Goal: Task Accomplishment & Management: Use online tool/utility

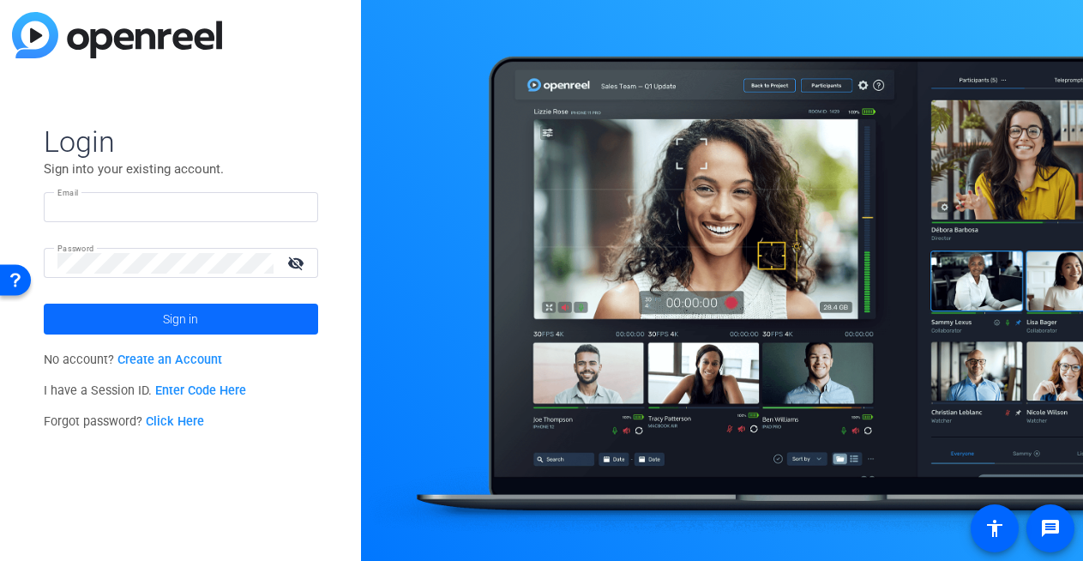
type input "[EMAIL_ADDRESS][DOMAIN_NAME]"
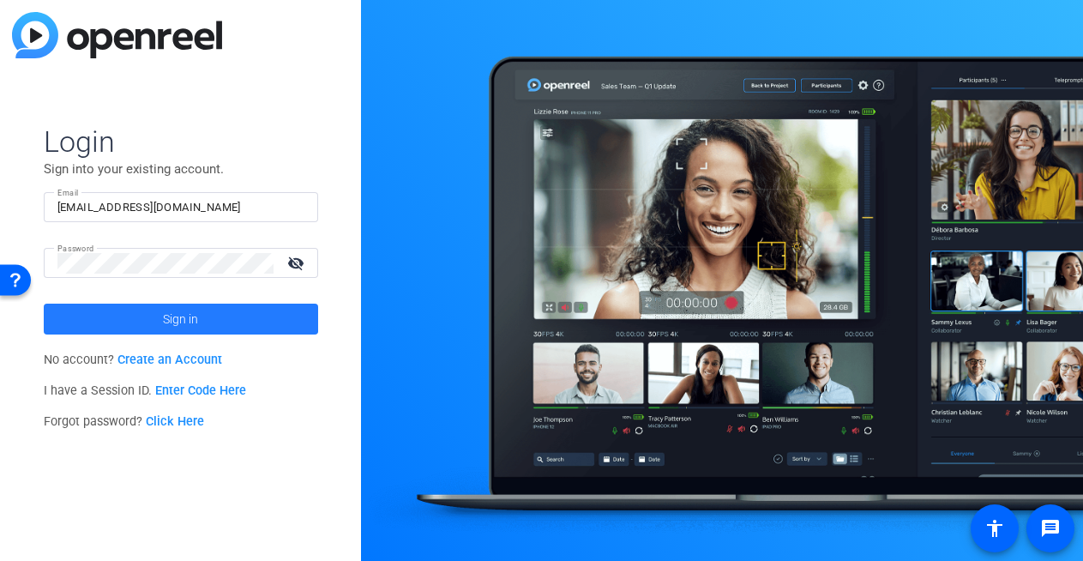
click at [166, 314] on span "Sign in" at bounding box center [180, 319] width 35 height 43
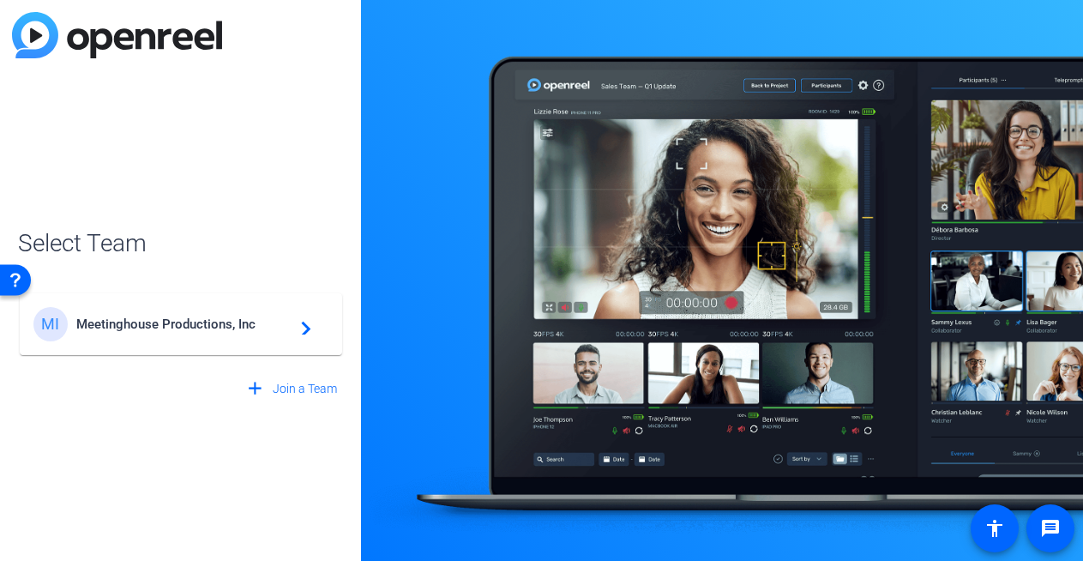
click at [195, 335] on div "MI Meetinghouse Productions, Inc navigate_next" at bounding box center [180, 324] width 295 height 34
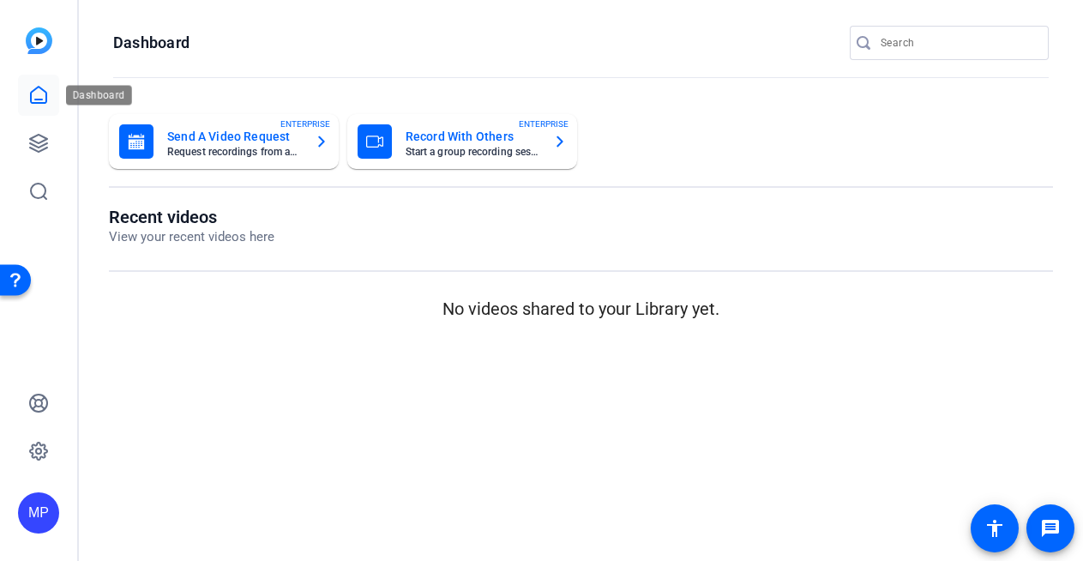
click at [39, 102] on icon at bounding box center [38, 95] width 15 height 16
click at [39, 142] on icon at bounding box center [38, 143] width 17 height 17
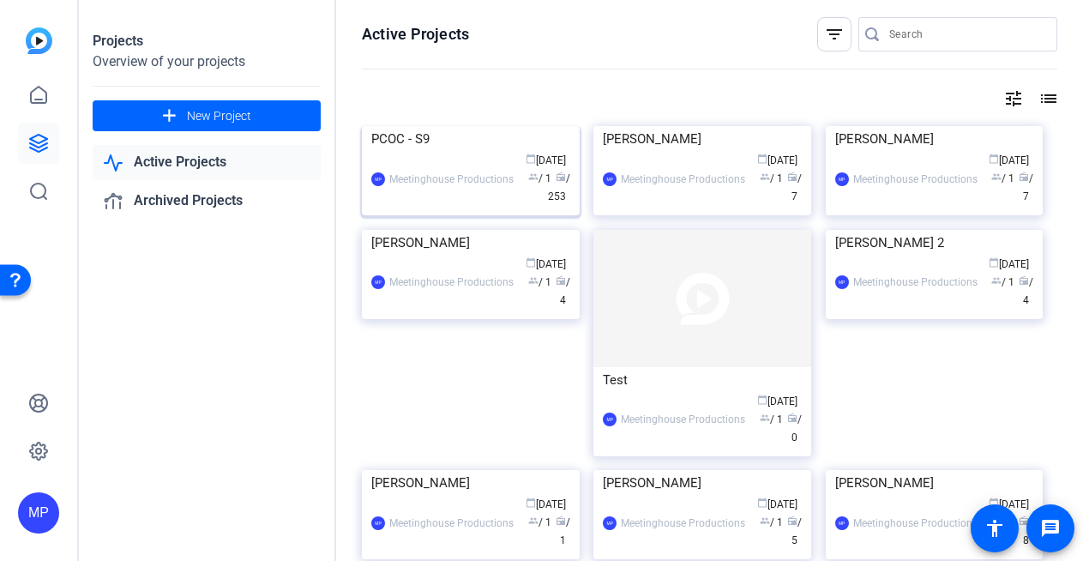
click at [391, 126] on img at bounding box center [471, 126] width 218 height 0
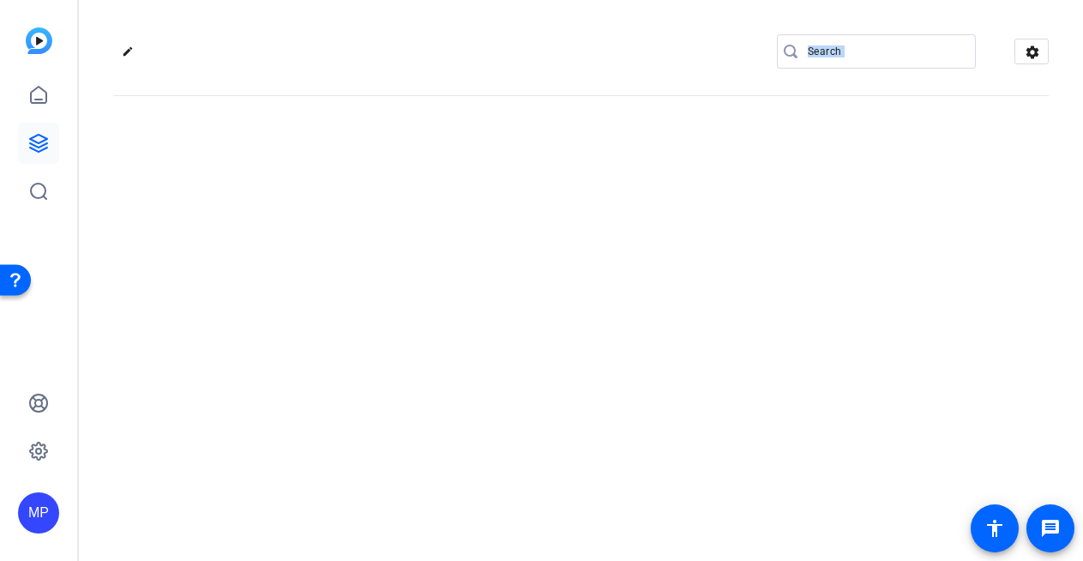
click at [391, 151] on div "edit settings" at bounding box center [581, 280] width 1004 height 561
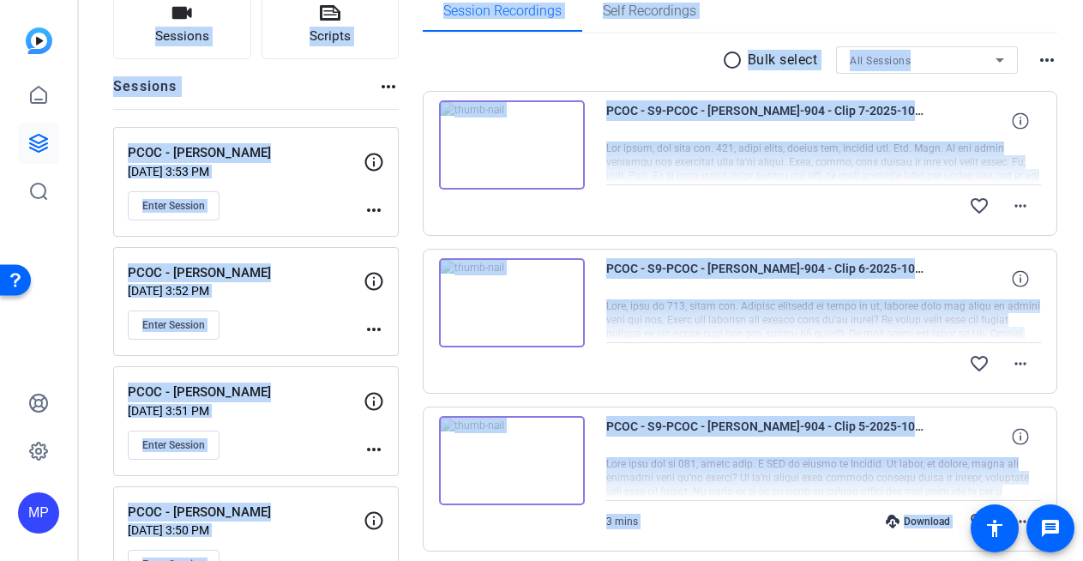
scroll to position [135, 0]
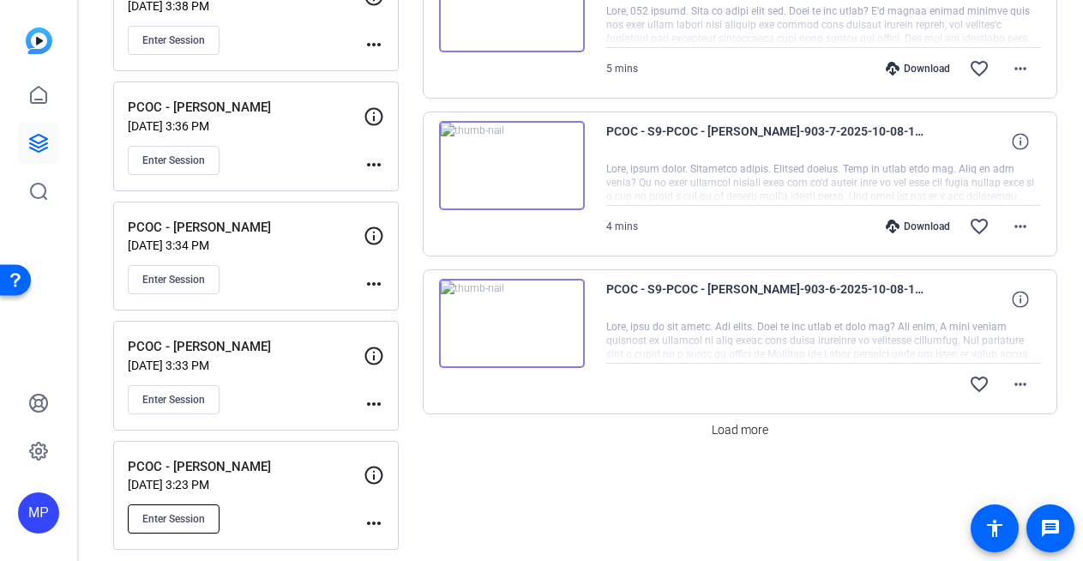
scroll to position [1380, 0]
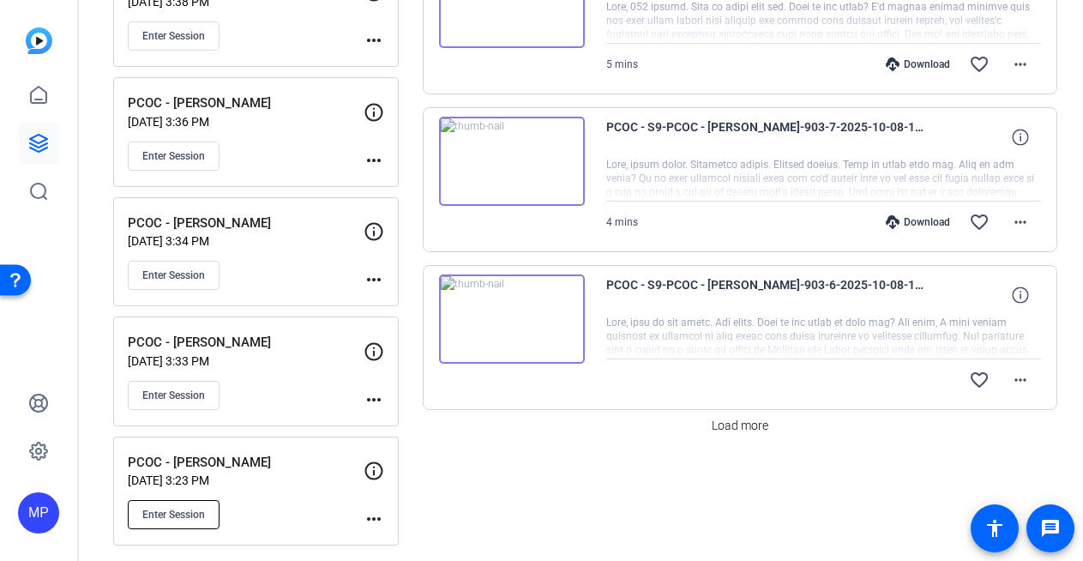
click at [178, 520] on span "Enter Session" at bounding box center [173, 515] width 63 height 14
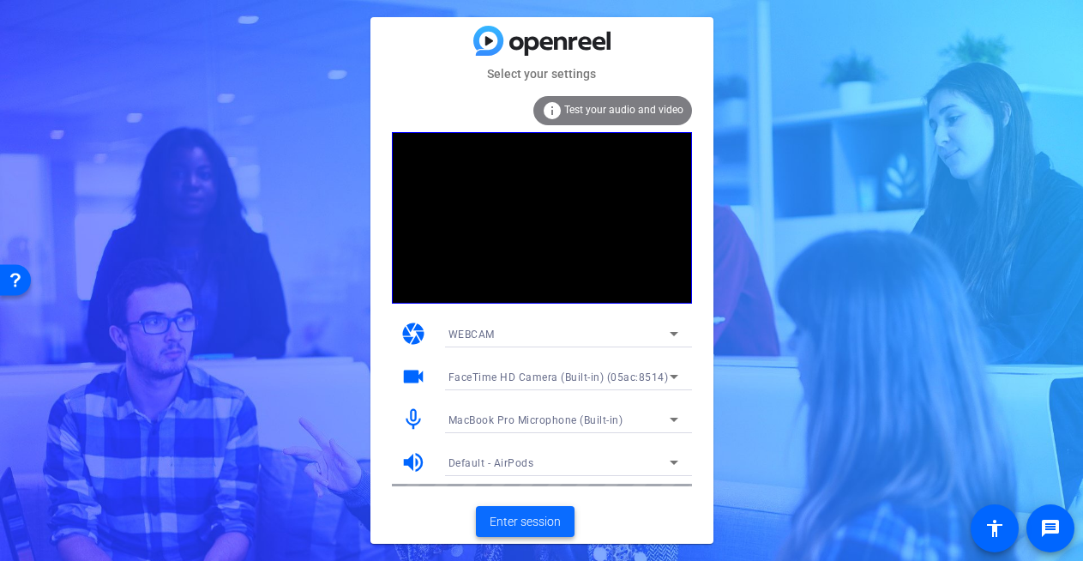
click at [522, 523] on span "Enter session" at bounding box center [525, 522] width 71 height 18
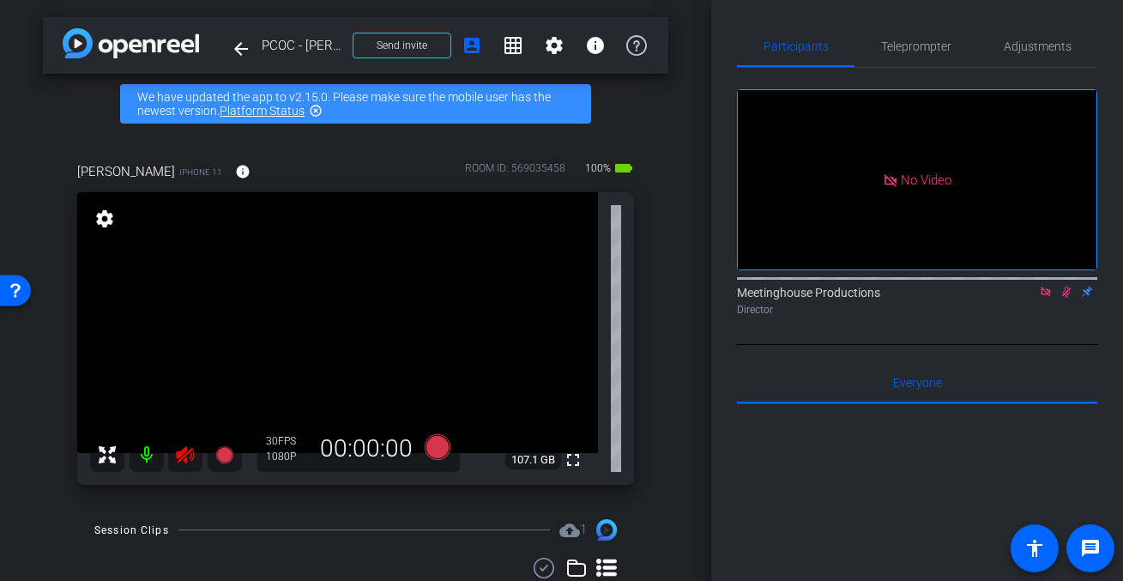
click at [183, 457] on icon at bounding box center [185, 454] width 18 height 17
click at [1045, 296] on icon at bounding box center [1044, 290] width 9 height 9
click at [1047, 298] on icon at bounding box center [1046, 292] width 14 height 12
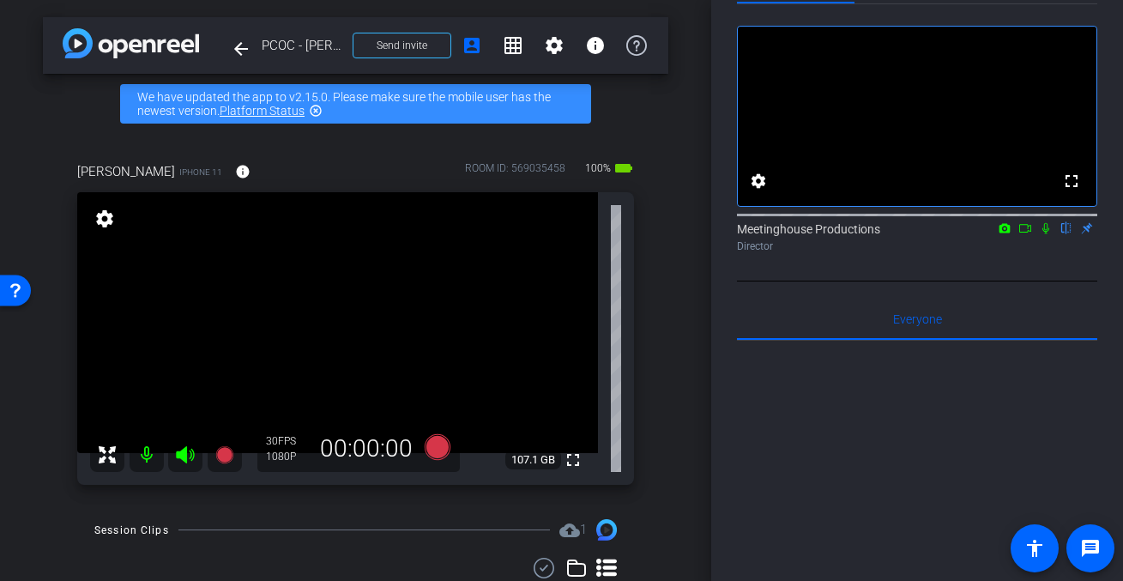
click at [142, 461] on mat-icon at bounding box center [147, 454] width 34 height 34
click at [143, 460] on mat-icon at bounding box center [147, 454] width 34 height 34
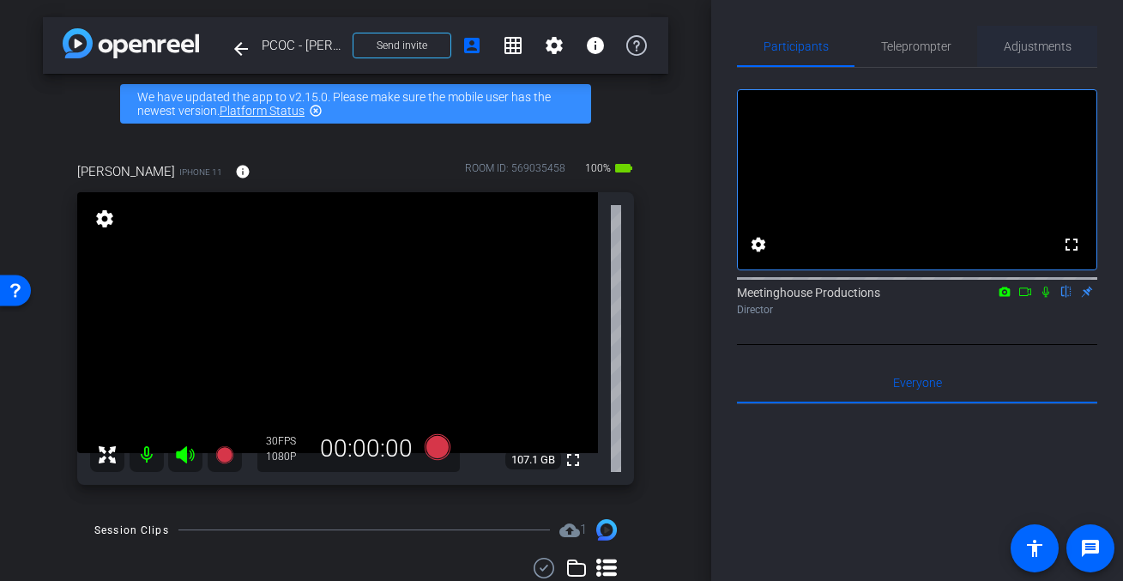
click at [1033, 47] on span "Adjustments" at bounding box center [1038, 46] width 68 height 12
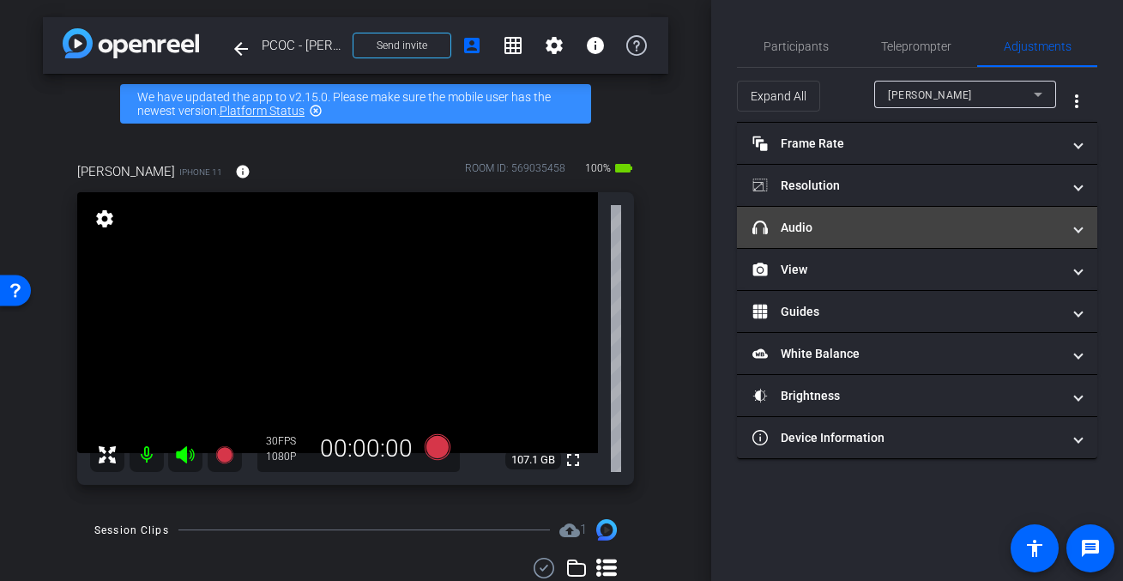
click at [823, 225] on mat-panel-title "headphone icon Audio" at bounding box center [906, 228] width 309 height 18
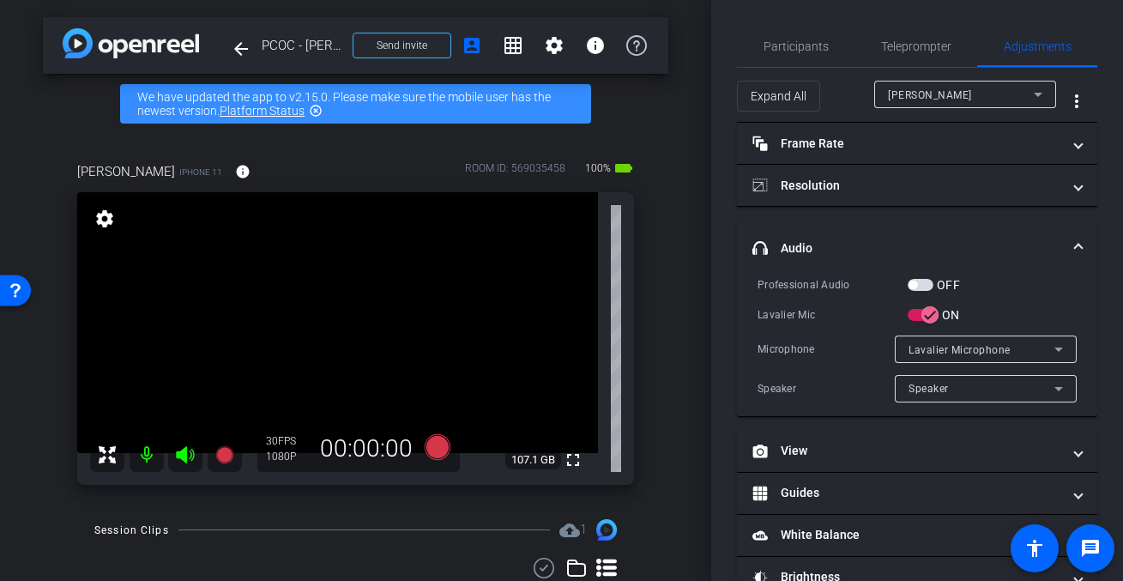
drag, startPoint x: 914, startPoint y: 274, endPoint x: 927, endPoint y: 279, distance: 13.6
click at [914, 274] on mat-expansion-panel-header "headphone icon Audio" at bounding box center [917, 247] width 360 height 55
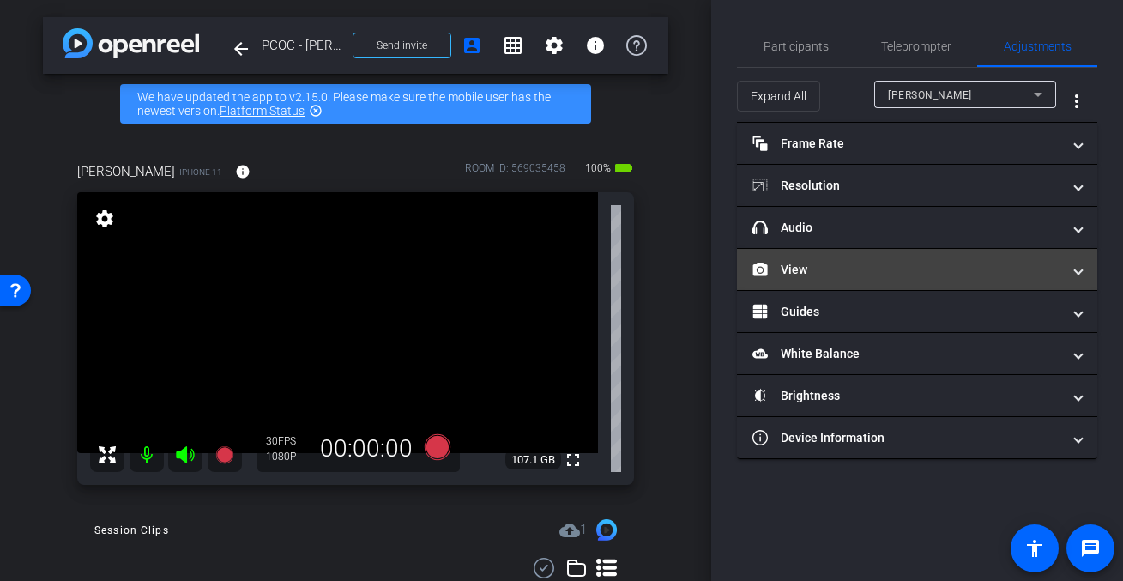
click at [928, 280] on mat-expansion-panel-header "View" at bounding box center [917, 269] width 360 height 41
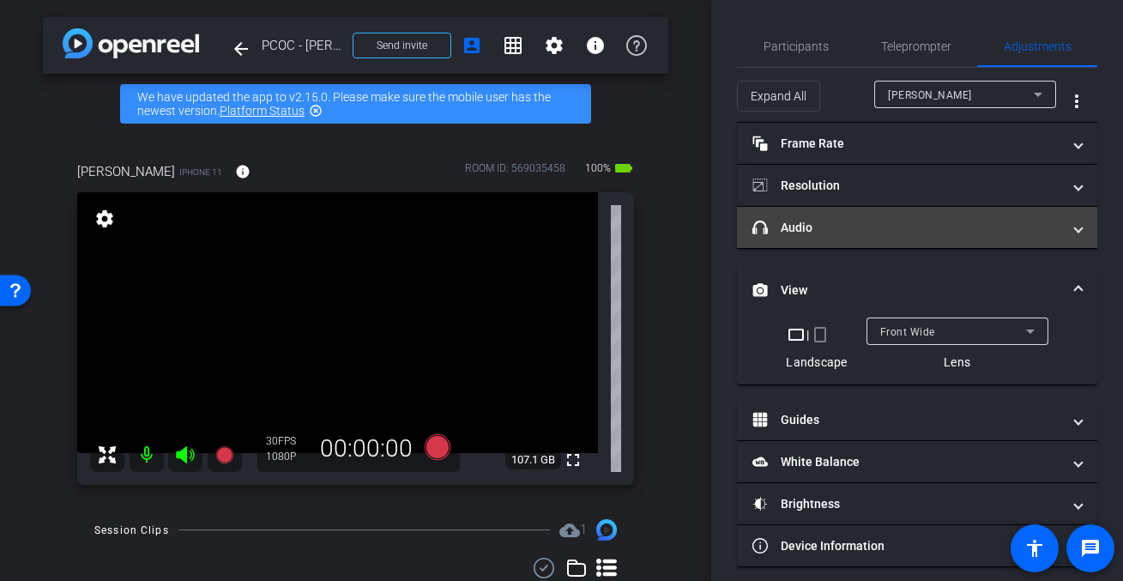
drag, startPoint x: 796, startPoint y: 228, endPoint x: 849, endPoint y: 232, distance: 53.3
click at [796, 229] on mat-panel-title "headphone icon Audio" at bounding box center [906, 228] width 309 height 18
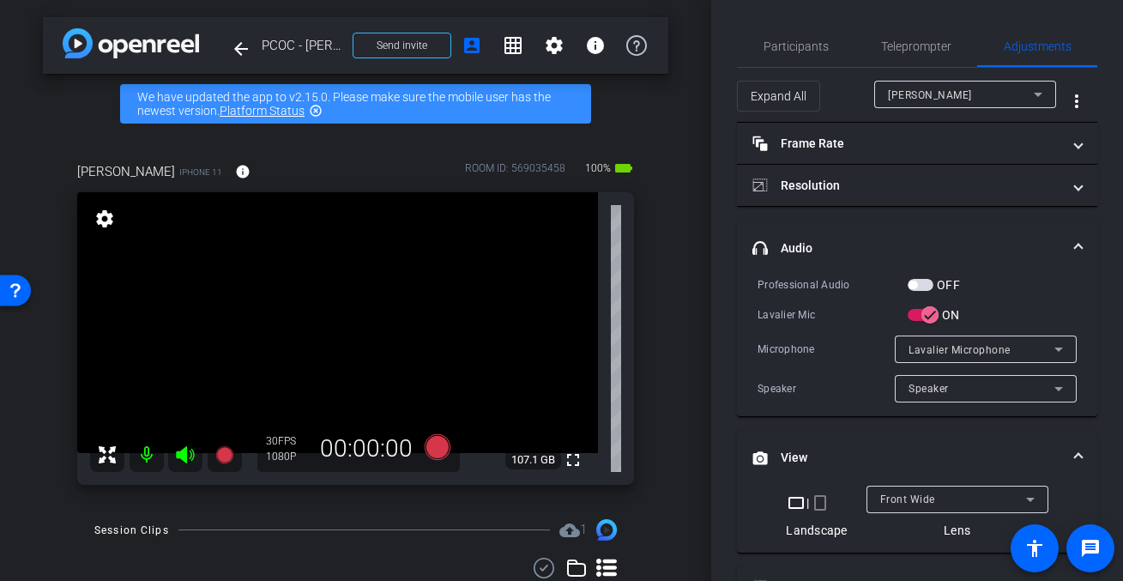
click at [926, 286] on span "button" at bounding box center [920, 285] width 26 height 12
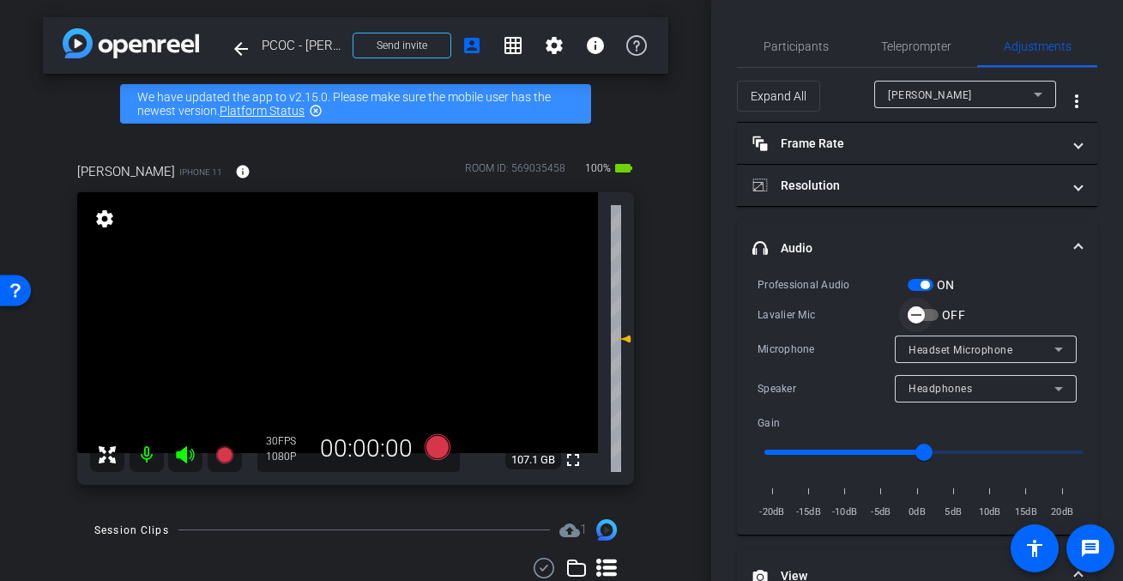
click at [931, 317] on span "button" at bounding box center [916, 315] width 34 height 34
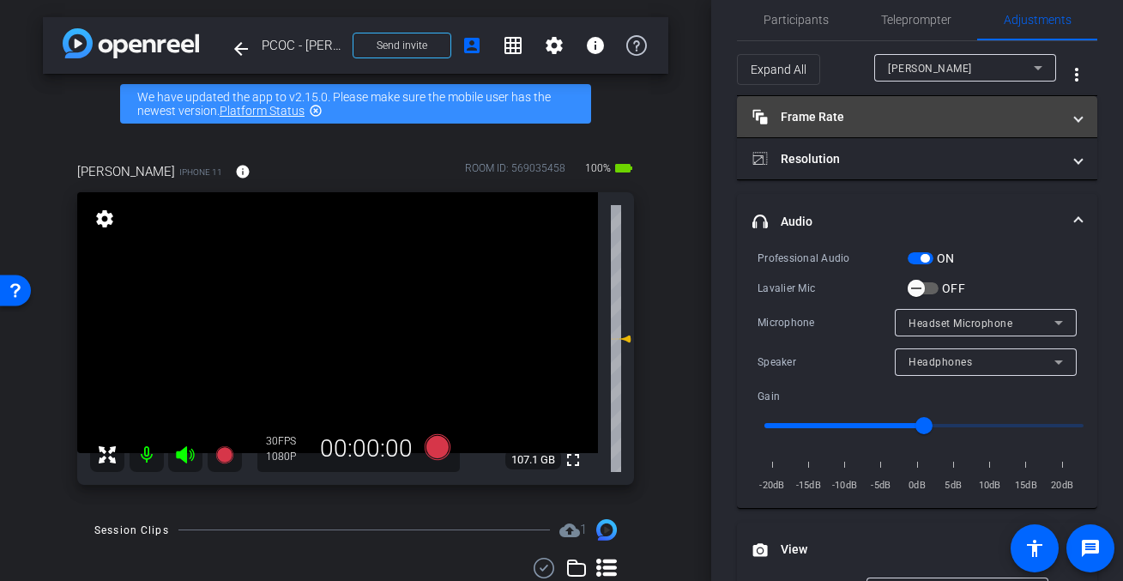
scroll to position [31, 0]
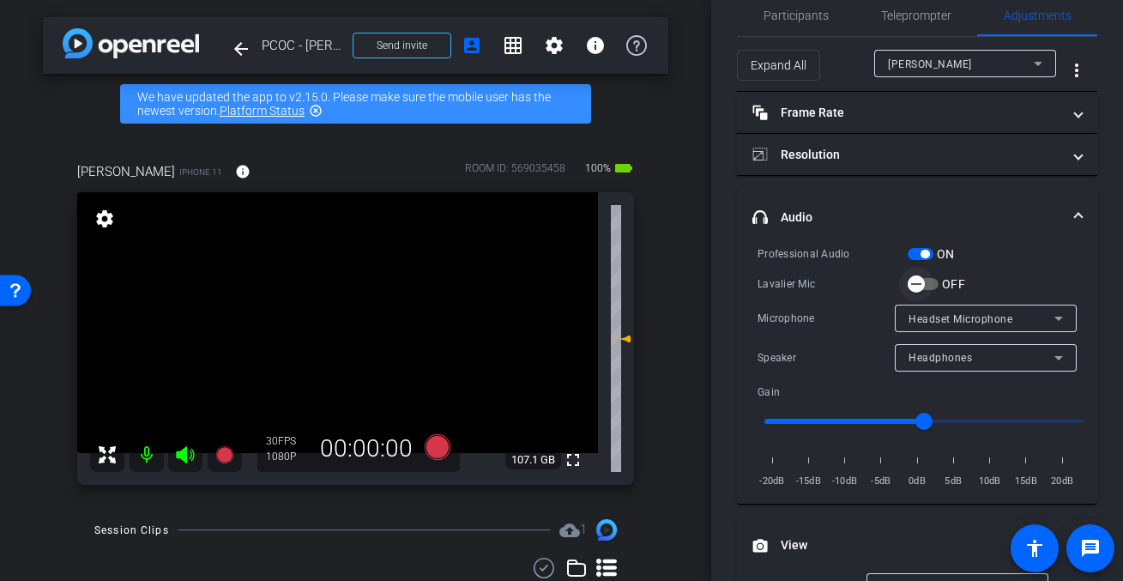
click at [925, 285] on span "button" at bounding box center [916, 284] width 34 height 34
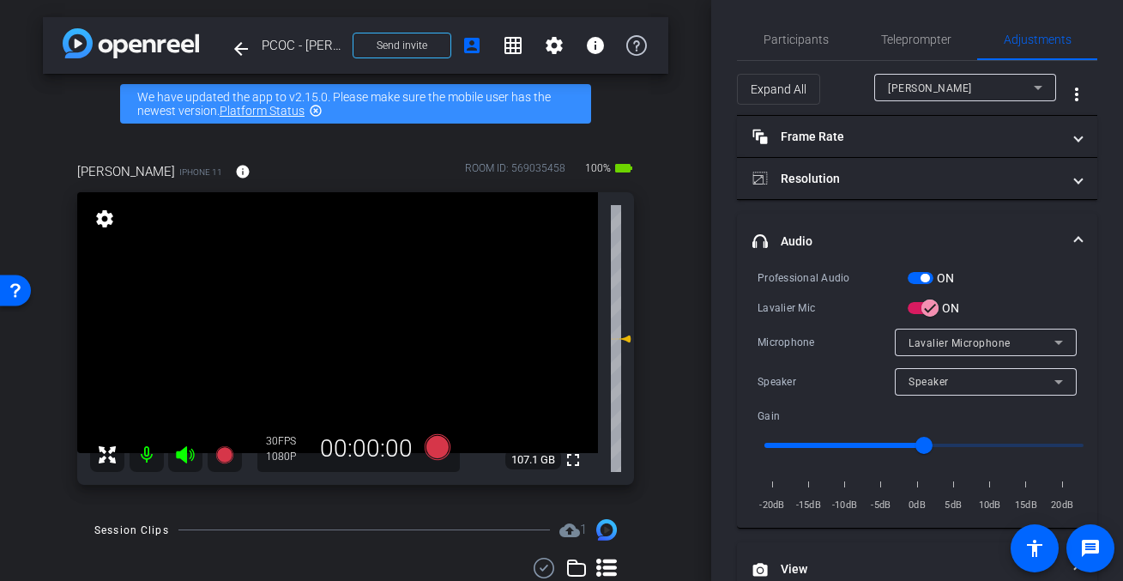
scroll to position [0, 0]
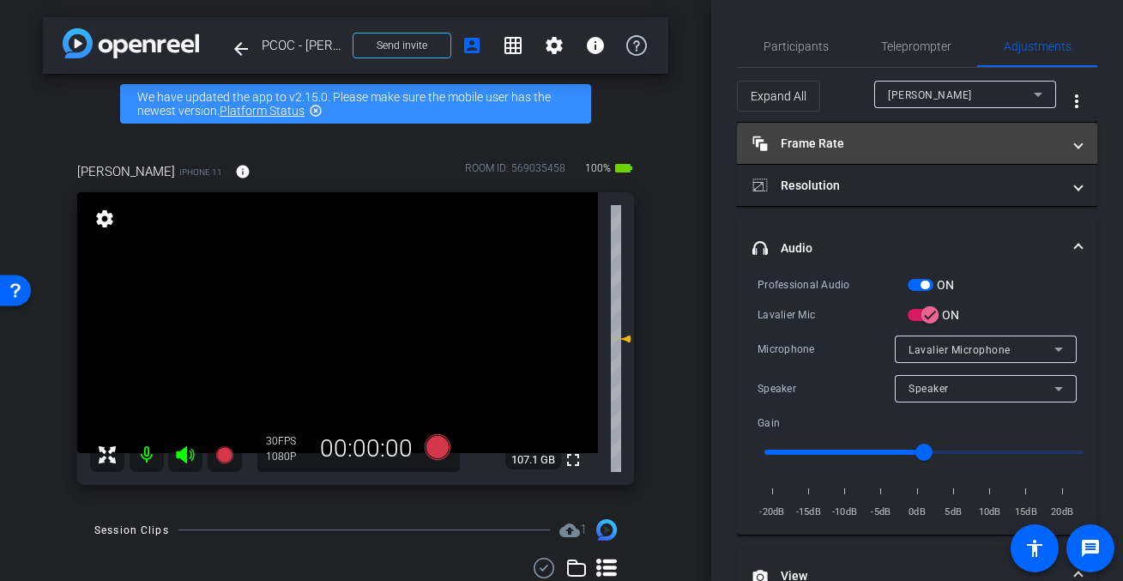
click at [1042, 149] on mat-panel-title "Frame Rate Frame Rate" at bounding box center [906, 144] width 309 height 18
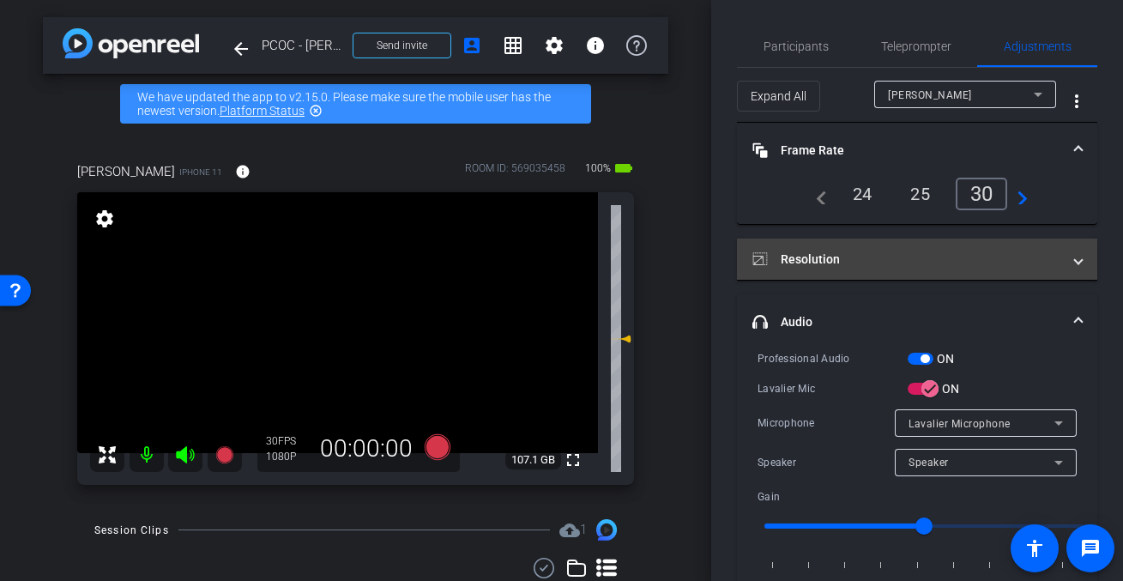
click at [980, 250] on mat-panel-title "Resolution" at bounding box center [906, 259] width 309 height 18
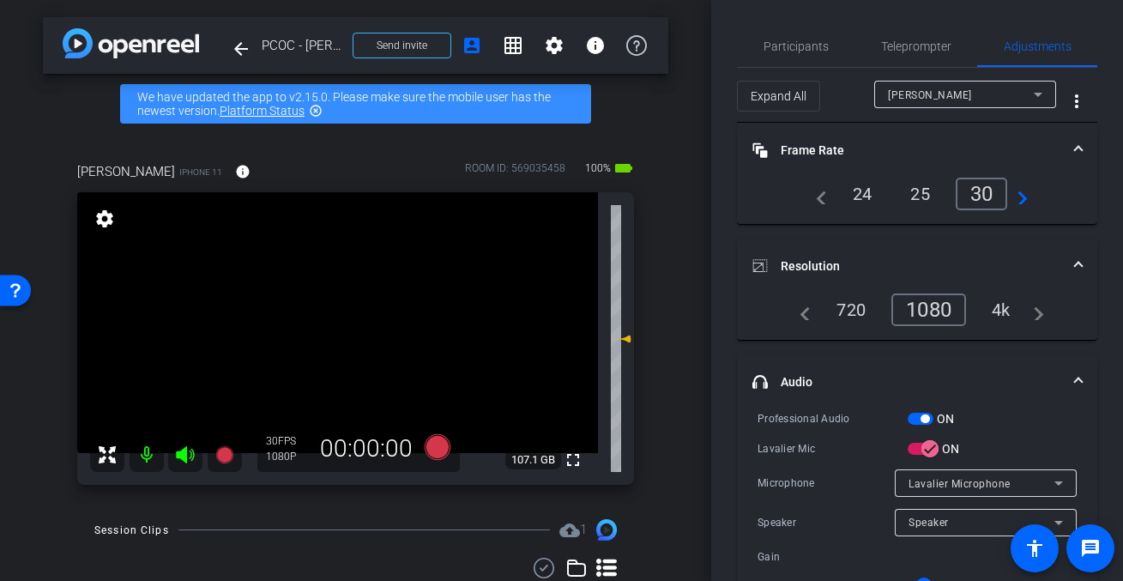
click at [1002, 311] on div "4k" at bounding box center [1001, 309] width 45 height 29
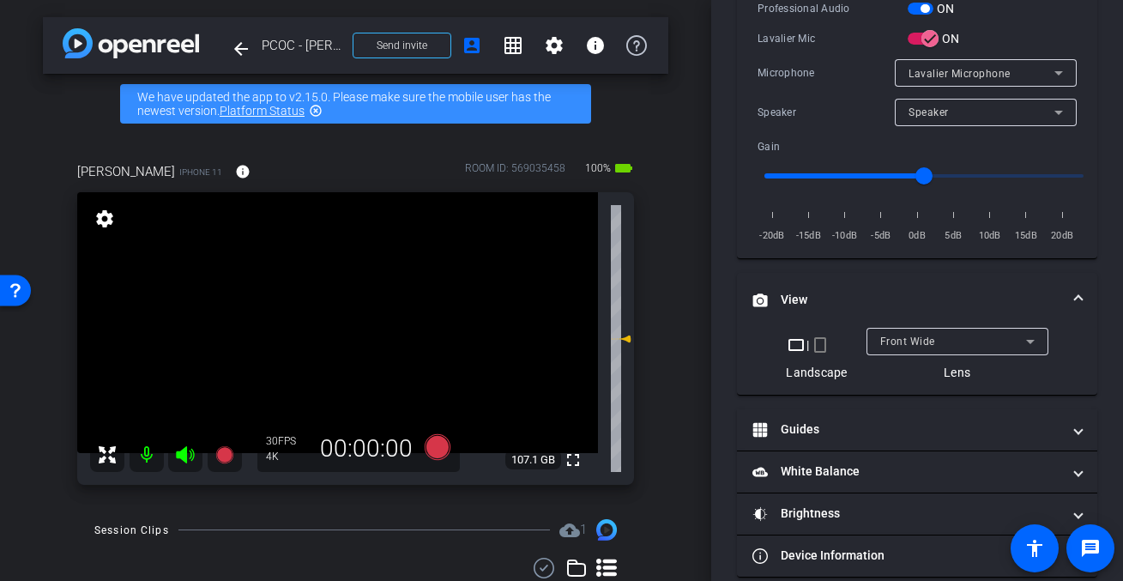
scroll to position [415, 0]
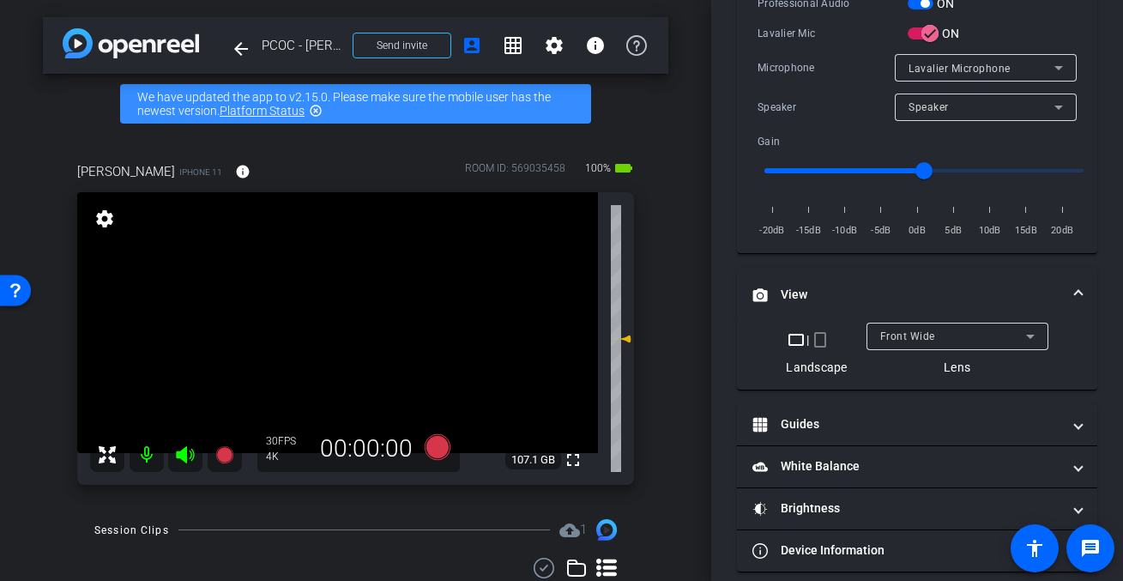
click at [944, 342] on div "Front Wide" at bounding box center [953, 335] width 146 height 21
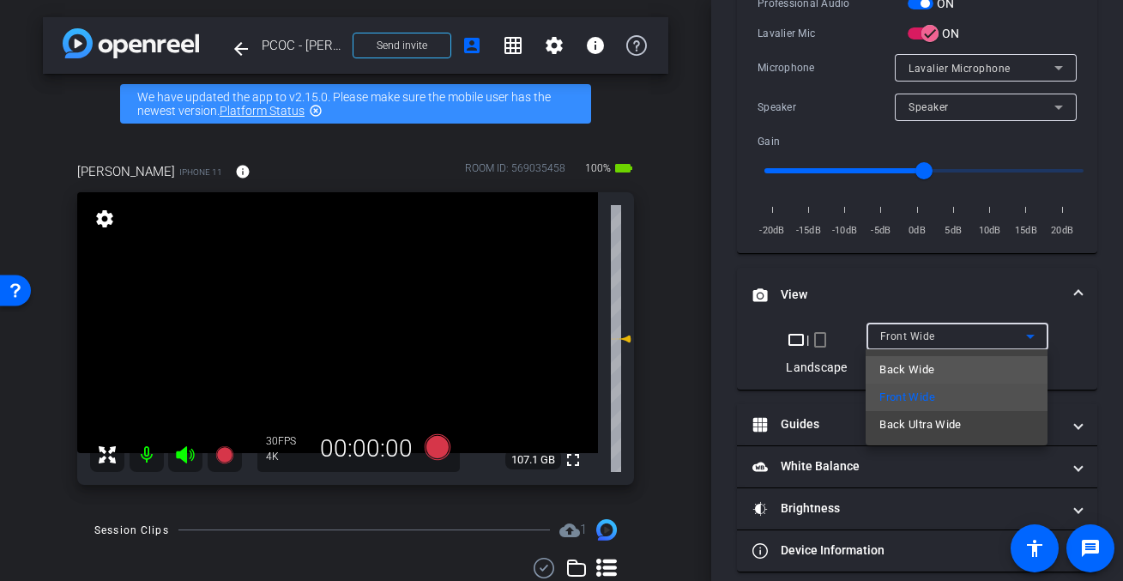
click at [933, 375] on span "Back Wide" at bounding box center [906, 369] width 55 height 21
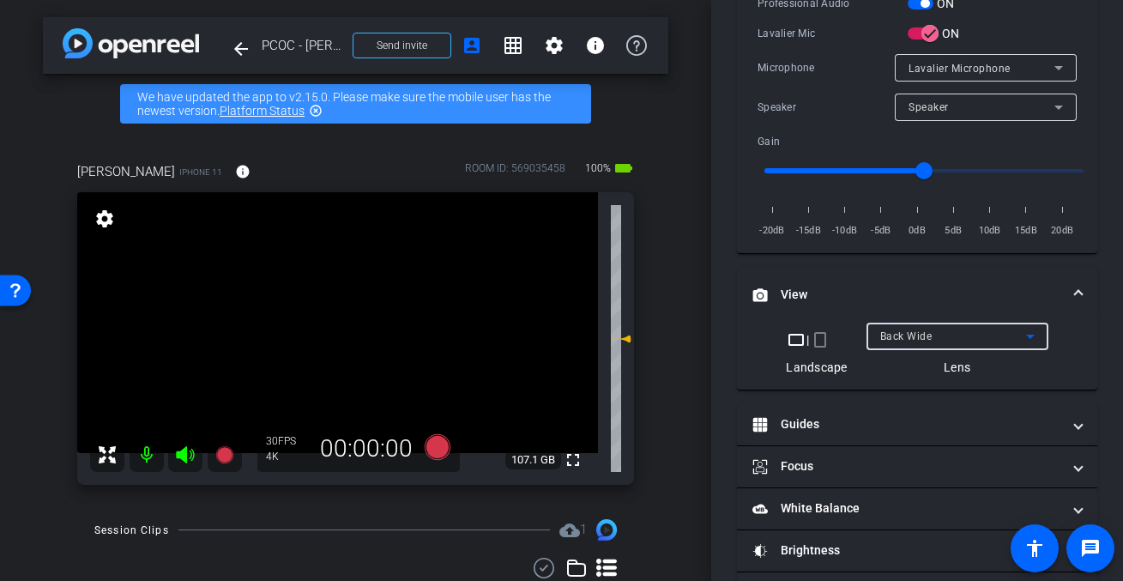
scroll to position [473, 0]
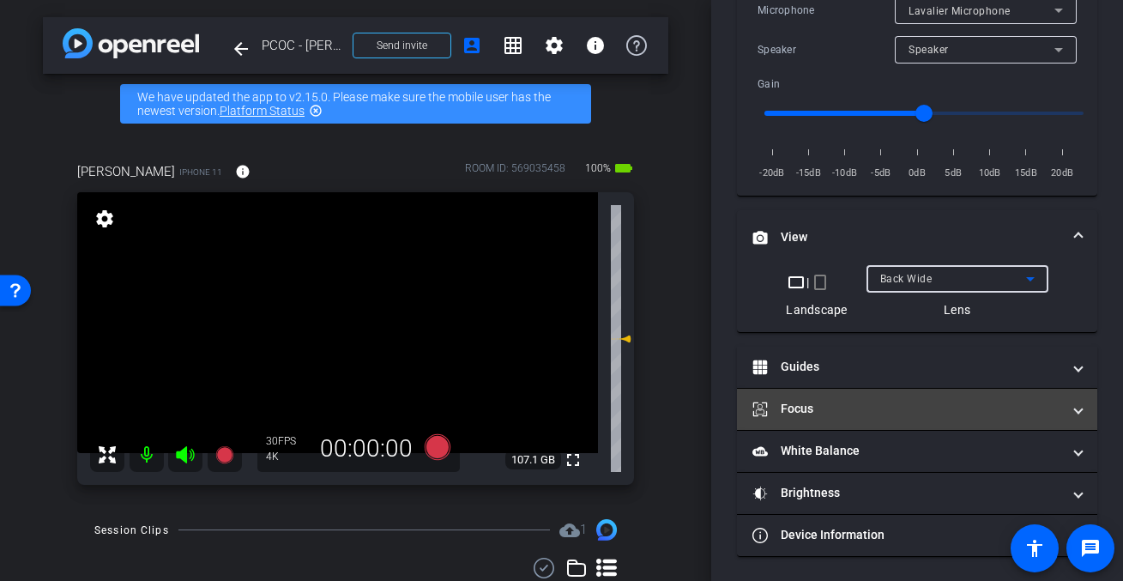
click at [1023, 400] on mat-panel-title "Focus" at bounding box center [906, 409] width 309 height 18
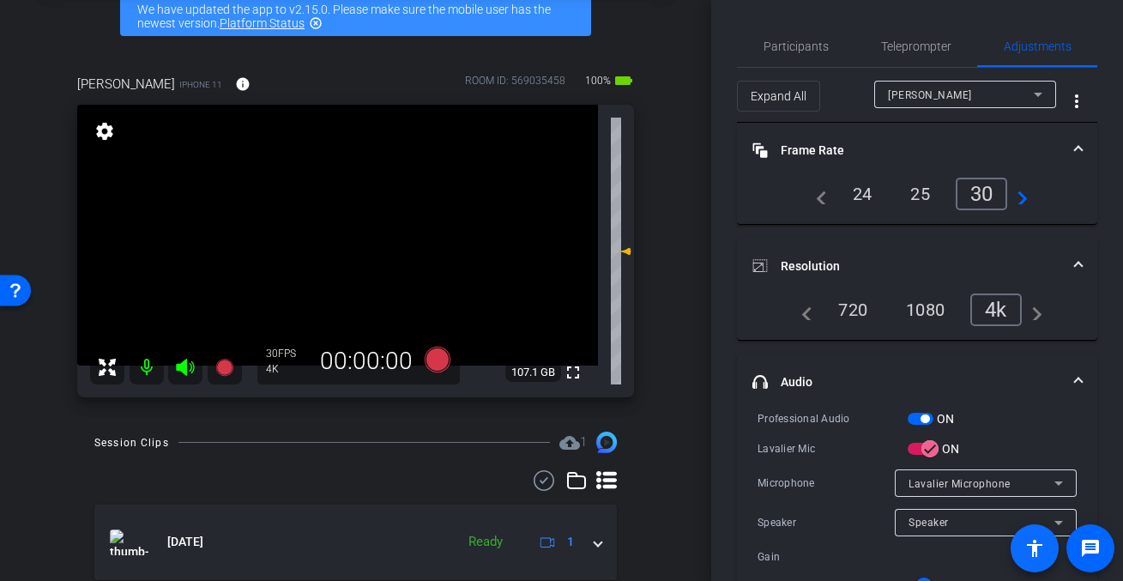
scroll to position [90, 0]
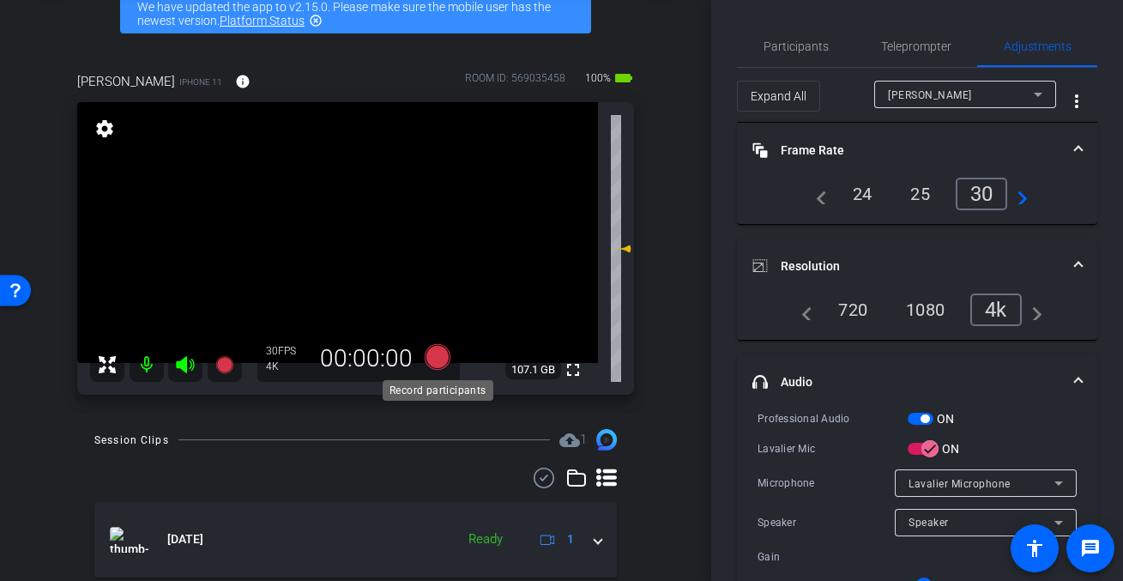
click at [436, 359] on icon at bounding box center [437, 357] width 26 height 26
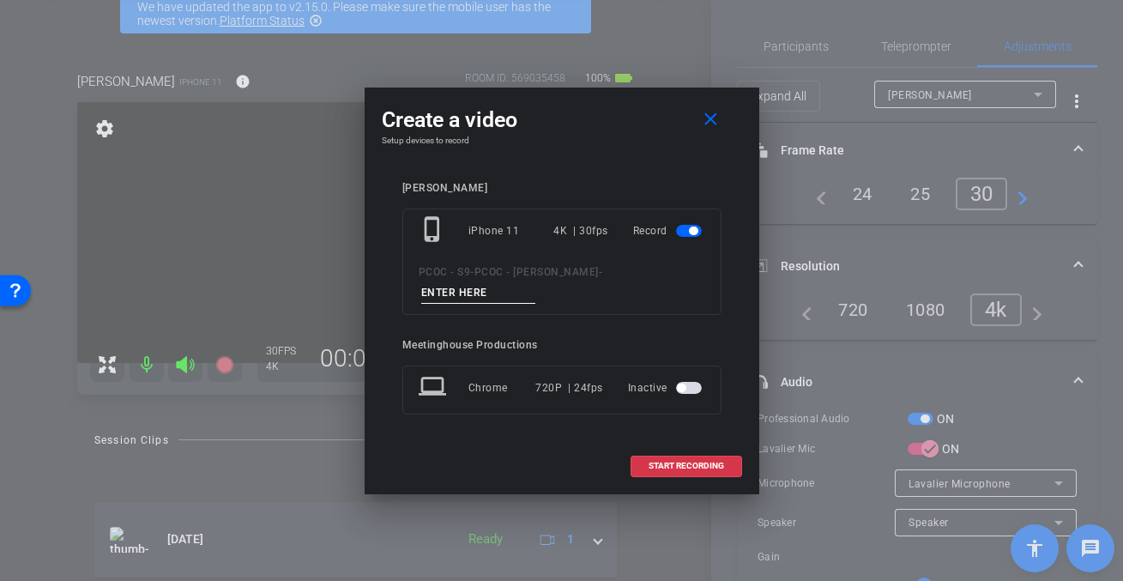
click at [536, 282] on input at bounding box center [478, 292] width 115 height 21
type input "test"
click at [668, 461] on span "START RECORDING" at bounding box center [685, 465] width 75 height 9
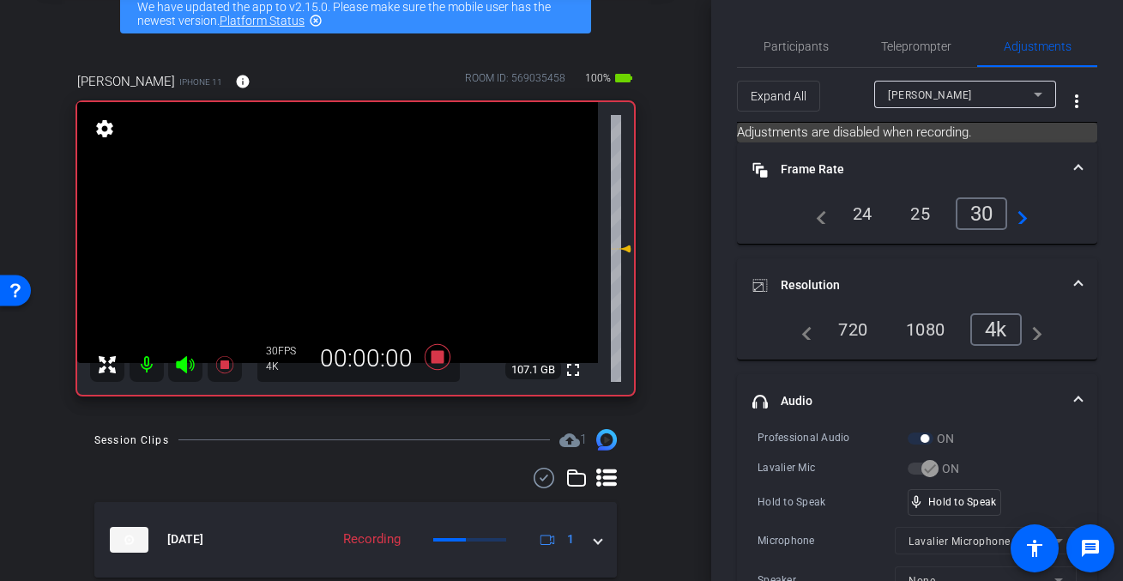
scroll to position [160, 0]
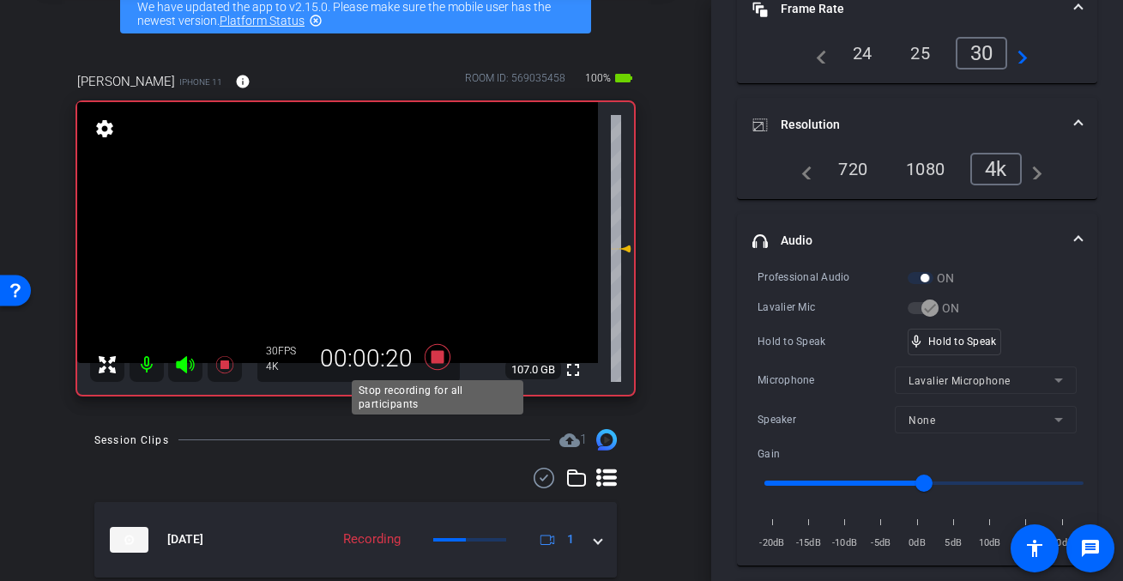
click at [437, 359] on icon at bounding box center [437, 357] width 26 height 26
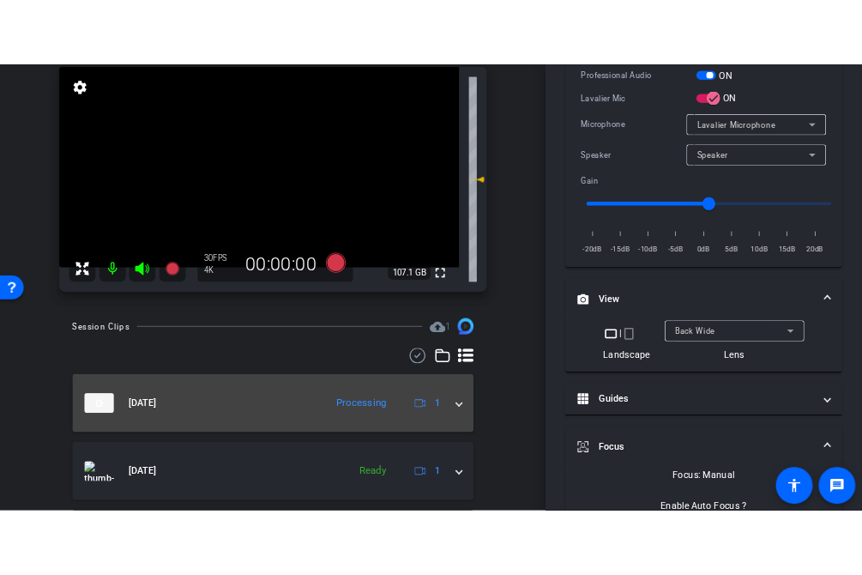
scroll to position [200, 0]
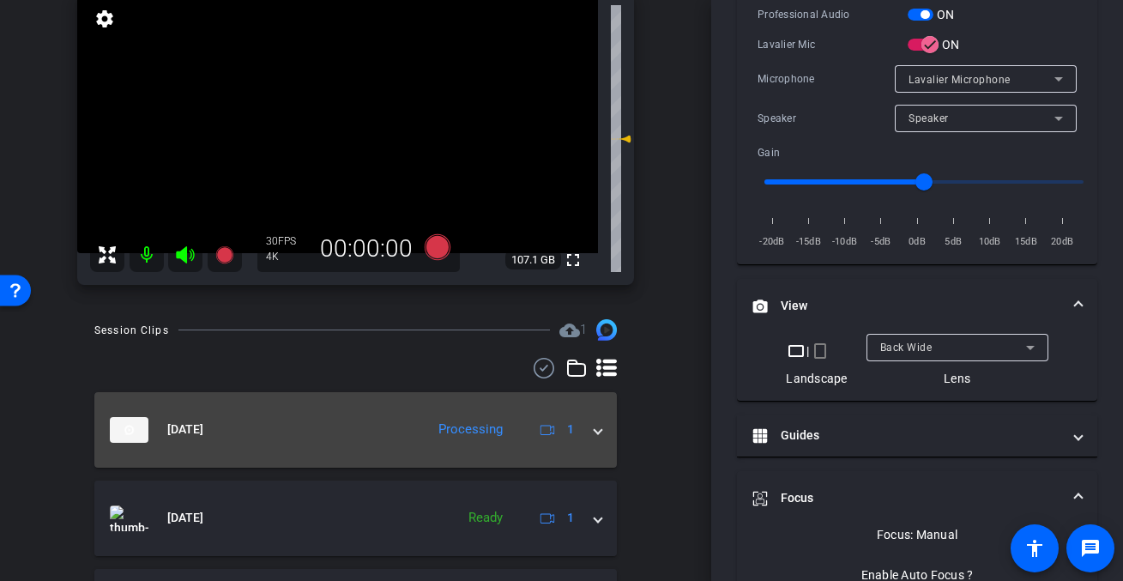
click at [594, 437] on span at bounding box center [597, 429] width 7 height 18
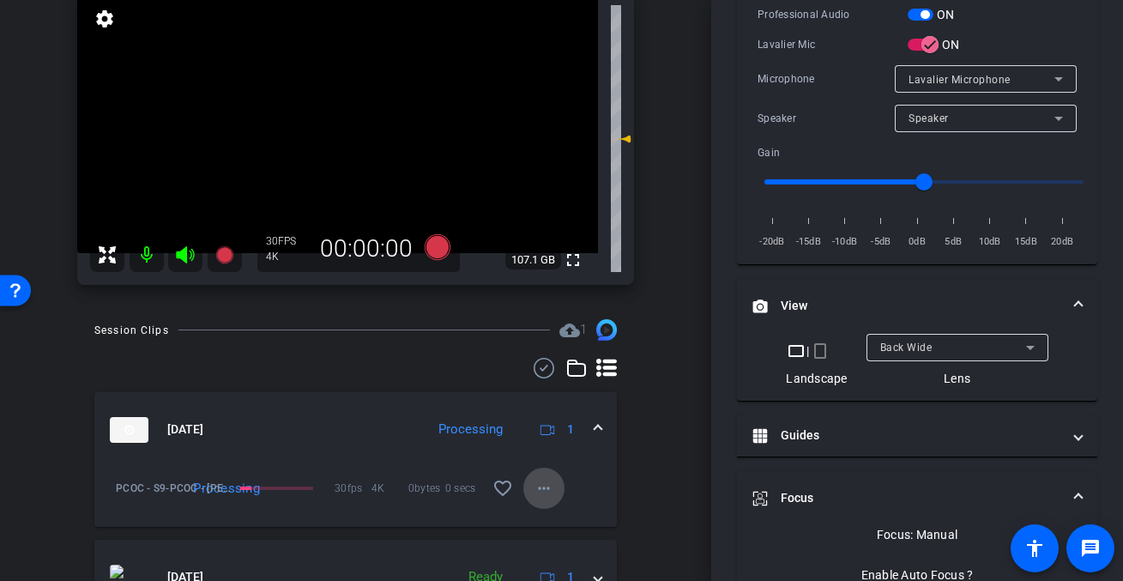
click at [537, 490] on mat-icon "more_horiz" at bounding box center [544, 488] width 21 height 21
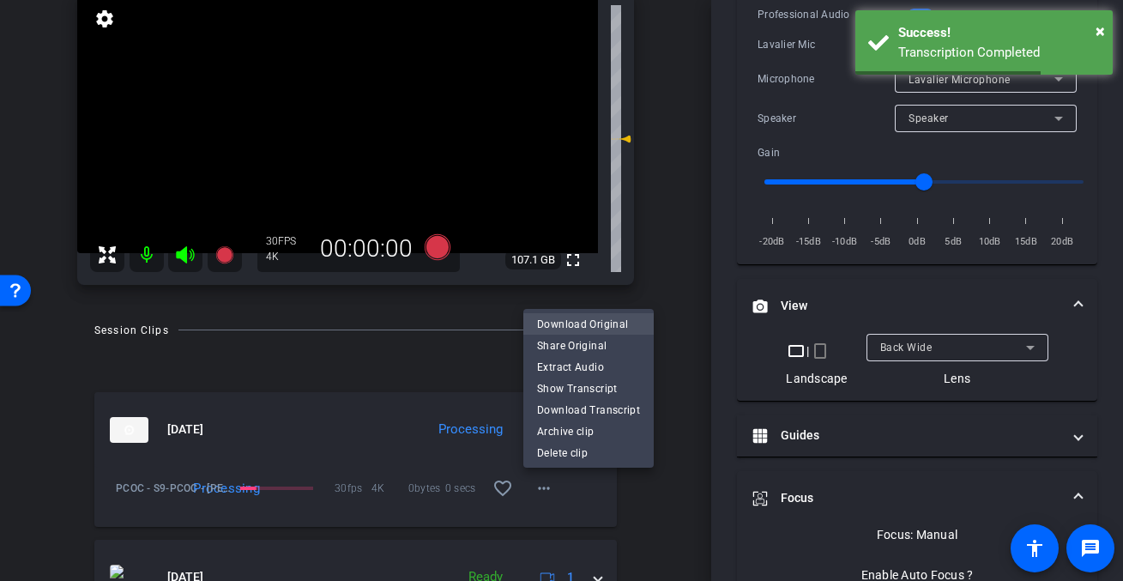
click at [588, 318] on span "Download Original" at bounding box center [588, 323] width 103 height 21
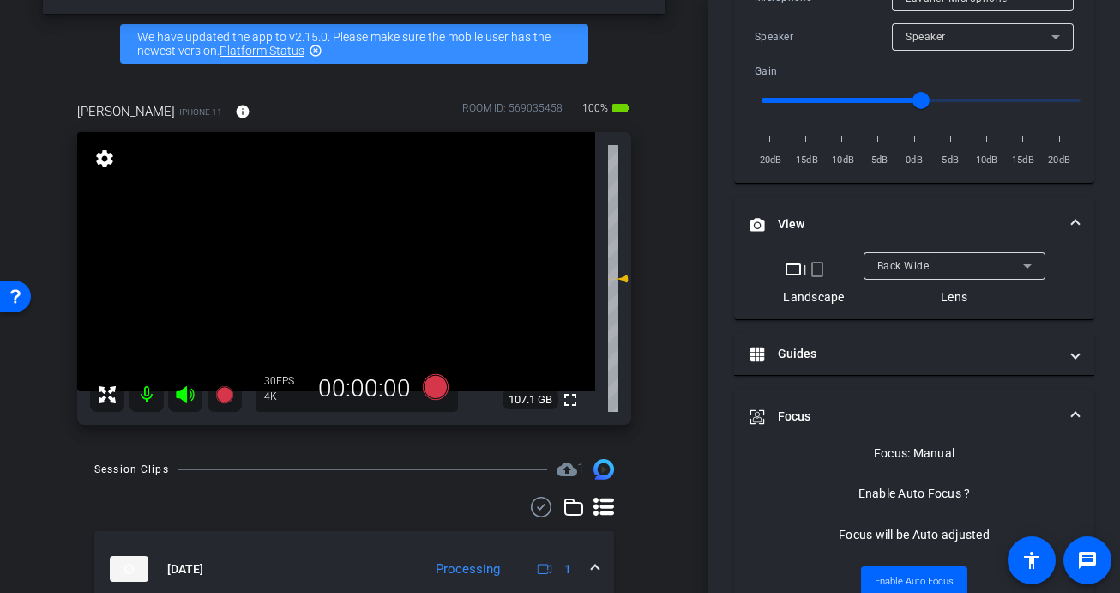
scroll to position [57, 0]
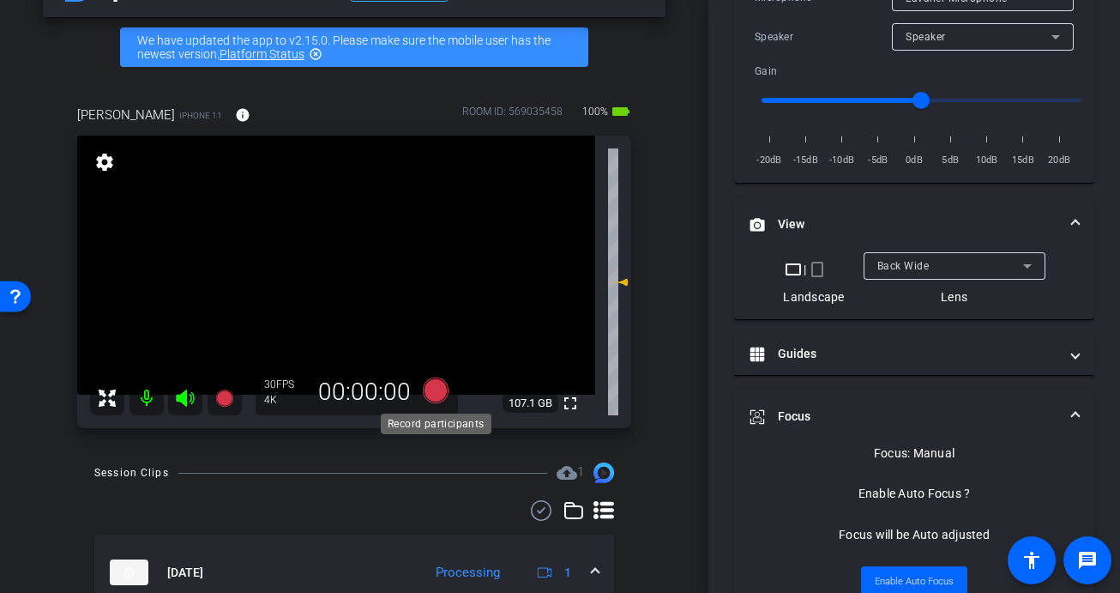
click at [437, 394] on icon at bounding box center [436, 390] width 26 height 26
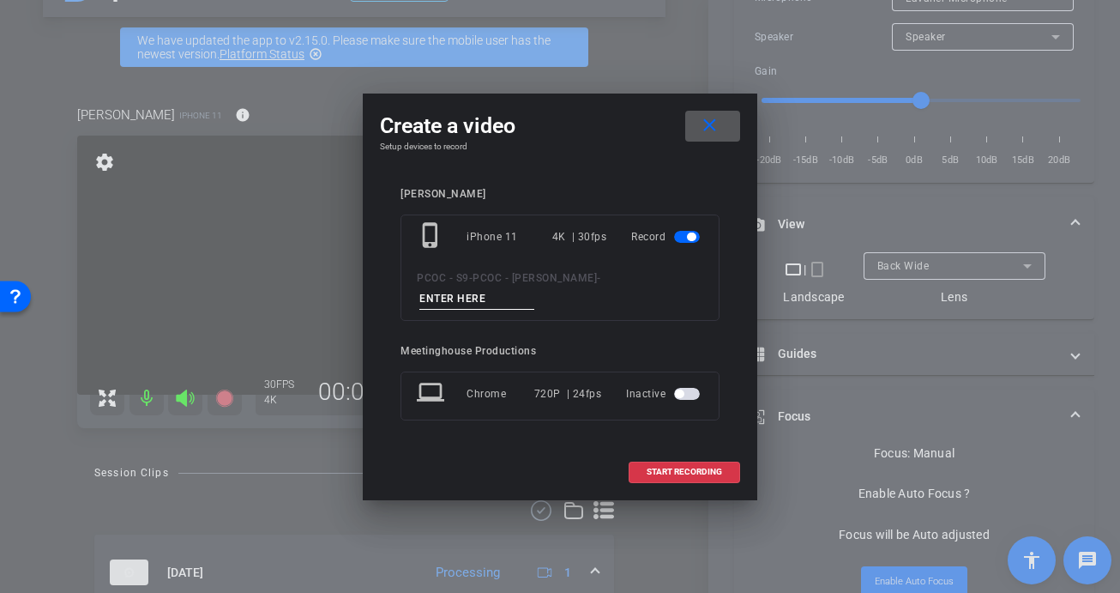
click at [534, 292] on input at bounding box center [476, 298] width 115 height 21
type input "903 - seg 1"
click at [654, 467] on span "START RECORDING" at bounding box center [684, 471] width 75 height 9
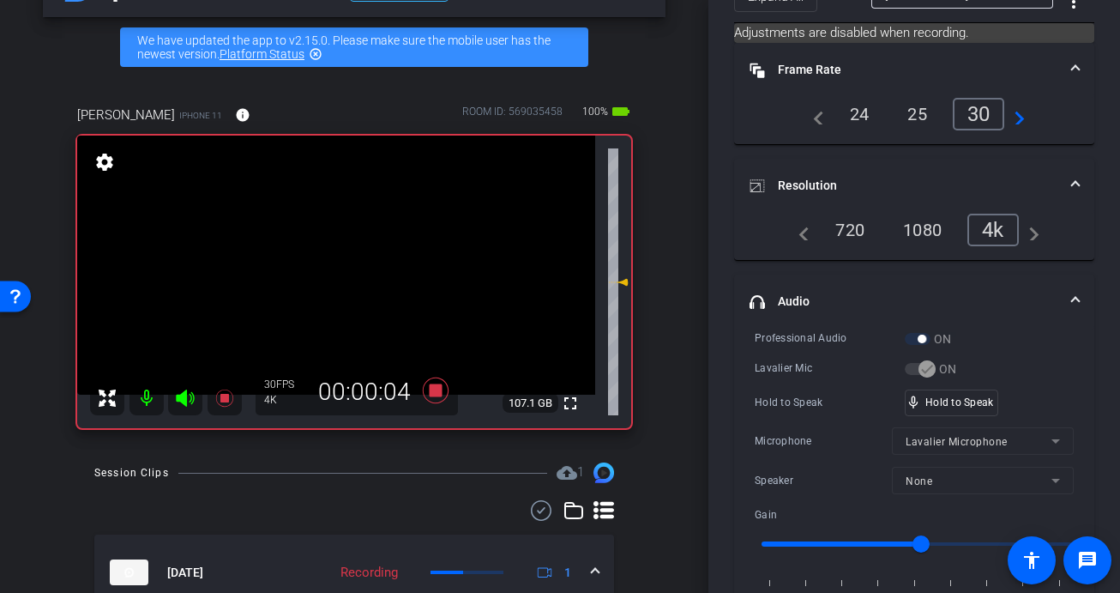
scroll to position [226, 0]
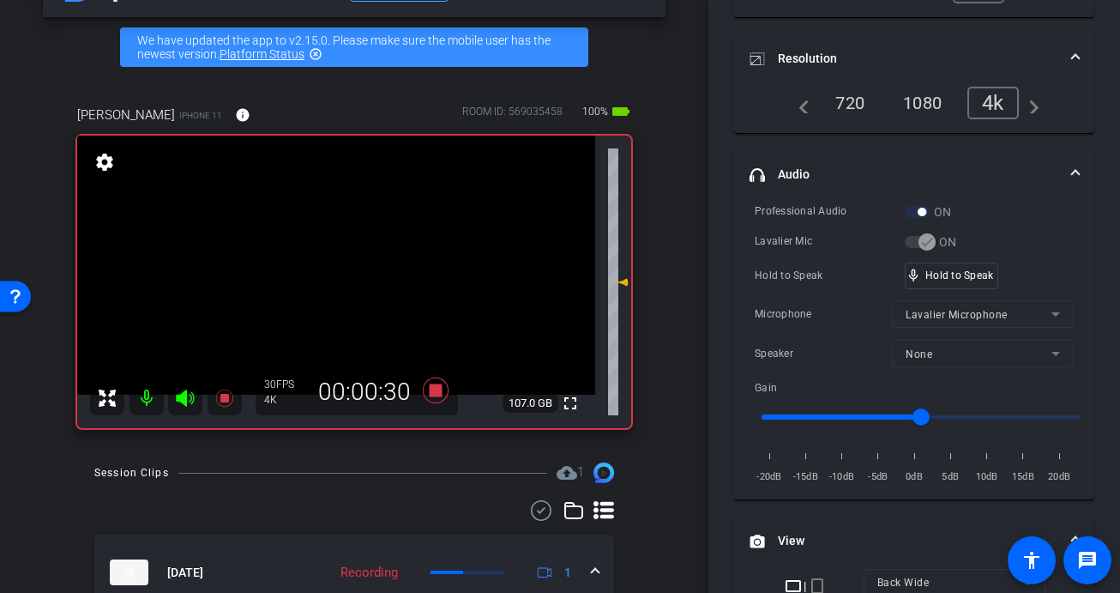
click at [333, 297] on video at bounding box center [336, 265] width 518 height 259
click at [342, 268] on video at bounding box center [336, 265] width 518 height 259
click at [336, 274] on div at bounding box center [342, 268] width 43 height 43
click at [335, 274] on div at bounding box center [342, 268] width 43 height 43
click at [335, 274] on video at bounding box center [336, 265] width 518 height 259
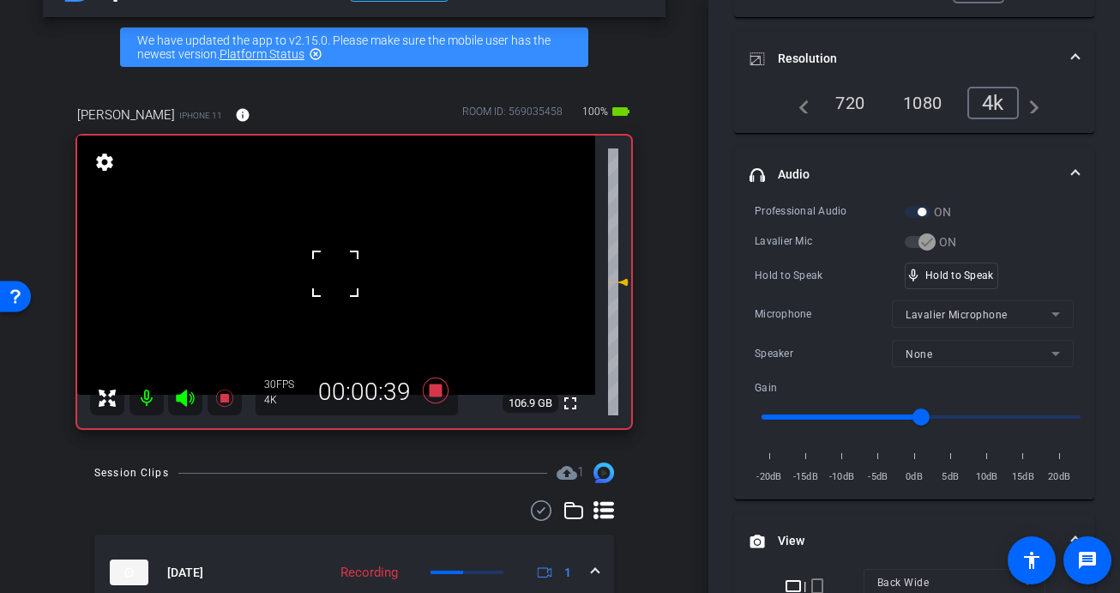
click at [335, 274] on div at bounding box center [335, 273] width 43 height 43
click at [344, 273] on div at bounding box center [335, 273] width 43 height 43
click at [342, 274] on video at bounding box center [336, 265] width 518 height 259
click at [342, 274] on div at bounding box center [342, 274] width 43 height 43
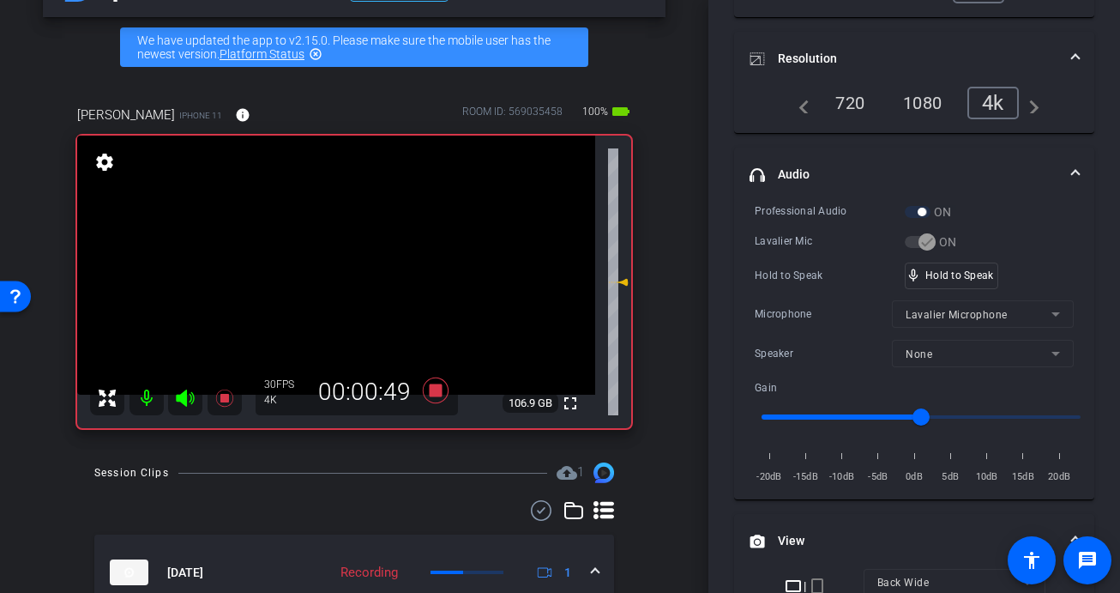
click at [342, 274] on video at bounding box center [336, 265] width 518 height 259
drag, startPoint x: 323, startPoint y: 273, endPoint x: 339, endPoint y: 271, distance: 15.5
click at [324, 272] on div at bounding box center [342, 274] width 43 height 43
click at [337, 268] on div at bounding box center [342, 274] width 43 height 43
click at [340, 268] on div at bounding box center [342, 274] width 43 height 43
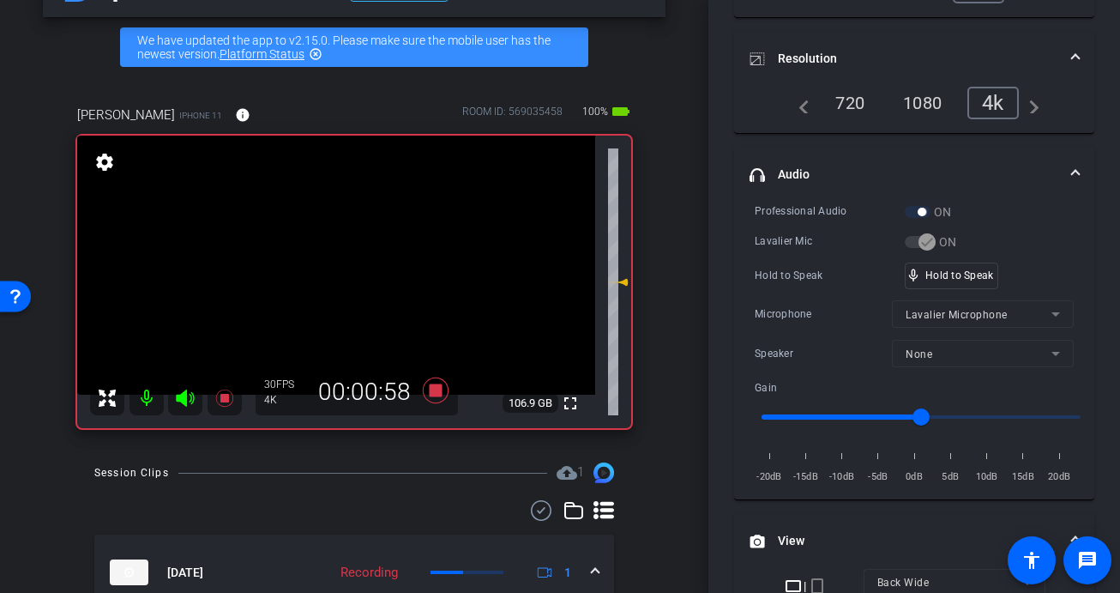
click at [348, 277] on video at bounding box center [336, 265] width 518 height 259
click at [337, 269] on div at bounding box center [348, 277] width 43 height 43
click at [338, 275] on div at bounding box center [348, 277] width 43 height 43
click at [338, 276] on div at bounding box center [348, 277] width 43 height 43
click at [357, 275] on video at bounding box center [336, 265] width 518 height 259
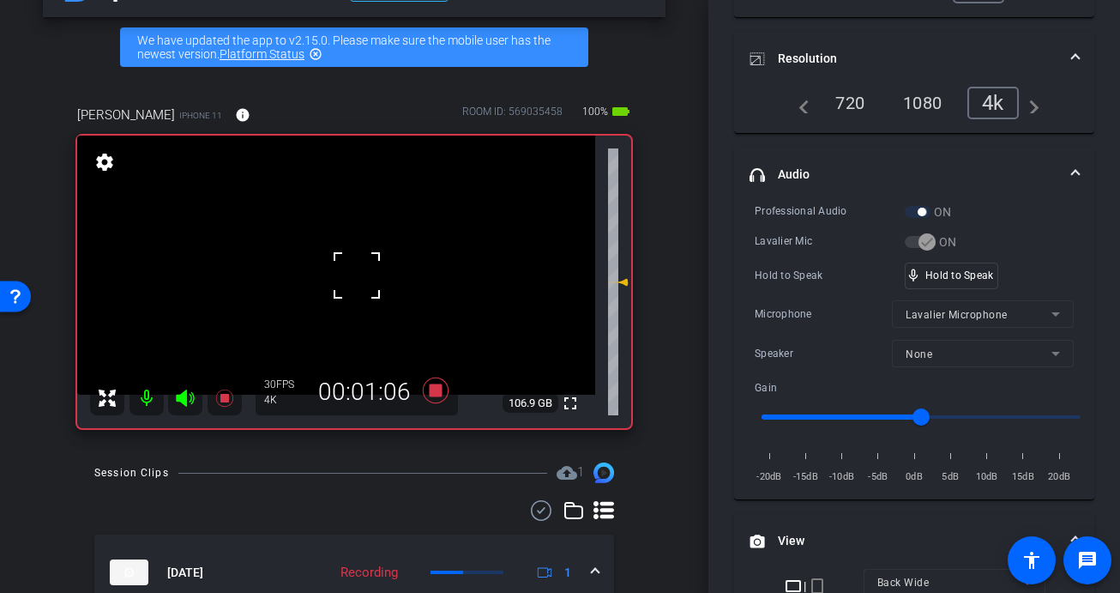
click at [323, 273] on video at bounding box center [336, 265] width 518 height 259
click at [328, 269] on div at bounding box center [322, 272] width 43 height 43
click at [340, 262] on div at bounding box center [322, 272] width 43 height 43
click at [340, 262] on video at bounding box center [336, 265] width 518 height 259
click at [323, 275] on div at bounding box center [339, 262] width 43 height 43
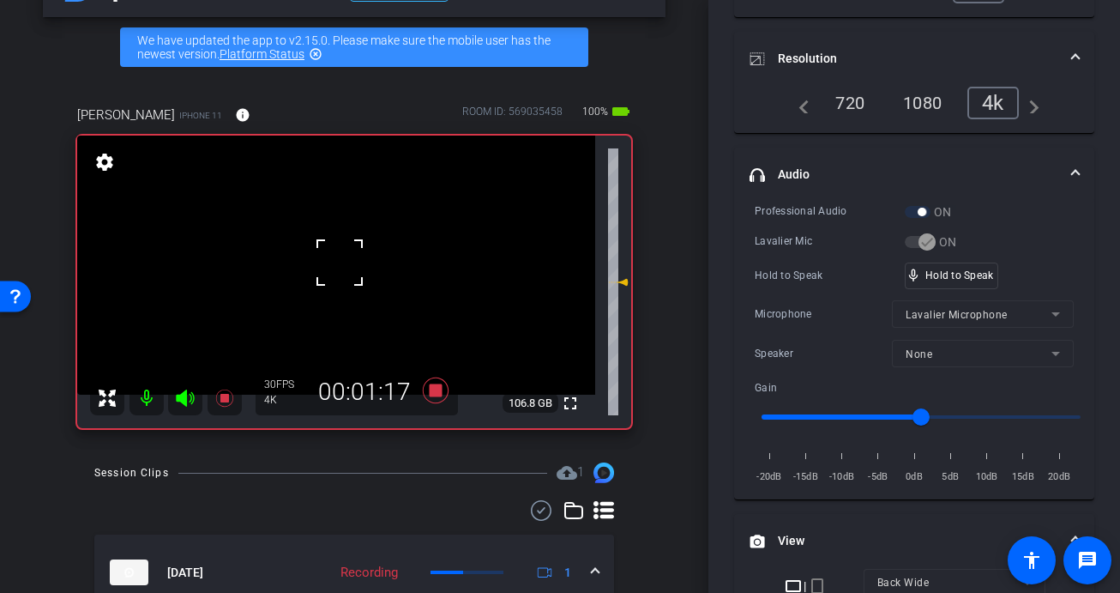
click at [323, 275] on div at bounding box center [339, 262] width 43 height 43
click at [323, 275] on video at bounding box center [336, 265] width 518 height 259
click at [323, 274] on div at bounding box center [322, 275] width 43 height 43
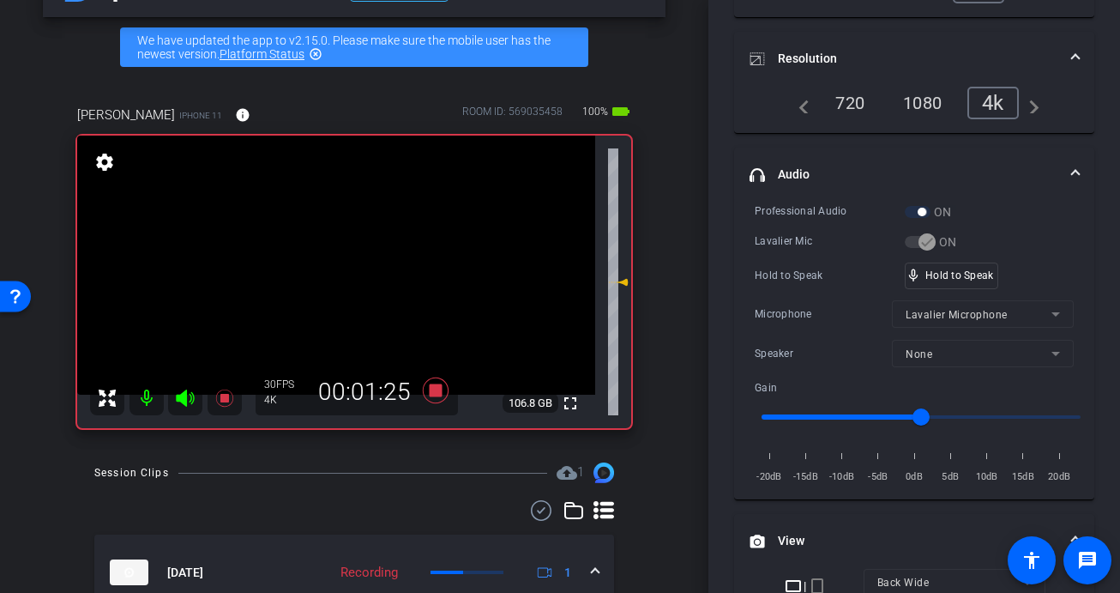
click at [323, 274] on video at bounding box center [336, 265] width 518 height 259
click at [323, 274] on div at bounding box center [323, 274] width 43 height 43
click at [323, 274] on video at bounding box center [336, 265] width 518 height 259
click at [323, 274] on div at bounding box center [323, 274] width 43 height 43
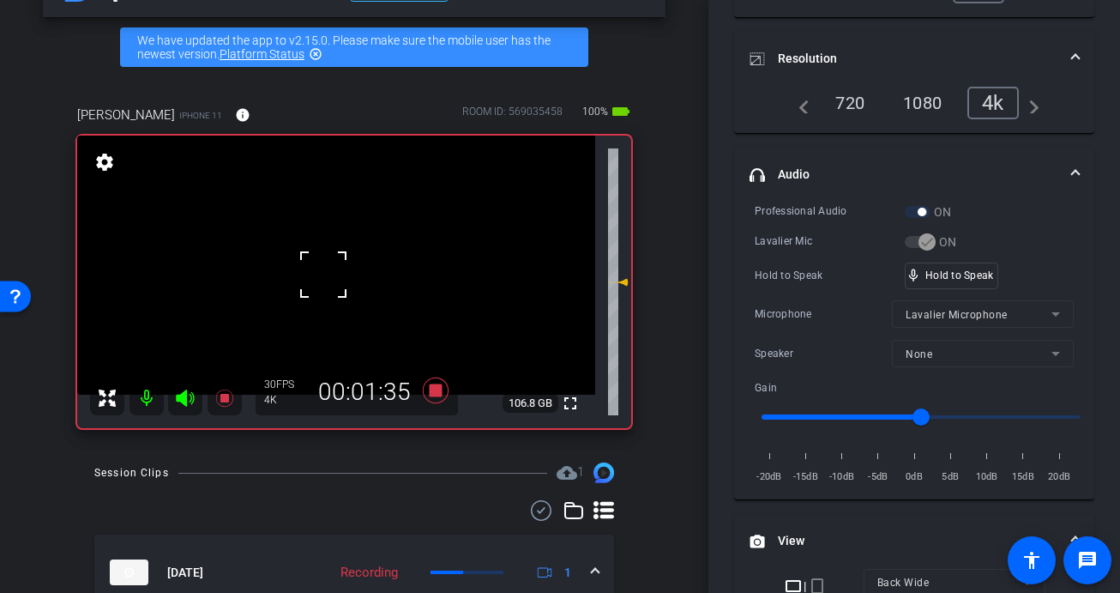
click at [323, 274] on div at bounding box center [323, 274] width 43 height 43
click at [323, 274] on video at bounding box center [336, 265] width 518 height 259
click at [323, 274] on div at bounding box center [323, 274] width 43 height 43
click at [323, 273] on div at bounding box center [323, 274] width 43 height 43
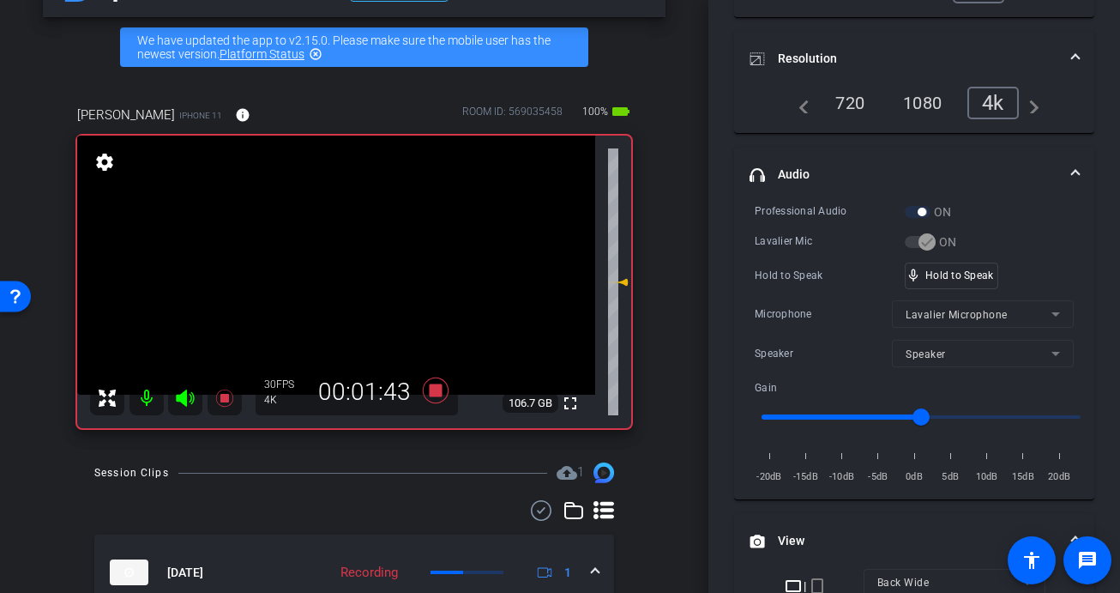
drag, startPoint x: 312, startPoint y: 282, endPoint x: 335, endPoint y: 280, distance: 23.2
click at [312, 282] on video at bounding box center [336, 265] width 518 height 259
drag, startPoint x: 964, startPoint y: 271, endPoint x: 376, endPoint y: 300, distance: 589.1
click at [342, 276] on video at bounding box center [336, 265] width 518 height 259
click at [347, 279] on div at bounding box center [342, 276] width 43 height 43
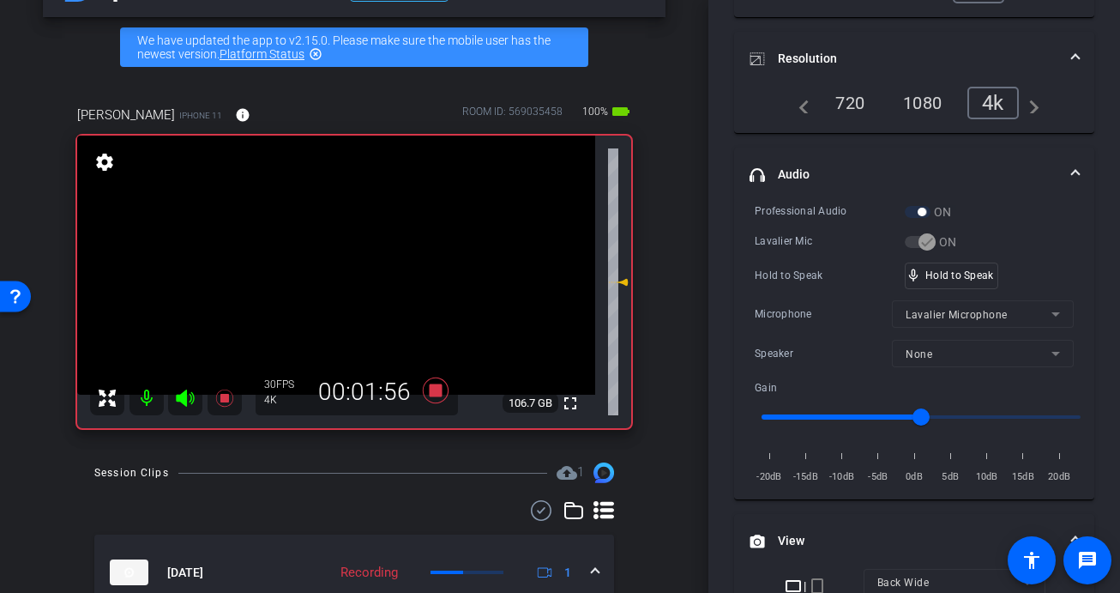
click at [347, 279] on video at bounding box center [336, 265] width 518 height 259
click at [347, 279] on div at bounding box center [346, 278] width 43 height 43
click at [337, 277] on div at bounding box center [346, 278] width 43 height 43
click at [337, 277] on video at bounding box center [336, 265] width 518 height 259
click at [337, 277] on div at bounding box center [337, 277] width 43 height 43
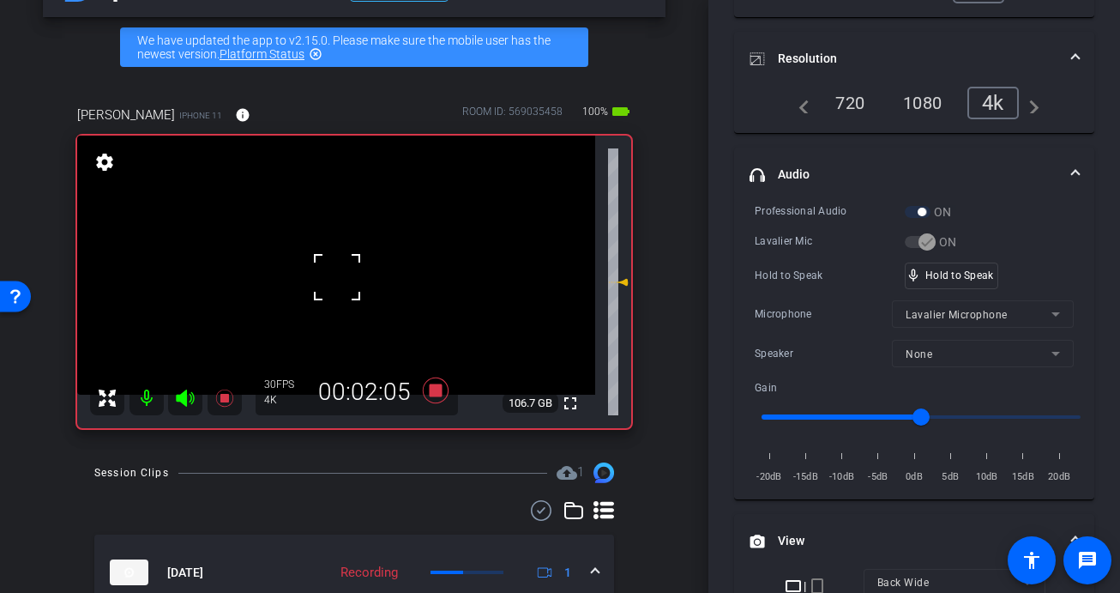
click at [337, 276] on div at bounding box center [337, 277] width 43 height 43
click at [337, 276] on video at bounding box center [336, 265] width 518 height 259
click at [350, 267] on div at bounding box center [337, 276] width 43 height 43
click at [371, 233] on video at bounding box center [336, 265] width 518 height 259
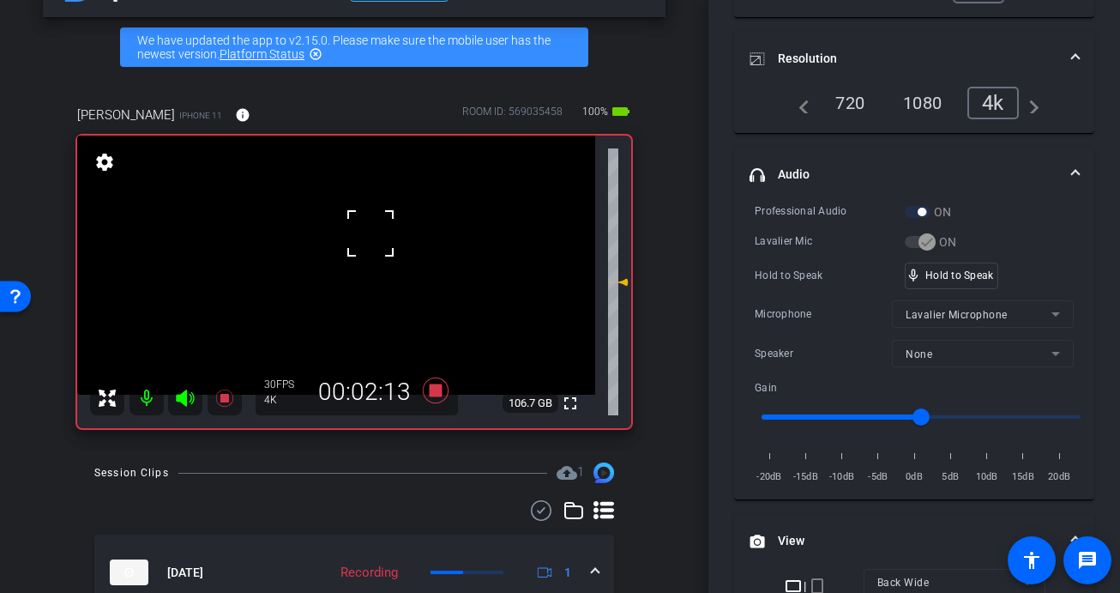
click at [334, 262] on video at bounding box center [336, 265] width 518 height 259
click at [339, 273] on div at bounding box center [333, 262] width 43 height 43
click at [339, 273] on video at bounding box center [336, 265] width 518 height 259
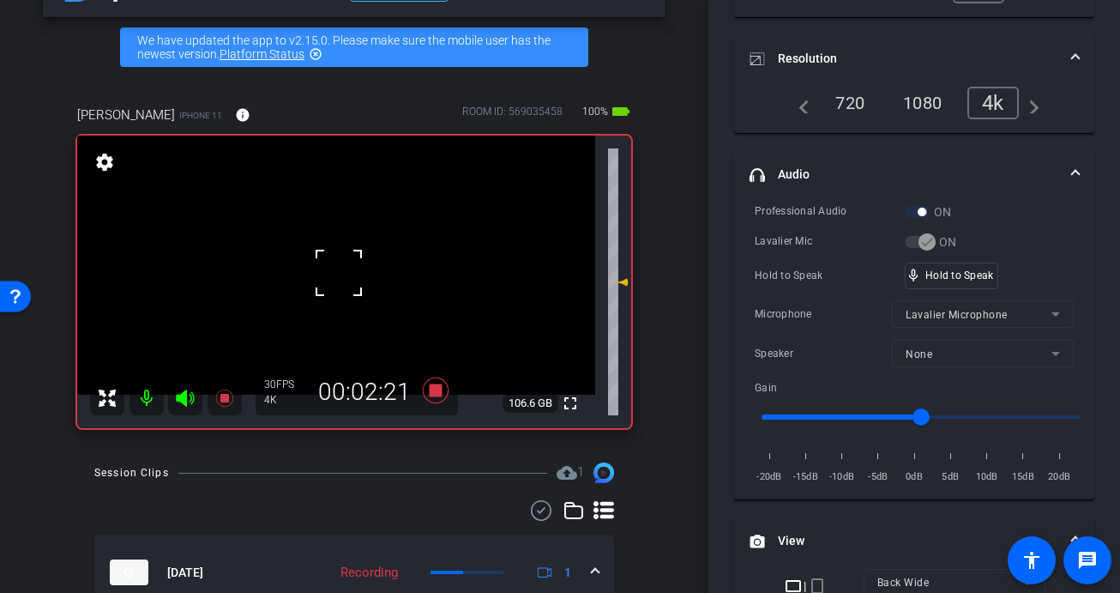
click at [339, 273] on div at bounding box center [338, 272] width 43 height 43
click at [330, 276] on video at bounding box center [336, 265] width 518 height 259
click at [330, 276] on div at bounding box center [330, 276] width 43 height 43
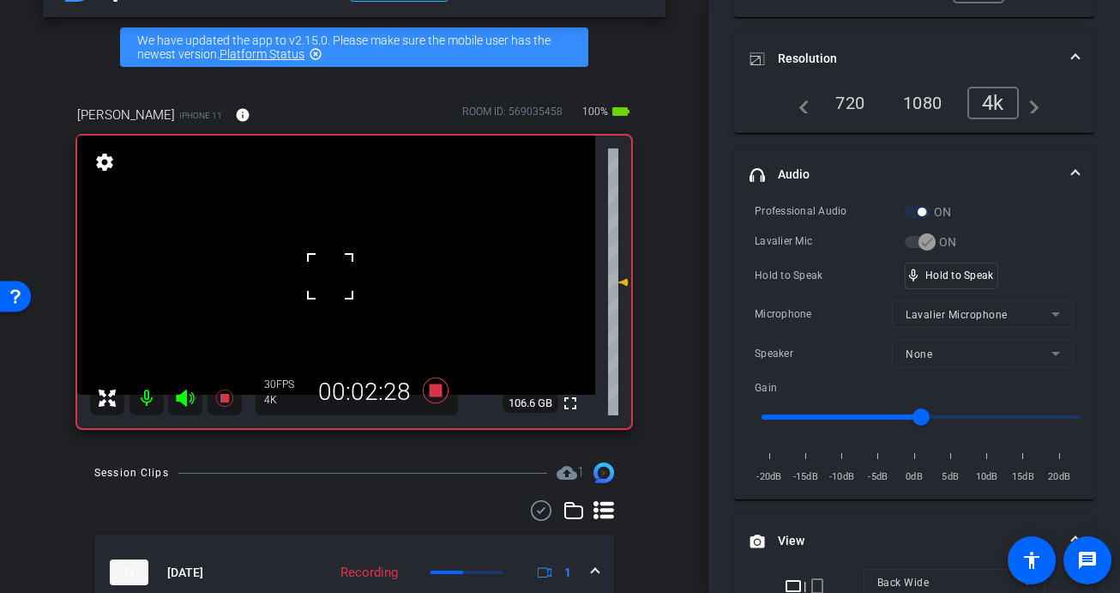
click at [329, 276] on div at bounding box center [330, 276] width 43 height 43
click at [329, 276] on video at bounding box center [336, 265] width 518 height 259
click at [329, 276] on div at bounding box center [329, 276] width 43 height 43
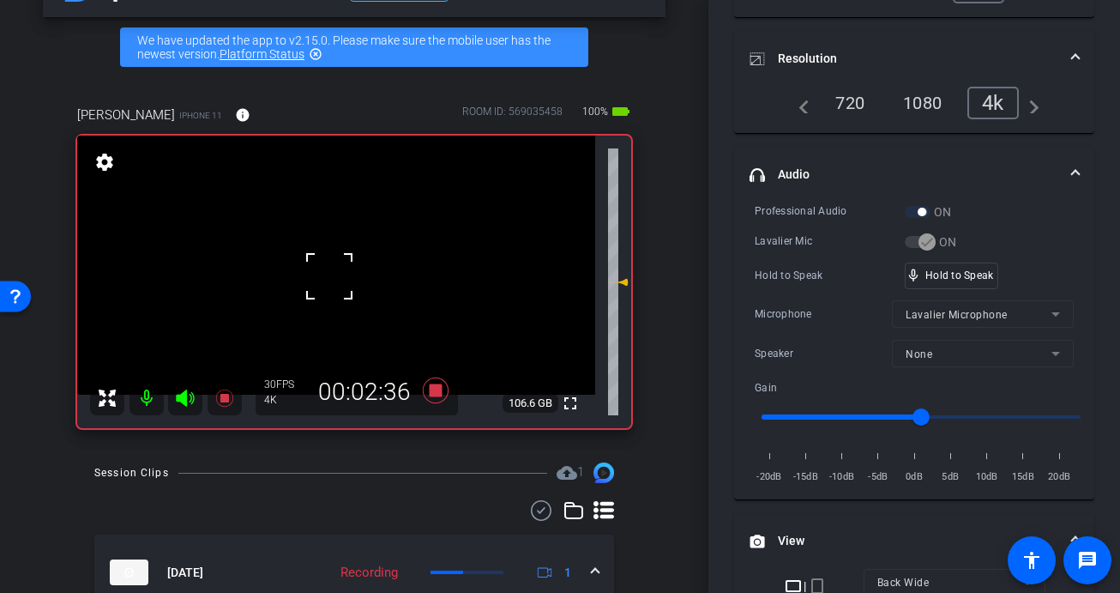
click at [332, 276] on div at bounding box center [329, 276] width 43 height 43
click at [332, 277] on video at bounding box center [336, 265] width 518 height 259
click at [332, 277] on div at bounding box center [331, 277] width 43 height 43
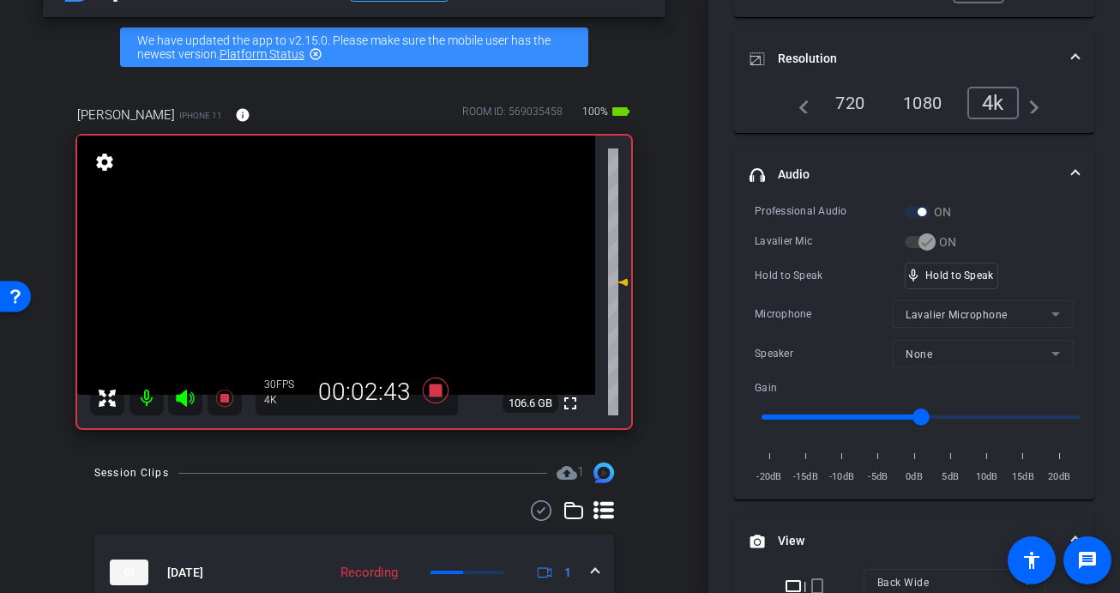
click at [332, 277] on video at bounding box center [336, 265] width 518 height 259
click at [332, 277] on div at bounding box center [331, 277] width 43 height 43
click at [332, 277] on video at bounding box center [336, 265] width 518 height 259
click at [332, 277] on div at bounding box center [331, 277] width 43 height 43
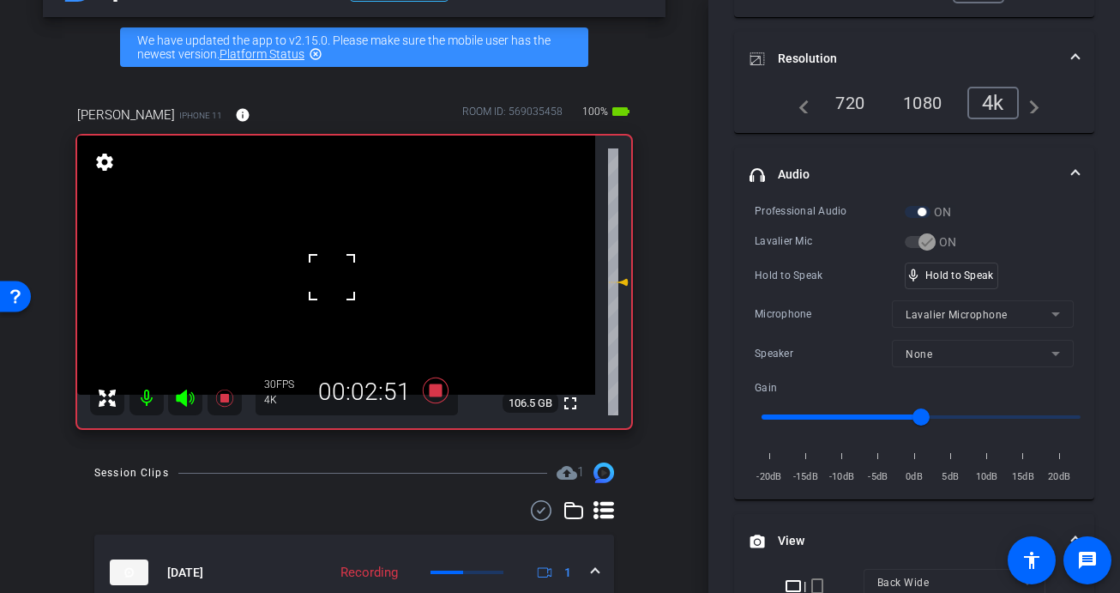
click at [332, 277] on div at bounding box center [331, 277] width 43 height 43
click at [332, 277] on div "fullscreen settings 106.5 GB" at bounding box center [354, 282] width 554 height 292
click at [336, 279] on video at bounding box center [336, 265] width 518 height 259
click at [336, 280] on div at bounding box center [336, 278] width 43 height 43
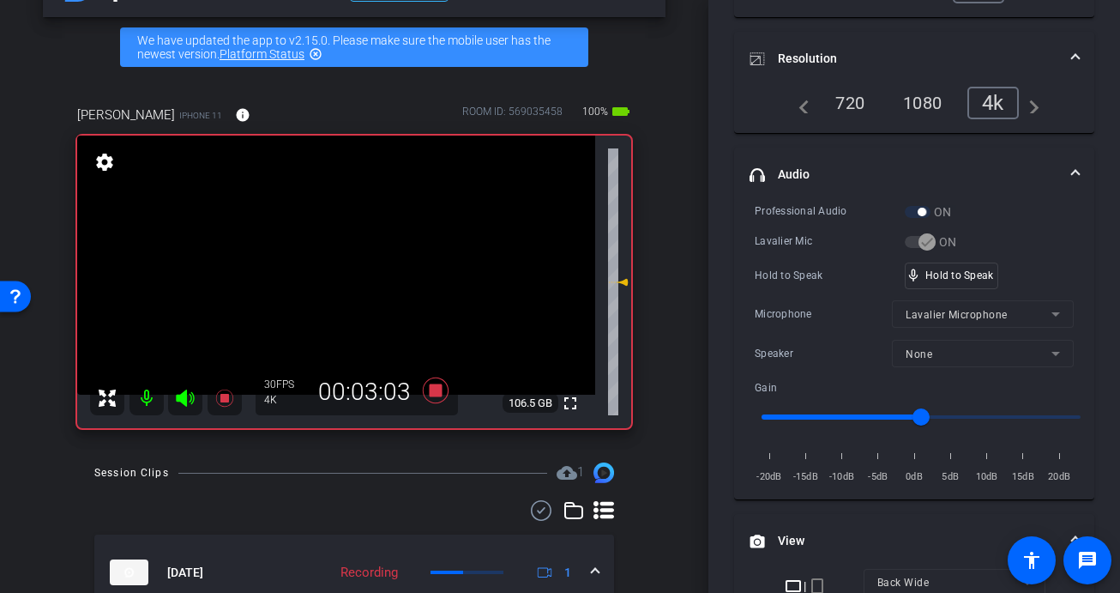
click at [334, 283] on video at bounding box center [336, 265] width 518 height 259
click at [335, 283] on div at bounding box center [333, 283] width 43 height 43
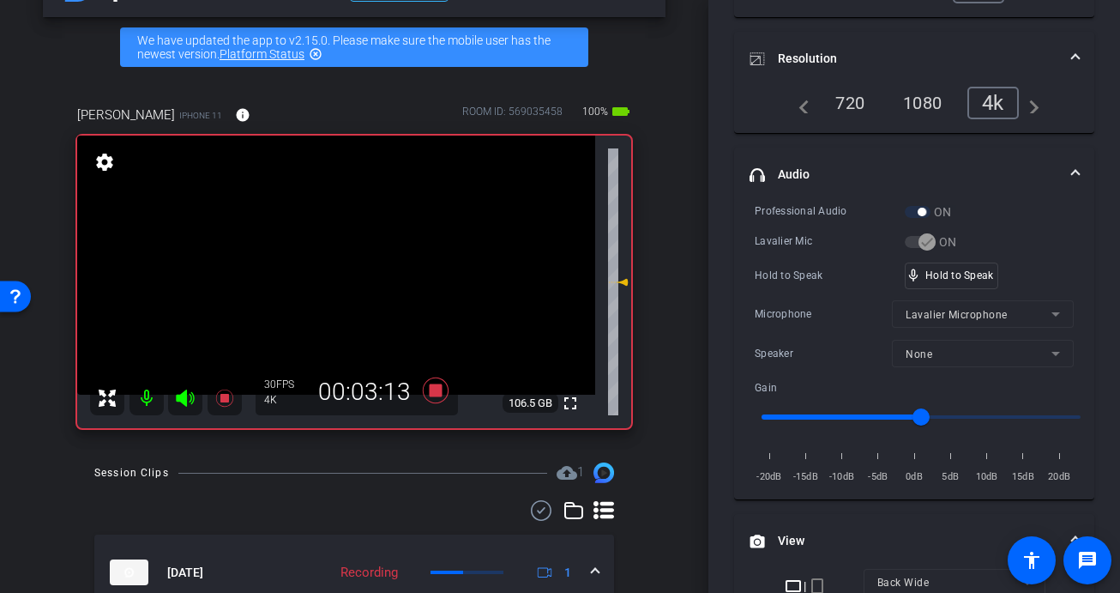
click at [335, 283] on video at bounding box center [336, 265] width 518 height 259
click at [333, 272] on div at bounding box center [335, 283] width 43 height 43
click at [330, 274] on video at bounding box center [336, 265] width 518 height 259
click at [330, 274] on div at bounding box center [330, 273] width 43 height 43
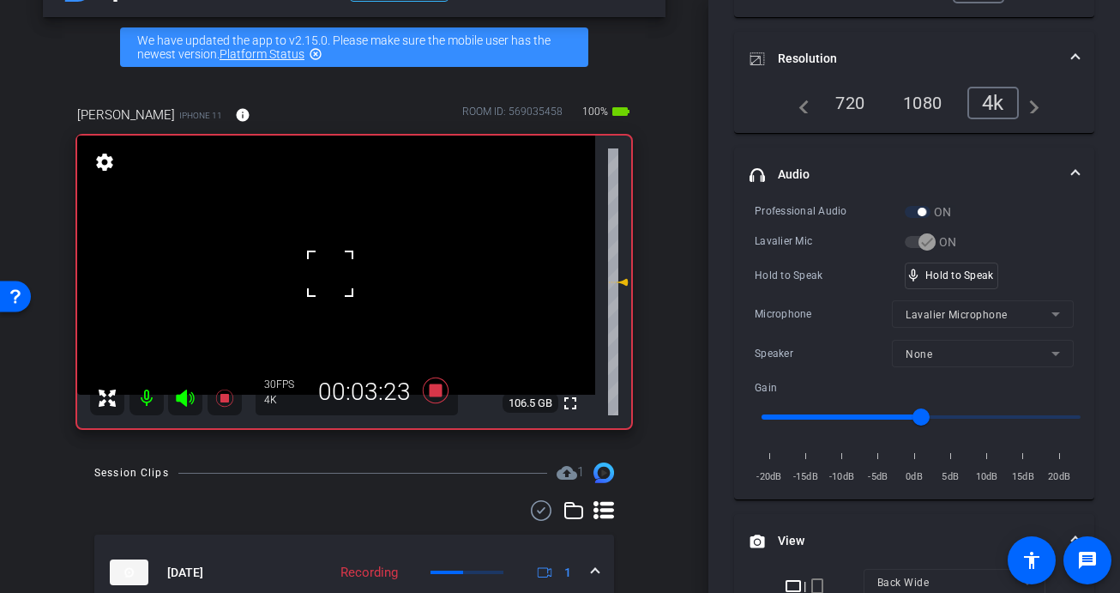
click at [330, 274] on div at bounding box center [330, 273] width 43 height 43
click at [330, 274] on video at bounding box center [336, 265] width 518 height 259
click at [330, 274] on div at bounding box center [330, 273] width 43 height 43
click at [330, 274] on video at bounding box center [336, 265] width 518 height 259
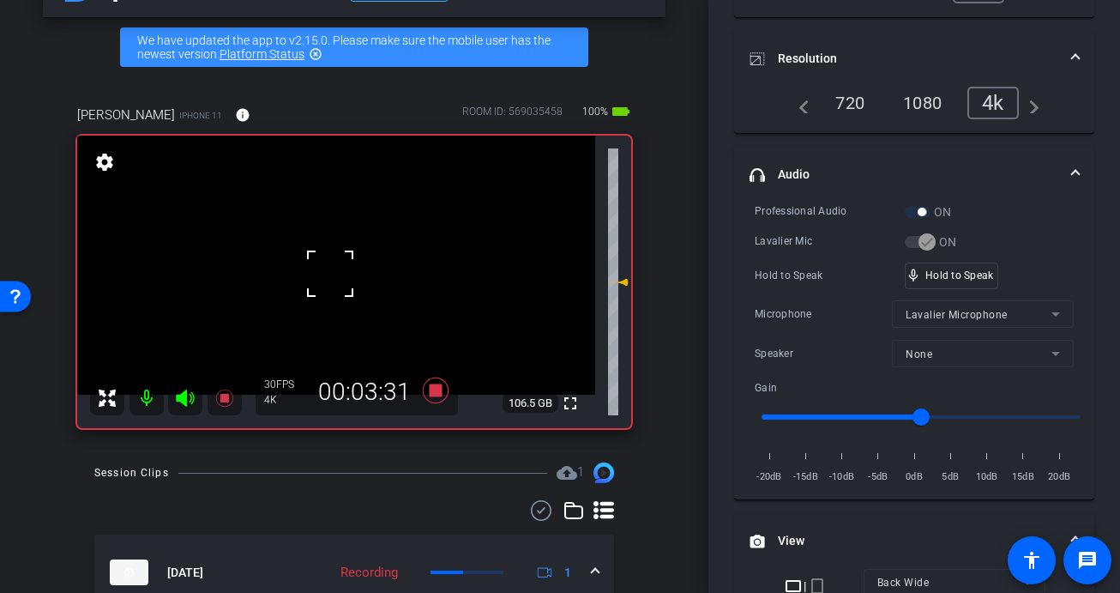
click at [330, 274] on div at bounding box center [330, 273] width 43 height 43
click at [330, 274] on video at bounding box center [336, 265] width 518 height 259
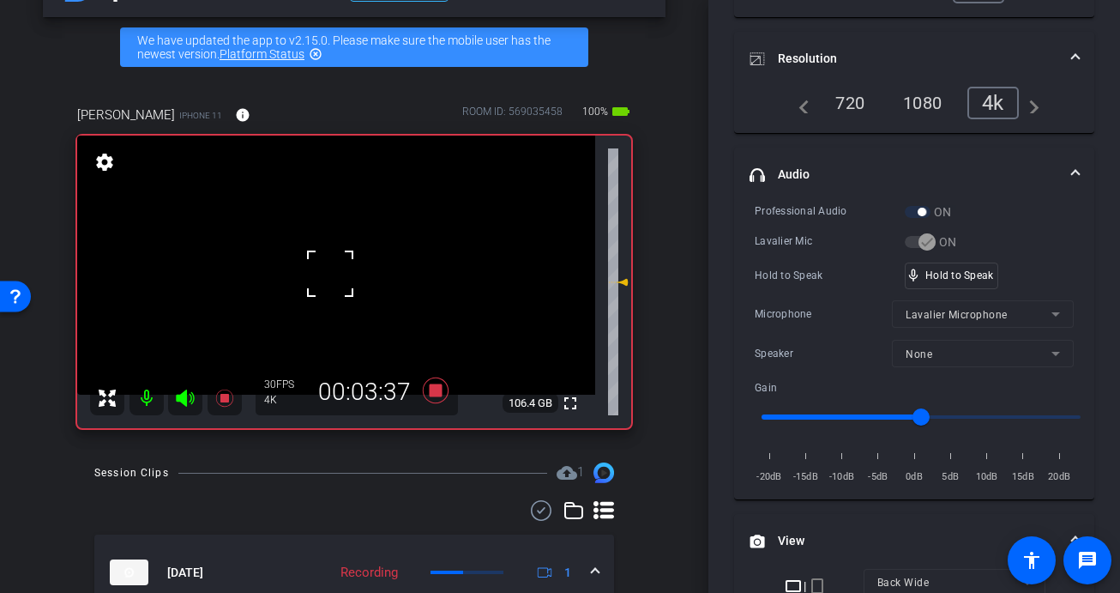
click at [330, 274] on div at bounding box center [330, 273] width 43 height 43
click at [340, 279] on video at bounding box center [336, 265] width 518 height 259
click at [337, 280] on div at bounding box center [339, 278] width 43 height 43
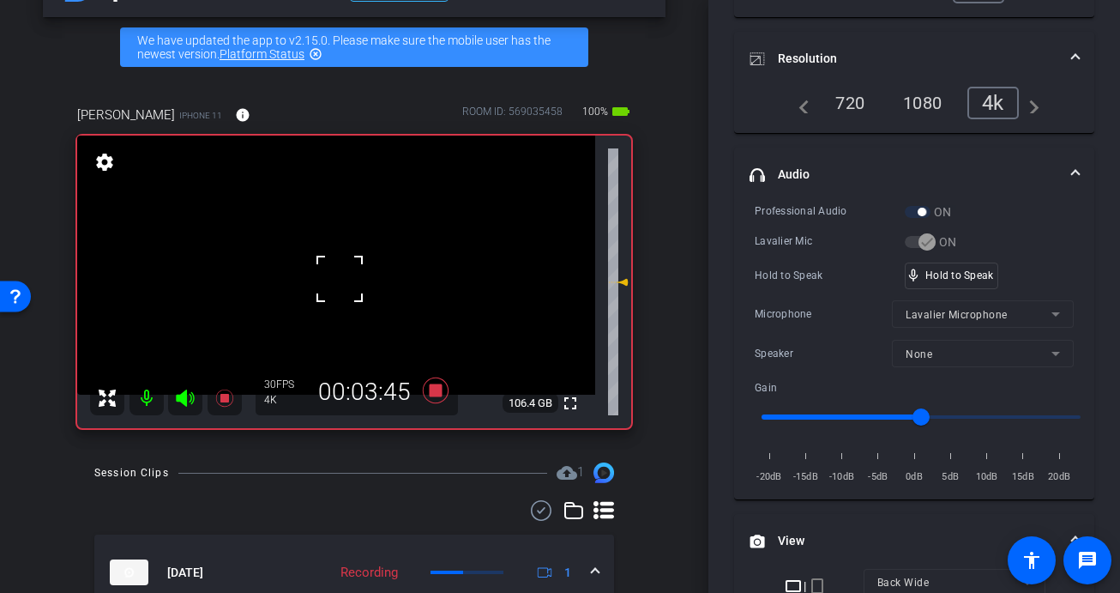
click at [337, 280] on div at bounding box center [339, 278] width 43 height 43
click at [336, 280] on div at bounding box center [339, 278] width 43 height 43
click at [336, 279] on div at bounding box center [339, 278] width 43 height 43
click at [336, 279] on video at bounding box center [336, 265] width 518 height 259
click at [336, 279] on div at bounding box center [336, 278] width 43 height 43
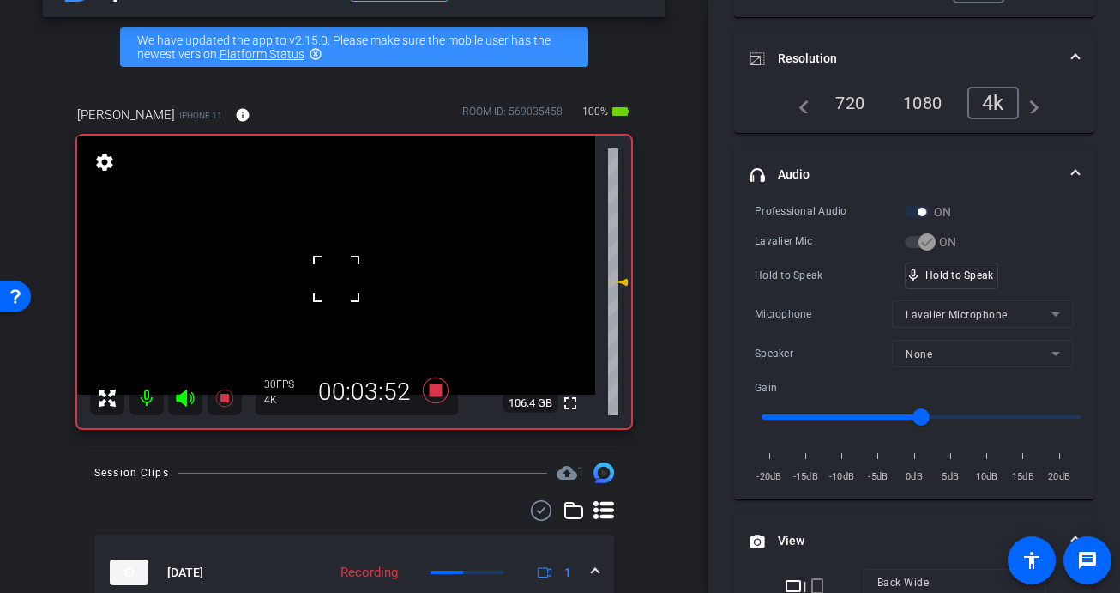
click at [336, 279] on div at bounding box center [336, 278] width 43 height 43
click at [336, 279] on video at bounding box center [336, 265] width 518 height 259
click at [336, 279] on div at bounding box center [336, 278] width 43 height 43
click at [338, 276] on div at bounding box center [336, 278] width 43 height 43
click at [337, 276] on div at bounding box center [336, 278] width 43 height 43
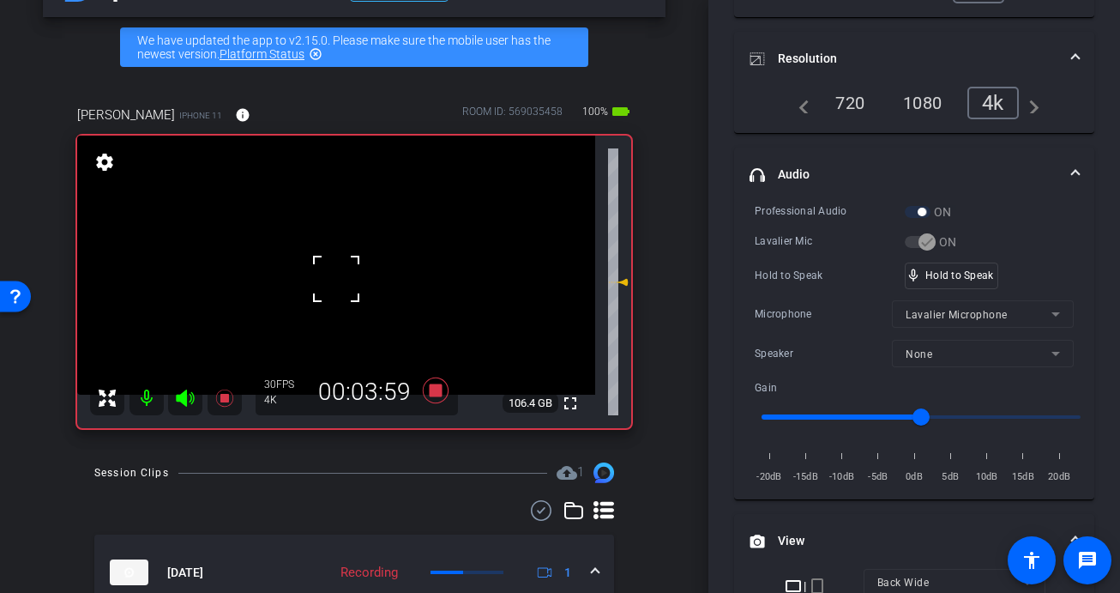
click at [339, 276] on div at bounding box center [336, 278] width 43 height 43
click at [339, 276] on video at bounding box center [336, 265] width 518 height 259
click at [339, 276] on div at bounding box center [338, 276] width 43 height 43
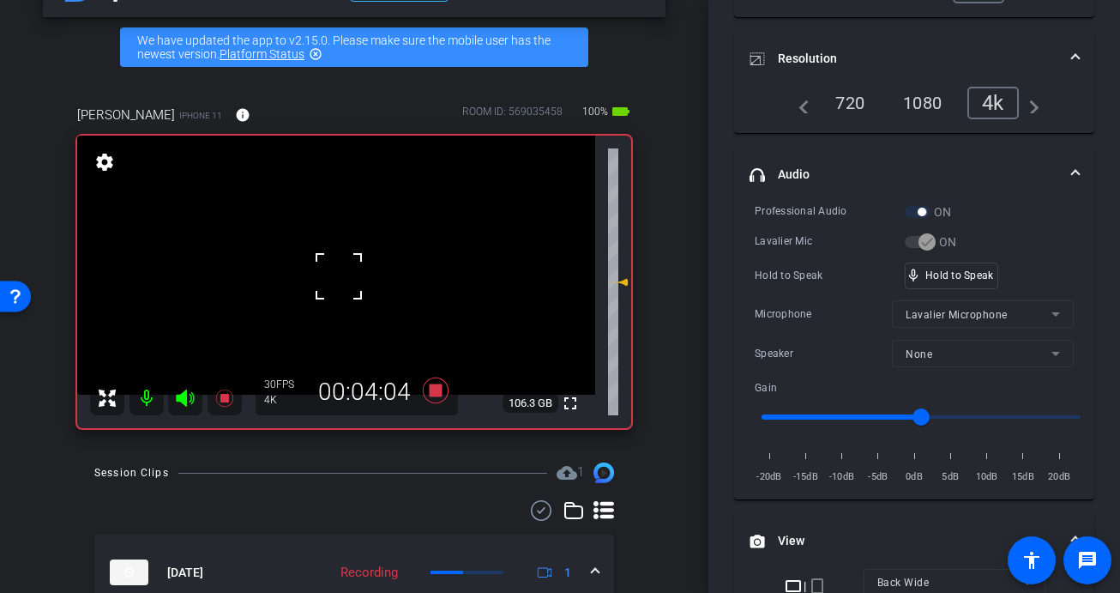
click at [339, 276] on div at bounding box center [338, 276] width 43 height 43
click at [339, 276] on video at bounding box center [336, 265] width 518 height 259
click at [335, 277] on div at bounding box center [338, 276] width 43 height 43
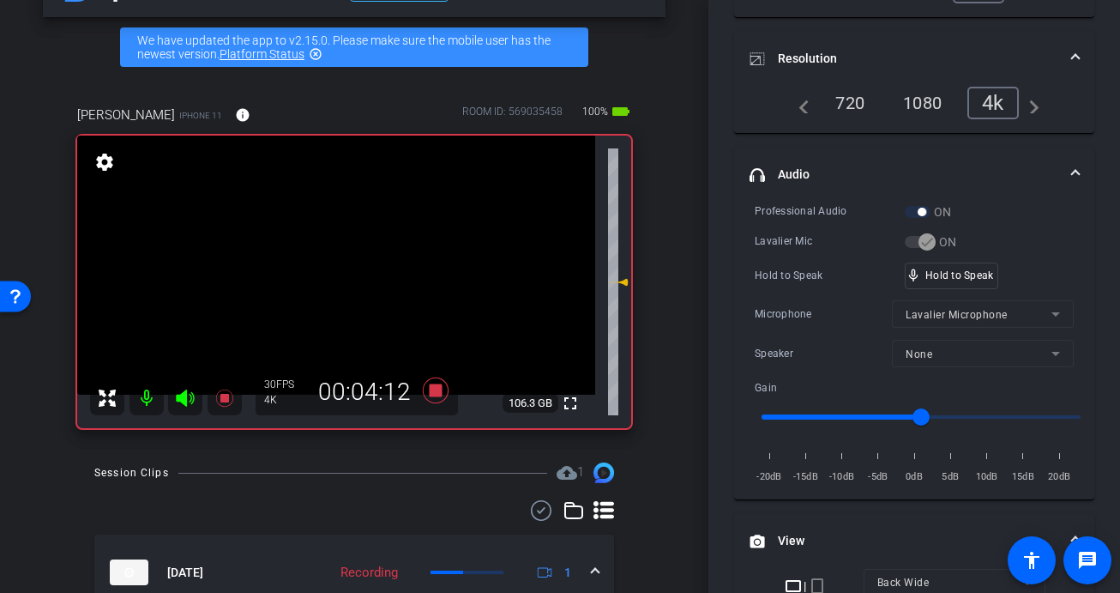
click at [335, 277] on video at bounding box center [336, 265] width 518 height 259
click at [335, 277] on div at bounding box center [335, 277] width 43 height 43
click at [335, 278] on div at bounding box center [335, 277] width 43 height 43
click at [330, 274] on video at bounding box center [336, 265] width 518 height 259
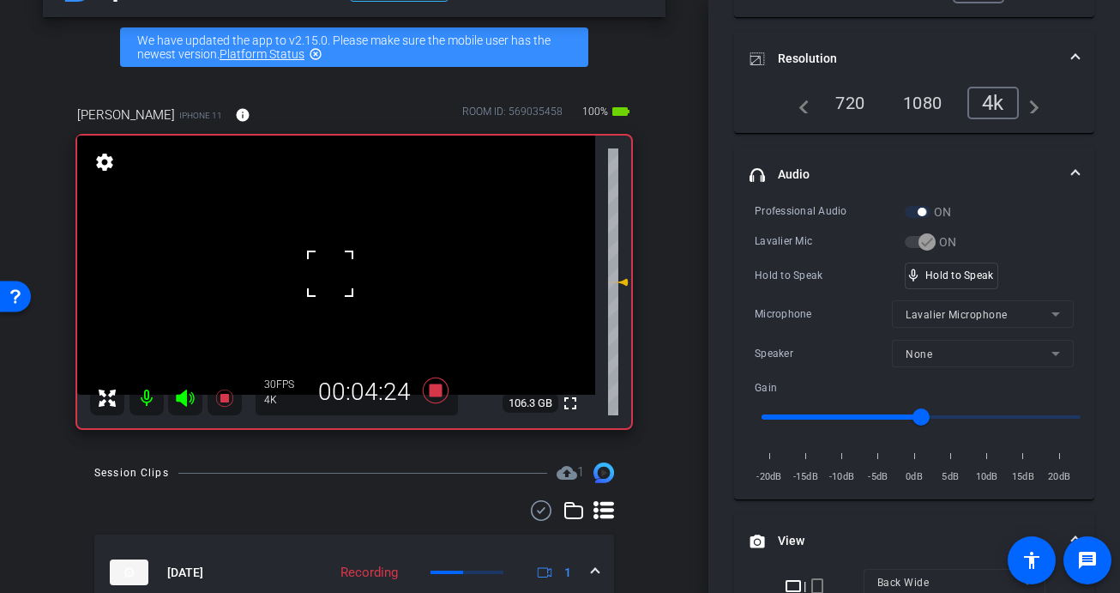
click at [326, 288] on div at bounding box center [330, 273] width 43 height 43
click at [325, 287] on div at bounding box center [330, 273] width 43 height 43
click at [329, 286] on div at bounding box center [330, 273] width 43 height 43
drag, startPoint x: 933, startPoint y: 278, endPoint x: 389, endPoint y: 317, distance: 545.2
click at [335, 292] on video at bounding box center [336, 265] width 518 height 259
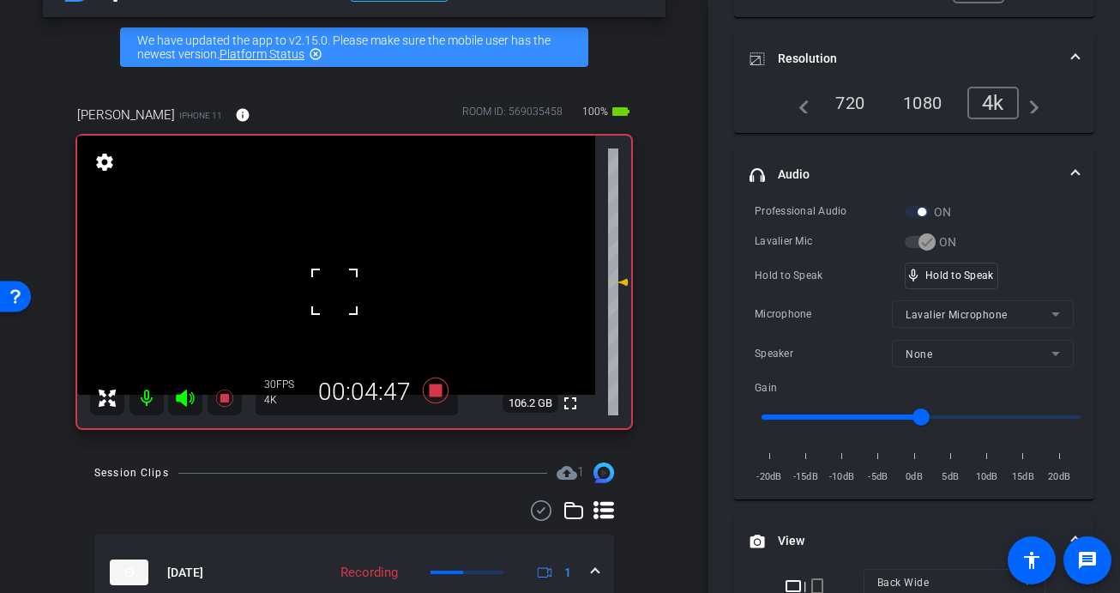
click at [336, 280] on div at bounding box center [334, 291] width 43 height 43
click at [339, 278] on video at bounding box center [336, 265] width 518 height 259
click at [337, 278] on div at bounding box center [338, 277] width 43 height 43
click at [337, 278] on video at bounding box center [336, 265] width 518 height 259
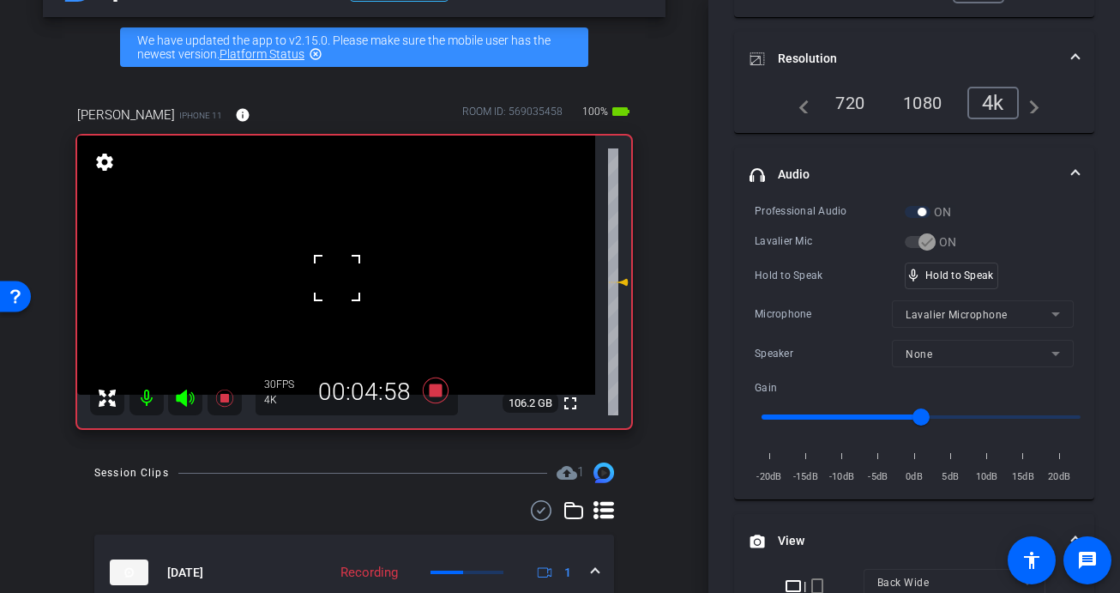
click at [337, 278] on div at bounding box center [337, 277] width 43 height 43
click at [337, 278] on video at bounding box center [336, 265] width 518 height 259
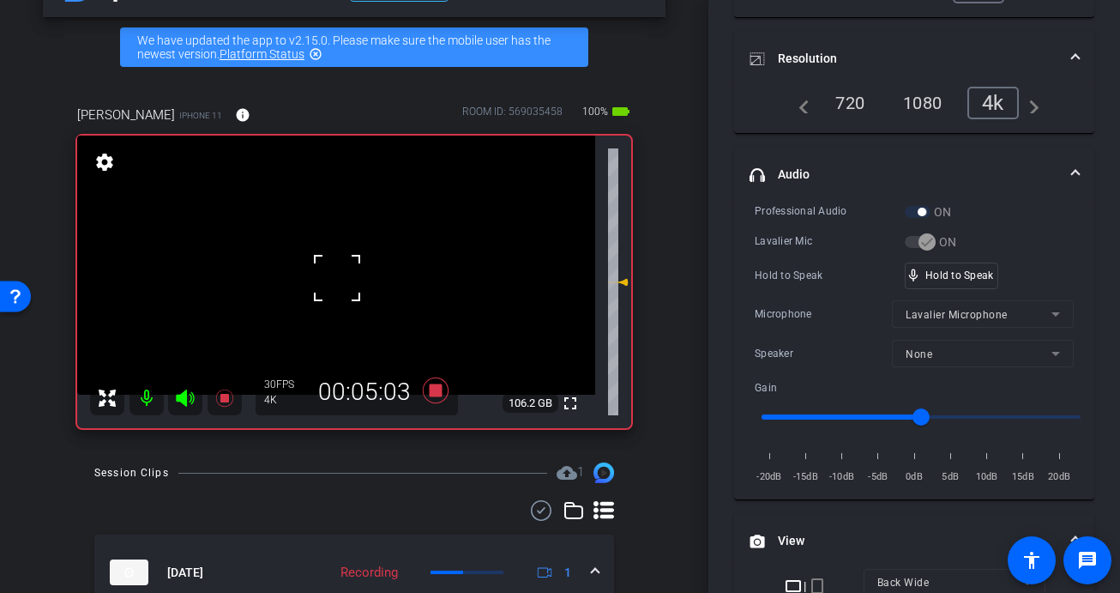
click at [337, 278] on div at bounding box center [337, 277] width 43 height 43
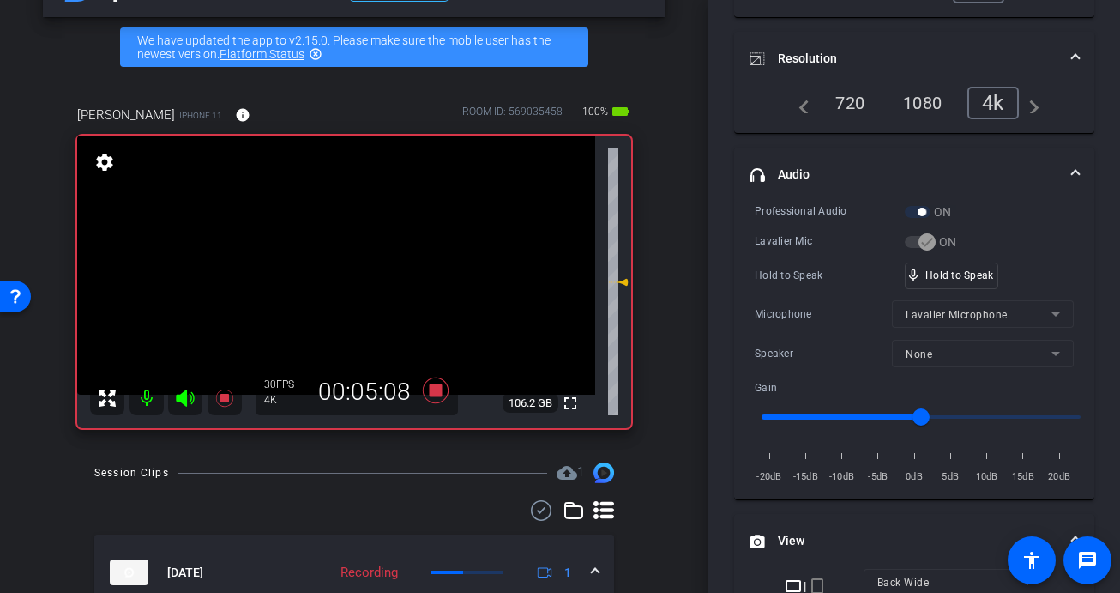
click at [337, 278] on video at bounding box center [336, 265] width 518 height 259
click at [337, 278] on div at bounding box center [337, 277] width 43 height 43
click at [919, 277] on span "mic_none" at bounding box center [913, 275] width 15 height 15
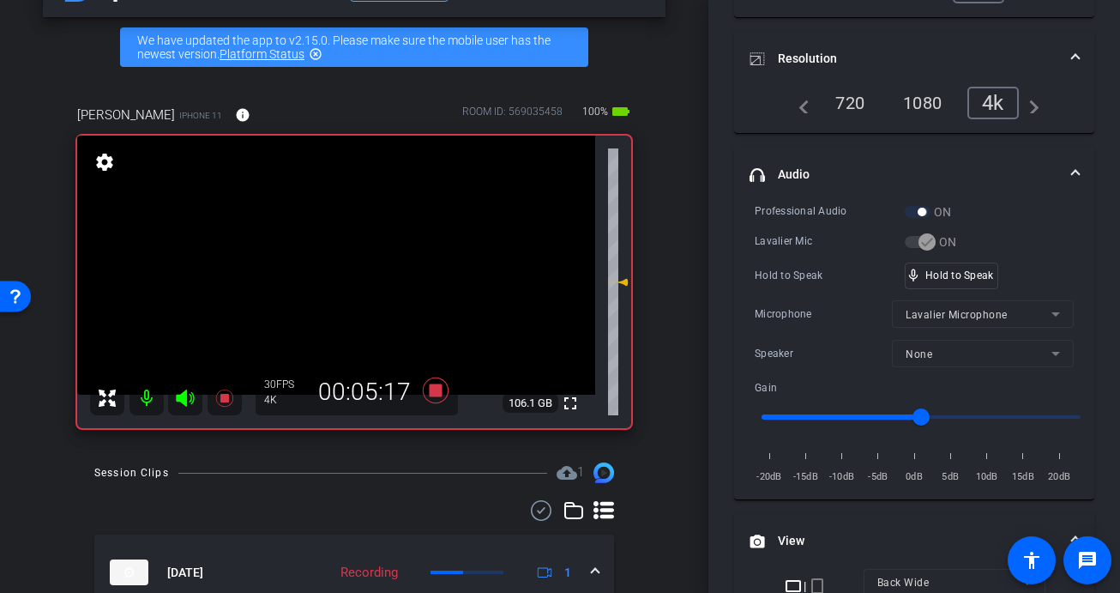
click at [338, 283] on video at bounding box center [336, 265] width 518 height 259
click at [338, 282] on div at bounding box center [338, 283] width 43 height 43
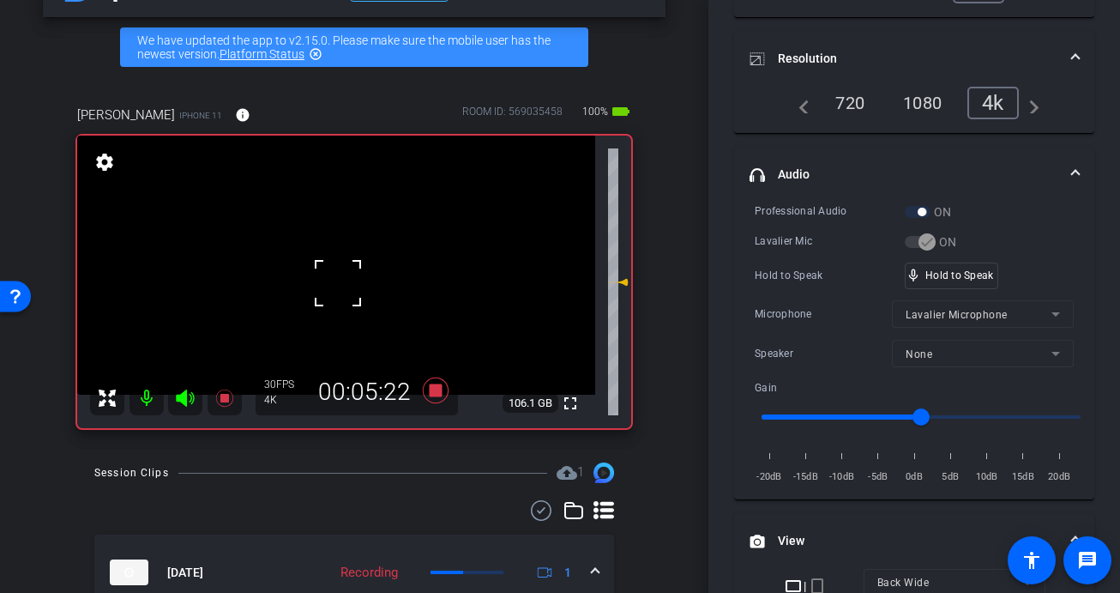
click at [338, 282] on div at bounding box center [338, 283] width 43 height 43
click at [338, 282] on video at bounding box center [336, 265] width 518 height 259
click at [338, 282] on div at bounding box center [338, 282] width 43 height 43
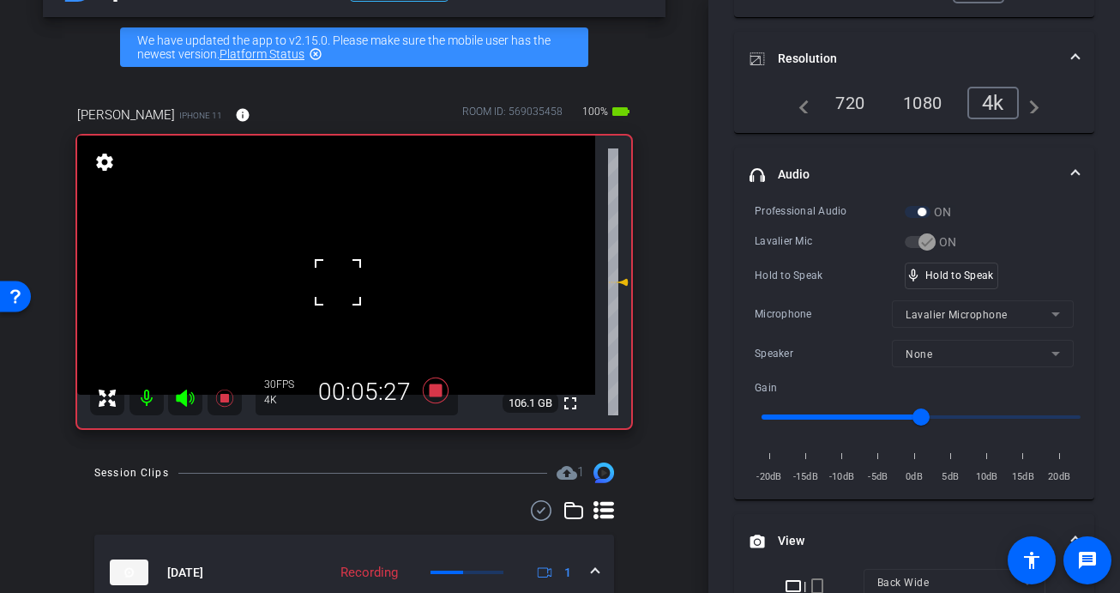
click at [338, 282] on div at bounding box center [338, 282] width 43 height 43
click at [338, 282] on video at bounding box center [336, 265] width 518 height 259
click at [338, 282] on div at bounding box center [338, 282] width 43 height 43
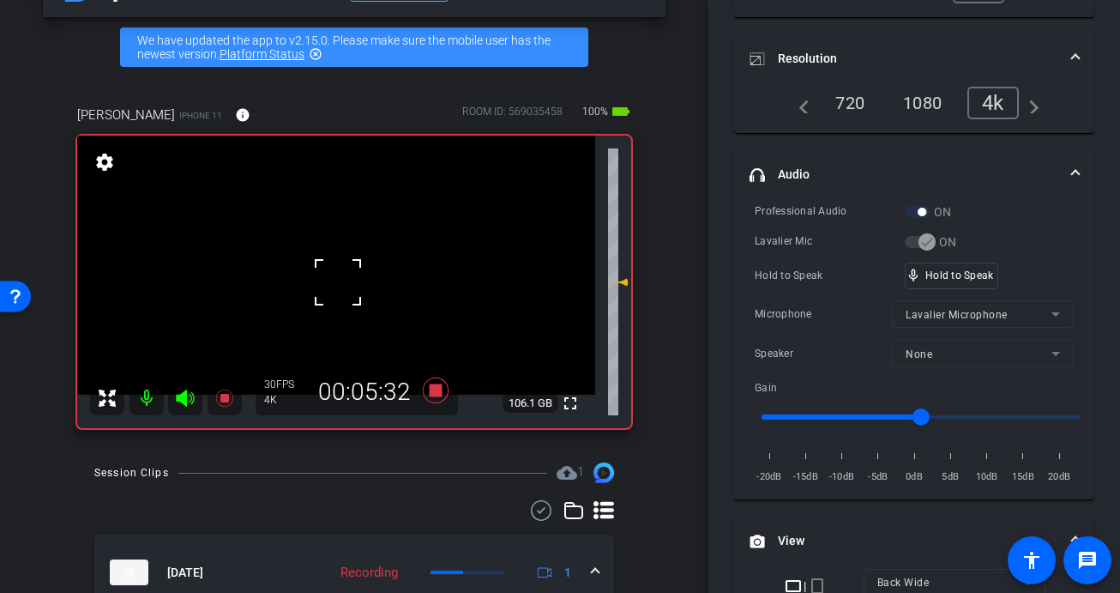
click at [338, 282] on div at bounding box center [338, 282] width 43 height 43
click at [340, 280] on video at bounding box center [336, 265] width 518 height 259
click at [340, 279] on div at bounding box center [339, 279] width 43 height 43
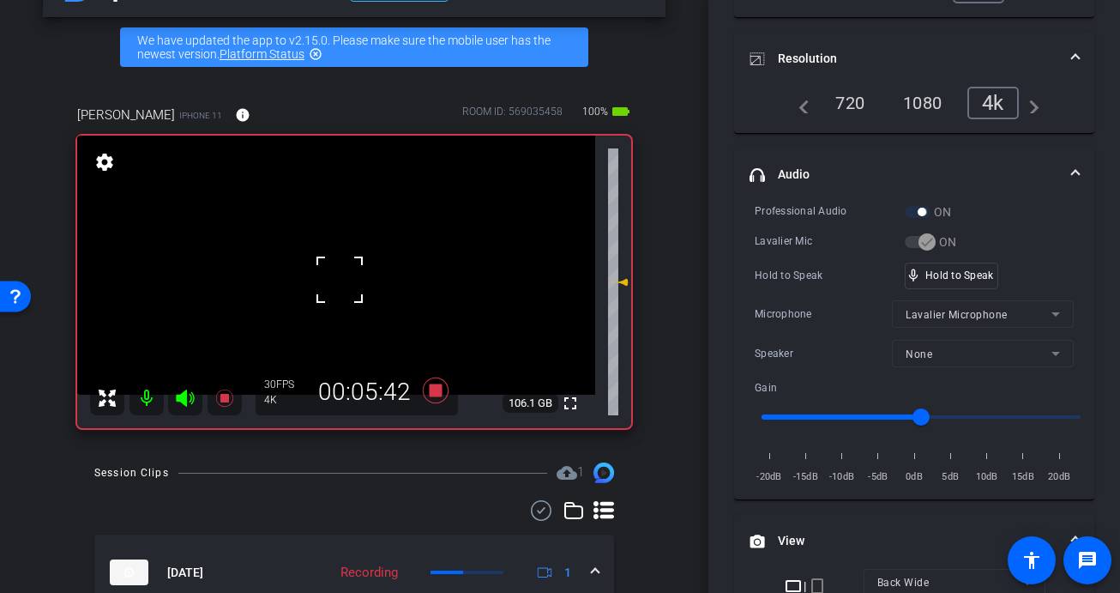
click at [340, 279] on div at bounding box center [339, 279] width 43 height 43
drag, startPoint x: 935, startPoint y: 274, endPoint x: 427, endPoint y: 286, distance: 507.9
drag, startPoint x: 327, startPoint y: 286, endPoint x: 341, endPoint y: 291, distance: 15.5
click at [328, 286] on video at bounding box center [336, 265] width 518 height 259
click at [347, 282] on div at bounding box center [327, 285] width 43 height 43
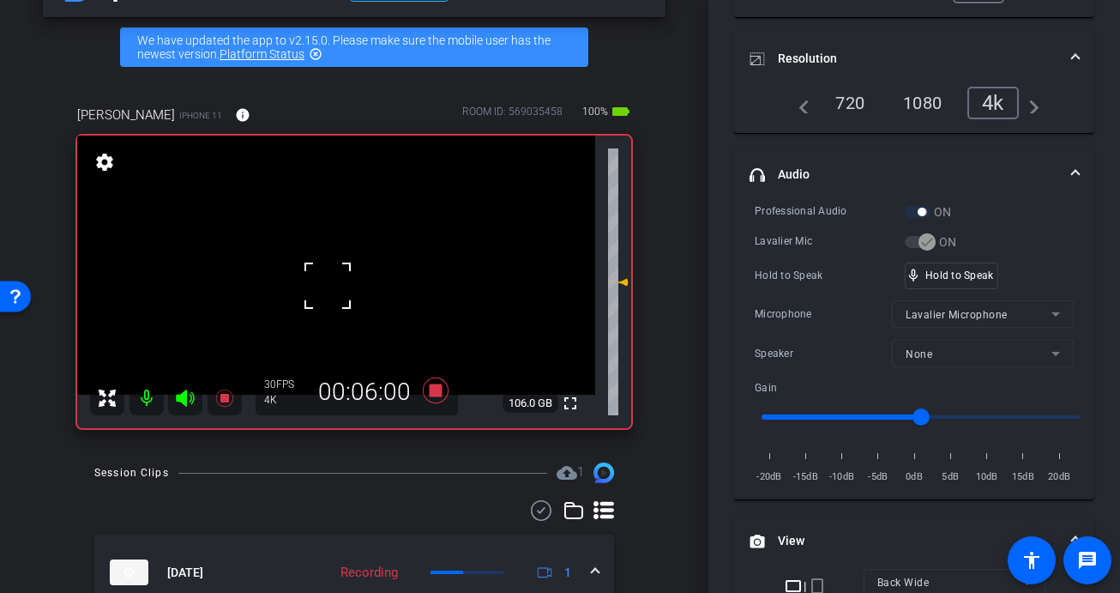
click at [335, 282] on div at bounding box center [327, 285] width 43 height 43
click at [329, 280] on video at bounding box center [336, 265] width 518 height 259
click at [327, 284] on div at bounding box center [329, 279] width 43 height 43
click at [328, 283] on video at bounding box center [336, 265] width 518 height 259
click at [328, 283] on div at bounding box center [327, 283] width 43 height 43
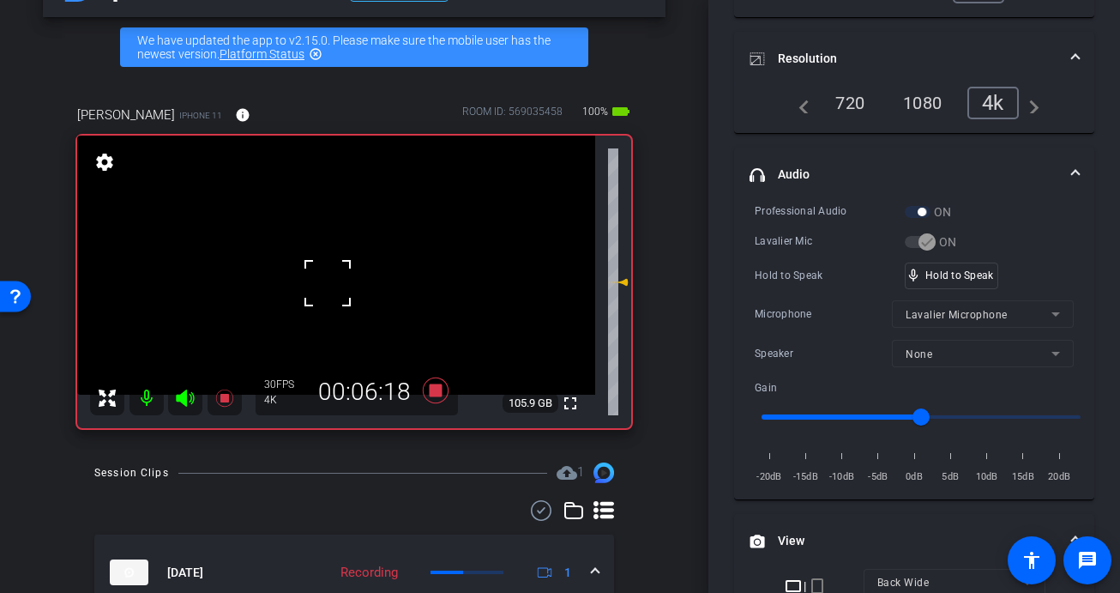
click at [328, 283] on div at bounding box center [327, 283] width 43 height 43
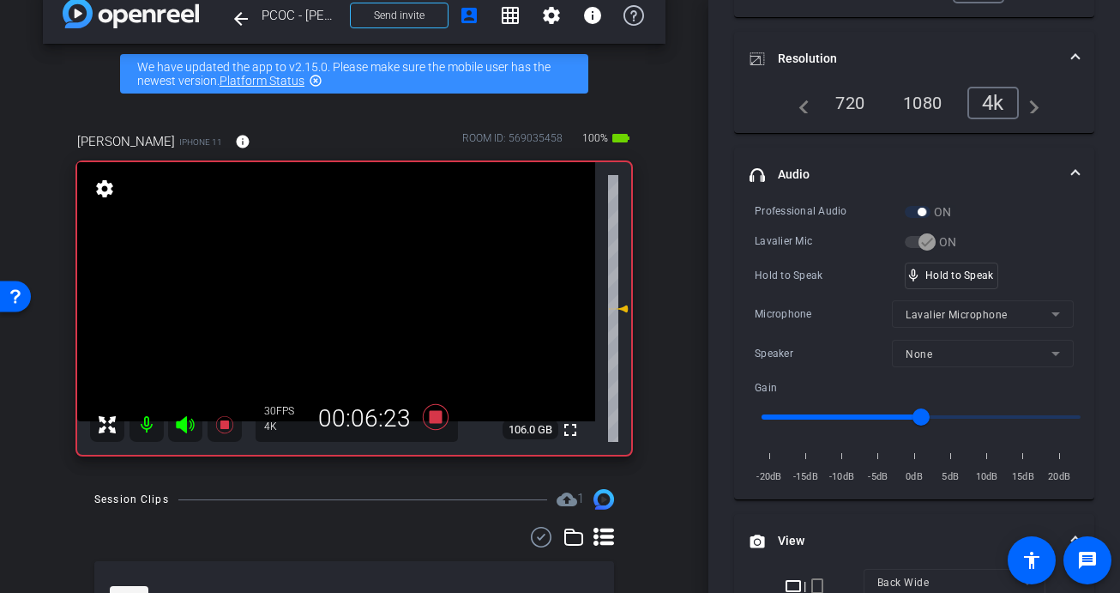
scroll to position [39, 0]
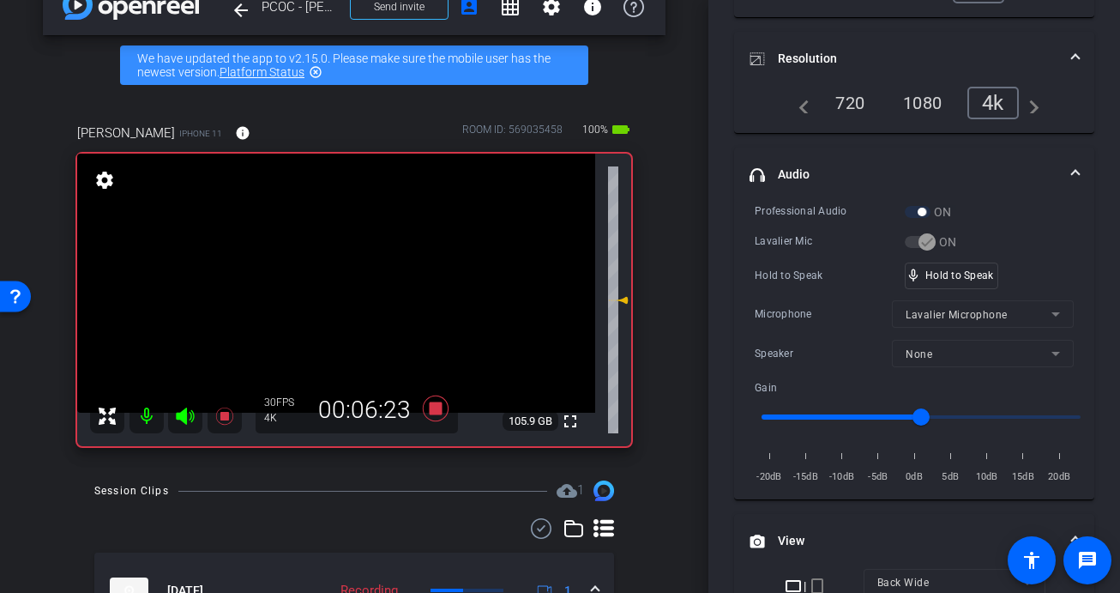
click at [342, 286] on video at bounding box center [336, 283] width 518 height 259
click at [335, 303] on div at bounding box center [342, 286] width 43 height 43
click at [334, 303] on div at bounding box center [342, 286] width 43 height 43
click at [334, 303] on video at bounding box center [336, 283] width 518 height 259
click at [334, 303] on div at bounding box center [333, 302] width 43 height 43
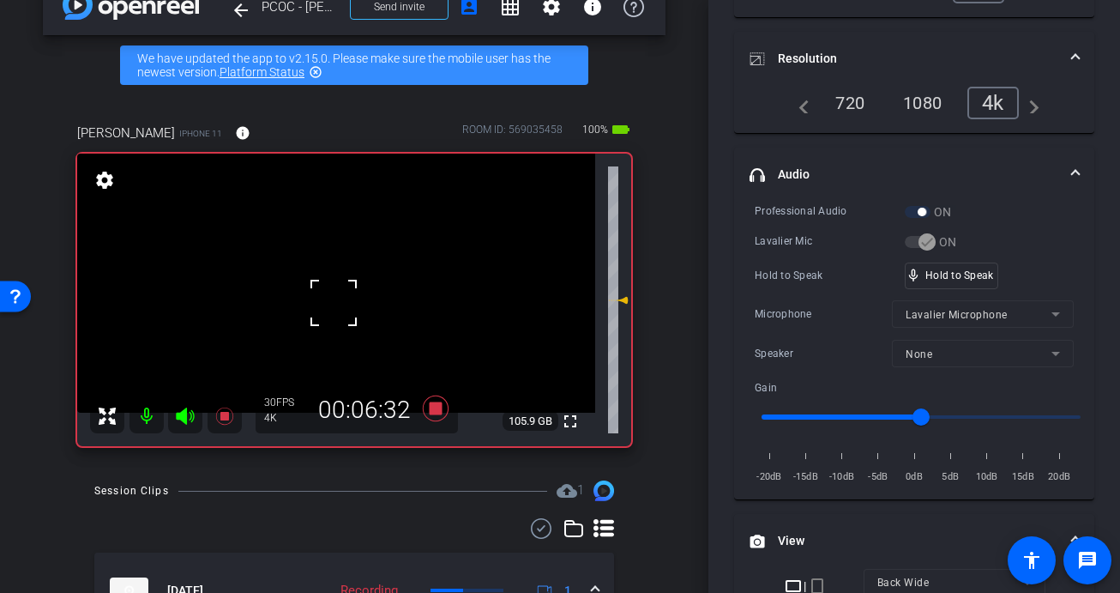
click at [334, 303] on div at bounding box center [333, 302] width 43 height 43
drag, startPoint x: 318, startPoint y: 299, endPoint x: 327, endPoint y: 303, distance: 9.2
click at [318, 299] on video at bounding box center [336, 283] width 518 height 259
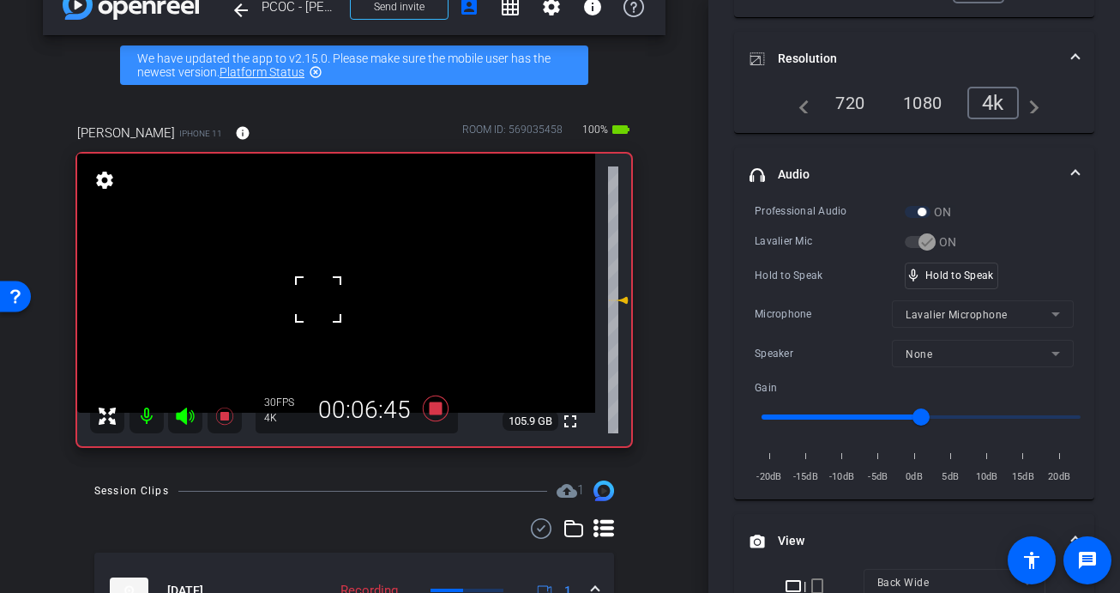
click at [343, 297] on video at bounding box center [336, 283] width 518 height 259
click at [343, 297] on div at bounding box center [343, 296] width 43 height 43
click at [350, 309] on div at bounding box center [343, 296] width 43 height 43
click at [347, 309] on video at bounding box center [336, 283] width 518 height 259
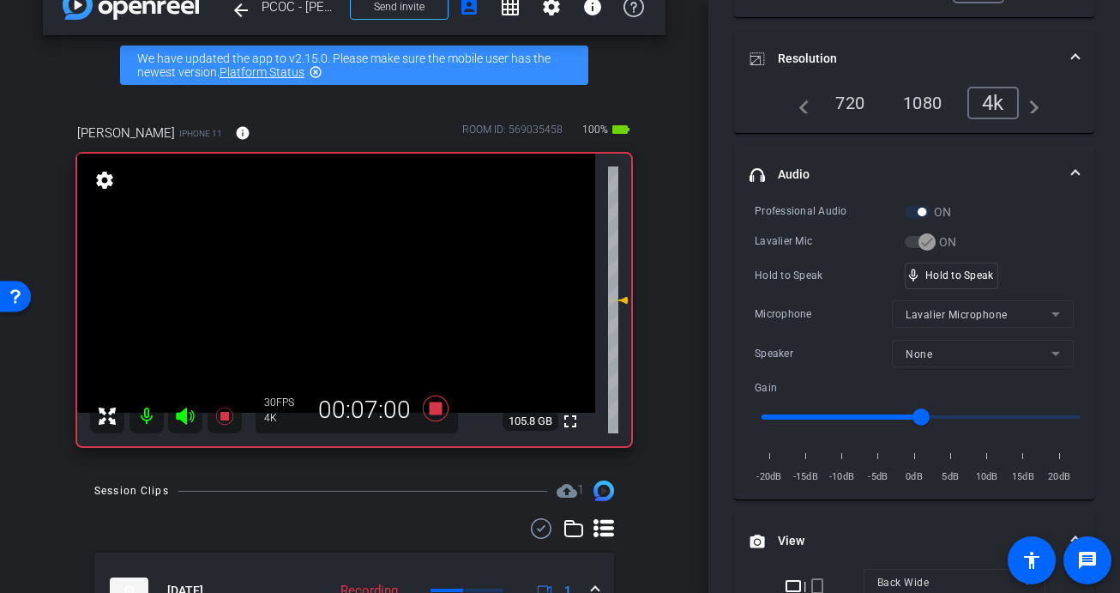
click at [340, 311] on video at bounding box center [336, 283] width 518 height 259
click at [340, 311] on div at bounding box center [339, 311] width 43 height 43
click at [315, 299] on video at bounding box center [336, 283] width 518 height 259
click at [330, 298] on div at bounding box center [314, 299] width 43 height 43
click at [329, 301] on video at bounding box center [336, 283] width 518 height 259
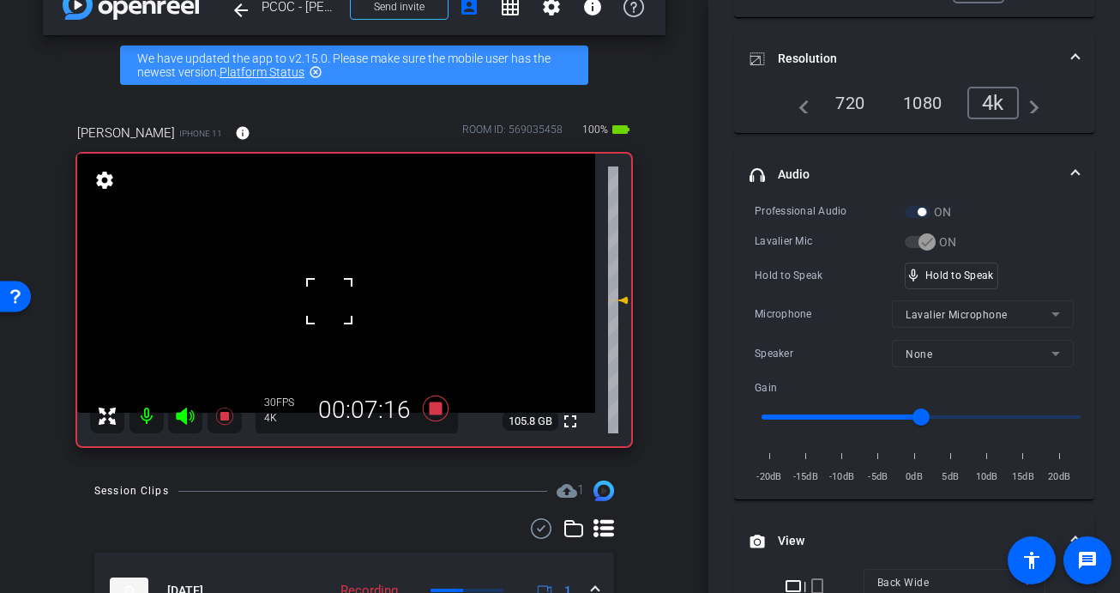
click at [329, 301] on div at bounding box center [329, 301] width 43 height 43
drag, startPoint x: 937, startPoint y: 278, endPoint x: 772, endPoint y: 317, distance: 170.2
click at [347, 301] on video at bounding box center [336, 283] width 518 height 259
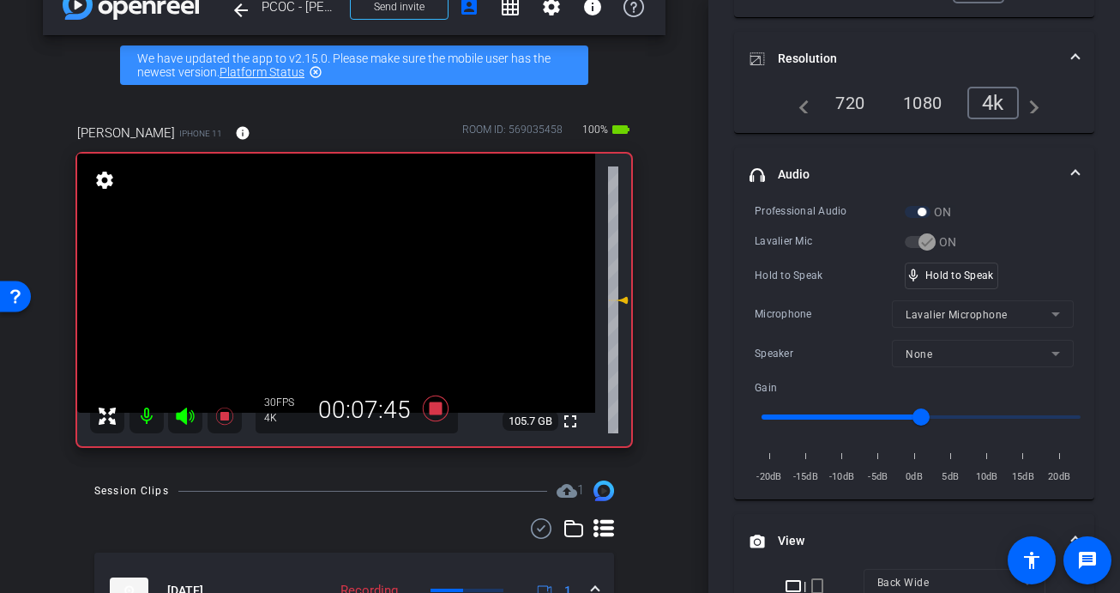
click at [333, 287] on video at bounding box center [336, 283] width 518 height 259
click at [335, 287] on div at bounding box center [332, 287] width 43 height 43
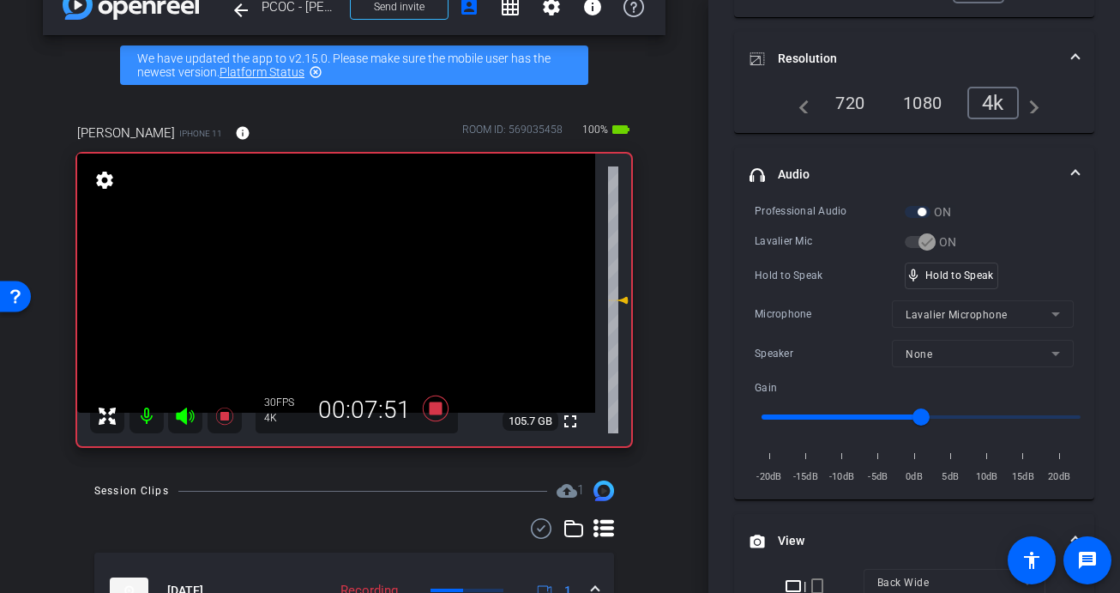
click at [335, 287] on video at bounding box center [336, 283] width 518 height 259
click at [335, 287] on div at bounding box center [334, 287] width 43 height 43
click at [335, 287] on video at bounding box center [336, 283] width 518 height 259
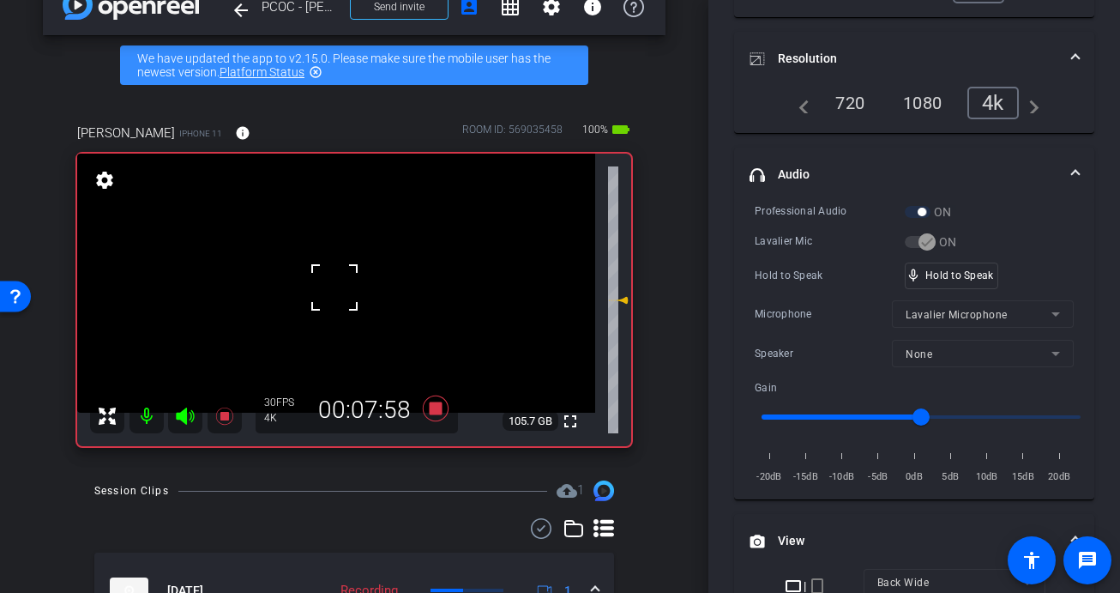
click at [335, 287] on div at bounding box center [334, 287] width 43 height 43
click at [341, 286] on div at bounding box center [334, 287] width 43 height 43
click at [341, 286] on video at bounding box center [336, 283] width 518 height 259
click at [341, 286] on div at bounding box center [340, 286] width 43 height 43
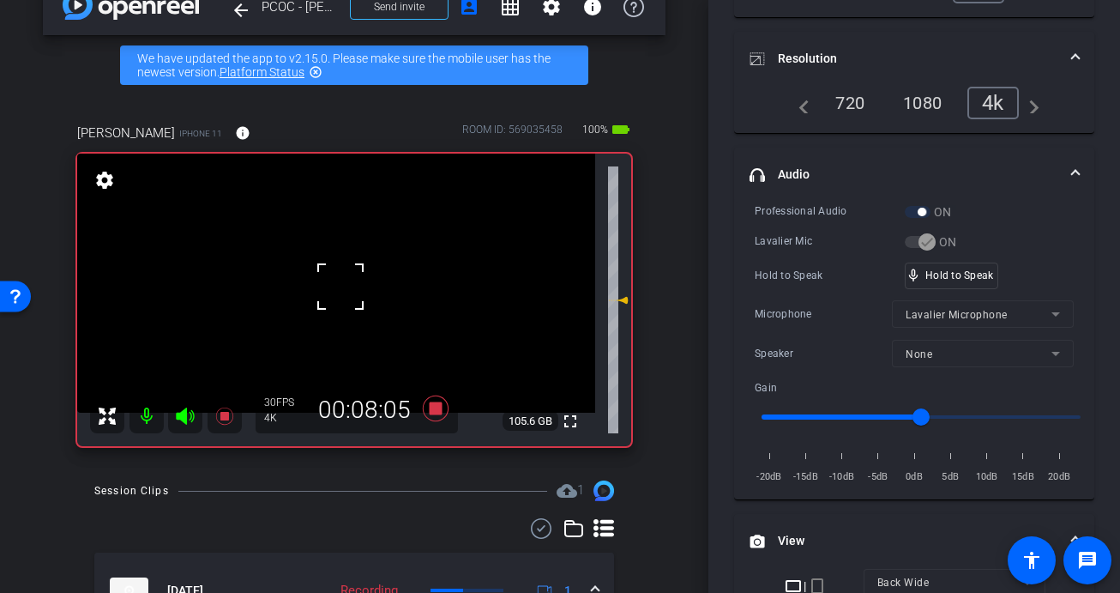
click at [341, 286] on div at bounding box center [340, 286] width 43 height 43
drag, startPoint x: 948, startPoint y: 275, endPoint x: 733, endPoint y: 331, distance: 222.4
click at [432, 410] on icon at bounding box center [436, 408] width 26 height 26
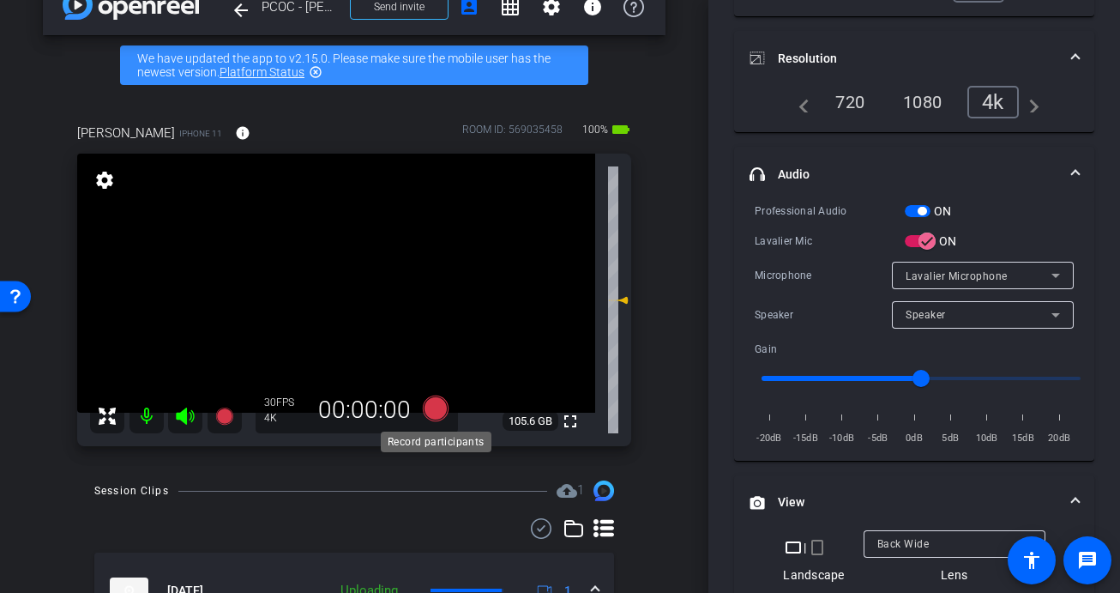
click at [437, 413] on icon at bounding box center [436, 408] width 26 height 26
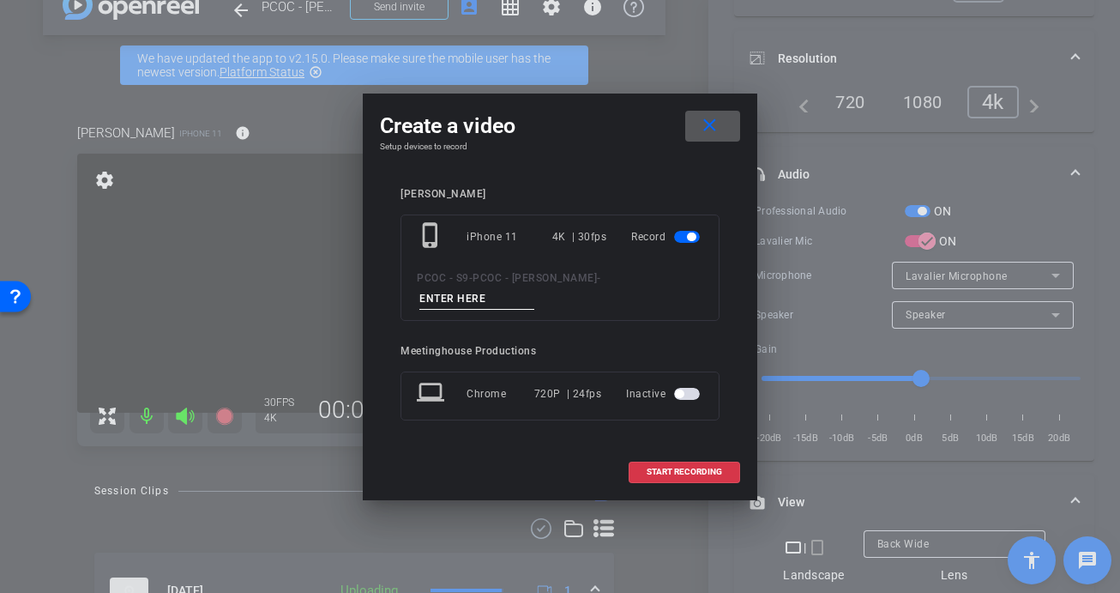
click at [534, 289] on input at bounding box center [476, 298] width 115 height 21
type input "903 - seg 2"
click at [691, 467] on span "START RECORDING" at bounding box center [684, 471] width 75 height 9
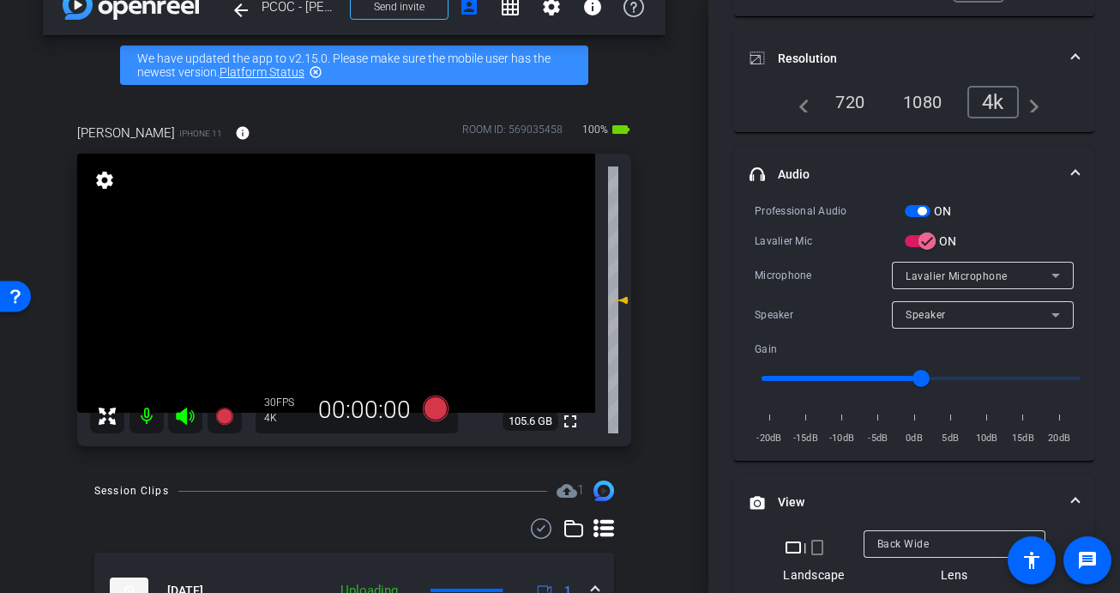
scroll to position [226, 0]
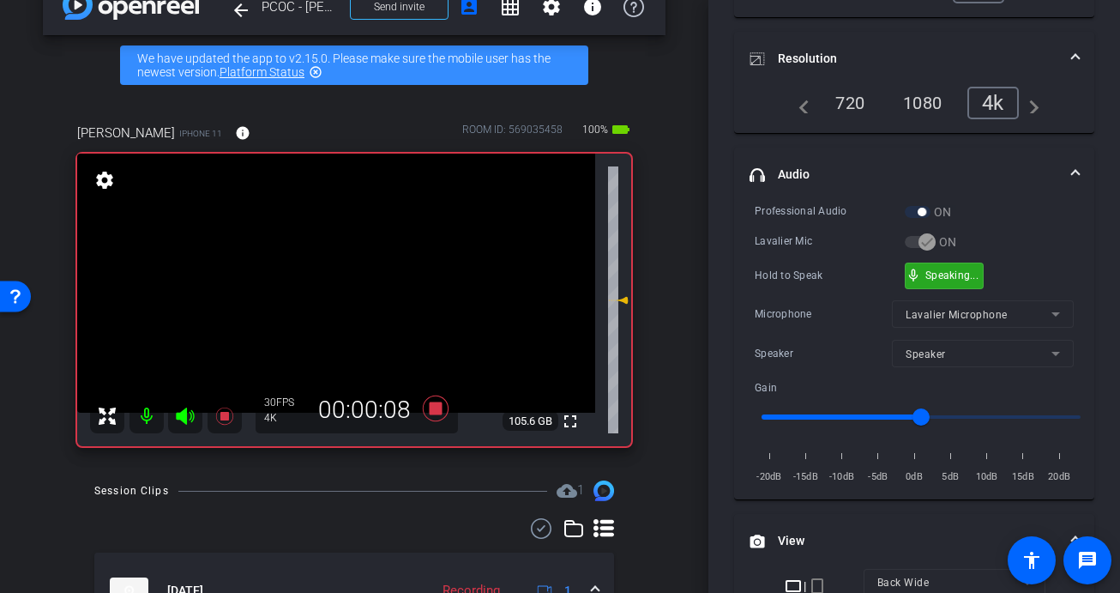
drag, startPoint x: 945, startPoint y: 280, endPoint x: 852, endPoint y: 281, distance: 93.5
click at [945, 280] on div "mic_none Speaking..." at bounding box center [944, 275] width 77 height 25
click at [352, 287] on video at bounding box center [336, 283] width 518 height 259
click at [330, 266] on span at bounding box center [330, 266] width 0 height 0
click at [330, 299] on div at bounding box center [351, 287] width 43 height 43
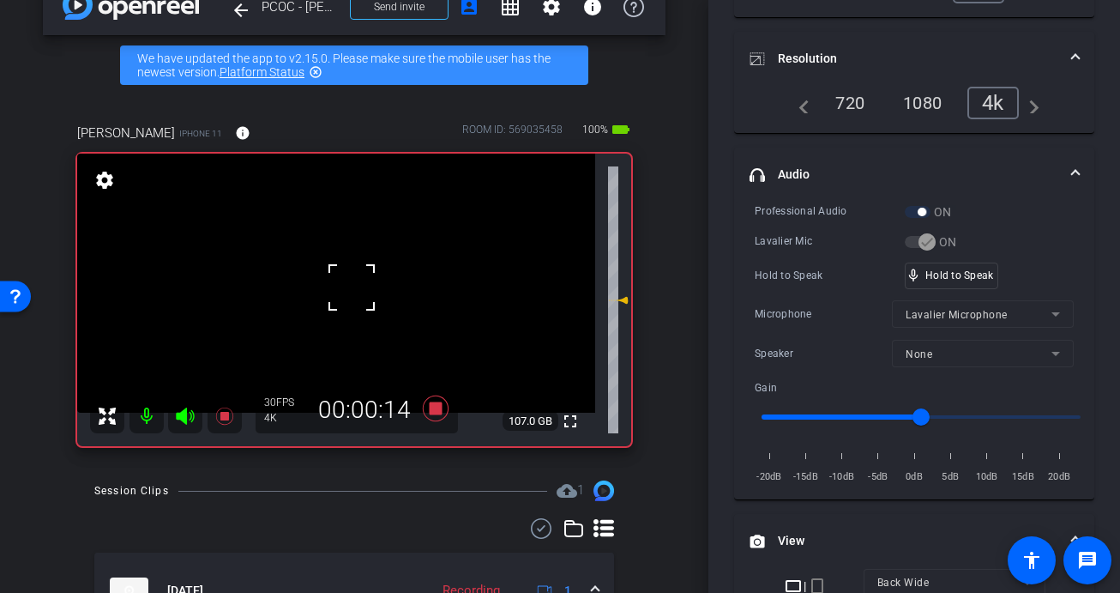
click at [330, 299] on div at bounding box center [351, 287] width 43 height 43
click at [329, 299] on video at bounding box center [336, 283] width 518 height 259
click at [329, 299] on div at bounding box center [329, 299] width 43 height 43
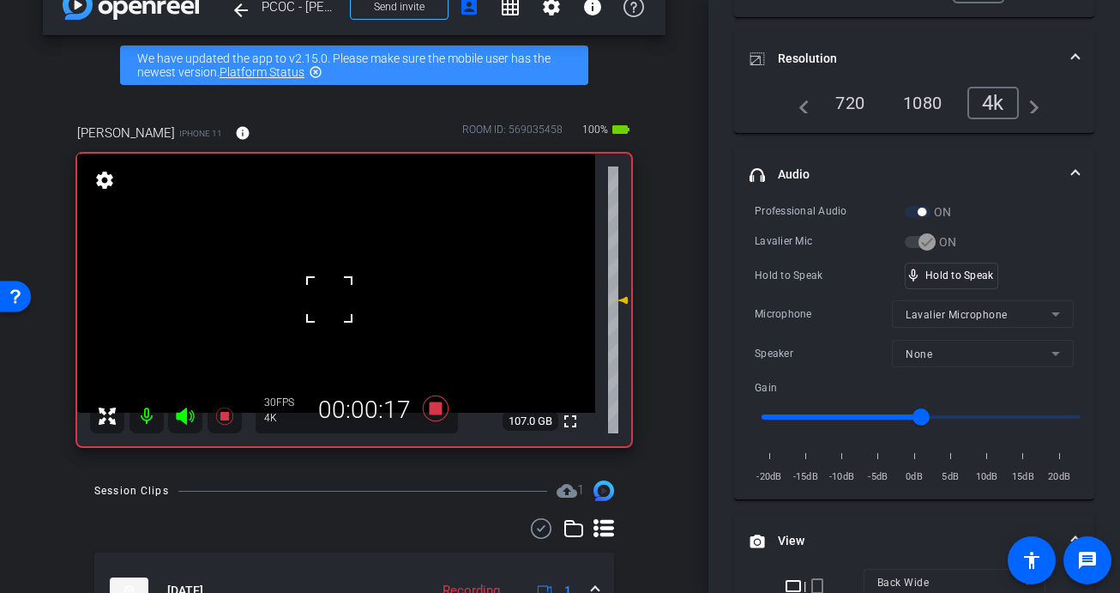
click at [329, 299] on div at bounding box center [329, 299] width 43 height 43
click at [329, 299] on div "fullscreen settings 107.0 GB" at bounding box center [354, 300] width 554 height 292
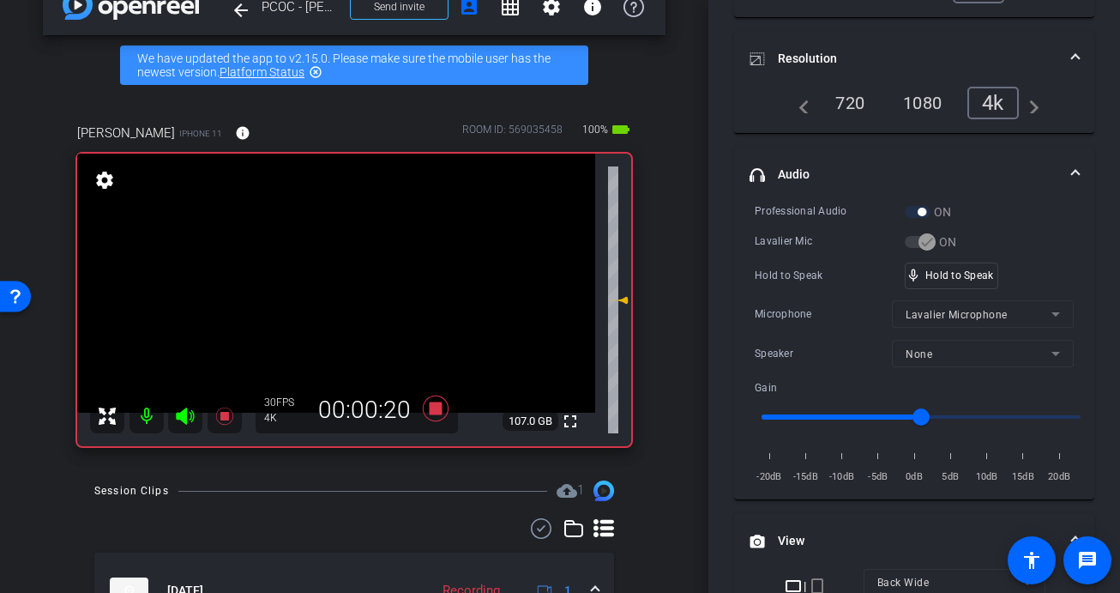
click at [329, 299] on video at bounding box center [336, 283] width 518 height 259
click at [329, 299] on div at bounding box center [329, 299] width 43 height 43
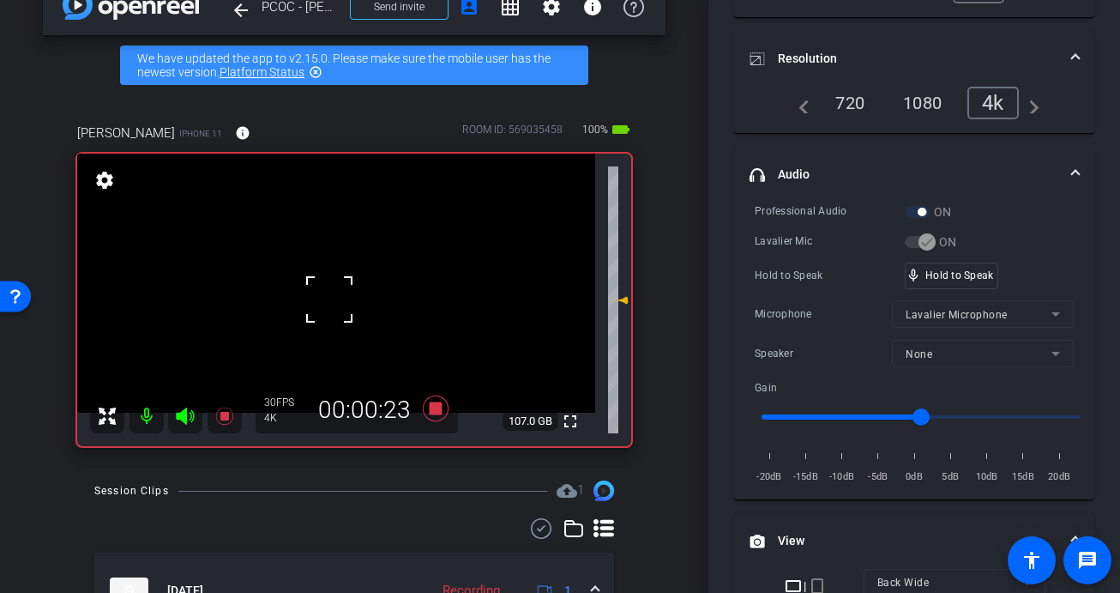
click at [329, 299] on div at bounding box center [329, 299] width 43 height 43
click at [333, 298] on div at bounding box center [329, 299] width 43 height 43
click at [333, 299] on video at bounding box center [336, 283] width 518 height 259
click at [333, 299] on div at bounding box center [332, 299] width 43 height 43
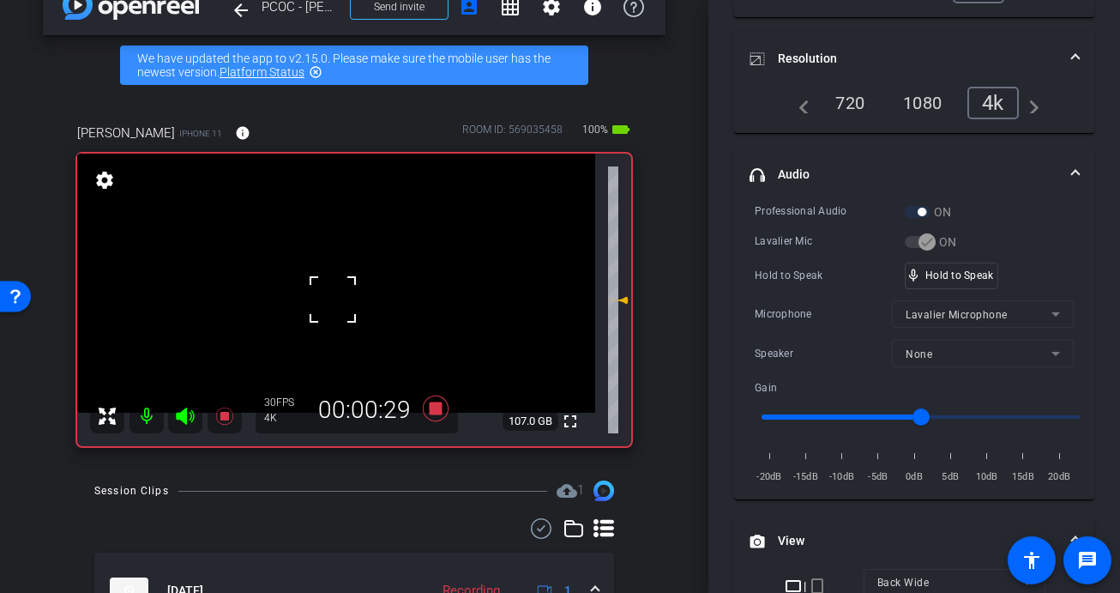
click at [333, 299] on div at bounding box center [332, 299] width 43 height 43
click at [333, 312] on video at bounding box center [336, 283] width 518 height 259
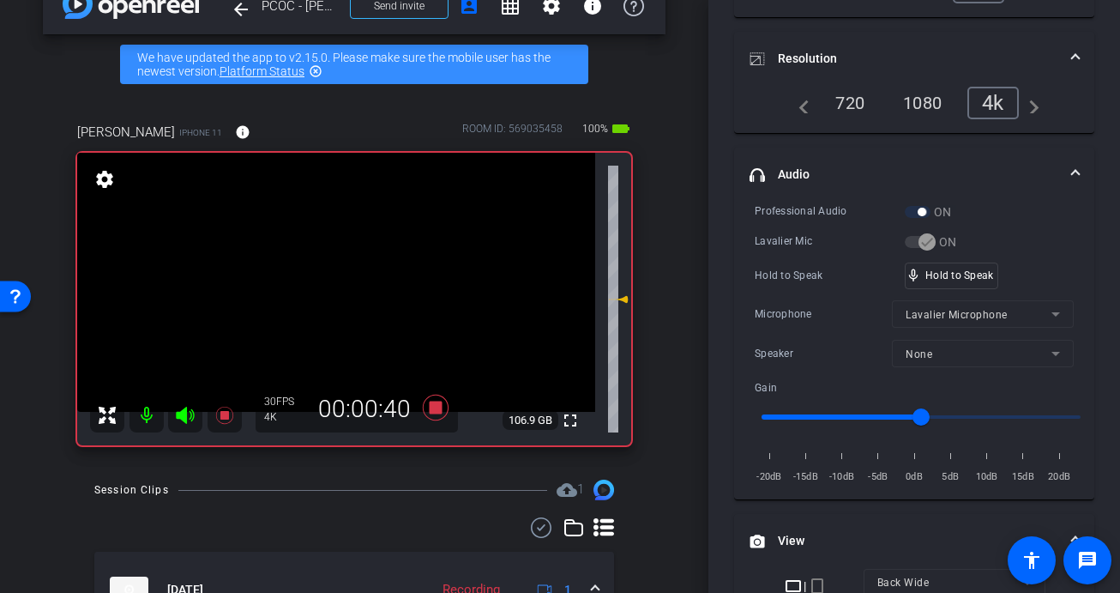
click at [321, 293] on video at bounding box center [336, 282] width 518 height 259
click at [321, 293] on div at bounding box center [320, 293] width 43 height 43
click at [321, 293] on video at bounding box center [336, 282] width 518 height 259
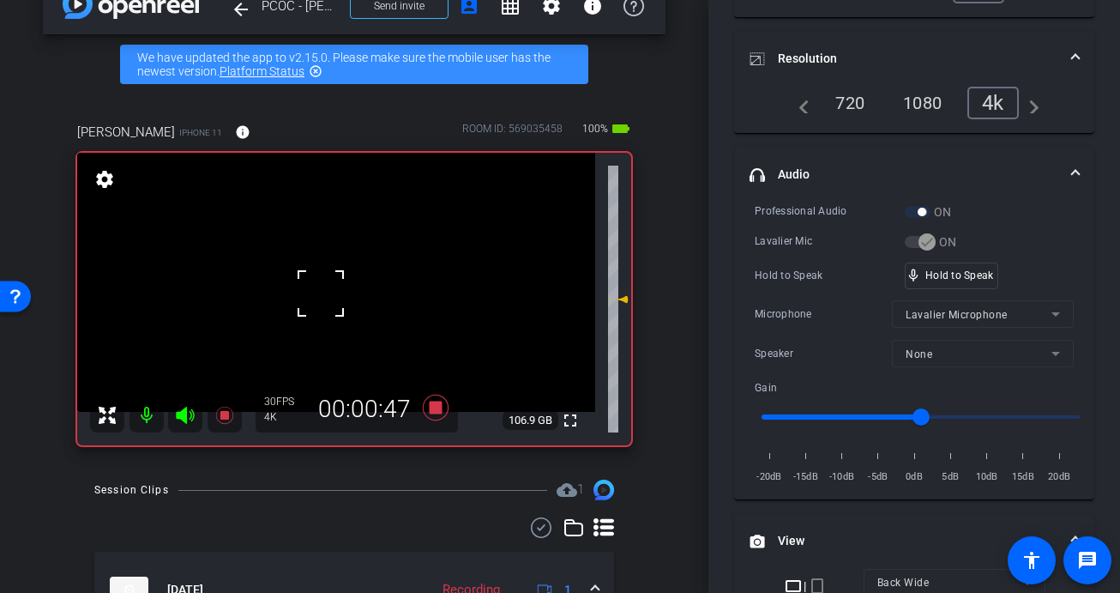
click at [326, 300] on div at bounding box center [320, 293] width 43 height 43
click at [325, 300] on div at bounding box center [320, 293] width 43 height 43
click at [325, 300] on video at bounding box center [336, 282] width 518 height 259
click at [325, 300] on div at bounding box center [325, 300] width 43 height 43
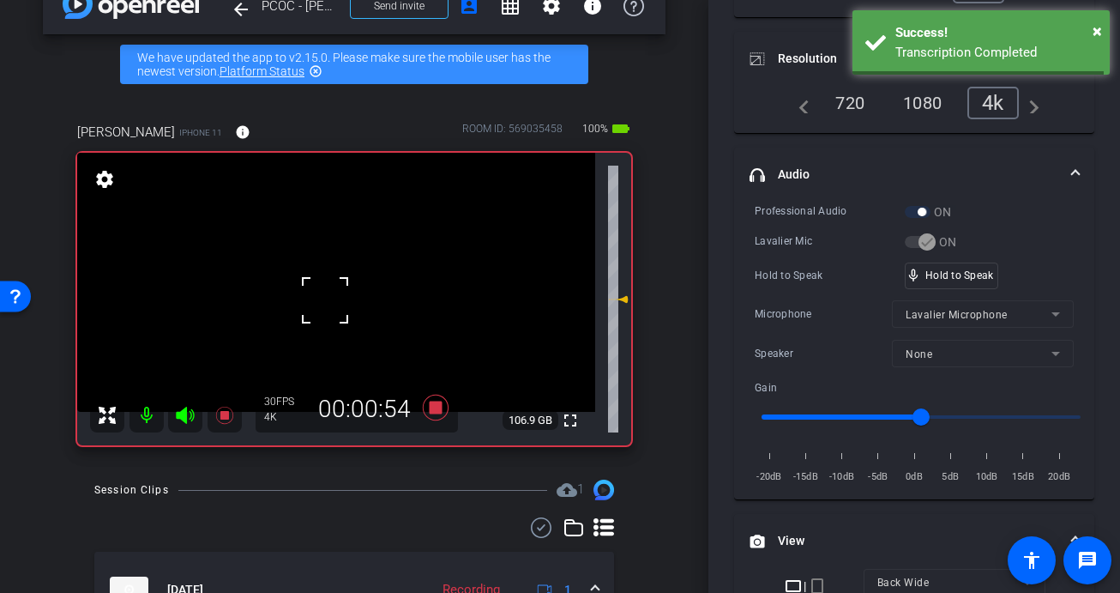
click at [330, 298] on div at bounding box center [325, 300] width 43 height 43
click at [330, 298] on video at bounding box center [336, 282] width 518 height 259
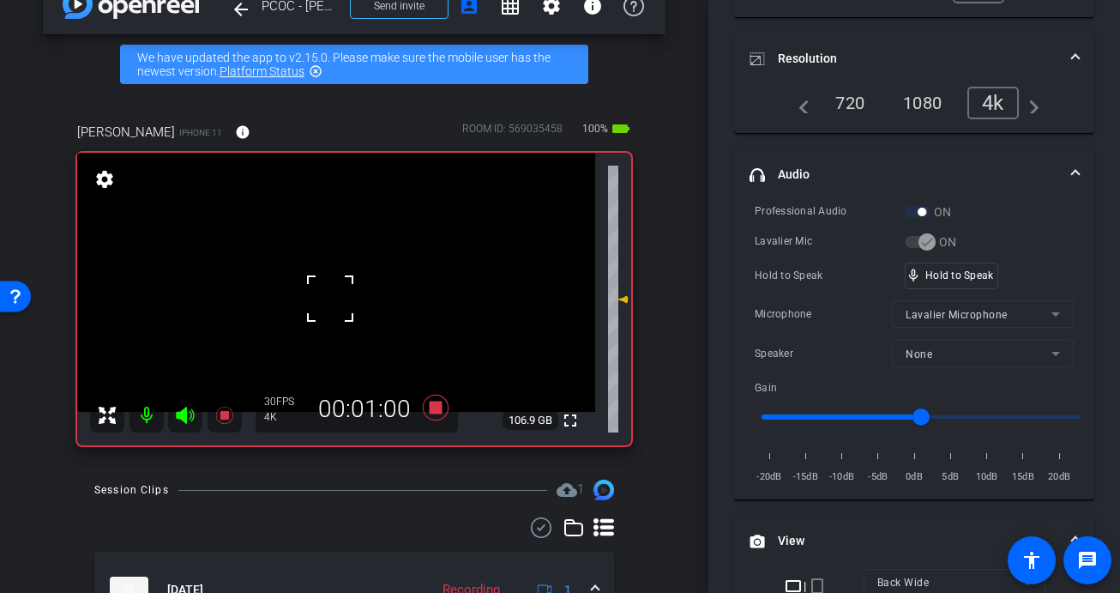
click at [330, 298] on div at bounding box center [330, 298] width 43 height 43
click at [330, 298] on video at bounding box center [336, 282] width 518 height 259
click at [330, 298] on div at bounding box center [330, 298] width 43 height 43
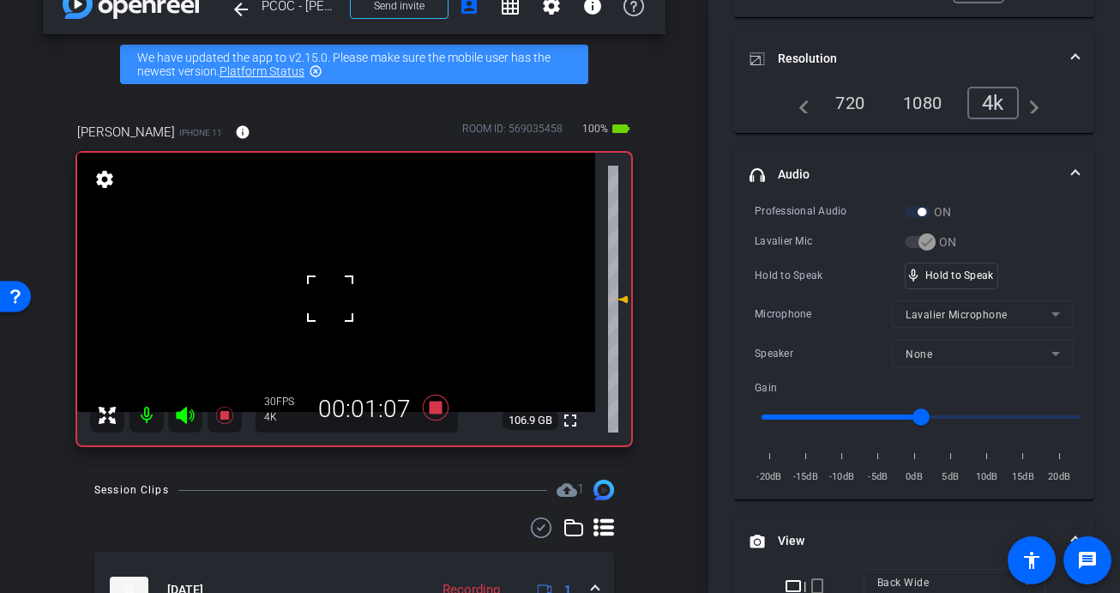
click at [341, 297] on div at bounding box center [330, 298] width 43 height 43
click at [341, 297] on video at bounding box center [336, 282] width 518 height 259
click at [341, 297] on div at bounding box center [341, 296] width 43 height 43
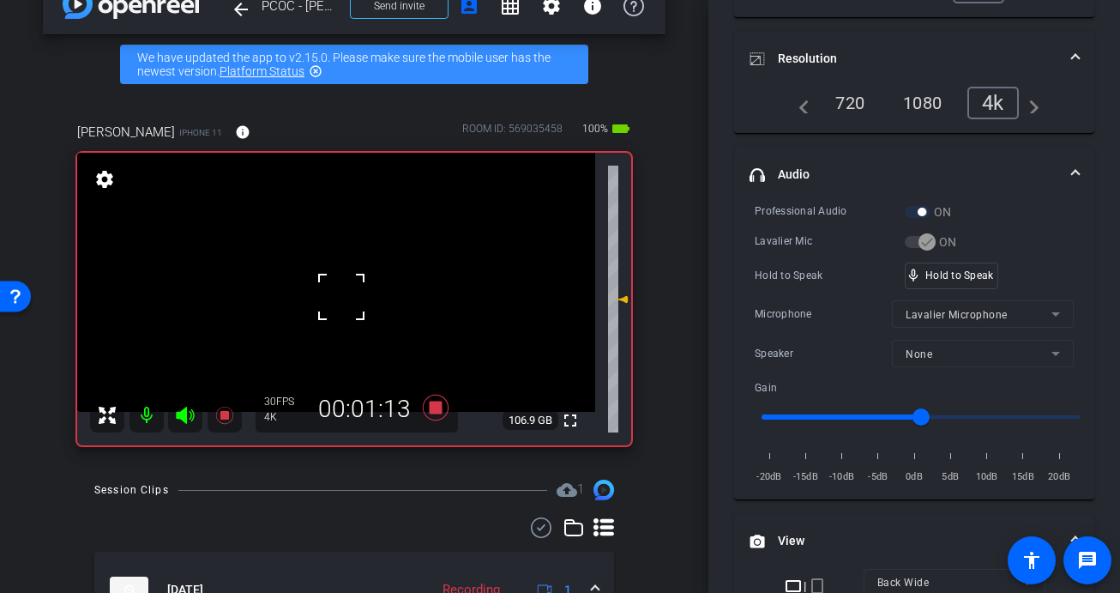
click at [367, 286] on video at bounding box center [336, 282] width 518 height 259
click at [333, 296] on video at bounding box center [336, 282] width 518 height 259
click at [332, 296] on div at bounding box center [332, 295] width 43 height 43
click at [341, 309] on div at bounding box center [332, 295] width 43 height 43
click at [347, 310] on div at bounding box center [332, 295] width 43 height 43
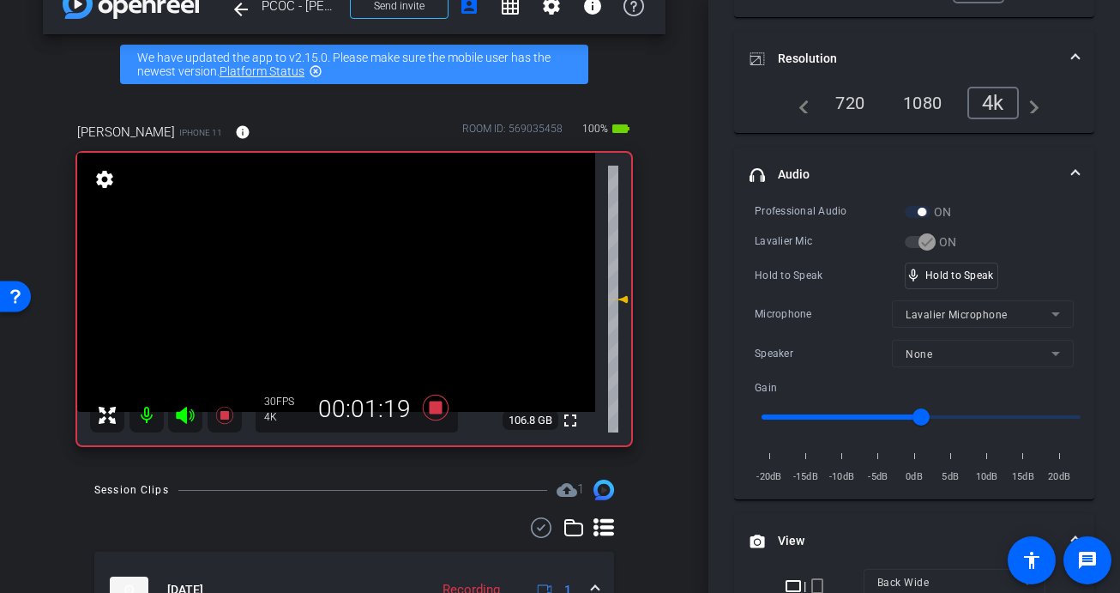
click at [347, 310] on video at bounding box center [336, 282] width 518 height 259
click at [343, 287] on video at bounding box center [336, 282] width 518 height 259
click at [343, 287] on div at bounding box center [343, 287] width 43 height 43
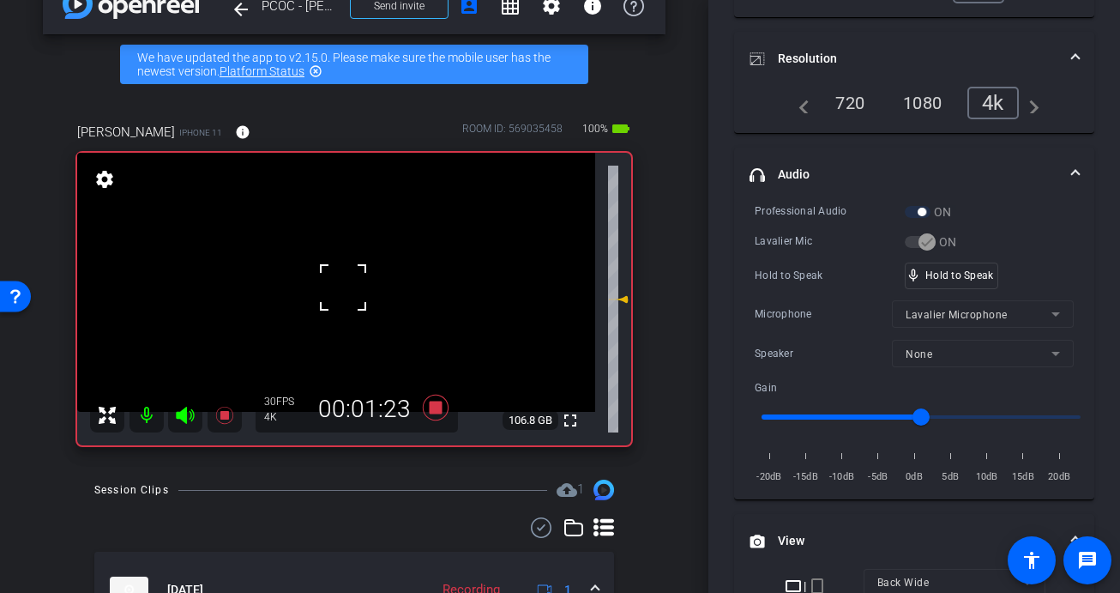
click at [343, 287] on div at bounding box center [343, 287] width 43 height 43
click at [343, 288] on div at bounding box center [343, 287] width 43 height 43
click at [343, 289] on div at bounding box center [343, 287] width 43 height 43
click at [346, 299] on video at bounding box center [336, 282] width 518 height 259
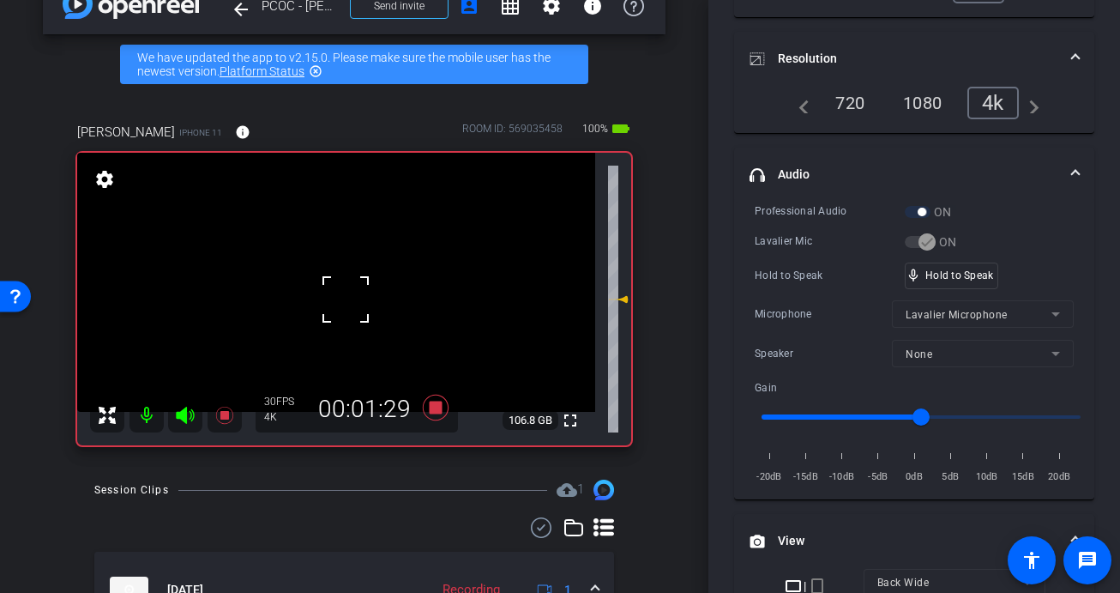
click at [345, 298] on div at bounding box center [345, 299] width 43 height 43
click at [329, 304] on video at bounding box center [336, 282] width 518 height 259
click at [331, 304] on div at bounding box center [328, 304] width 43 height 43
click at [330, 297] on video at bounding box center [336, 282] width 518 height 259
click at [330, 297] on div at bounding box center [330, 296] width 43 height 43
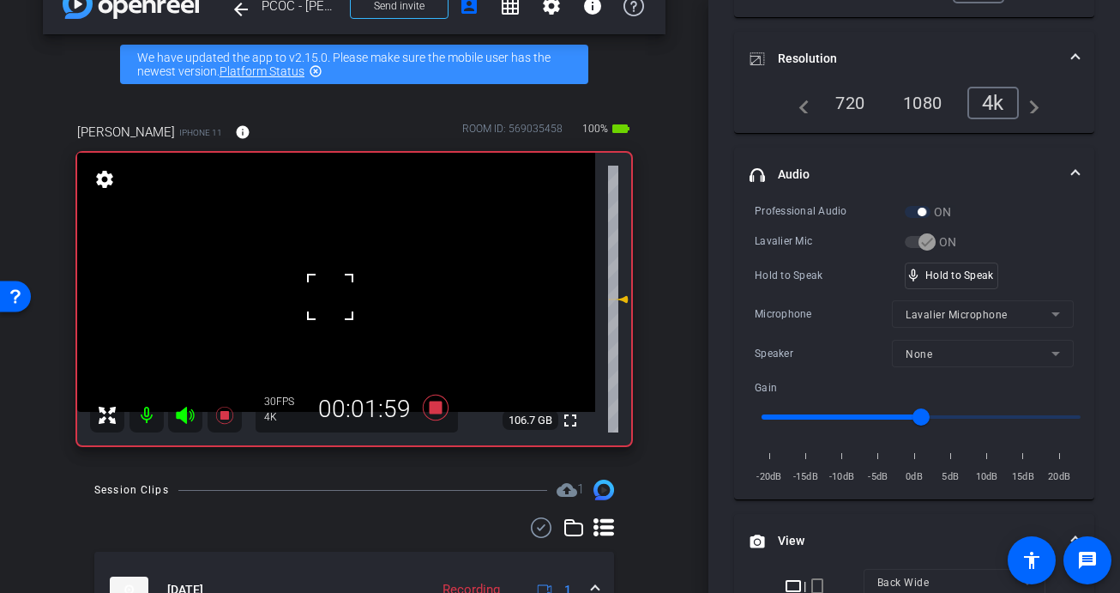
click at [330, 297] on div at bounding box center [330, 296] width 43 height 43
click at [339, 309] on video at bounding box center [336, 282] width 518 height 259
click at [341, 301] on div at bounding box center [338, 308] width 43 height 43
click at [338, 288] on div at bounding box center [338, 308] width 43 height 43
click at [338, 288] on video at bounding box center [336, 282] width 518 height 259
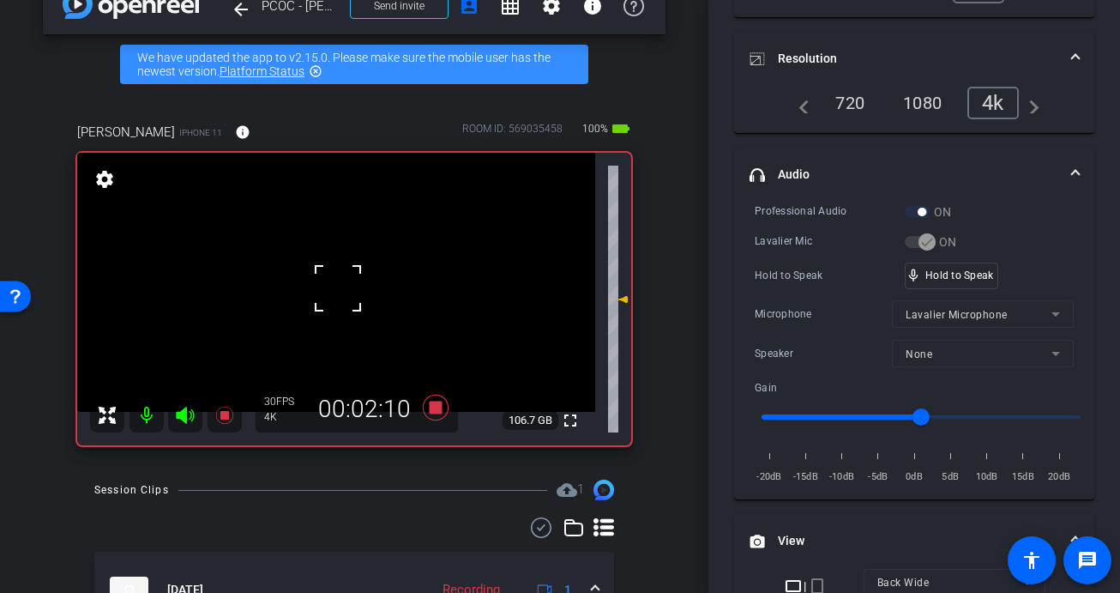
click at [336, 282] on div at bounding box center [338, 288] width 43 height 43
click at [336, 281] on div at bounding box center [338, 288] width 43 height 43
click at [336, 281] on div "fullscreen settings 106.7 GB" at bounding box center [354, 299] width 554 height 292
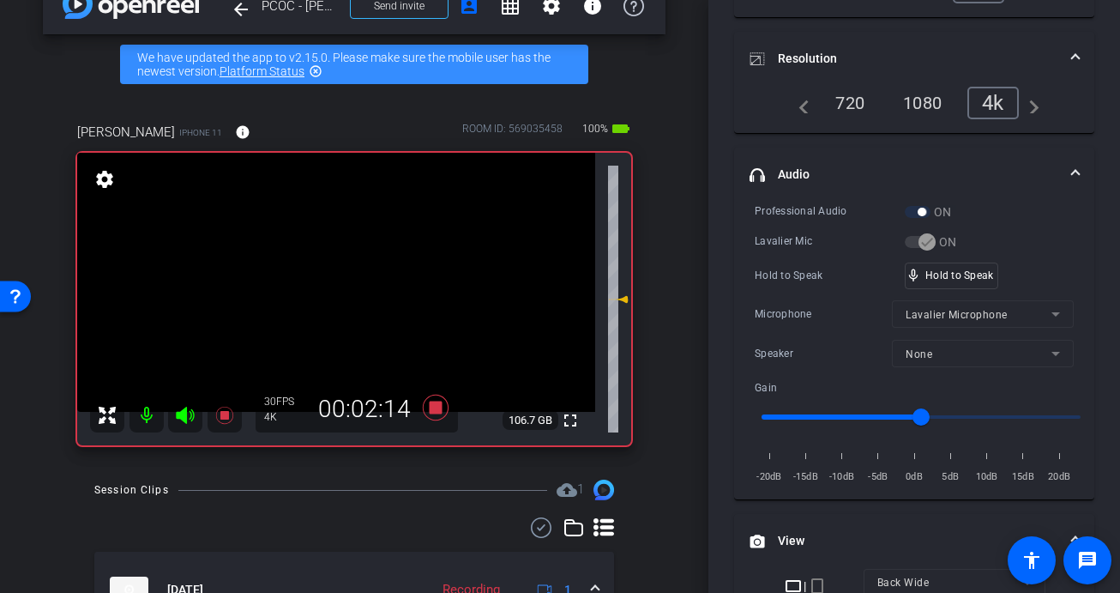
click at [336, 281] on video at bounding box center [336, 282] width 518 height 259
click at [336, 281] on div at bounding box center [336, 281] width 43 height 43
click at [336, 281] on div "fullscreen settings 106.7 GB" at bounding box center [354, 299] width 554 height 292
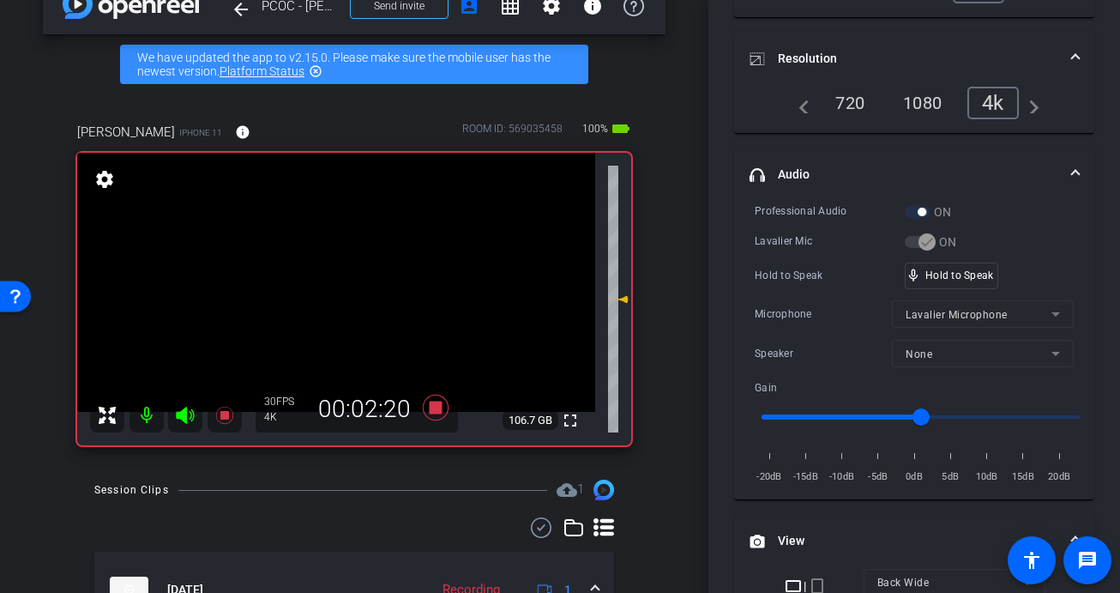
click at [338, 289] on video at bounding box center [336, 282] width 518 height 259
click at [338, 289] on div at bounding box center [338, 289] width 43 height 43
click at [339, 289] on div at bounding box center [338, 289] width 43 height 43
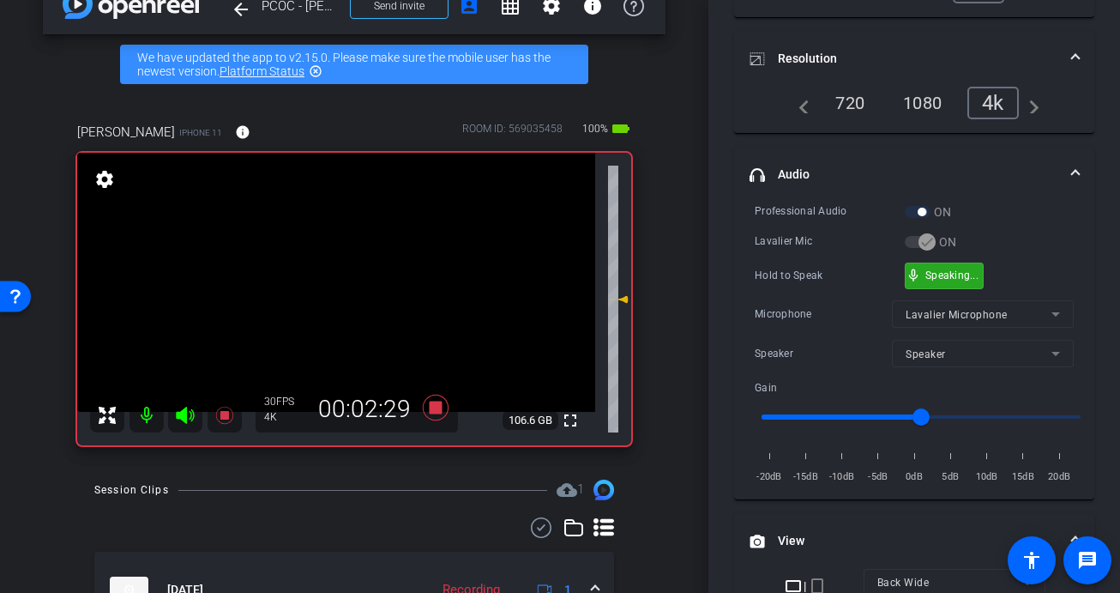
drag, startPoint x: 974, startPoint y: 275, endPoint x: 398, endPoint y: 261, distance: 576.6
click at [321, 281] on video at bounding box center [336, 282] width 518 height 259
click at [333, 299] on video at bounding box center [336, 282] width 518 height 259
click at [334, 286] on div at bounding box center [332, 299] width 43 height 43
click at [342, 301] on div at bounding box center [332, 299] width 43 height 43
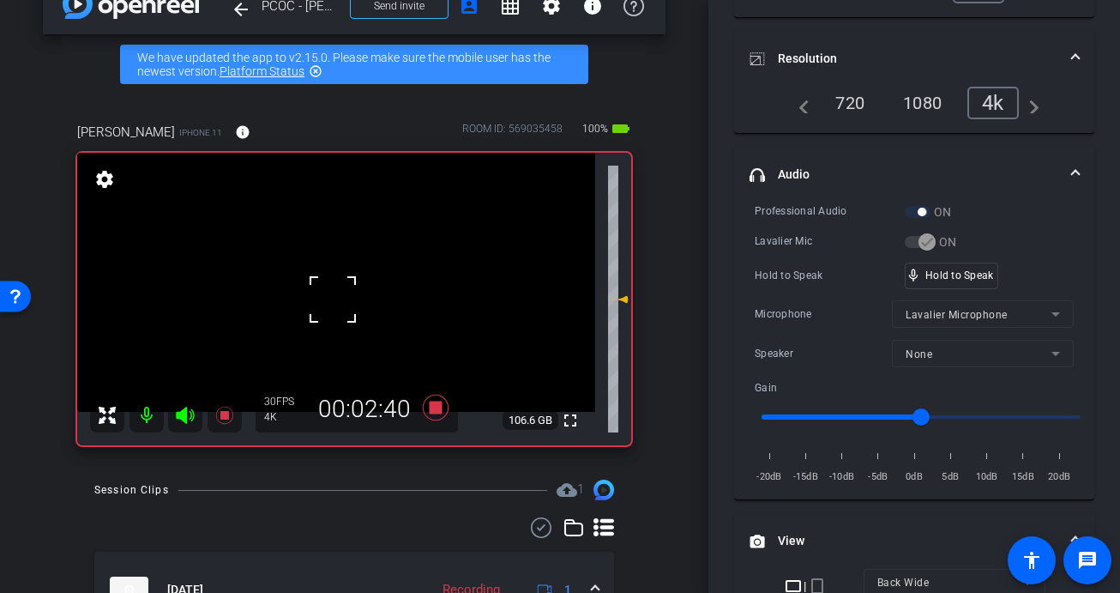
click at [341, 302] on div at bounding box center [332, 299] width 43 height 43
click at [341, 302] on video at bounding box center [336, 282] width 518 height 259
click at [341, 302] on div at bounding box center [340, 301] width 43 height 43
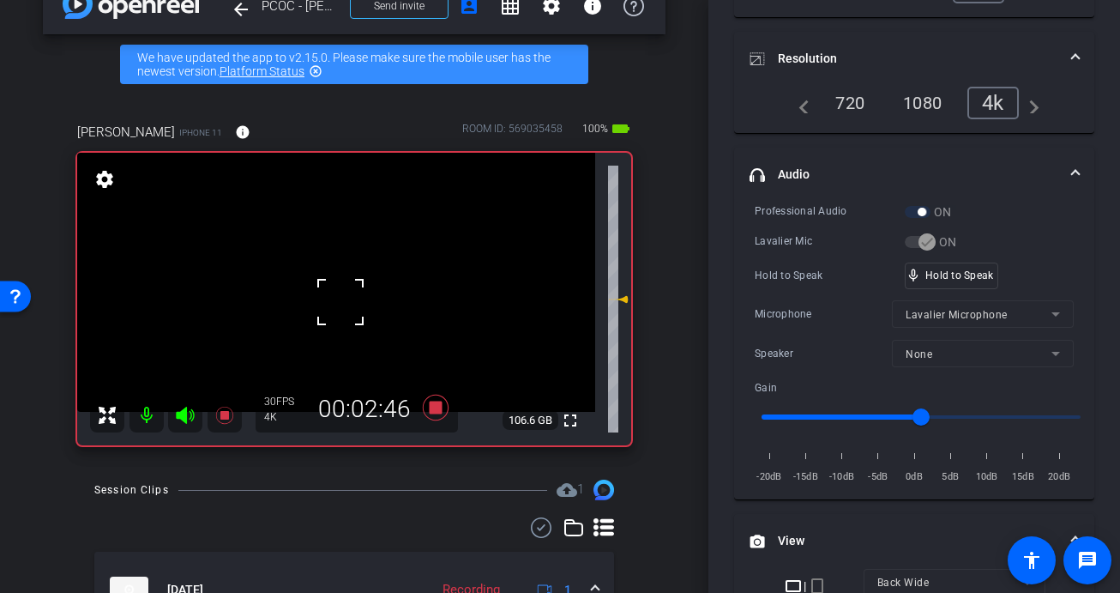
click at [341, 302] on div at bounding box center [340, 301] width 43 height 43
click at [341, 302] on video at bounding box center [336, 282] width 518 height 259
click at [341, 302] on div at bounding box center [340, 301] width 43 height 43
click at [341, 301] on div at bounding box center [340, 301] width 43 height 43
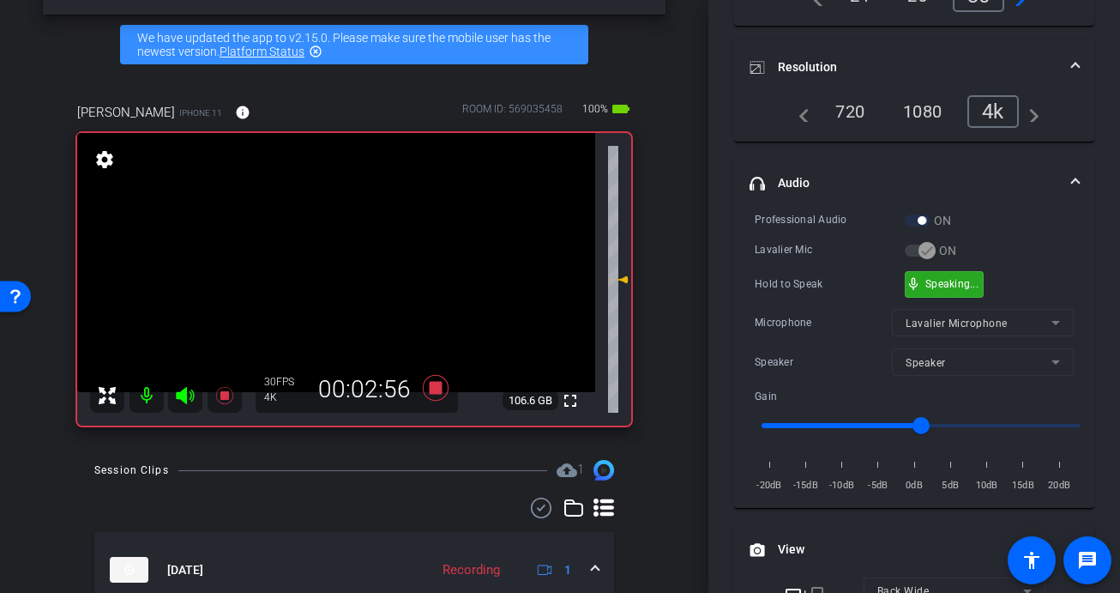
scroll to position [223, 0]
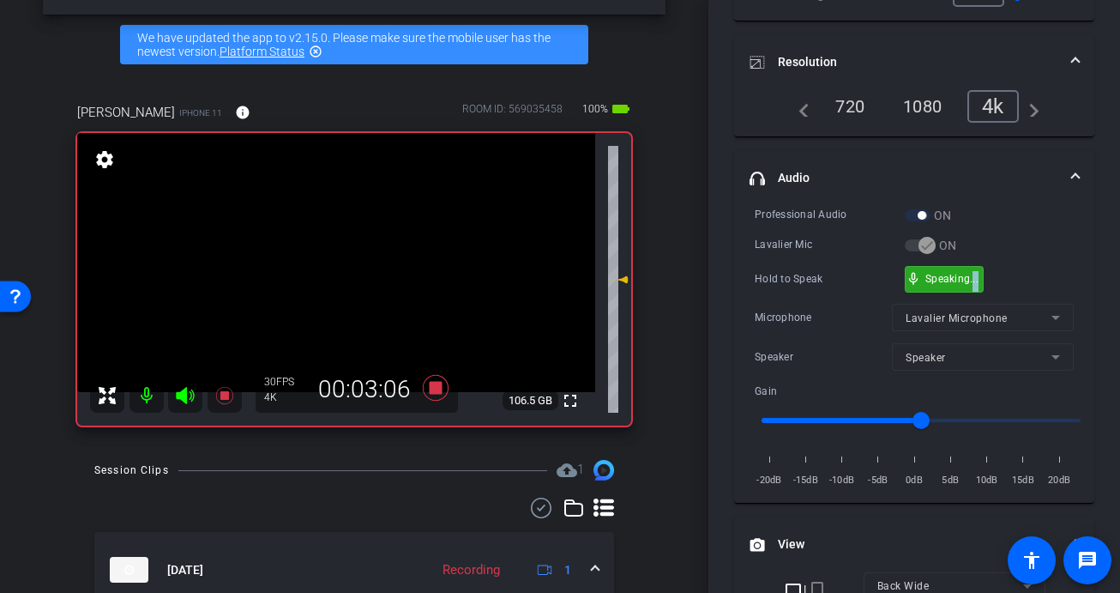
drag, startPoint x: 971, startPoint y: 292, endPoint x: 884, endPoint y: 293, distance: 86.6
click at [971, 292] on div "Professional Audio ON Lavalier Mic ON Hold to Speak mic_none Speaking... Microp…" at bounding box center [914, 347] width 319 height 283
drag, startPoint x: 323, startPoint y: 258, endPoint x: 334, endPoint y: 259, distance: 10.3
click at [323, 258] on video at bounding box center [336, 262] width 518 height 259
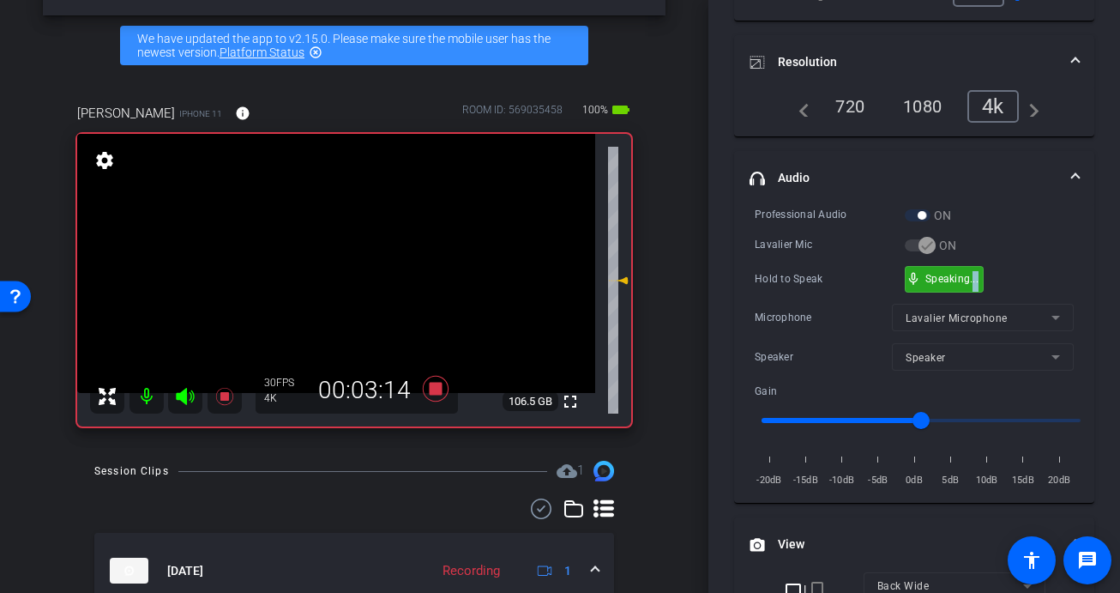
click at [324, 298] on video at bounding box center [336, 263] width 518 height 259
click at [330, 290] on video at bounding box center [336, 263] width 518 height 259
click at [354, 298] on video at bounding box center [336, 263] width 518 height 259
click at [347, 269] on video at bounding box center [336, 263] width 518 height 259
click at [347, 269] on div at bounding box center [346, 269] width 43 height 43
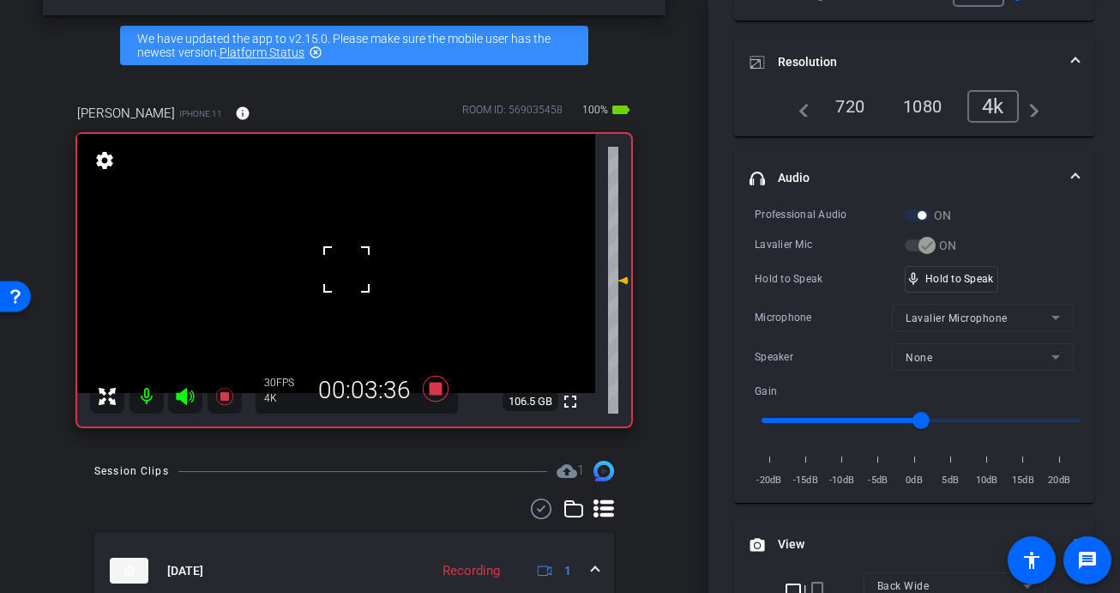
click at [347, 269] on div at bounding box center [346, 269] width 43 height 43
click at [347, 269] on video at bounding box center [336, 263] width 518 height 259
click at [347, 269] on div at bounding box center [346, 269] width 43 height 43
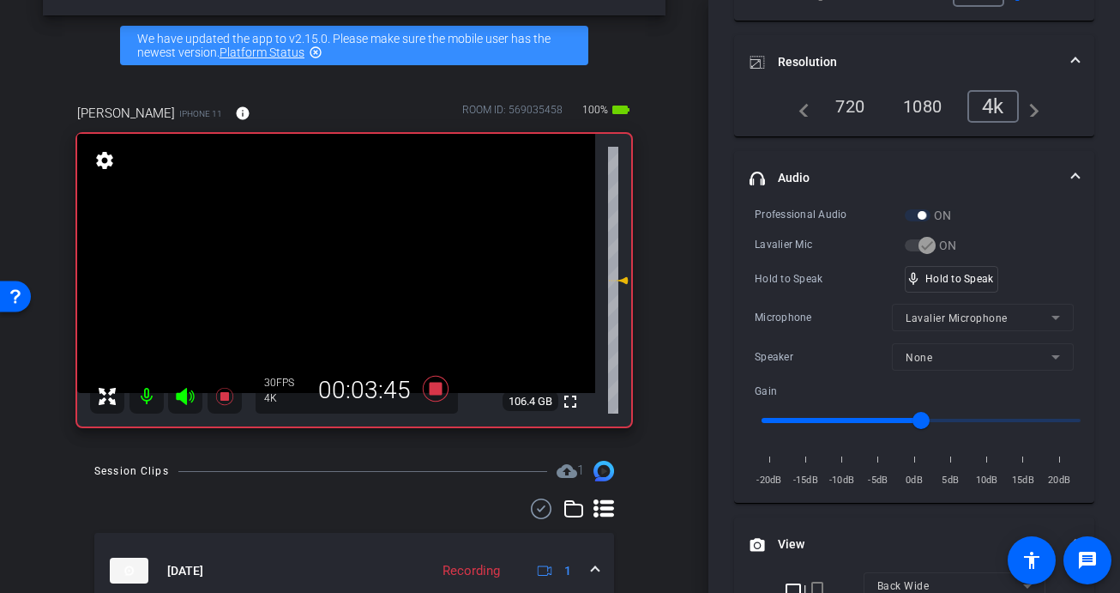
click at [347, 269] on video at bounding box center [336, 263] width 518 height 259
click at [347, 269] on div at bounding box center [346, 269] width 43 height 43
click at [342, 289] on video at bounding box center [336, 263] width 518 height 259
click at [342, 289] on div at bounding box center [342, 289] width 43 height 43
click at [341, 289] on div at bounding box center [342, 289] width 43 height 43
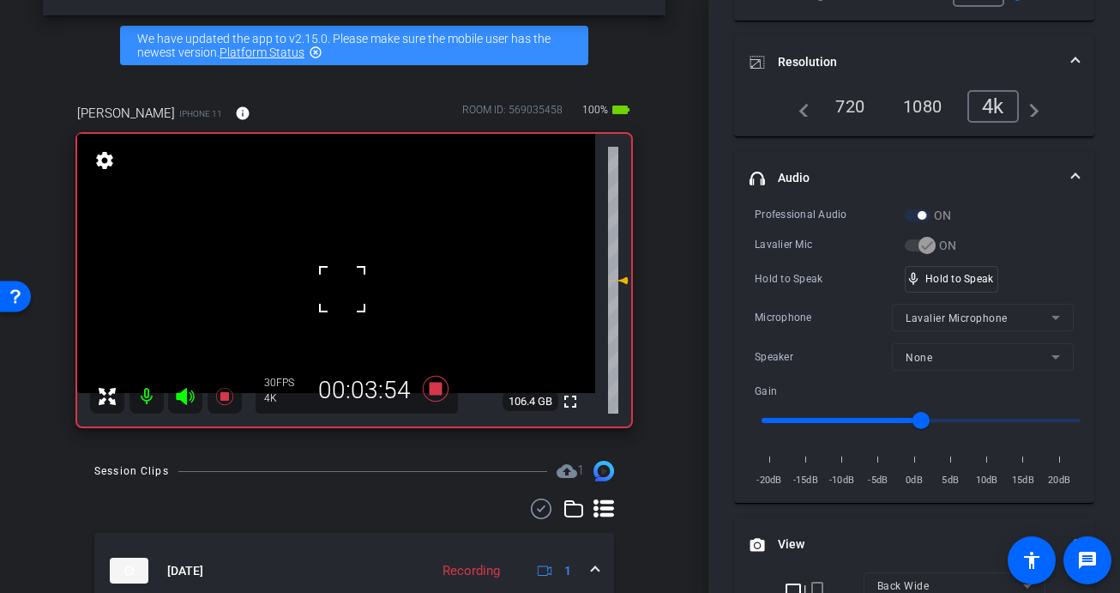
click at [341, 289] on div at bounding box center [342, 289] width 43 height 43
click at [341, 290] on video at bounding box center [336, 263] width 518 height 259
click at [341, 290] on div at bounding box center [341, 289] width 43 height 43
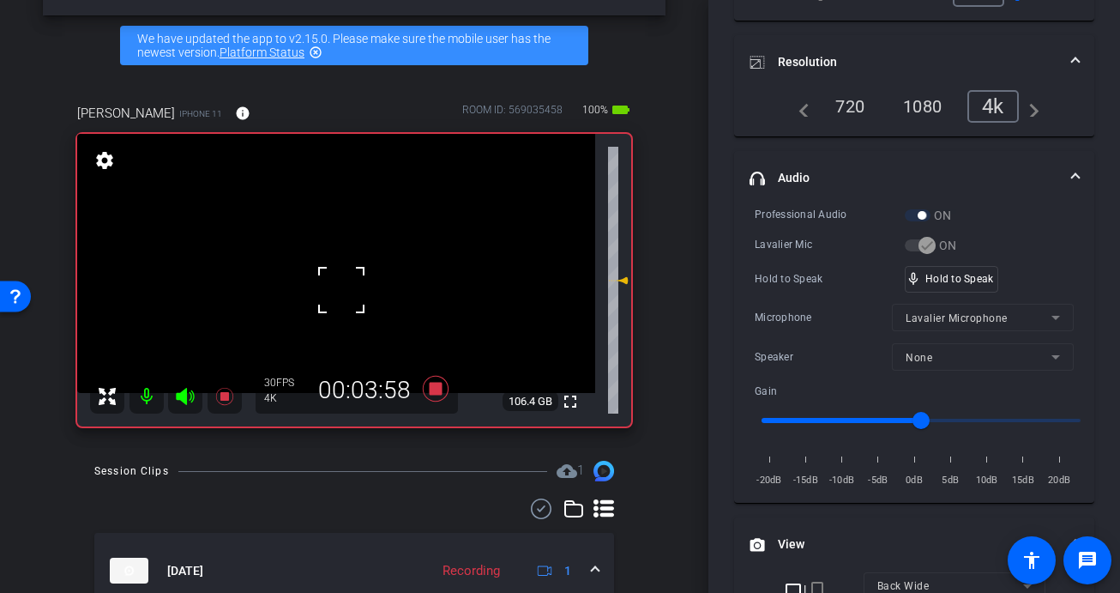
click at [341, 282] on div at bounding box center [341, 289] width 43 height 43
drag, startPoint x: 958, startPoint y: 279, endPoint x: 933, endPoint y: 292, distance: 28.0
click at [332, 270] on video at bounding box center [336, 263] width 518 height 259
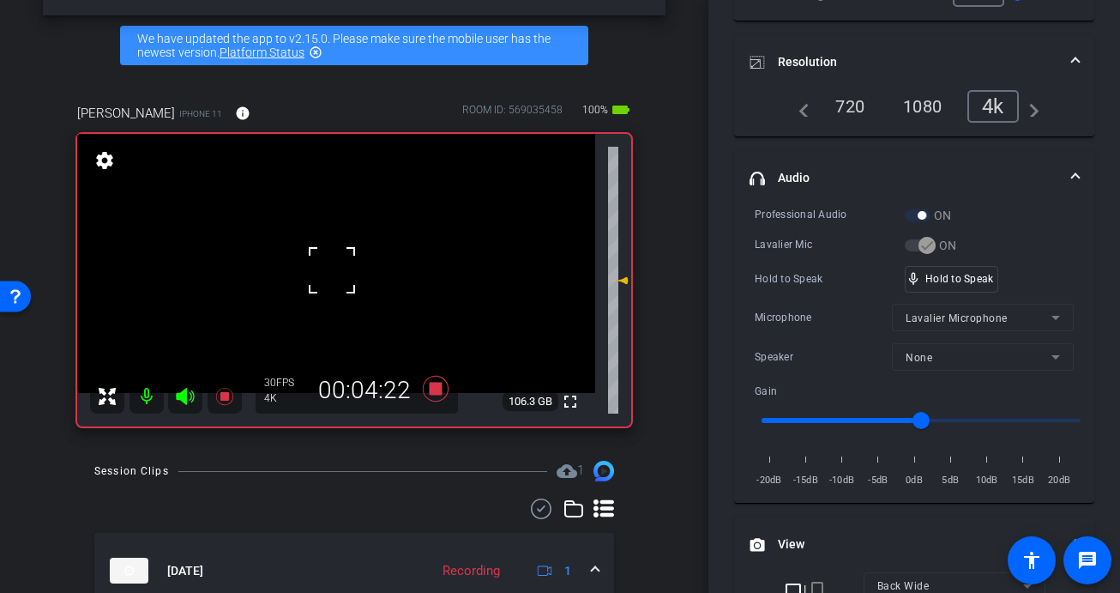
click at [335, 269] on div at bounding box center [331, 270] width 43 height 43
click at [331, 274] on video at bounding box center [336, 263] width 518 height 259
click at [331, 274] on div at bounding box center [331, 274] width 43 height 43
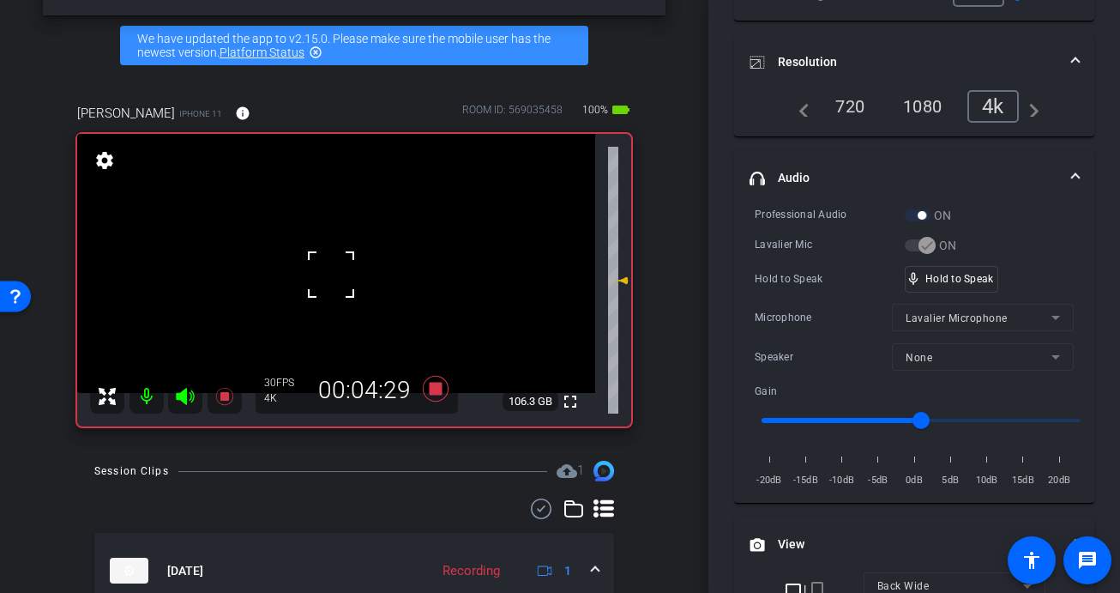
click at [331, 274] on video at bounding box center [336, 263] width 518 height 259
click at [331, 274] on div at bounding box center [331, 274] width 43 height 43
click at [335, 274] on div at bounding box center [331, 274] width 43 height 43
click at [335, 274] on video at bounding box center [336, 263] width 518 height 259
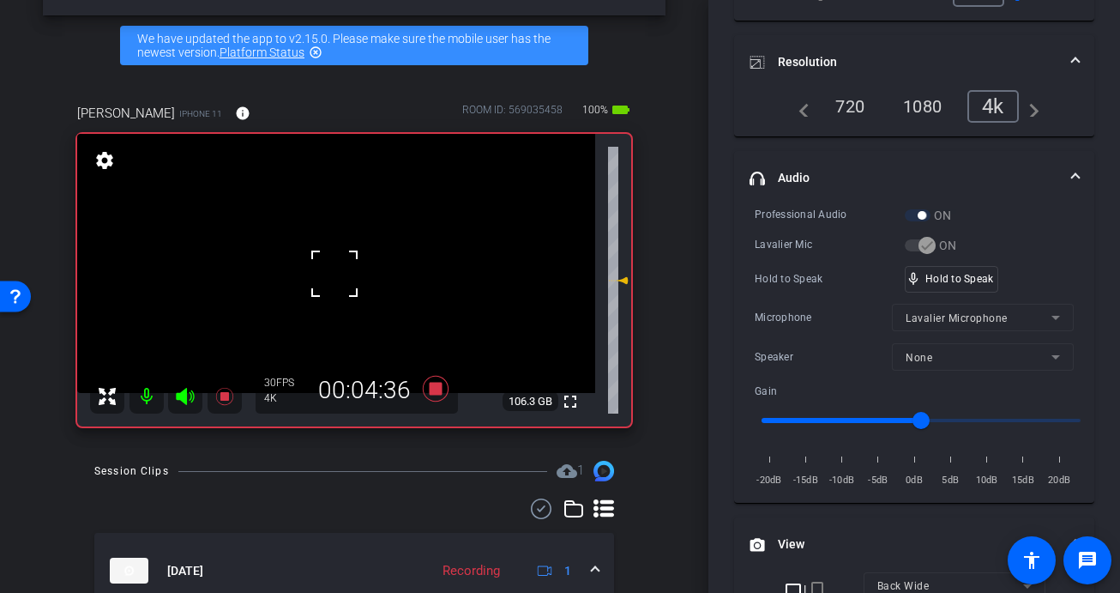
click at [335, 275] on div at bounding box center [334, 273] width 43 height 43
click at [341, 280] on video at bounding box center [336, 263] width 518 height 259
click at [345, 287] on div at bounding box center [341, 280] width 43 height 43
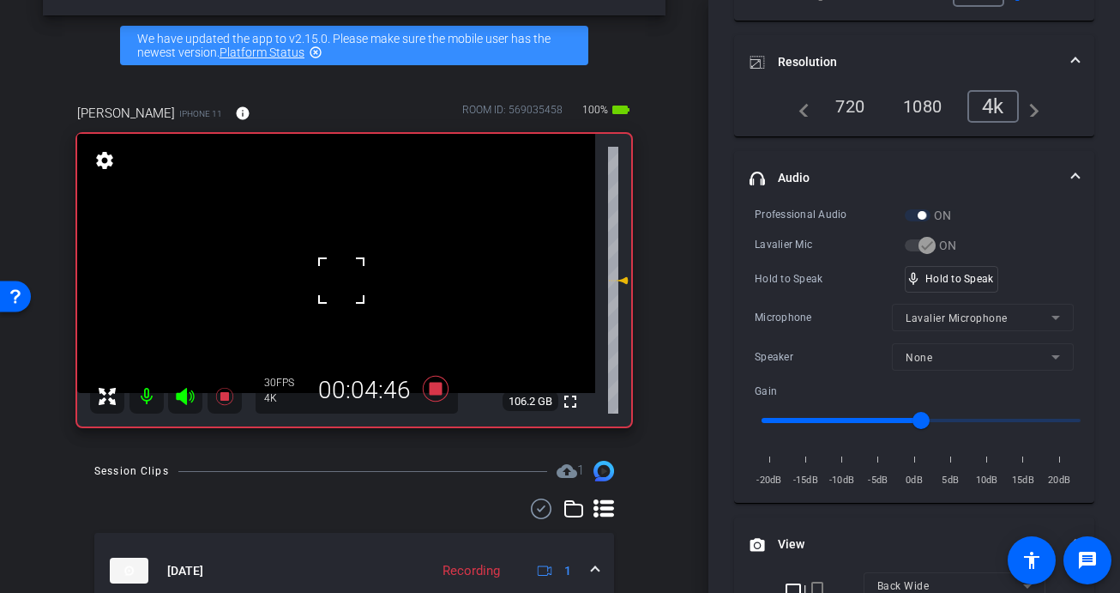
click at [345, 287] on div at bounding box center [341, 280] width 43 height 43
click at [345, 287] on video at bounding box center [336, 263] width 518 height 259
click at [336, 280] on div at bounding box center [344, 287] width 43 height 43
click at [336, 280] on video at bounding box center [336, 263] width 518 height 259
click at [336, 280] on div at bounding box center [336, 280] width 43 height 43
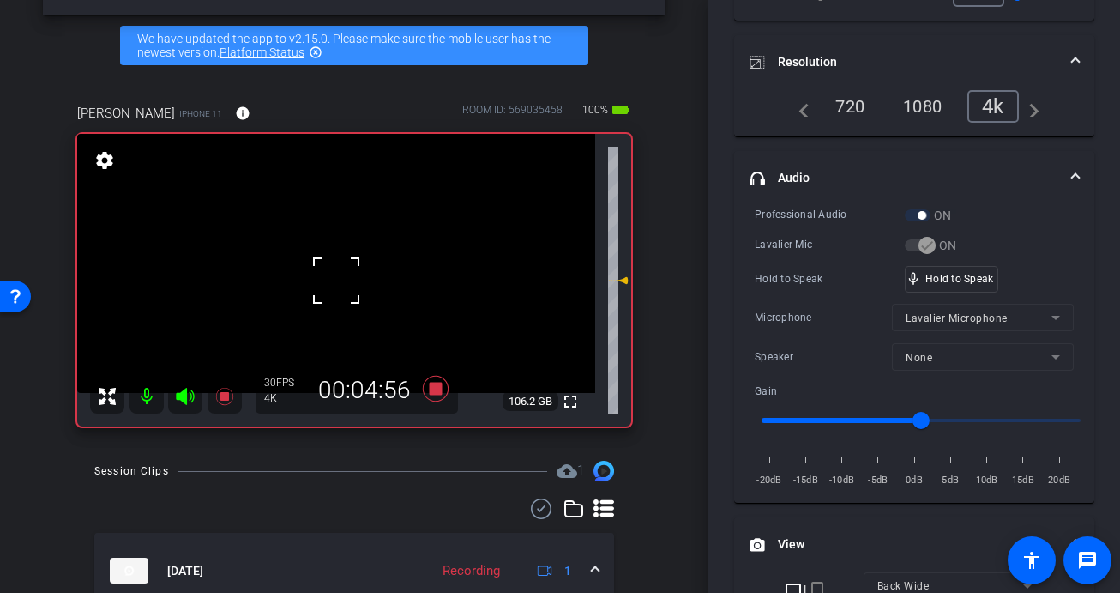
click at [336, 280] on div at bounding box center [336, 280] width 43 height 43
drag, startPoint x: 931, startPoint y: 279, endPoint x: 898, endPoint y: 288, distance: 33.9
click at [436, 389] on icon at bounding box center [436, 389] width 26 height 26
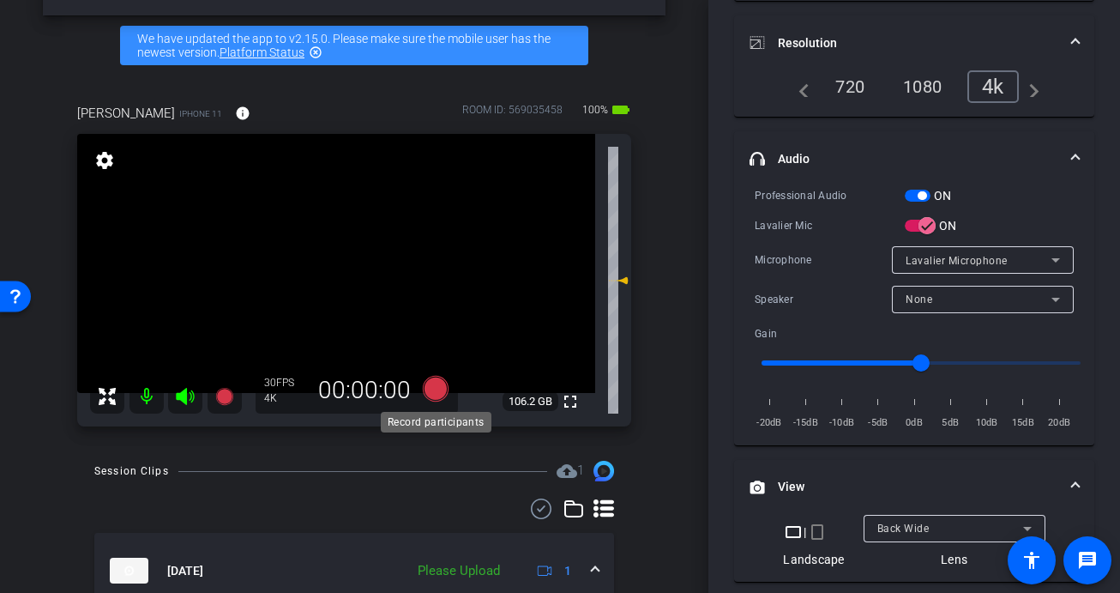
scroll to position [204, 0]
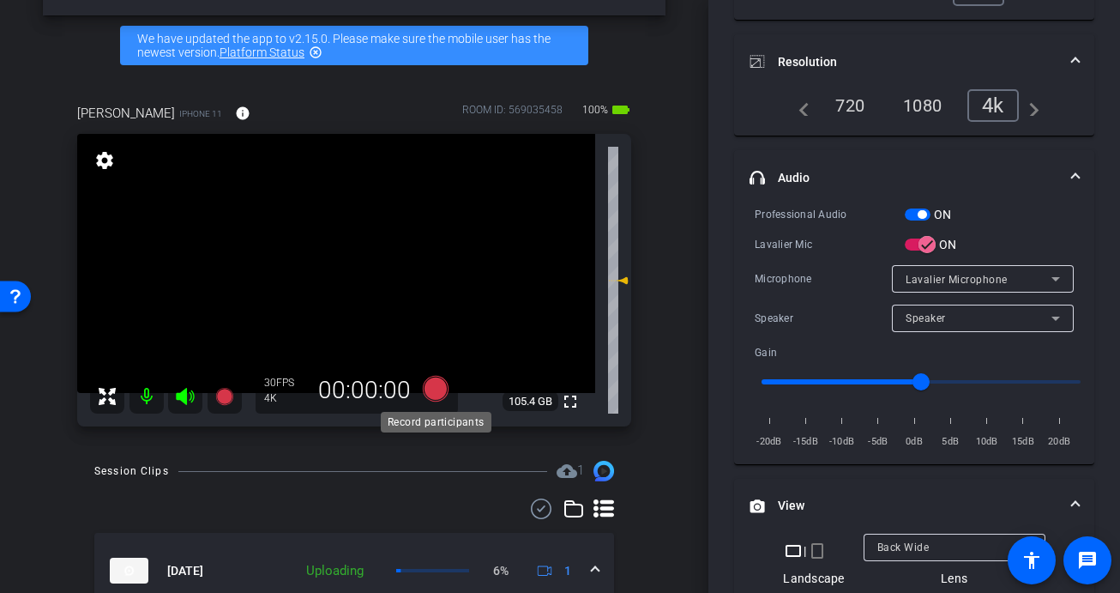
click at [433, 395] on icon at bounding box center [436, 389] width 26 height 26
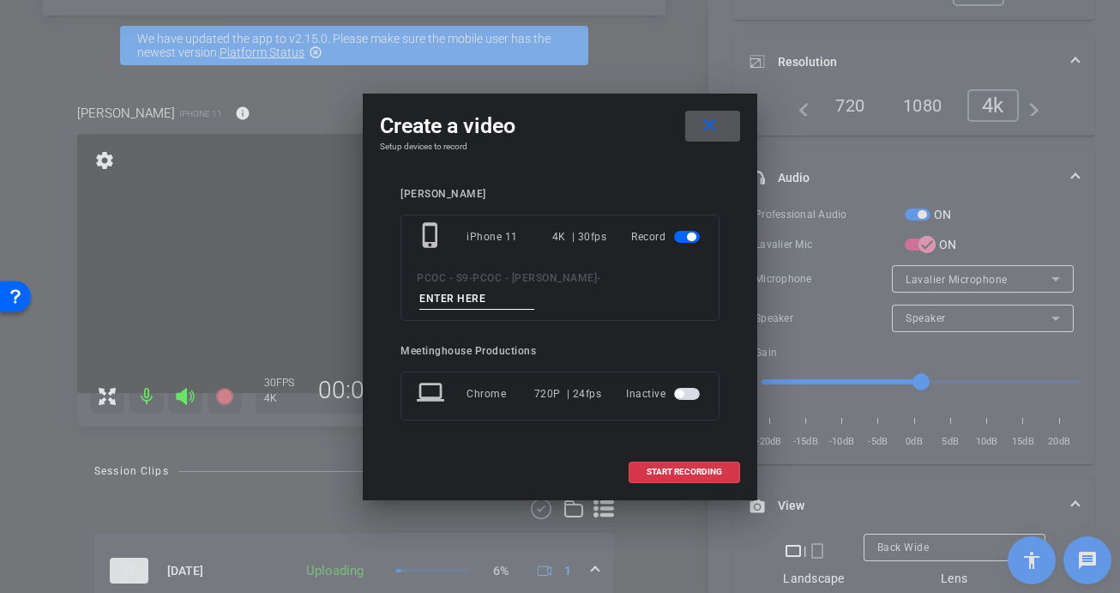
click at [534, 291] on input at bounding box center [476, 298] width 115 height 21
type input "903 - seg 3"
click at [681, 467] on span "START RECORDING" at bounding box center [684, 471] width 75 height 9
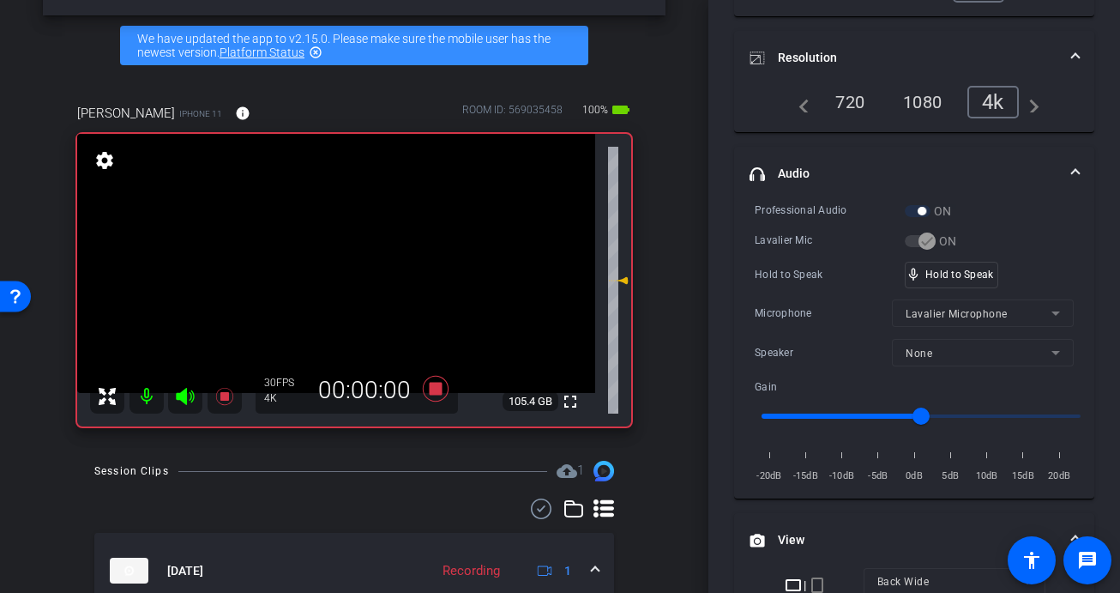
scroll to position [220, 0]
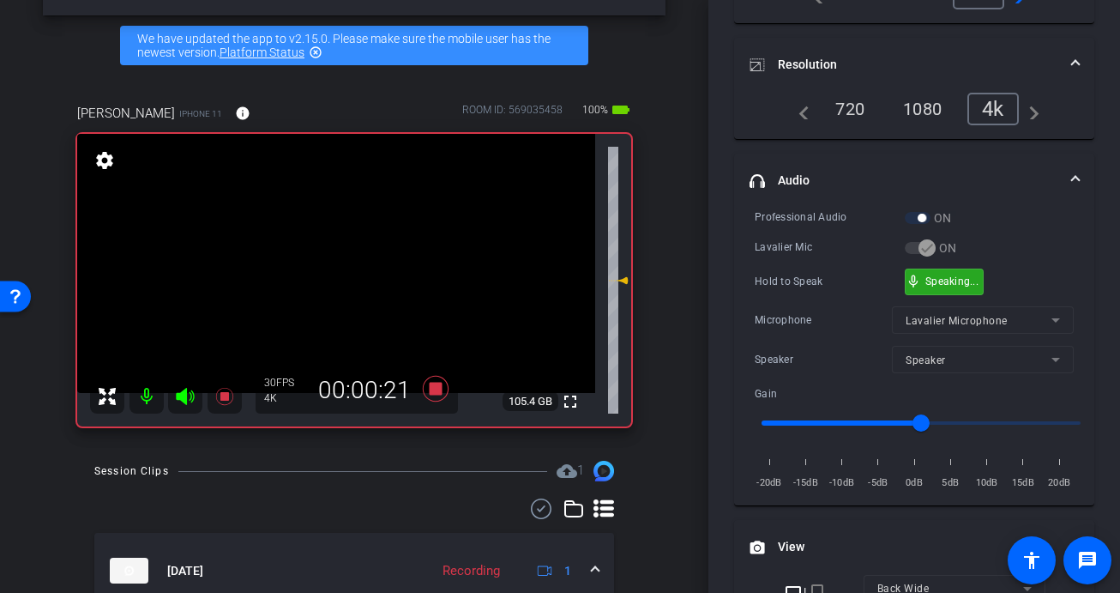
drag, startPoint x: 948, startPoint y: 283, endPoint x: 567, endPoint y: 271, distance: 381.0
click at [367, 286] on video at bounding box center [336, 263] width 518 height 259
click at [346, 284] on div at bounding box center [367, 285] width 43 height 43
click at [342, 283] on video at bounding box center [336, 263] width 518 height 259
click at [342, 283] on div at bounding box center [342, 283] width 43 height 43
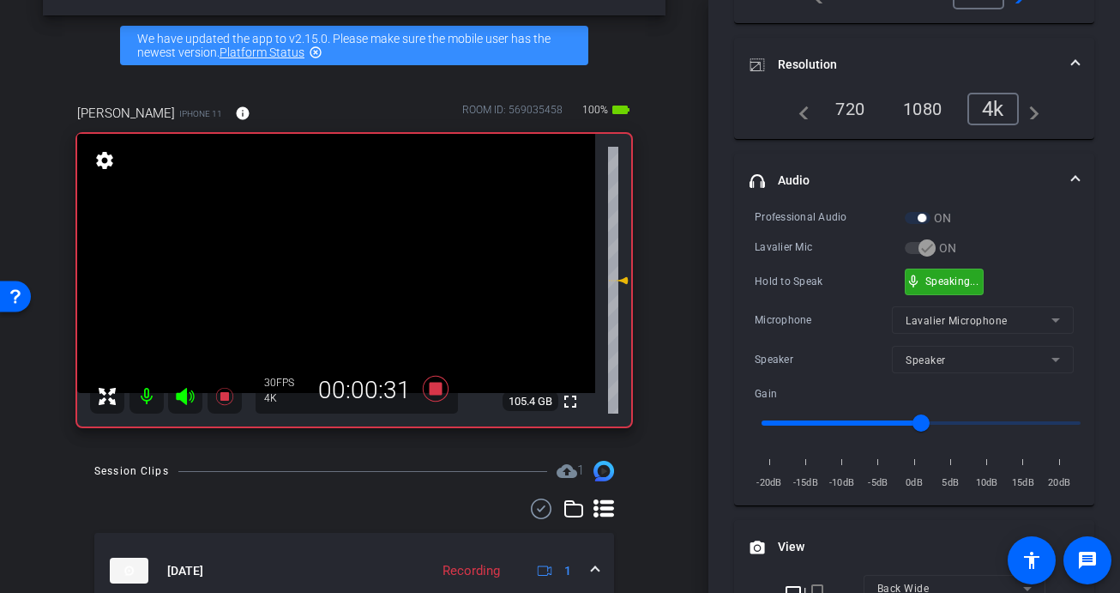
drag, startPoint x: 938, startPoint y: 276, endPoint x: 666, endPoint y: 290, distance: 273.1
click at [342, 282] on video at bounding box center [336, 263] width 518 height 259
click at [347, 284] on div at bounding box center [342, 282] width 43 height 43
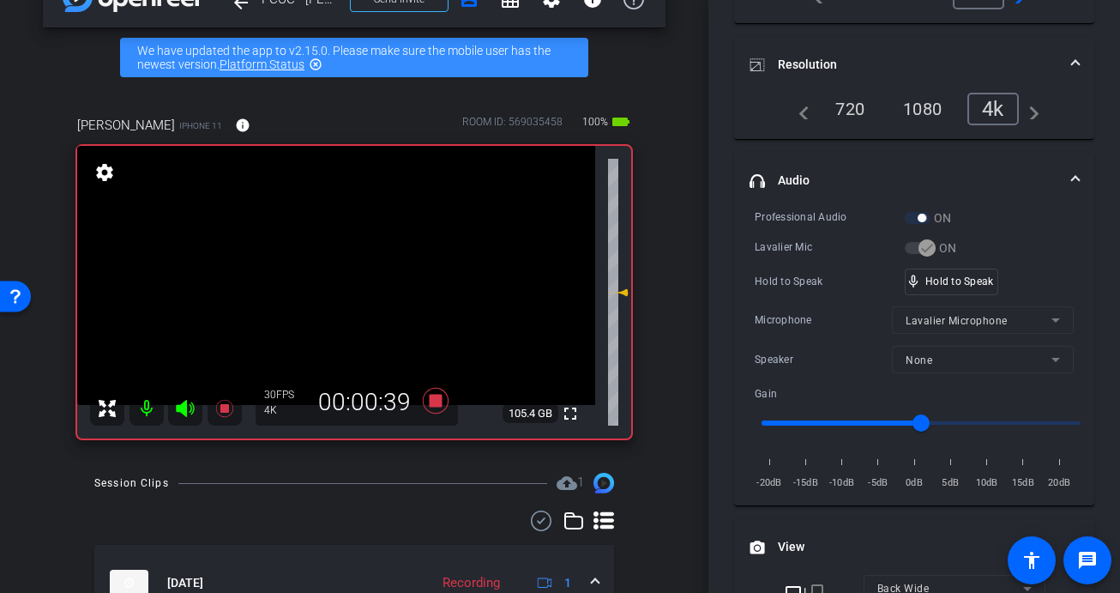
click at [341, 274] on video at bounding box center [336, 275] width 518 height 259
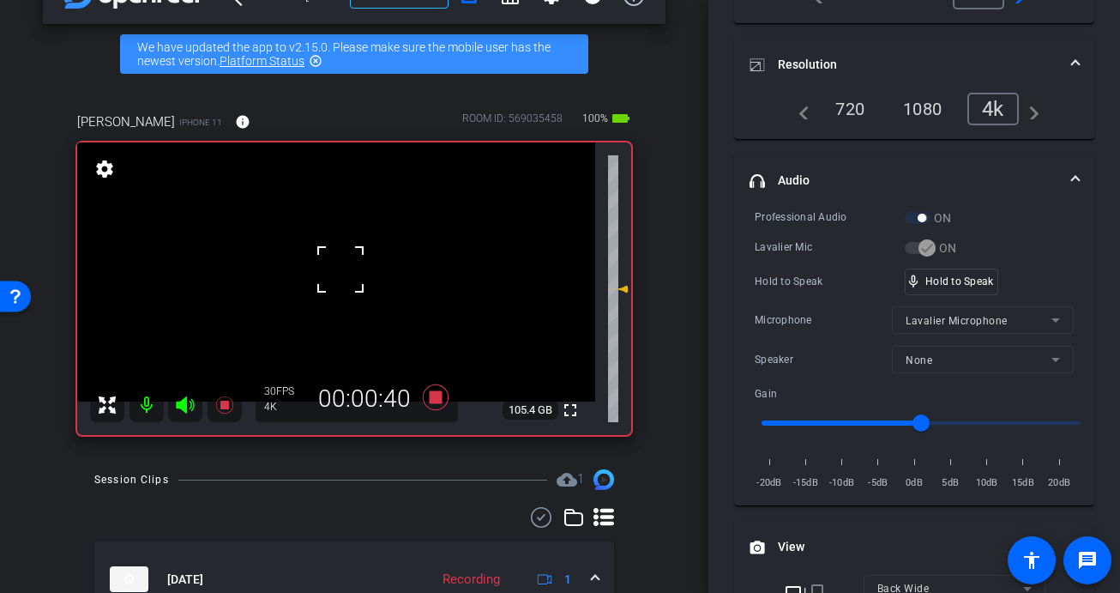
scroll to position [51, 0]
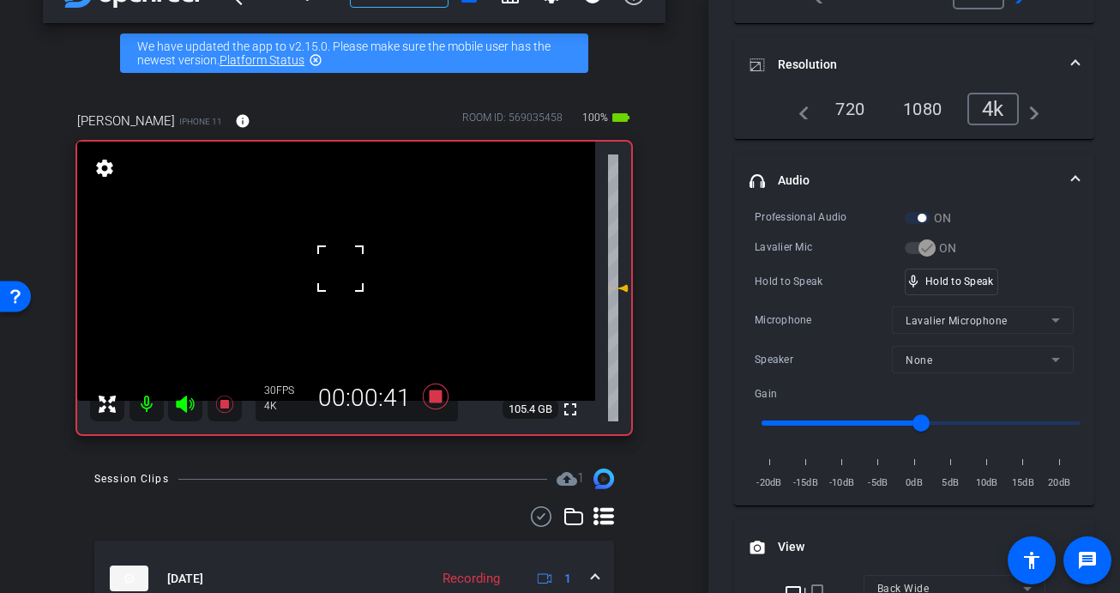
click at [342, 292] on div "fullscreen settings 105.4 GB" at bounding box center [354, 288] width 554 height 292
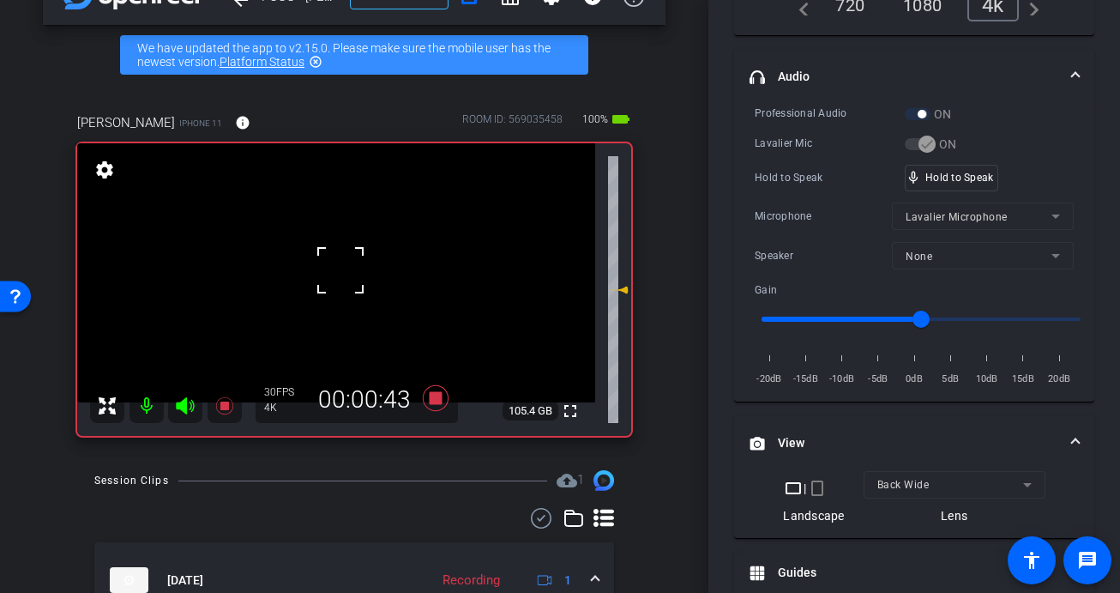
scroll to position [381, 0]
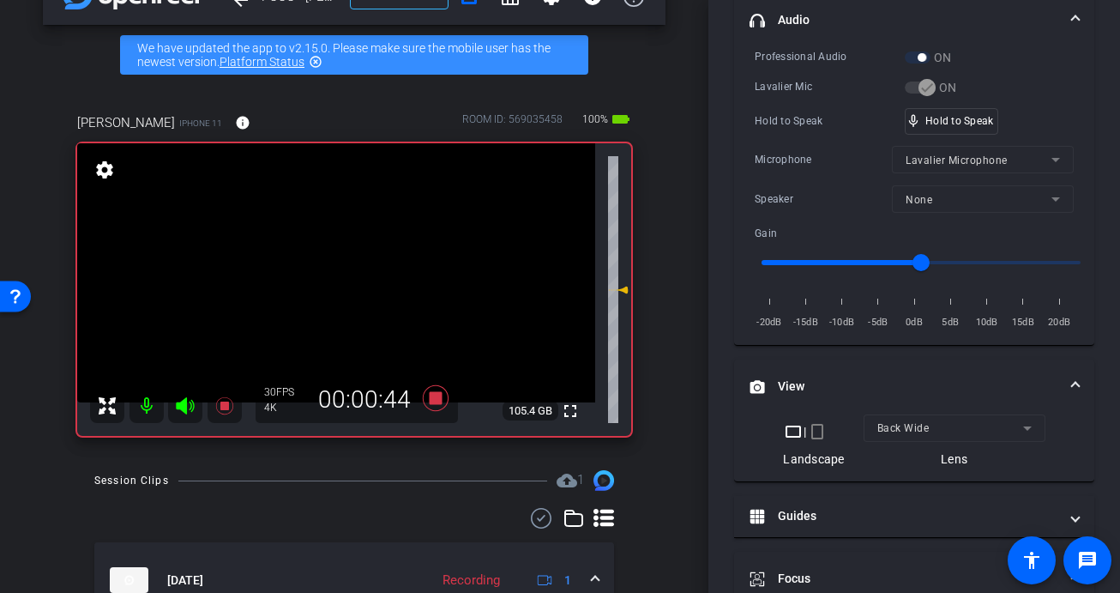
click at [331, 286] on video at bounding box center [336, 272] width 518 height 259
click at [330, 286] on div at bounding box center [331, 285] width 43 height 43
click at [330, 286] on video at bounding box center [336, 272] width 518 height 259
click at [330, 286] on div at bounding box center [330, 285] width 43 height 43
click at [330, 286] on video at bounding box center [336, 272] width 518 height 259
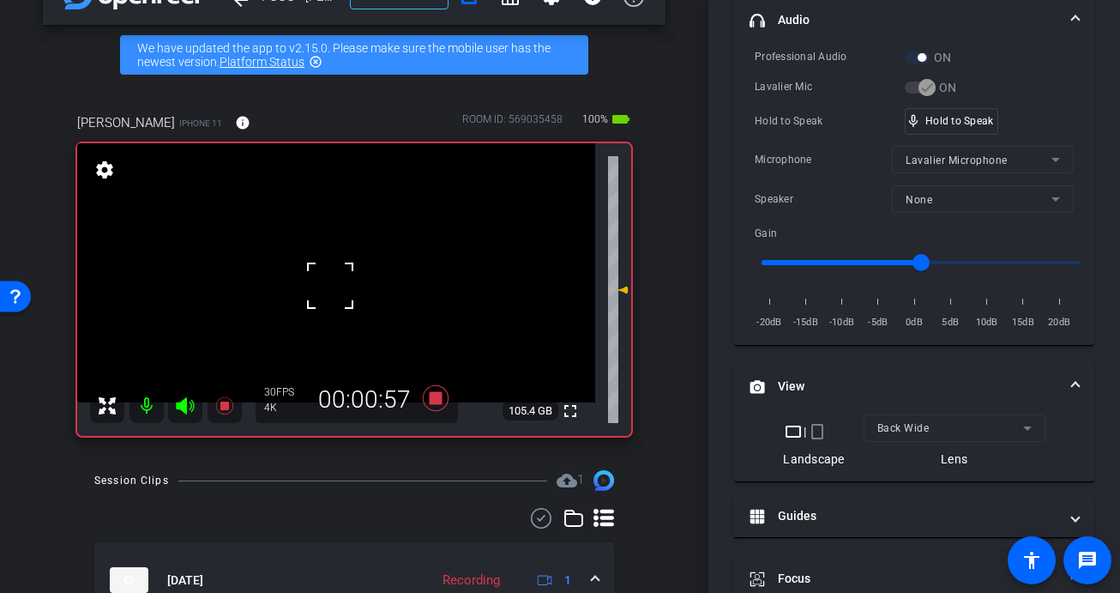
click at [330, 286] on div at bounding box center [330, 285] width 43 height 43
click at [330, 286] on video at bounding box center [336, 272] width 518 height 259
click at [347, 298] on div at bounding box center [330, 285] width 43 height 43
click at [338, 291] on video at bounding box center [336, 272] width 518 height 259
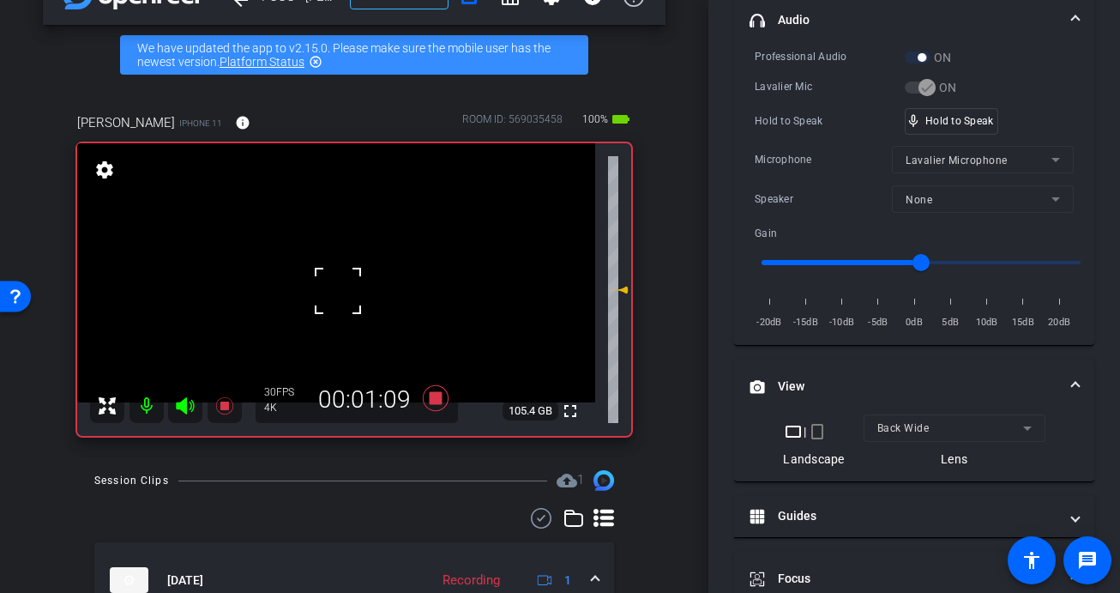
click at [338, 292] on div at bounding box center [338, 290] width 43 height 43
click at [338, 292] on video at bounding box center [336, 272] width 518 height 259
click at [338, 292] on div at bounding box center [338, 291] width 43 height 43
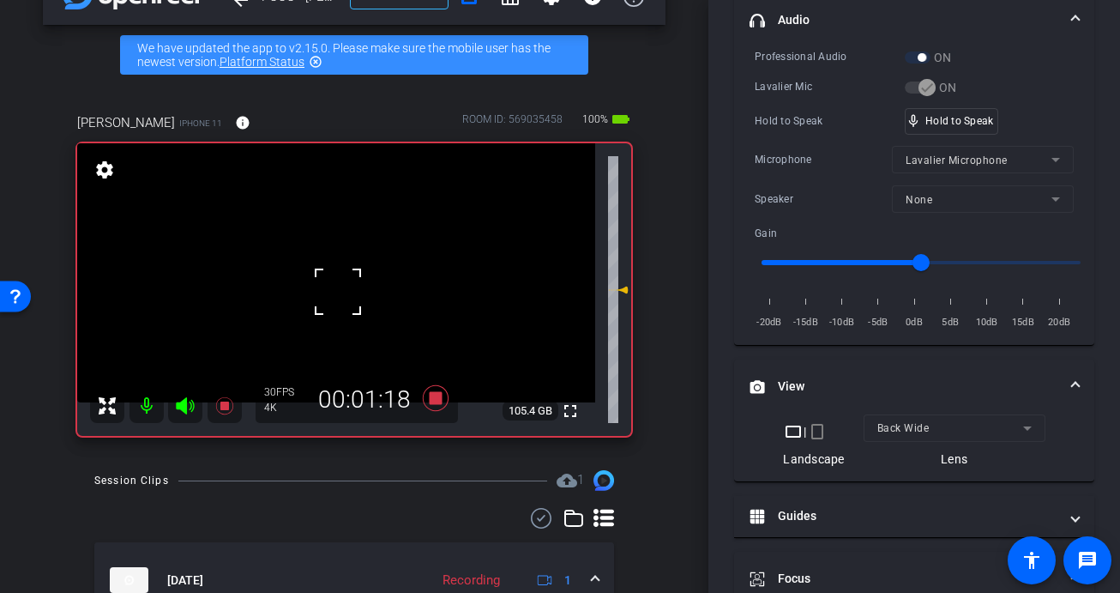
click at [338, 292] on div "fullscreen settings 105.4 GB" at bounding box center [354, 289] width 554 height 292
click at [338, 292] on video at bounding box center [336, 272] width 518 height 259
click at [338, 292] on div at bounding box center [338, 291] width 43 height 43
click at [338, 292] on video at bounding box center [336, 272] width 518 height 259
click at [338, 292] on div at bounding box center [338, 291] width 43 height 43
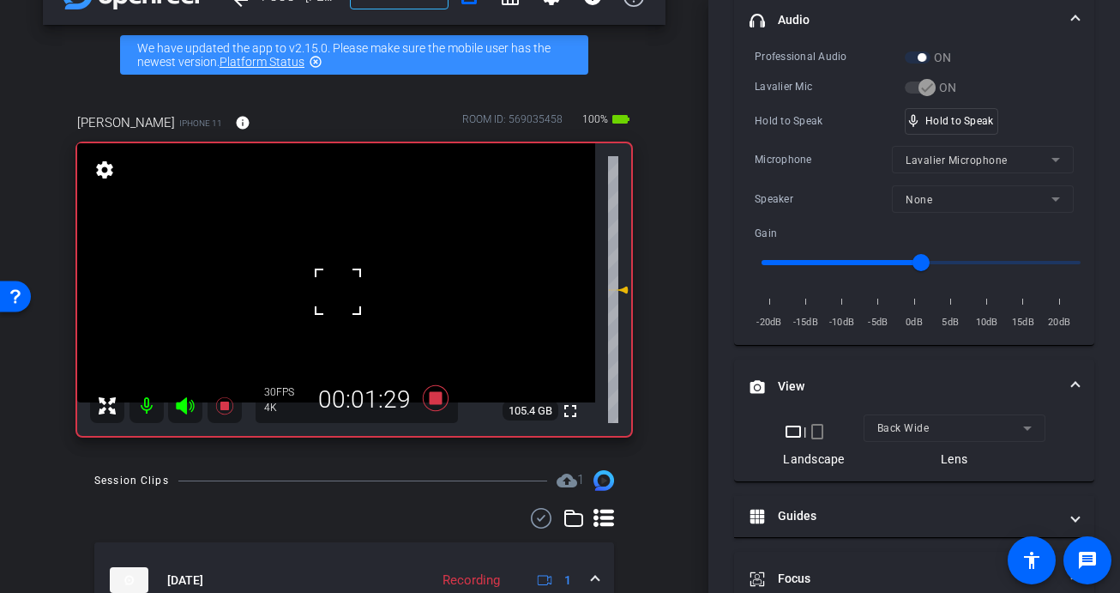
click at [338, 292] on div at bounding box center [338, 291] width 43 height 43
click at [338, 292] on video at bounding box center [336, 272] width 518 height 259
click at [338, 292] on div at bounding box center [338, 291] width 43 height 43
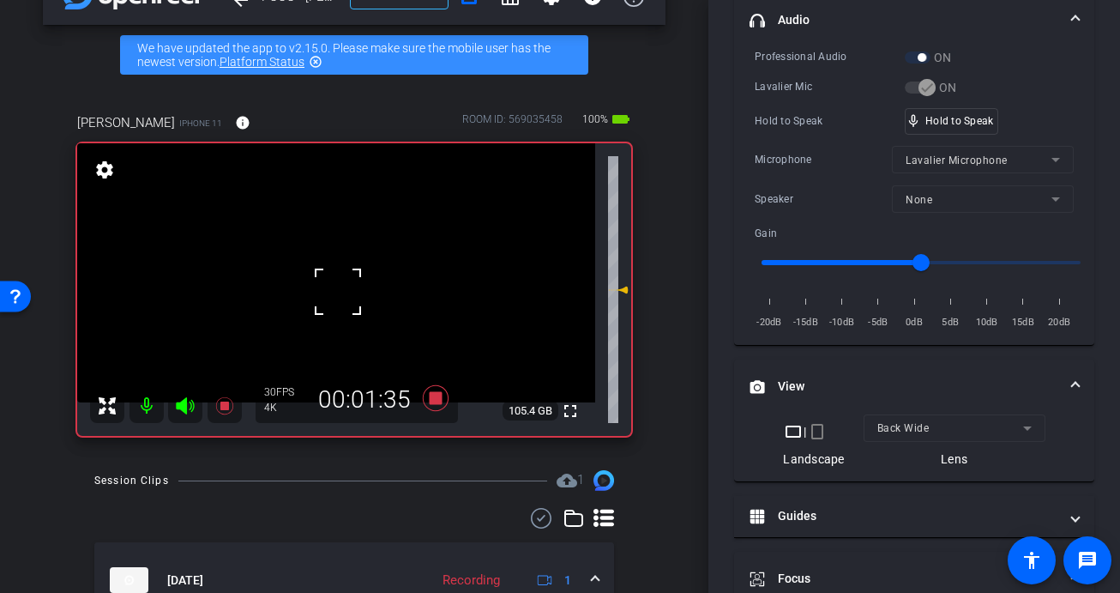
click at [354, 292] on div at bounding box center [338, 291] width 43 height 43
click at [349, 292] on video at bounding box center [336, 272] width 518 height 259
click at [335, 287] on div at bounding box center [349, 292] width 43 height 43
click at [335, 287] on video at bounding box center [336, 272] width 518 height 259
click at [335, 287] on div at bounding box center [334, 287] width 43 height 43
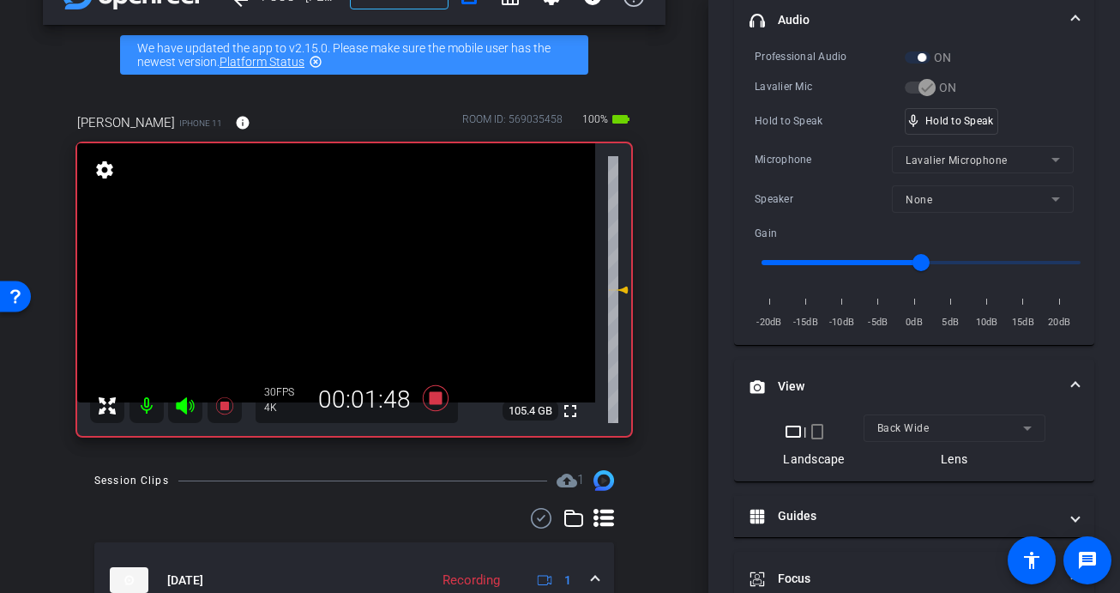
click at [335, 287] on video at bounding box center [336, 272] width 518 height 259
click at [335, 287] on div at bounding box center [334, 287] width 43 height 43
click at [347, 290] on video at bounding box center [336, 272] width 518 height 259
click at [346, 290] on div at bounding box center [346, 289] width 43 height 43
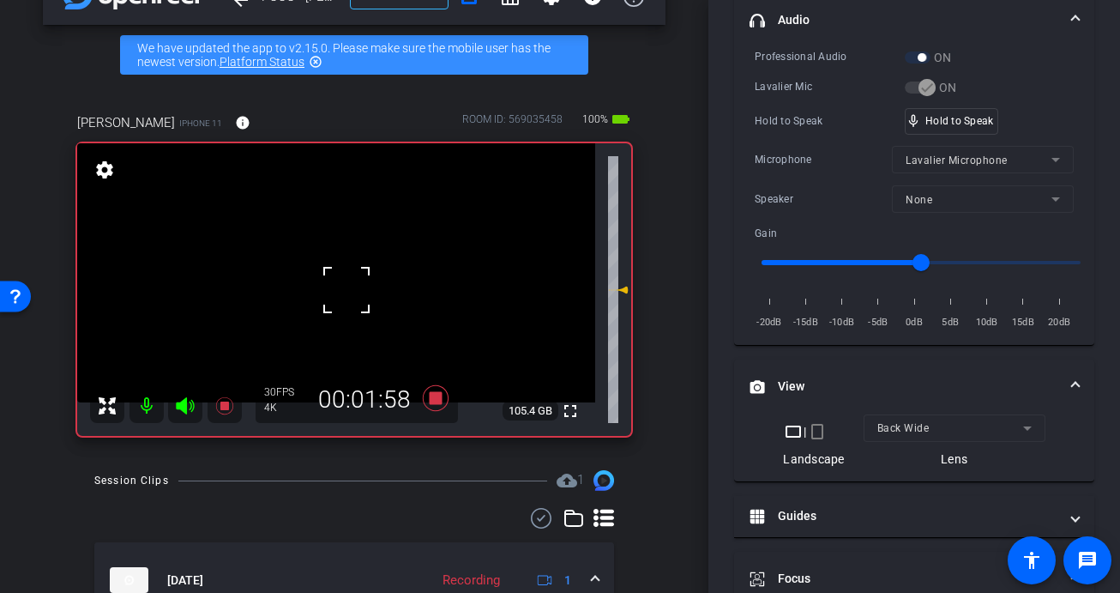
click at [344, 290] on div at bounding box center [346, 289] width 43 height 43
click at [344, 290] on video at bounding box center [336, 272] width 518 height 259
click at [329, 289] on div "fullscreen settings 105.4 GB" at bounding box center [354, 289] width 554 height 292
click at [335, 288] on video at bounding box center [336, 272] width 518 height 259
click at [335, 288] on div at bounding box center [335, 288] width 43 height 43
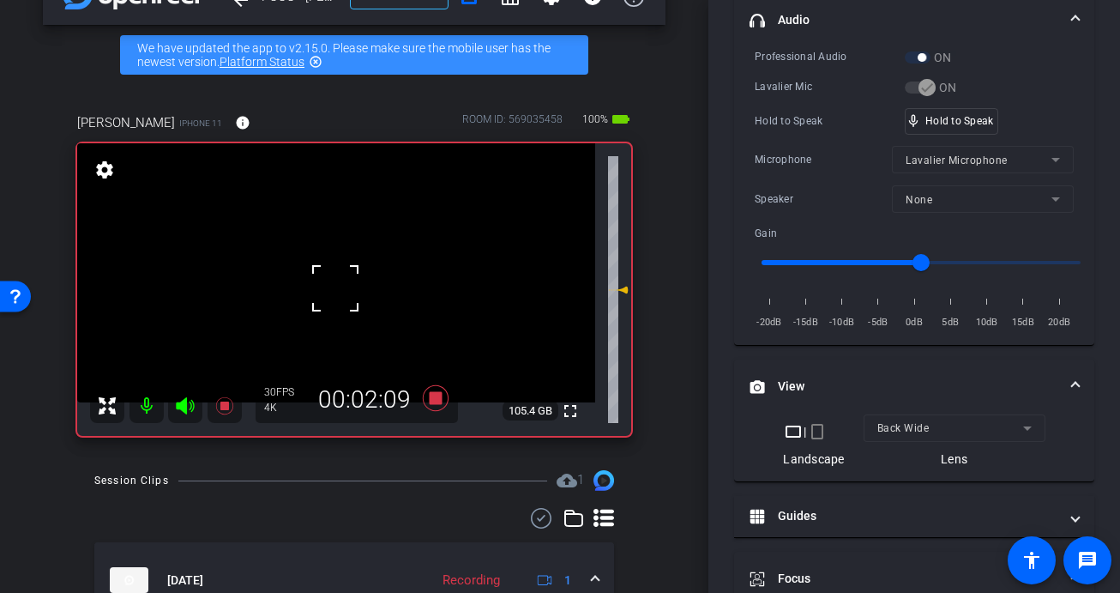
click at [335, 288] on div at bounding box center [335, 288] width 43 height 43
click at [335, 288] on video at bounding box center [336, 272] width 518 height 259
click at [337, 288] on div at bounding box center [335, 288] width 43 height 43
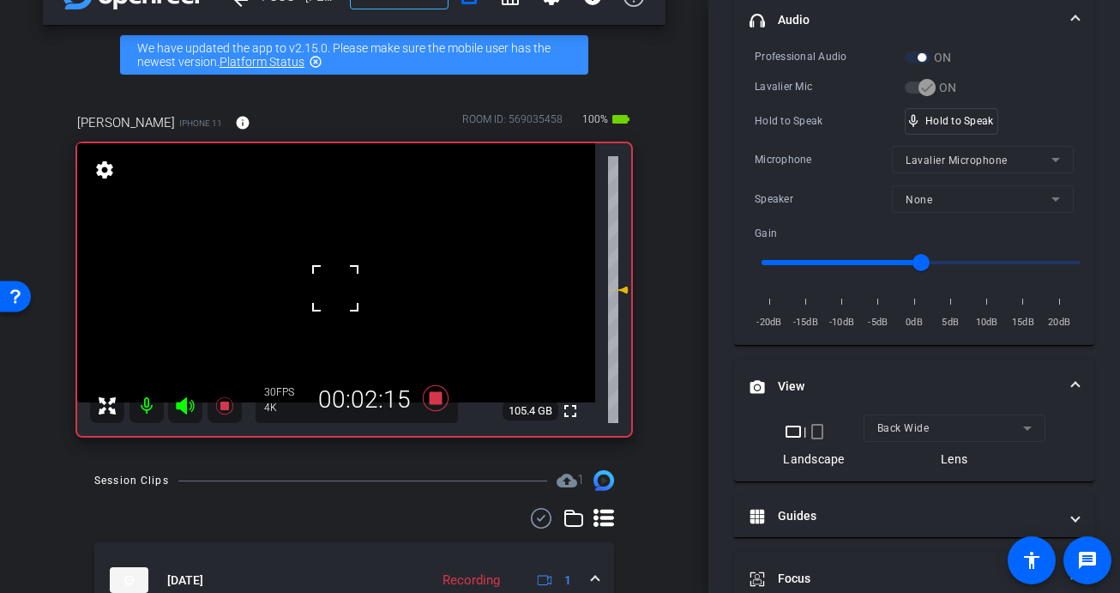
click at [337, 288] on div at bounding box center [335, 288] width 43 height 43
click at [337, 288] on video at bounding box center [336, 272] width 518 height 259
click at [337, 288] on div at bounding box center [337, 288] width 43 height 43
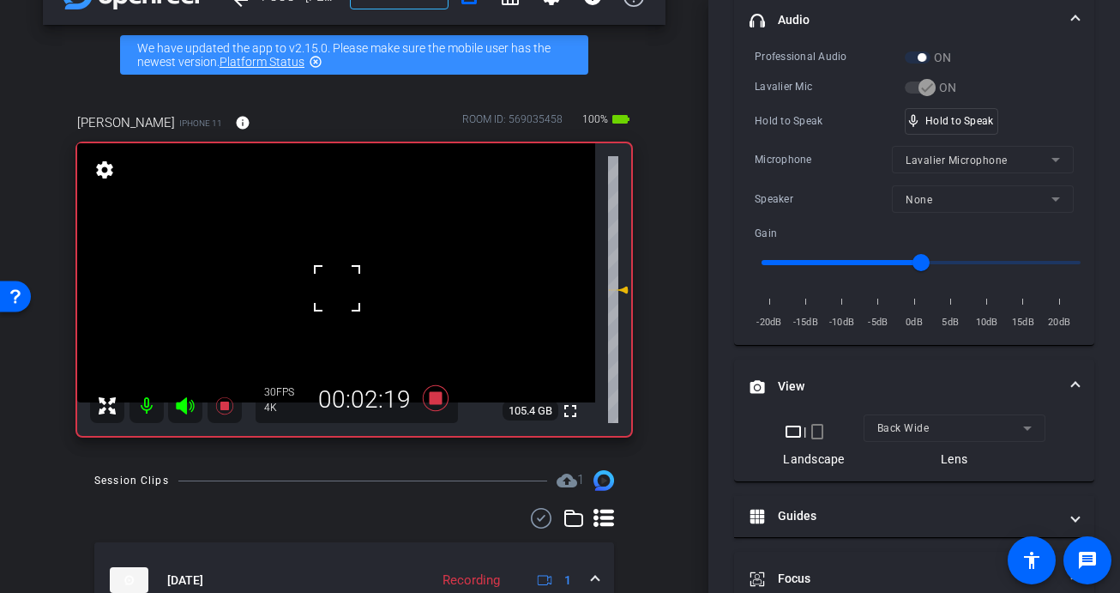
click at [337, 288] on div at bounding box center [337, 288] width 43 height 43
click at [337, 288] on video at bounding box center [336, 272] width 518 height 259
click at [337, 288] on div at bounding box center [337, 288] width 43 height 43
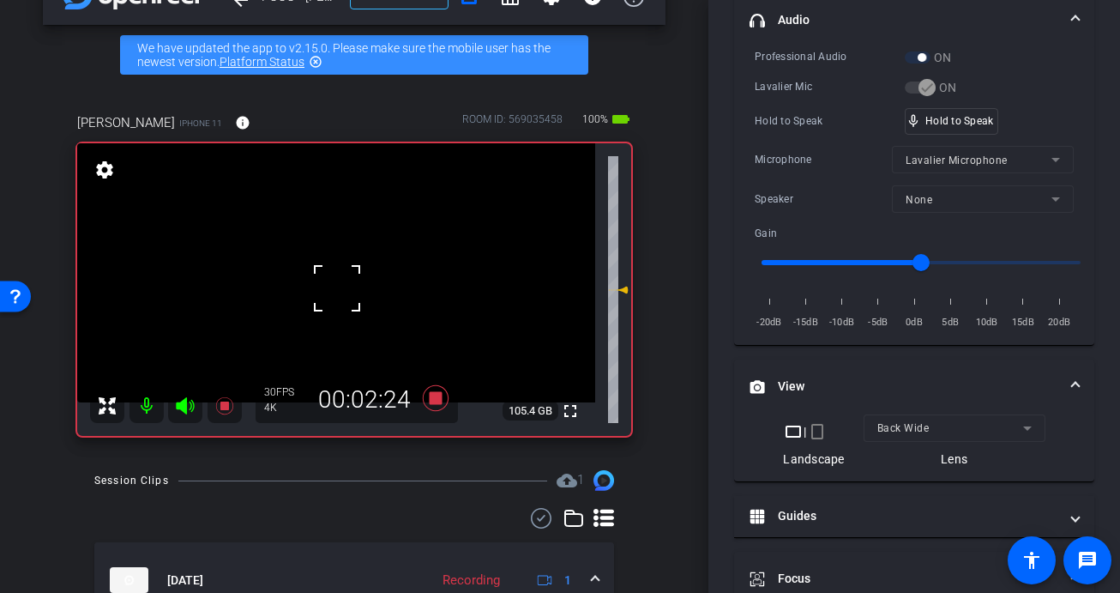
click at [337, 288] on div at bounding box center [337, 288] width 43 height 43
click at [343, 288] on div at bounding box center [337, 288] width 43 height 43
click at [343, 288] on video at bounding box center [336, 272] width 518 height 259
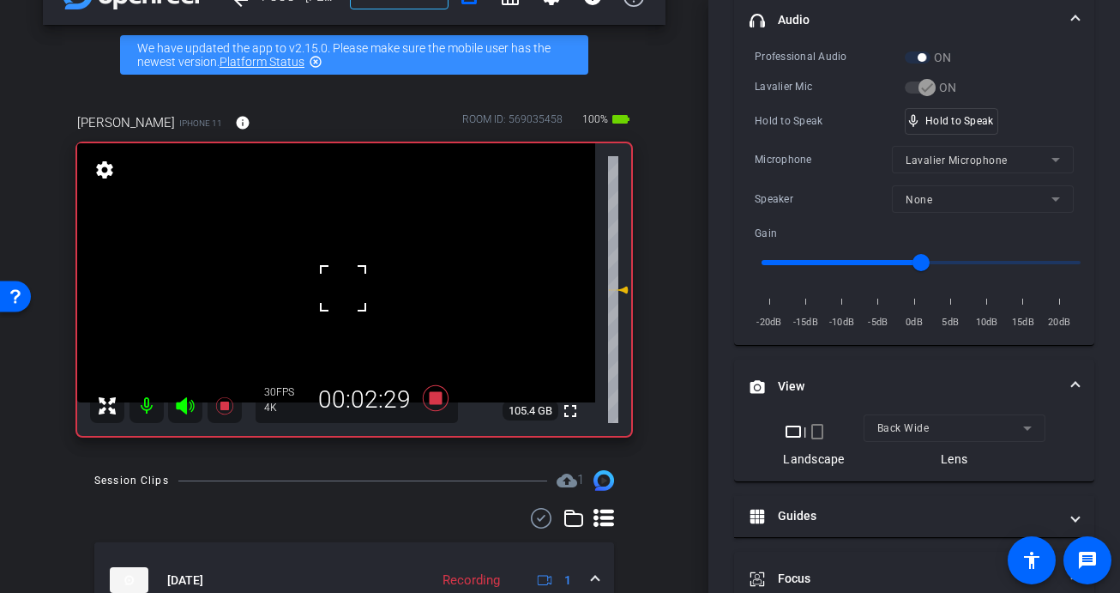
click at [343, 288] on div at bounding box center [343, 288] width 43 height 43
drag, startPoint x: 960, startPoint y: 118, endPoint x: 643, endPoint y: 178, distance: 322.1
click at [347, 284] on video at bounding box center [336, 272] width 518 height 259
click at [335, 286] on div at bounding box center [346, 283] width 43 height 43
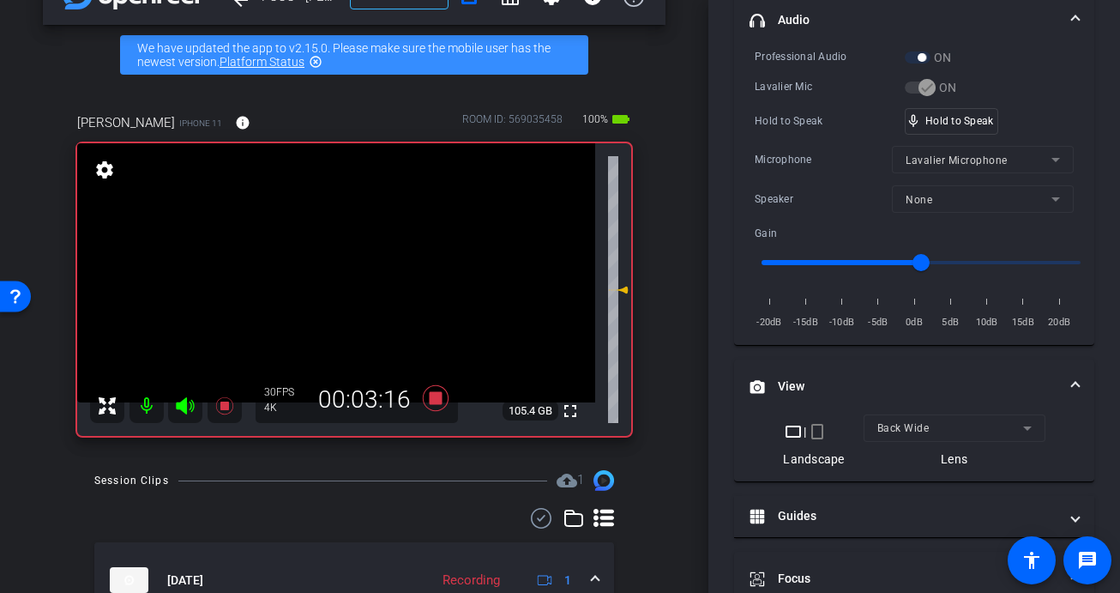
drag, startPoint x: 315, startPoint y: 266, endPoint x: 325, endPoint y: 267, distance: 10.3
click at [315, 267] on video at bounding box center [336, 272] width 518 height 259
click at [348, 272] on video at bounding box center [336, 272] width 518 height 259
click at [342, 275] on div at bounding box center [348, 271] width 43 height 43
click at [354, 288] on video at bounding box center [336, 272] width 518 height 259
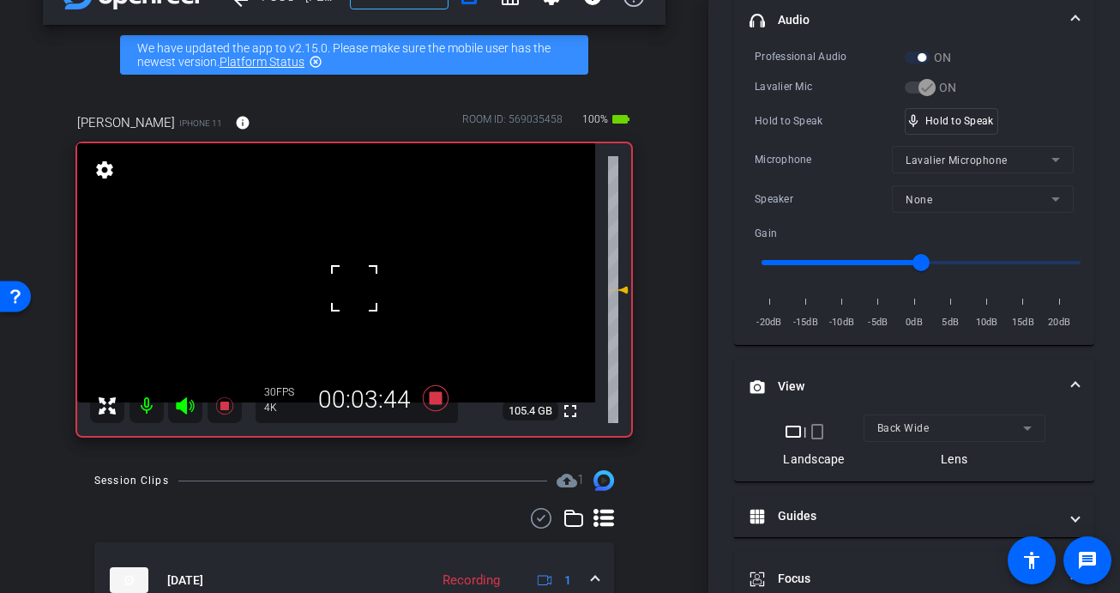
click at [335, 283] on div at bounding box center [354, 288] width 43 height 43
click at [331, 280] on video at bounding box center [336, 272] width 518 height 259
click at [335, 279] on div at bounding box center [331, 279] width 43 height 43
click at [335, 279] on video at bounding box center [336, 272] width 518 height 259
click at [335, 279] on div at bounding box center [335, 278] width 43 height 43
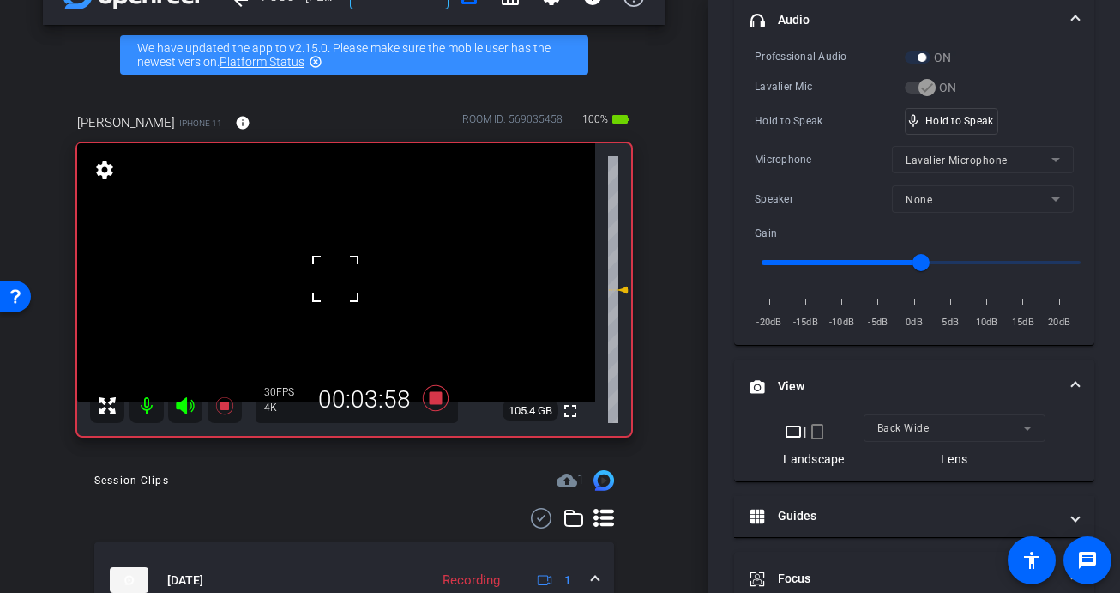
click at [335, 279] on div at bounding box center [335, 278] width 43 height 43
drag, startPoint x: 334, startPoint y: 275, endPoint x: 356, endPoint y: 277, distance: 22.4
click at [334, 275] on video at bounding box center [336, 272] width 518 height 259
click at [347, 276] on div at bounding box center [333, 275] width 43 height 43
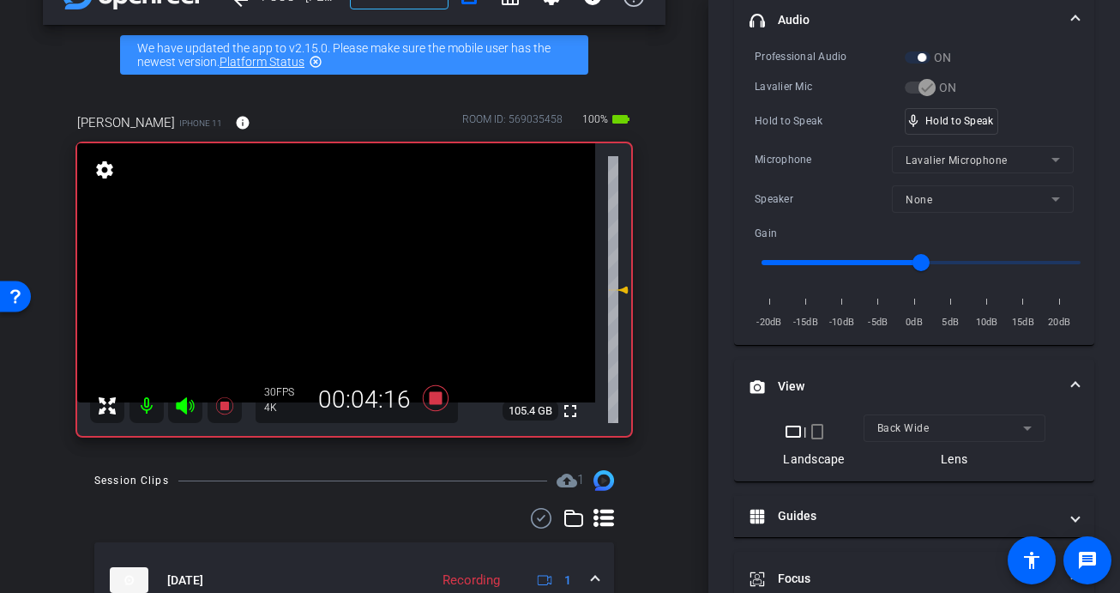
click at [342, 284] on video at bounding box center [336, 272] width 518 height 259
click at [341, 284] on div at bounding box center [342, 283] width 43 height 43
click at [335, 278] on video at bounding box center [336, 272] width 518 height 259
click at [336, 278] on div at bounding box center [335, 277] width 43 height 43
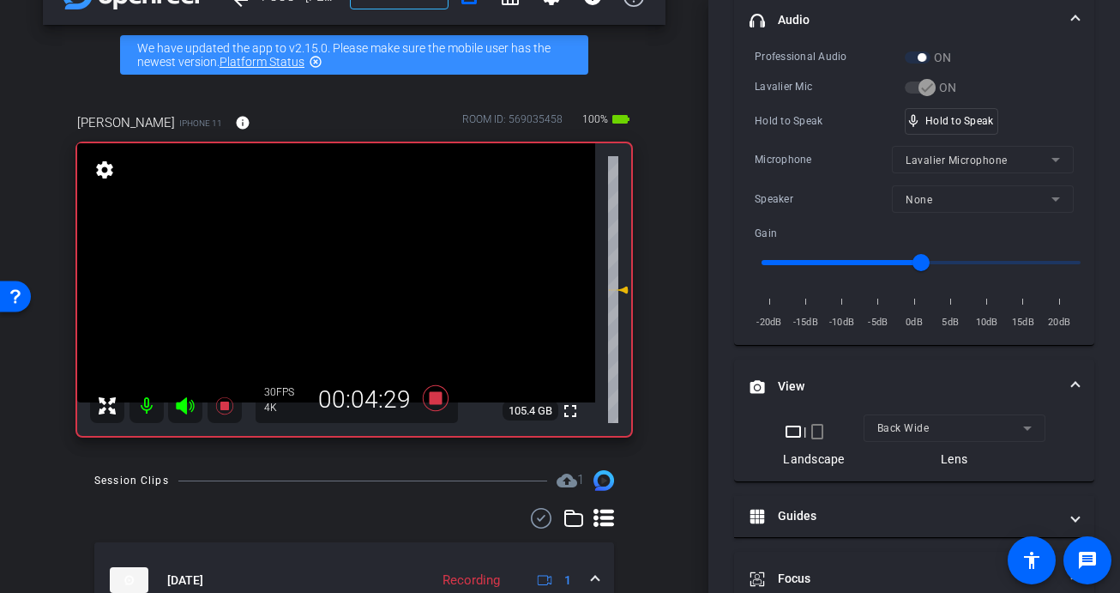
click at [336, 278] on video at bounding box center [336, 272] width 518 height 259
click at [336, 278] on div at bounding box center [336, 277] width 43 height 43
click at [336, 278] on video at bounding box center [336, 272] width 518 height 259
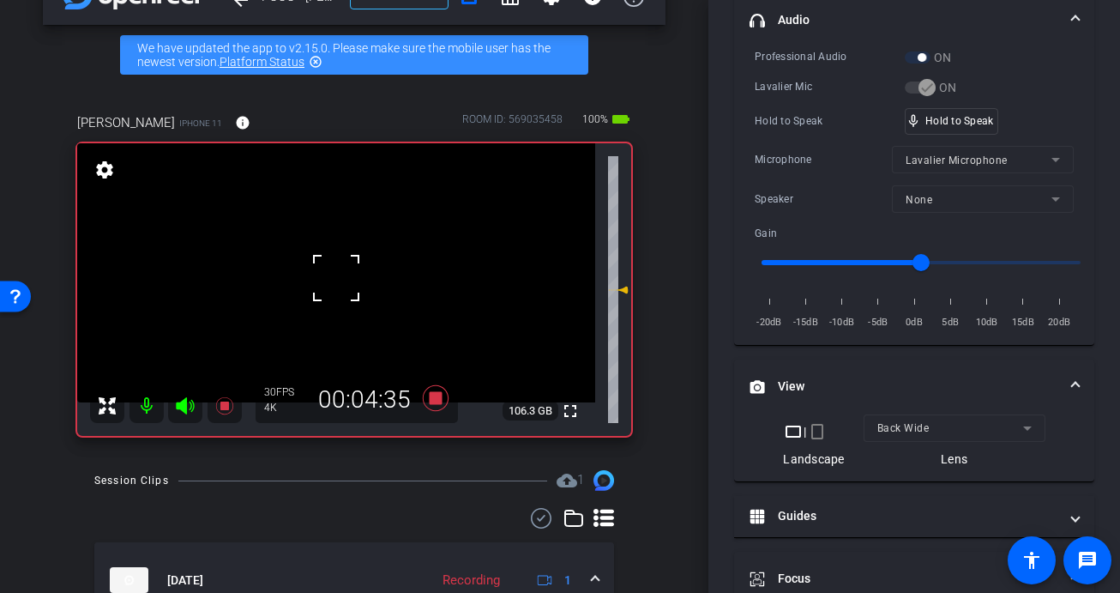
click at [336, 278] on div at bounding box center [336, 277] width 43 height 43
click at [336, 278] on video at bounding box center [336, 272] width 518 height 259
click at [333, 290] on video at bounding box center [336, 272] width 518 height 259
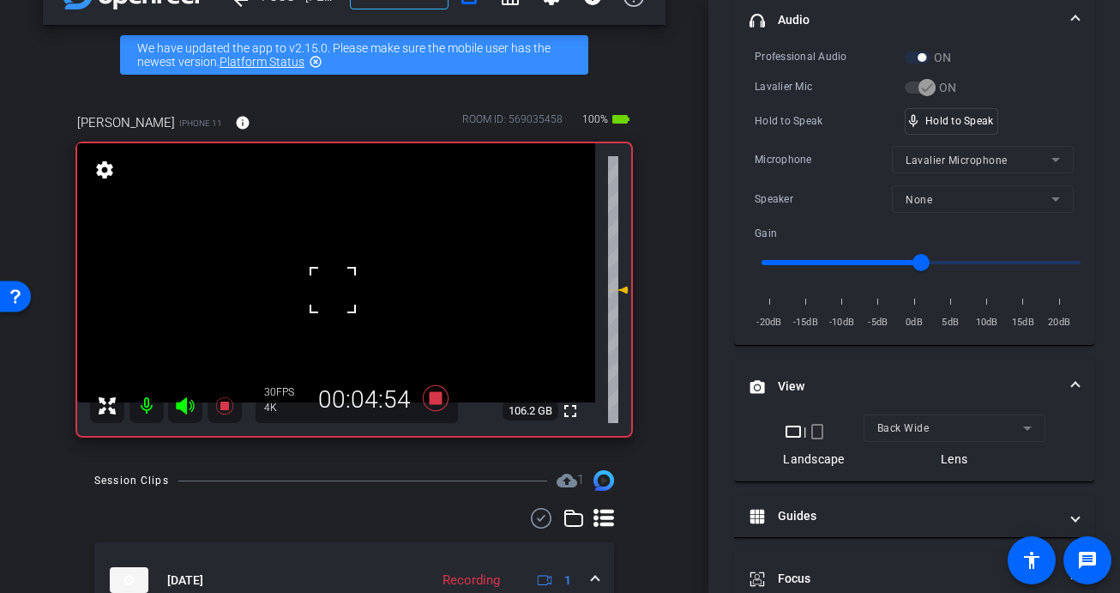
click at [333, 290] on div at bounding box center [332, 289] width 43 height 43
drag, startPoint x: 944, startPoint y: 119, endPoint x: 323, endPoint y: 209, distance: 628.3
drag, startPoint x: 341, startPoint y: 281, endPoint x: 353, endPoint y: 292, distance: 17.0
click at [341, 281] on video at bounding box center [336, 272] width 518 height 259
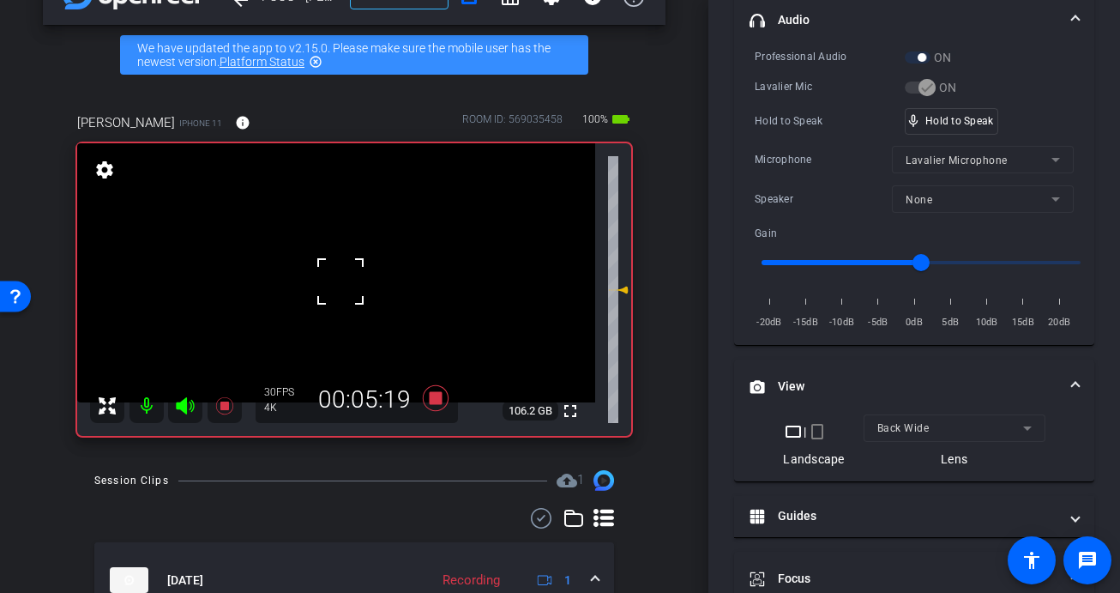
click at [344, 289] on div at bounding box center [340, 281] width 43 height 43
click at [342, 292] on video at bounding box center [336, 272] width 518 height 259
click at [341, 295] on div at bounding box center [342, 291] width 43 height 43
drag, startPoint x: 961, startPoint y: 124, endPoint x: 932, endPoint y: 128, distance: 28.6
drag, startPoint x: 285, startPoint y: 294, endPoint x: 328, endPoint y: 298, distance: 43.0
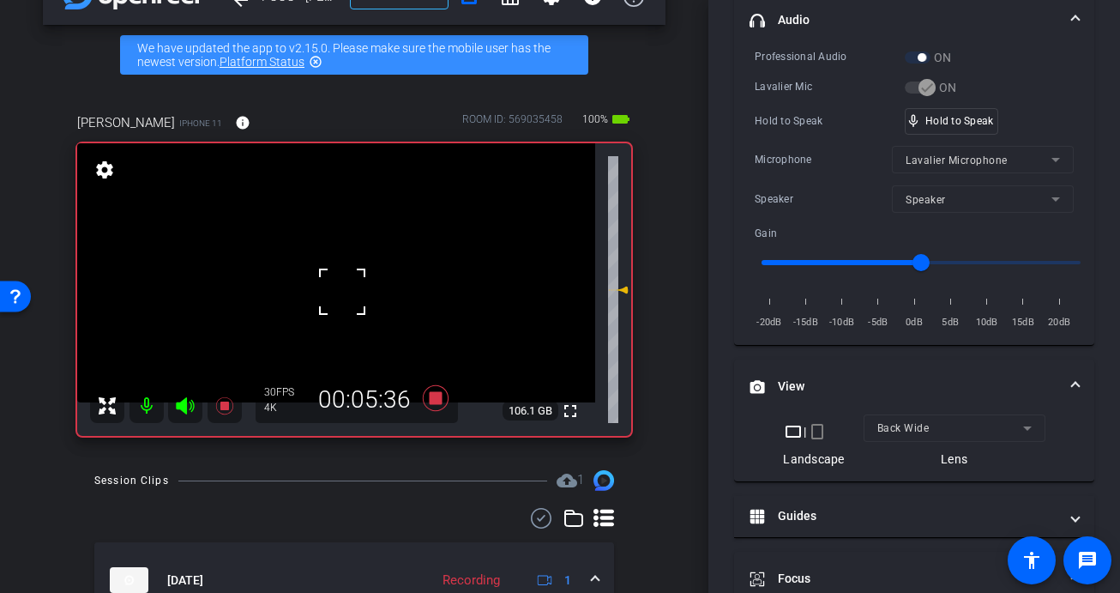
click at [285, 294] on video at bounding box center [336, 272] width 518 height 259
click at [345, 295] on video at bounding box center [336, 272] width 518 height 259
click at [342, 279] on div at bounding box center [344, 295] width 43 height 43
click at [341, 279] on div at bounding box center [344, 295] width 43 height 43
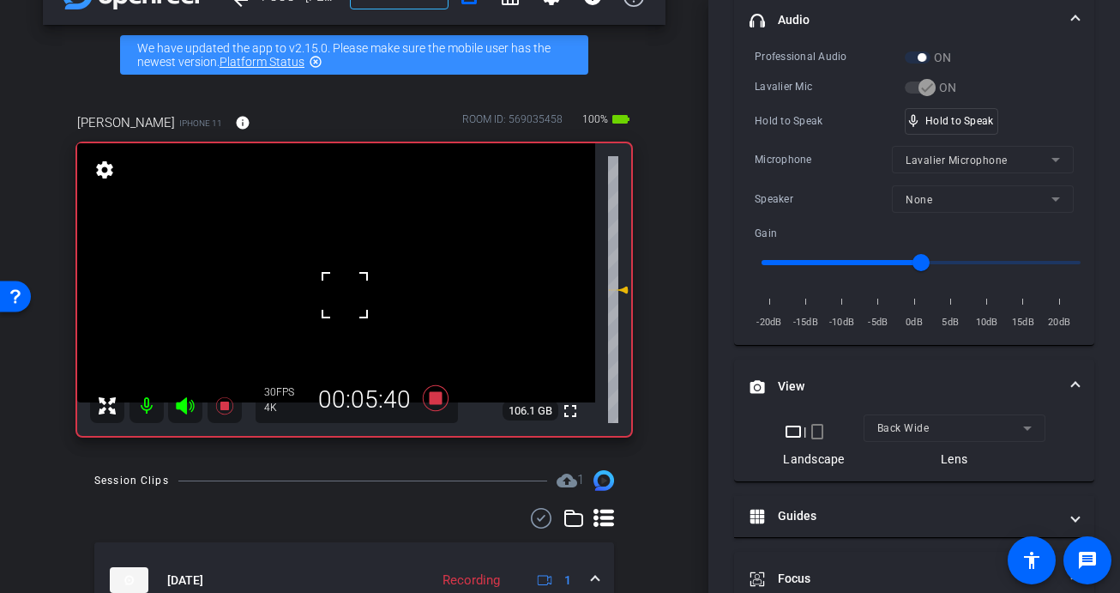
click at [341, 279] on div at bounding box center [344, 295] width 43 height 43
click at [342, 278] on div at bounding box center [344, 295] width 43 height 43
click at [342, 278] on video at bounding box center [336, 272] width 518 height 259
click at [342, 278] on div at bounding box center [342, 277] width 43 height 43
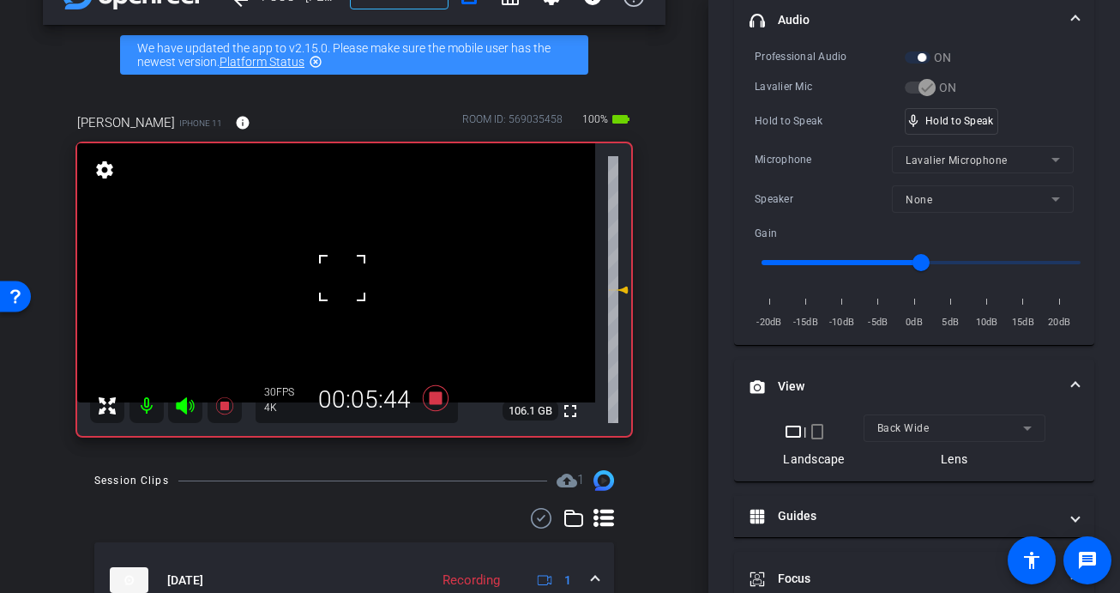
click at [342, 278] on div at bounding box center [342, 277] width 43 height 43
click at [343, 280] on div at bounding box center [342, 277] width 43 height 43
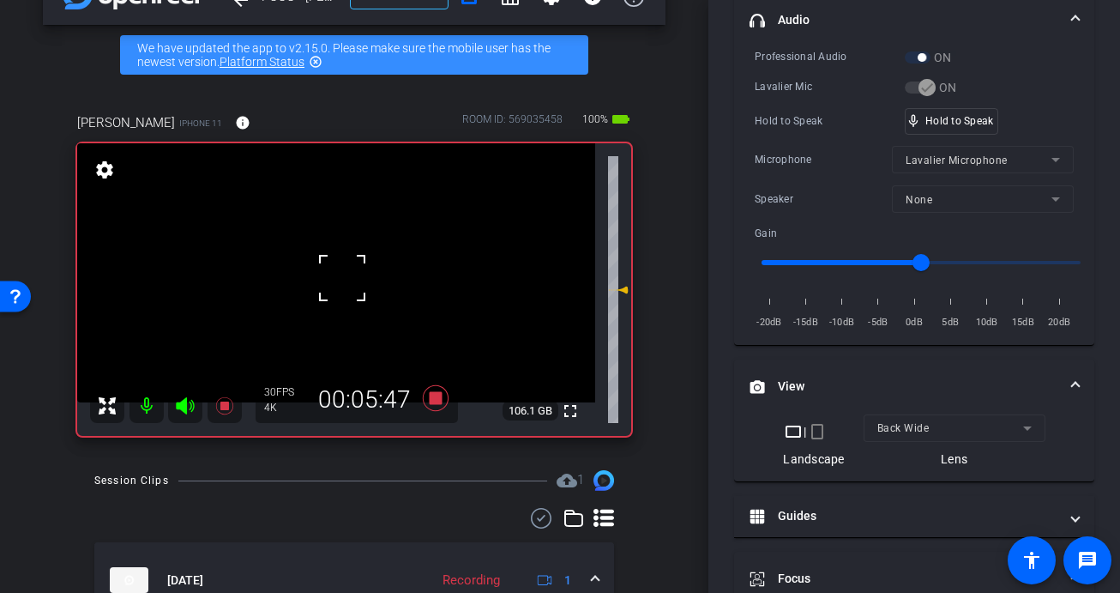
click at [343, 280] on video at bounding box center [336, 272] width 518 height 259
click at [343, 280] on div at bounding box center [343, 280] width 43 height 43
click at [322, 299] on video at bounding box center [336, 272] width 518 height 259
click at [337, 281] on div at bounding box center [321, 299] width 43 height 43
click at [354, 286] on video at bounding box center [336, 272] width 518 height 259
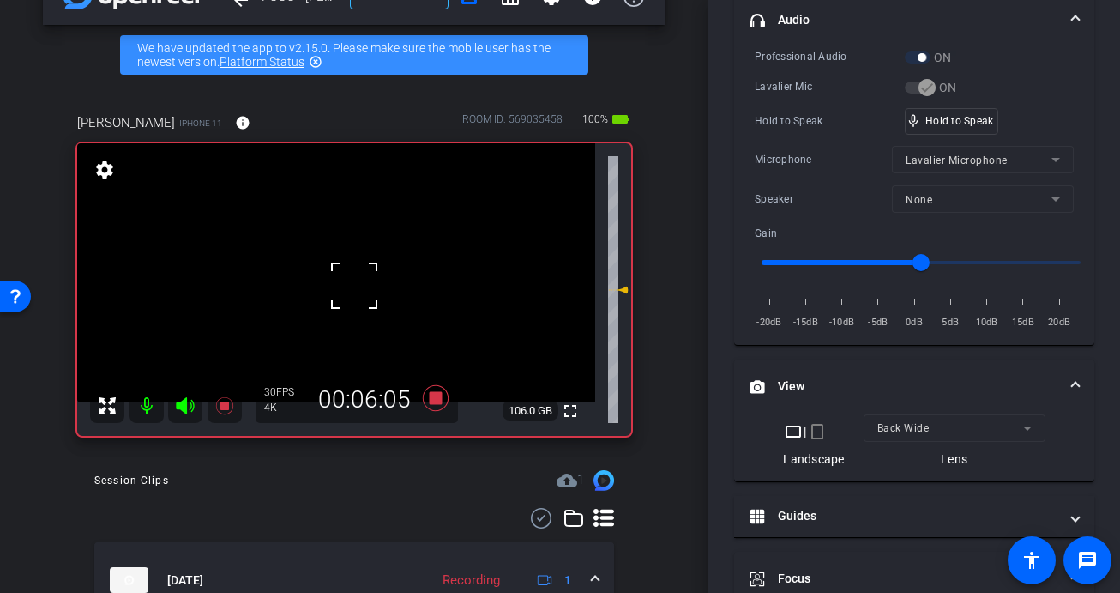
click at [341, 290] on div at bounding box center [354, 285] width 43 height 43
click at [340, 281] on video at bounding box center [336, 272] width 518 height 259
click at [341, 288] on div at bounding box center [339, 281] width 43 height 43
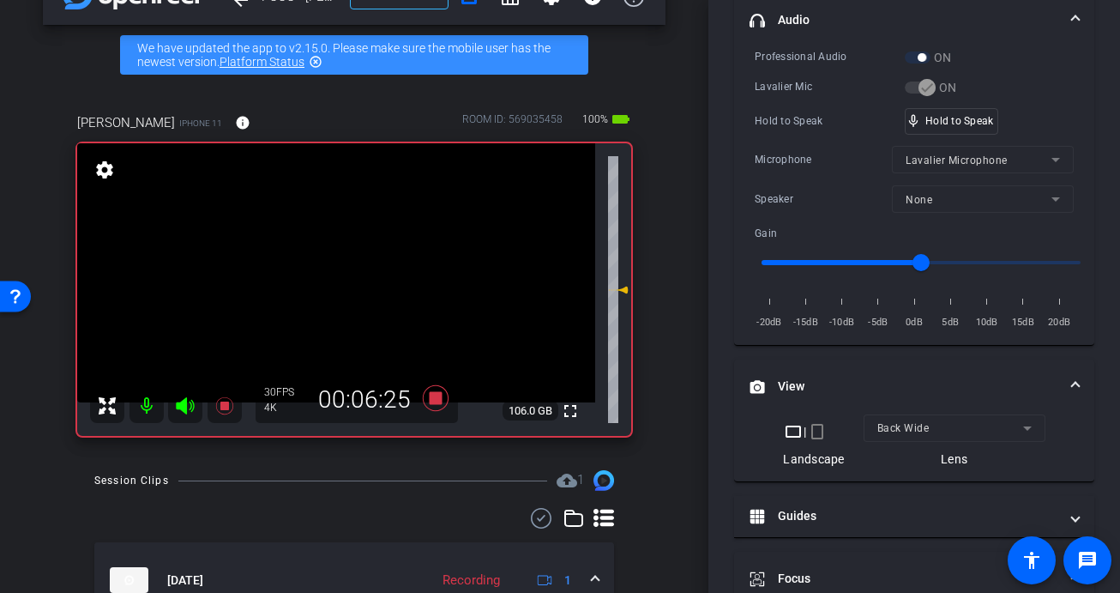
click at [335, 284] on video at bounding box center [336, 272] width 518 height 259
click at [335, 284] on div at bounding box center [335, 283] width 43 height 43
click at [334, 286] on div at bounding box center [335, 283] width 43 height 43
click at [334, 286] on video at bounding box center [336, 272] width 518 height 259
click at [334, 286] on div at bounding box center [333, 285] width 43 height 43
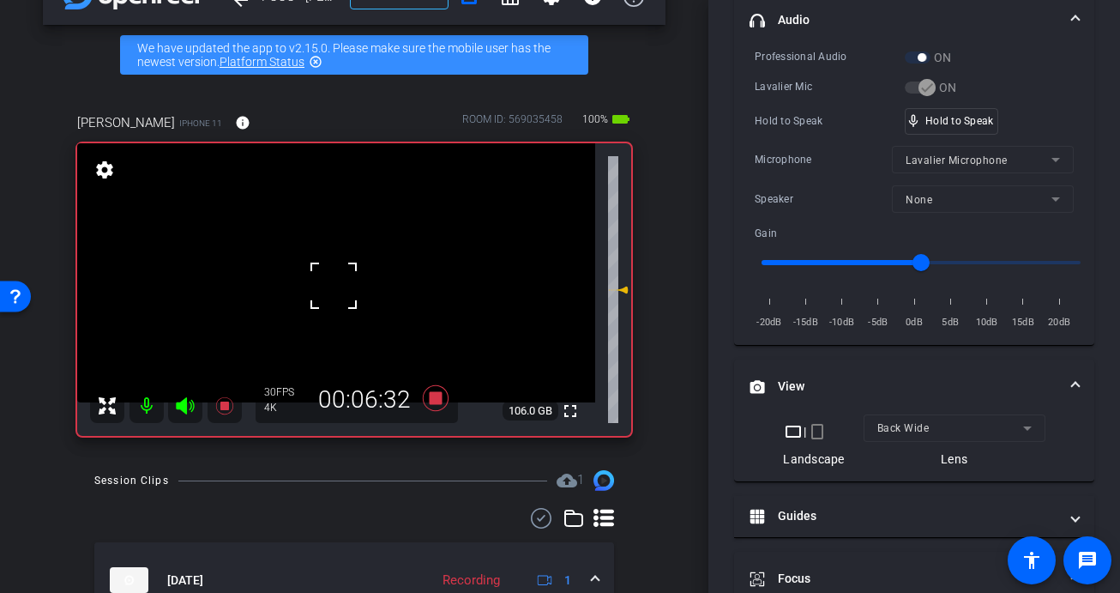
click at [333, 286] on div at bounding box center [333, 285] width 43 height 43
click at [332, 288] on div at bounding box center [333, 285] width 43 height 43
drag, startPoint x: 969, startPoint y: 119, endPoint x: 421, endPoint y: 239, distance: 561.1
click at [336, 280] on video at bounding box center [336, 272] width 518 height 259
click at [344, 298] on div at bounding box center [336, 280] width 43 height 43
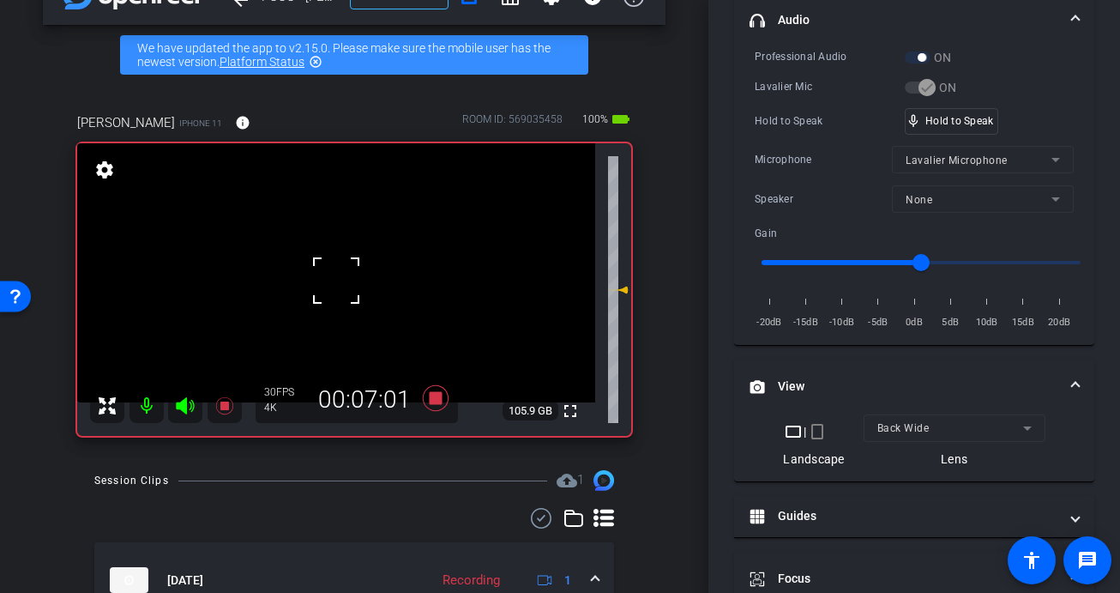
click at [335, 286] on div at bounding box center [336, 280] width 43 height 43
click at [334, 287] on div at bounding box center [336, 280] width 43 height 43
click at [333, 287] on div at bounding box center [336, 280] width 43 height 43
click at [333, 287] on video at bounding box center [336, 272] width 518 height 259
click at [333, 287] on div at bounding box center [332, 287] width 43 height 43
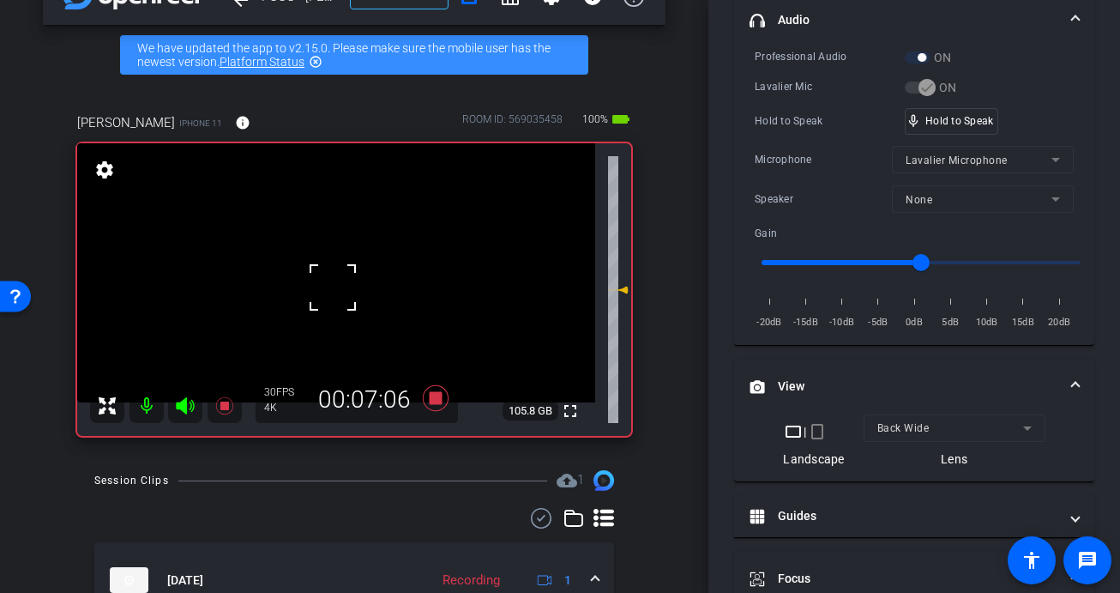
click at [333, 287] on div at bounding box center [332, 287] width 43 height 43
click at [335, 286] on div at bounding box center [332, 287] width 43 height 43
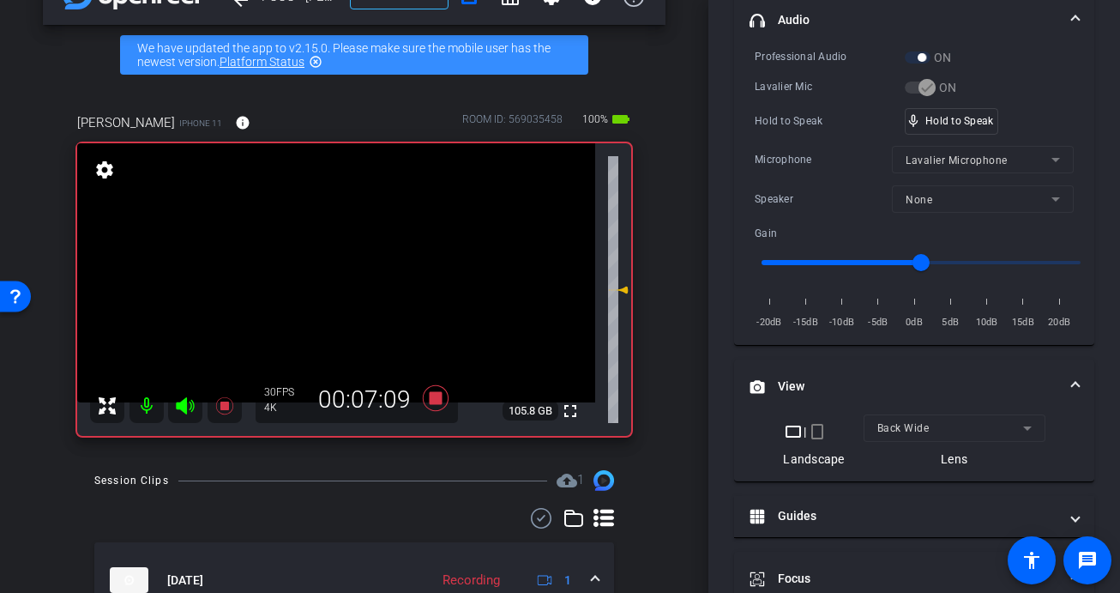
click at [335, 286] on video at bounding box center [336, 272] width 518 height 259
click at [335, 286] on div at bounding box center [335, 286] width 43 height 43
click at [335, 287] on div at bounding box center [335, 286] width 43 height 43
click at [335, 287] on video at bounding box center [336, 272] width 518 height 259
click at [335, 287] on div at bounding box center [334, 287] width 43 height 43
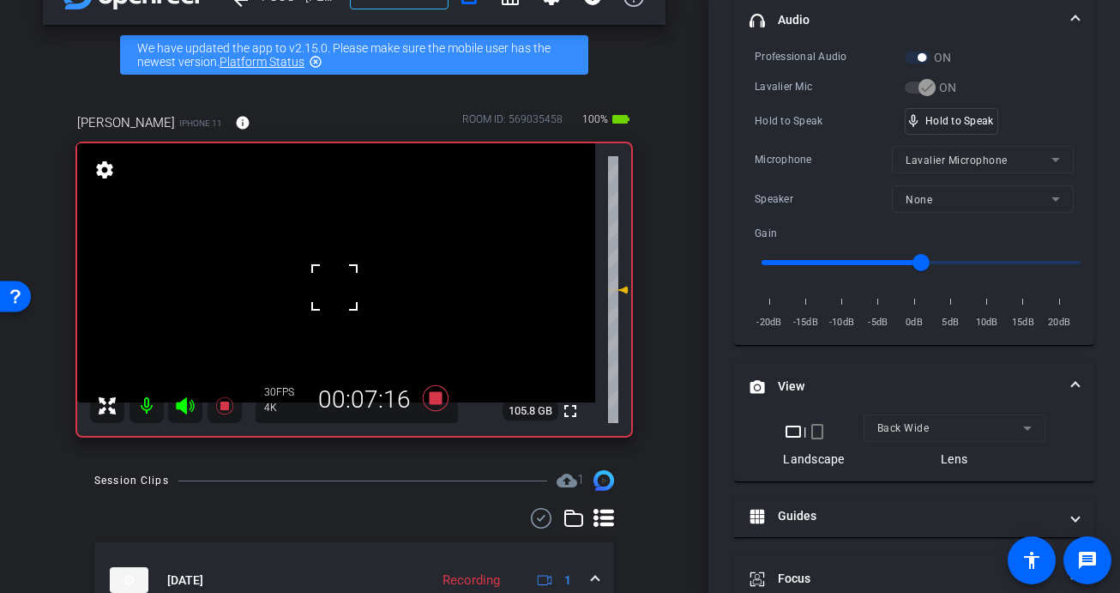
click at [335, 287] on div at bounding box center [334, 287] width 43 height 43
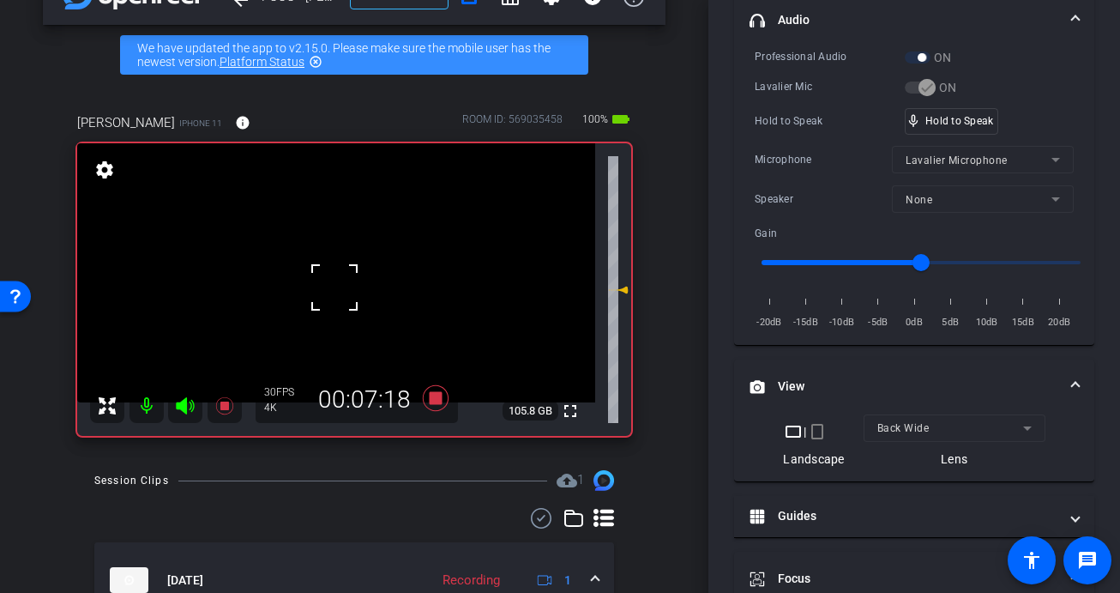
click at [335, 287] on div at bounding box center [334, 287] width 43 height 43
click at [335, 287] on video at bounding box center [336, 272] width 518 height 259
click at [335, 287] on div at bounding box center [334, 287] width 43 height 43
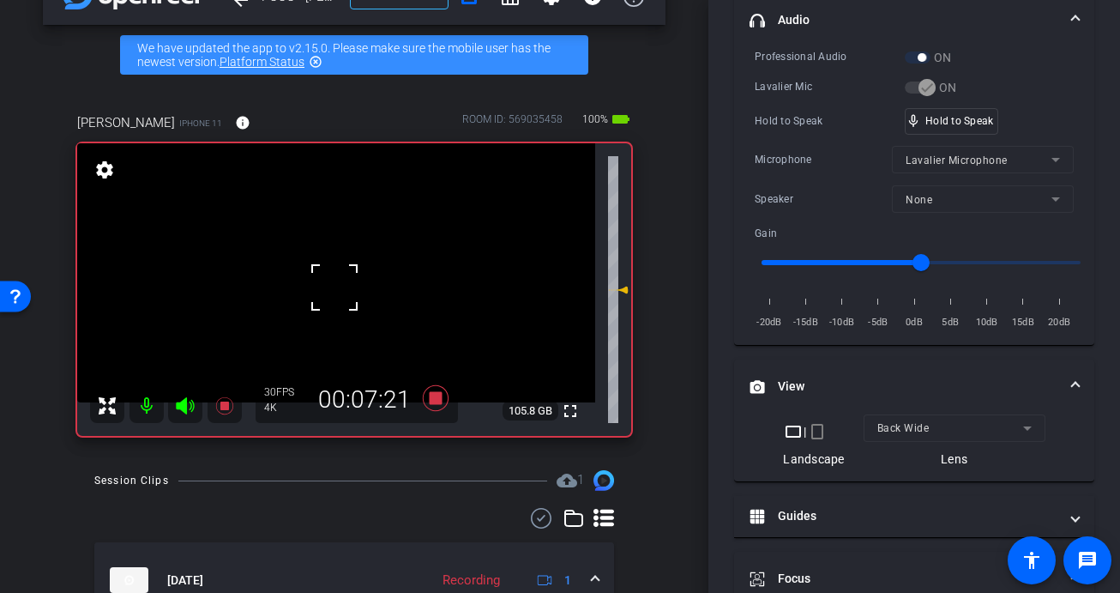
click at [335, 287] on div at bounding box center [334, 287] width 43 height 43
click at [323, 286] on div at bounding box center [334, 287] width 43 height 43
click at [329, 288] on video at bounding box center [336, 272] width 518 height 259
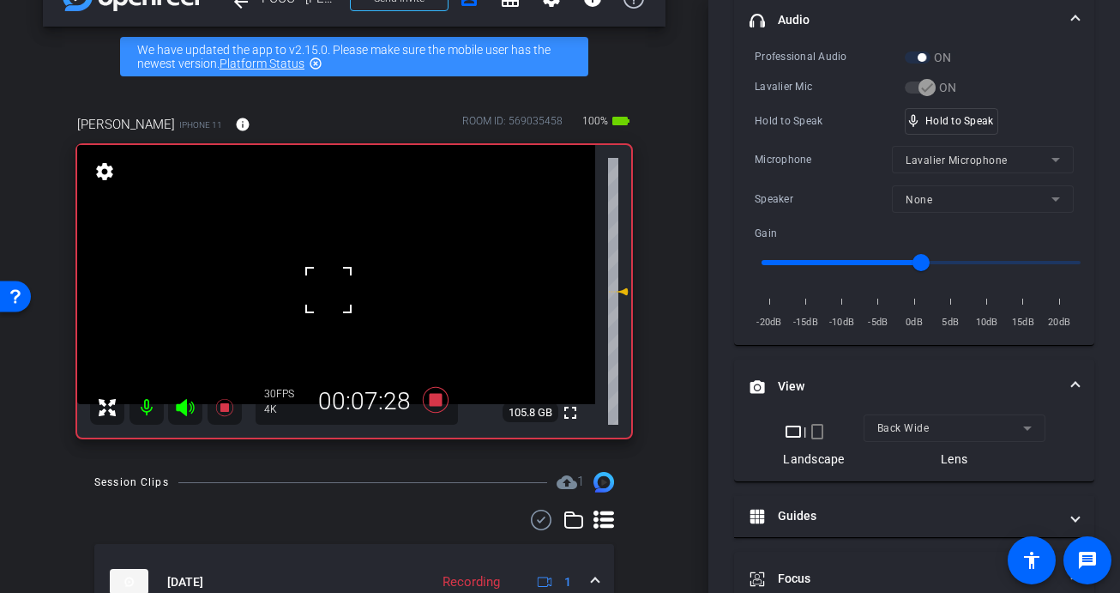
click at [333, 287] on div at bounding box center [328, 289] width 43 height 43
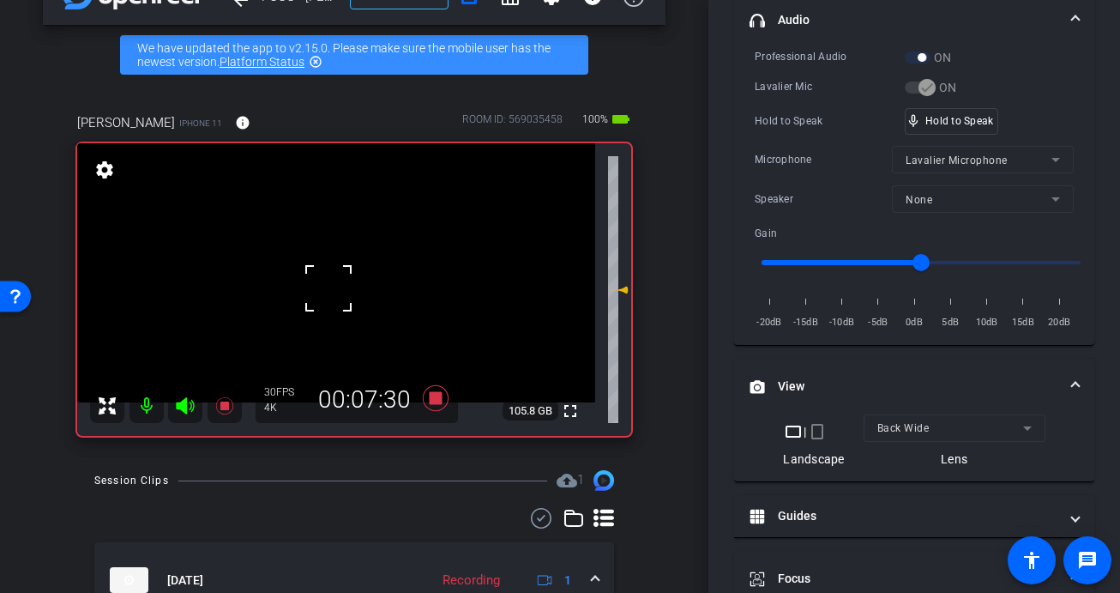
click at [333, 286] on div at bounding box center [328, 288] width 43 height 43
click at [333, 286] on video at bounding box center [336, 272] width 518 height 259
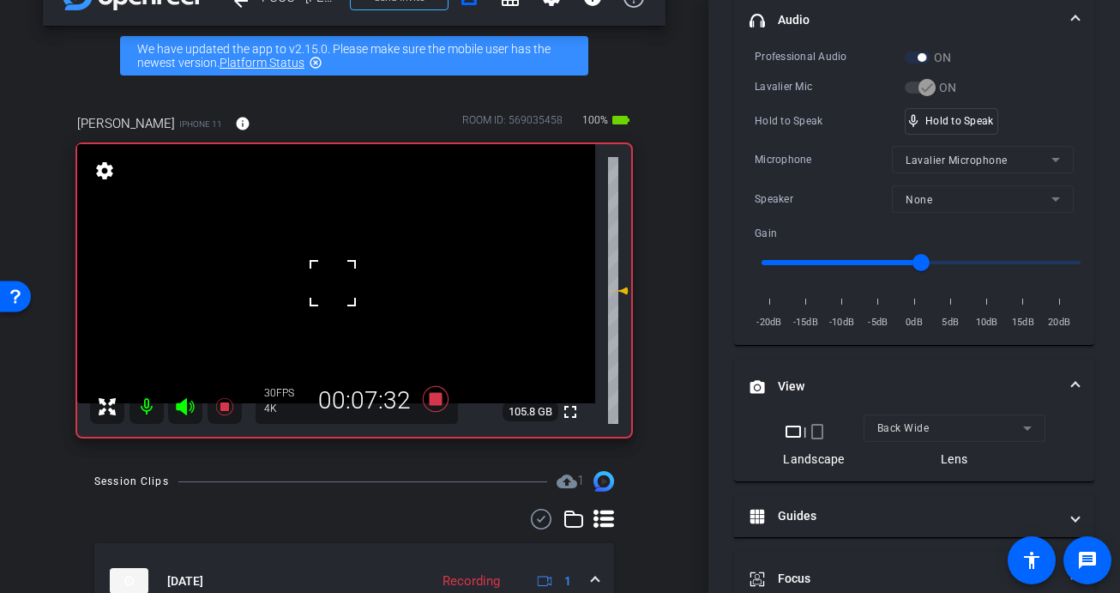
click at [333, 286] on div at bounding box center [332, 283] width 43 height 43
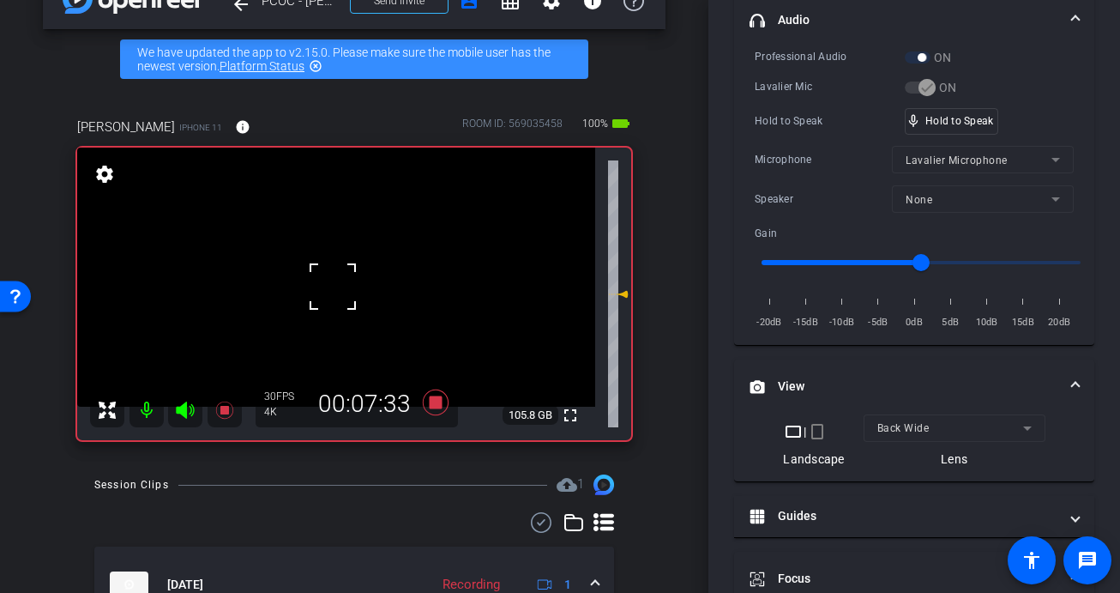
scroll to position [47, 0]
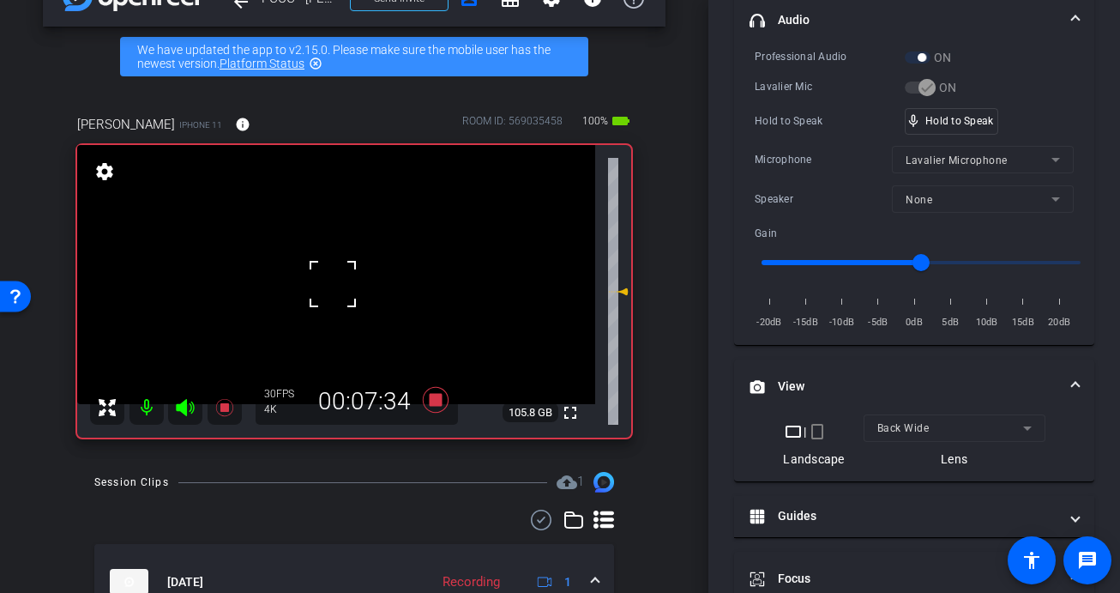
click at [333, 286] on div at bounding box center [332, 283] width 43 height 43
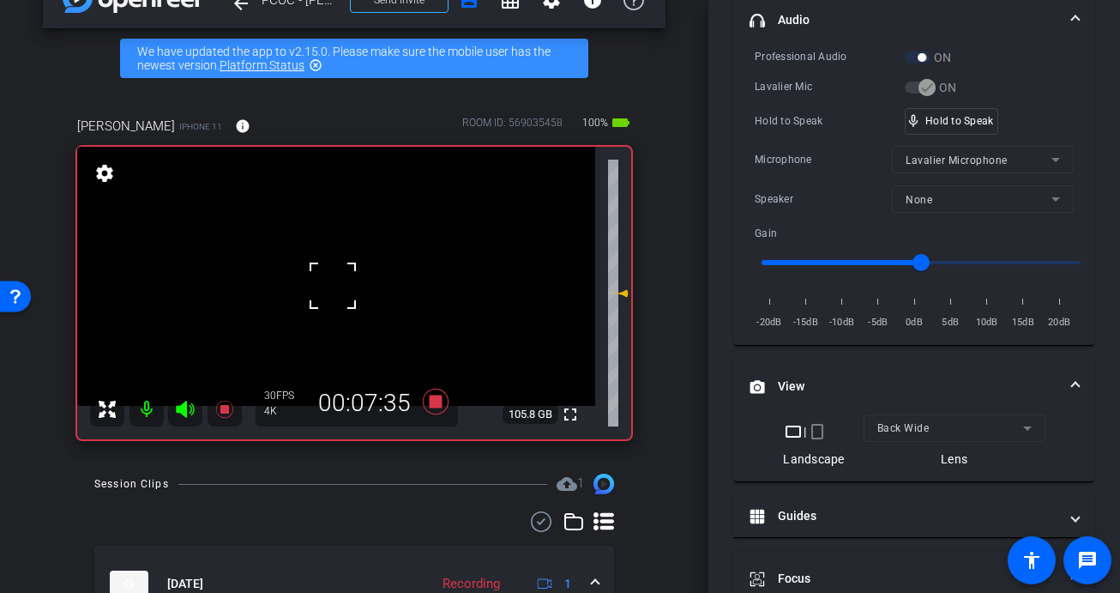
click at [333, 310] on video at bounding box center [336, 276] width 518 height 259
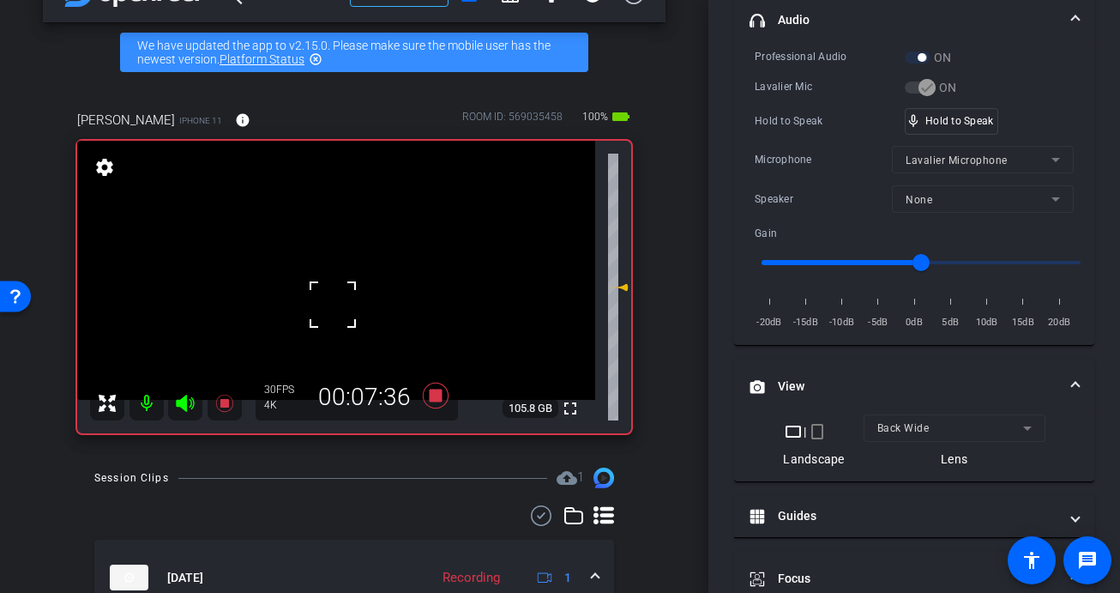
scroll to position [52, 0]
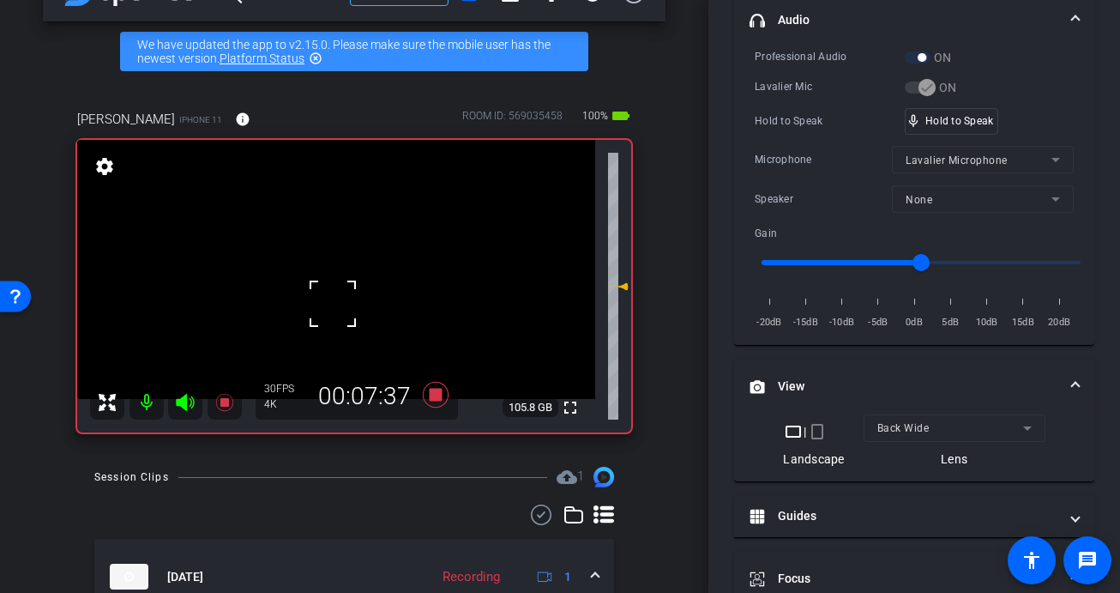
click at [334, 310] on div at bounding box center [332, 303] width 43 height 43
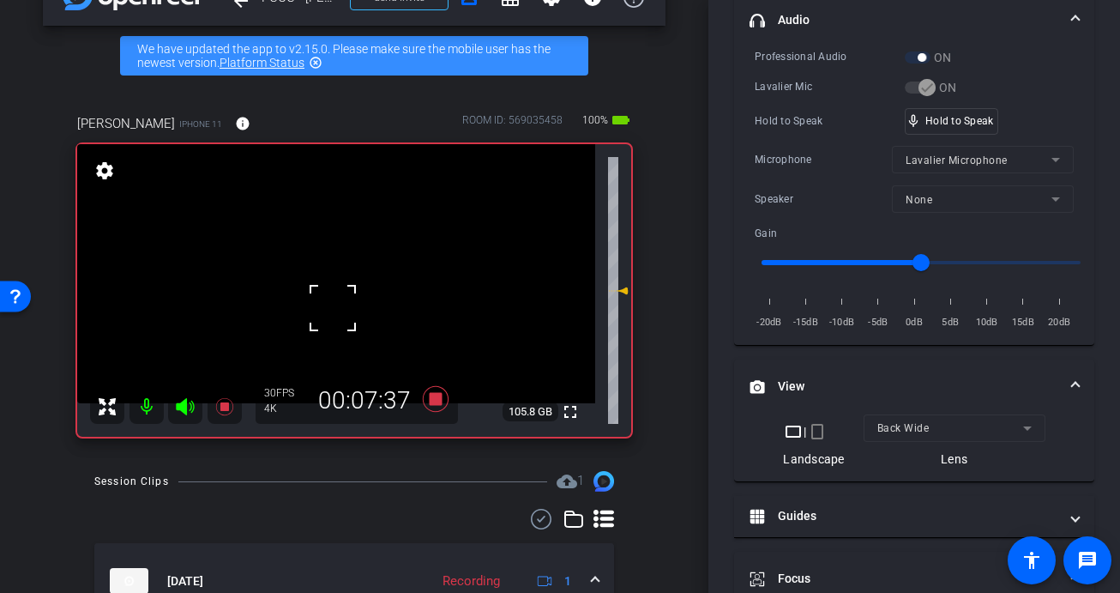
scroll to position [50, 0]
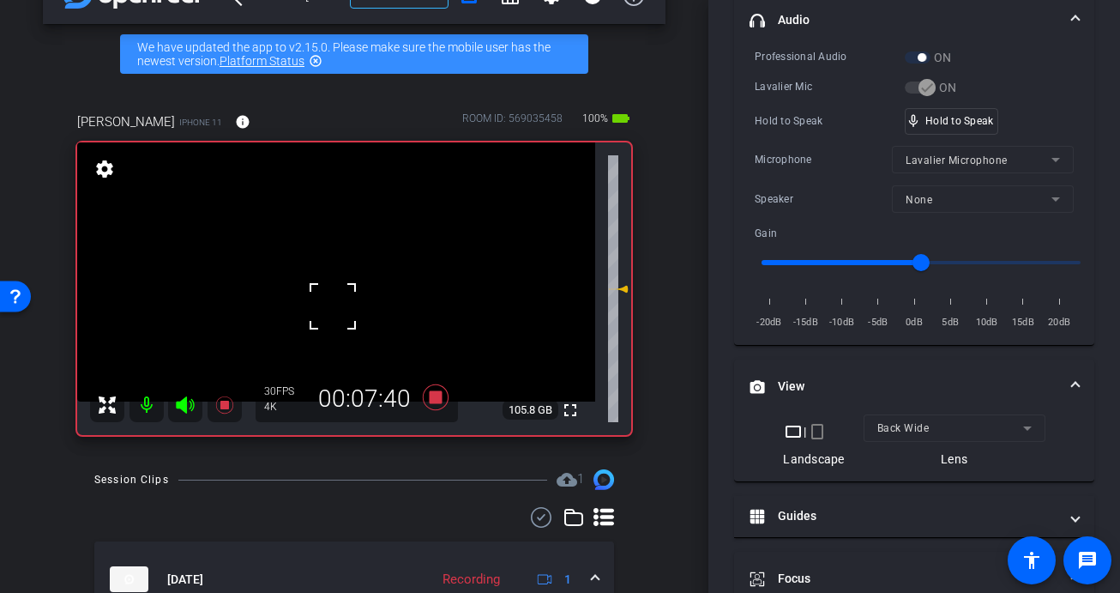
click at [335, 304] on div at bounding box center [332, 306] width 43 height 43
click at [335, 304] on video at bounding box center [336, 271] width 518 height 259
click at [336, 298] on div at bounding box center [334, 304] width 43 height 43
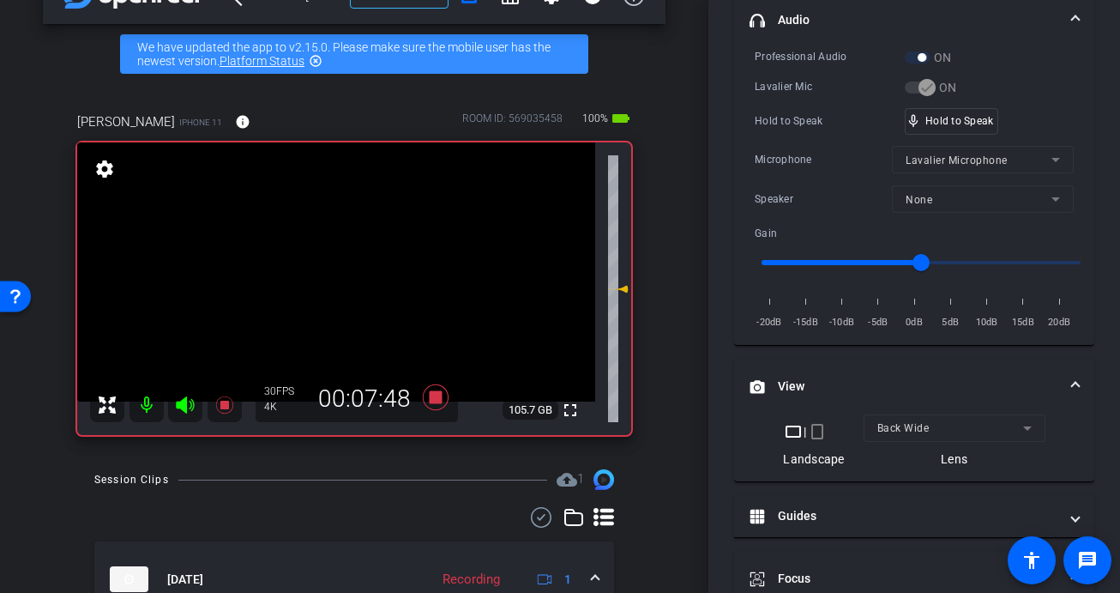
click at [336, 298] on video at bounding box center [336, 271] width 518 height 259
click at [337, 284] on div at bounding box center [336, 297] width 43 height 43
click at [337, 287] on div at bounding box center [336, 297] width 43 height 43
click at [337, 287] on video at bounding box center [336, 271] width 518 height 259
click at [337, 287] on div at bounding box center [337, 287] width 43 height 43
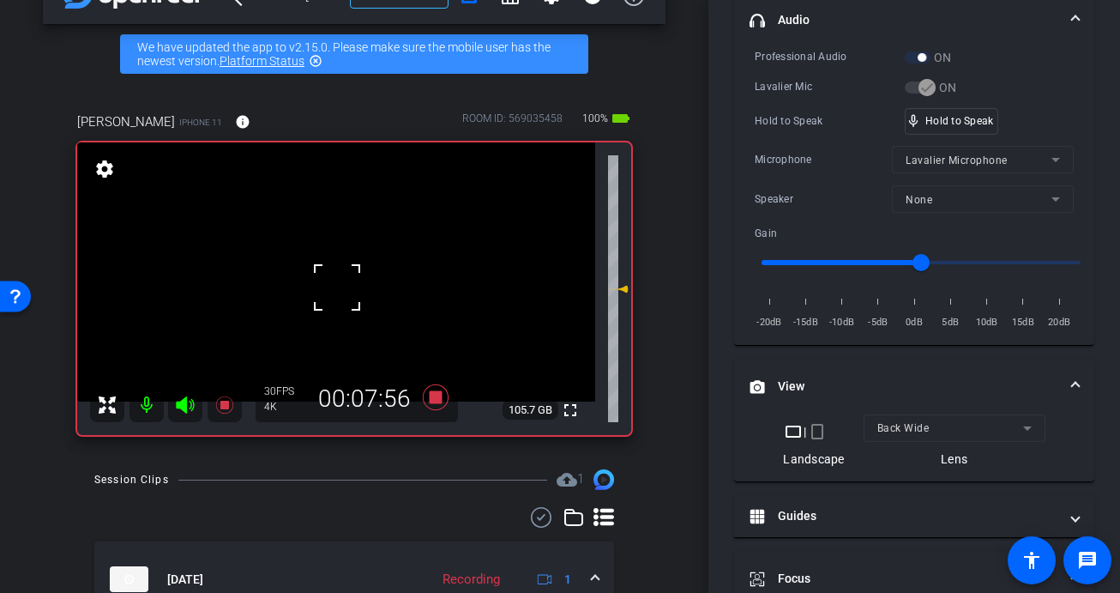
click at [337, 287] on div at bounding box center [337, 287] width 43 height 43
click at [332, 285] on video at bounding box center [336, 271] width 518 height 259
click at [441, 406] on icon at bounding box center [435, 397] width 41 height 31
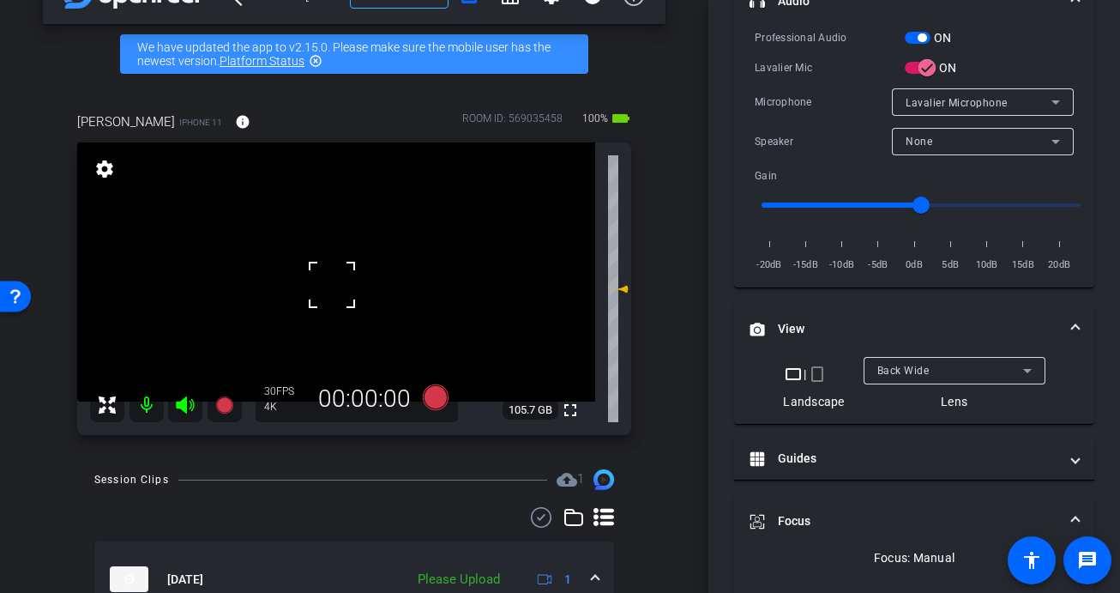
scroll to position [362, 0]
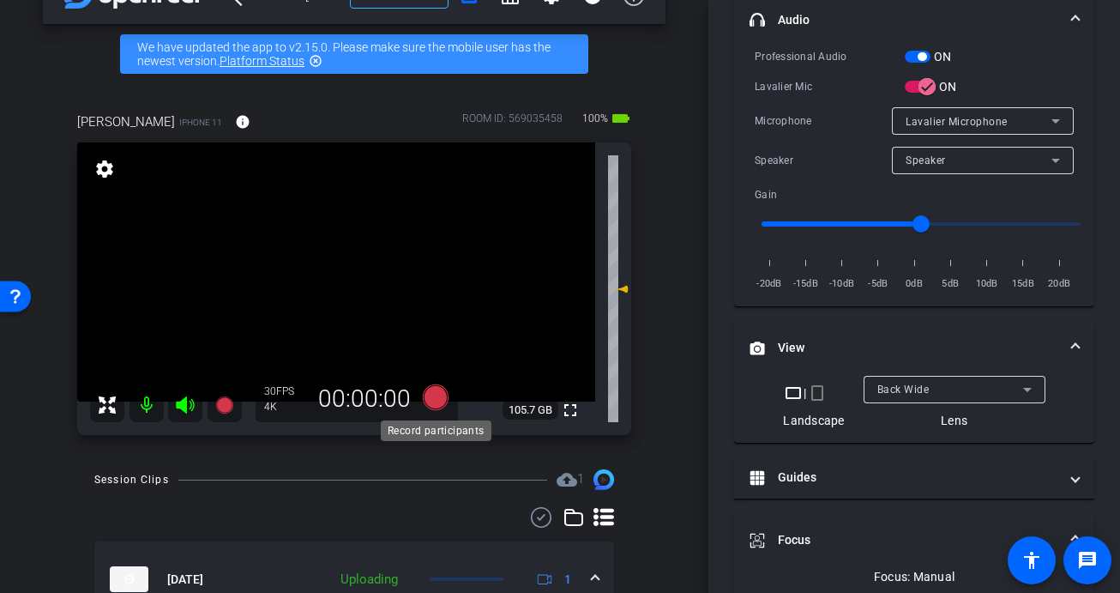
click at [442, 395] on icon at bounding box center [436, 397] width 26 height 26
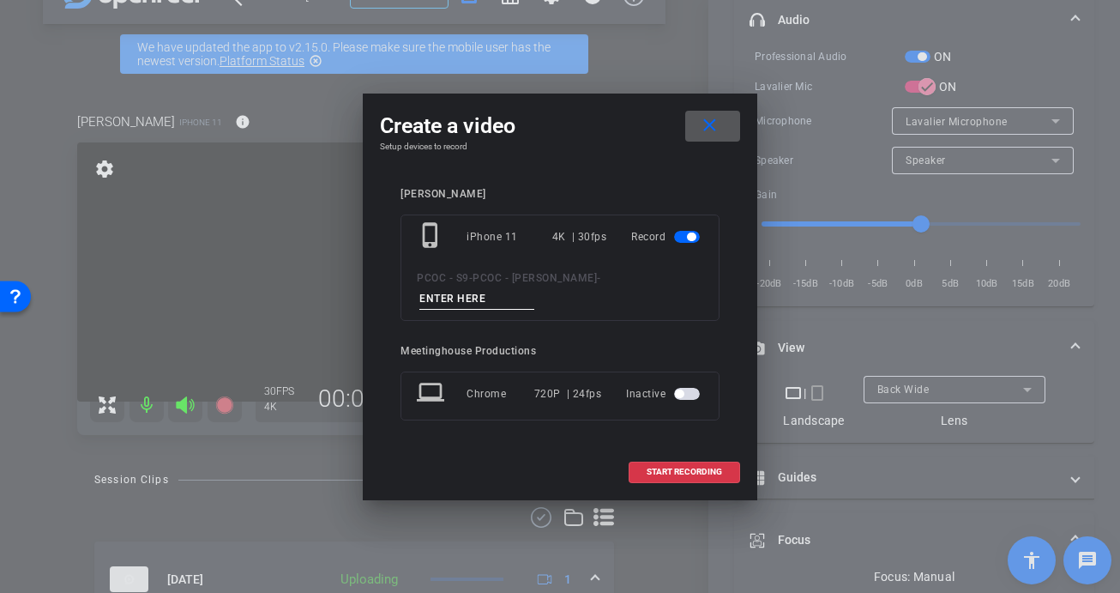
click at [534, 288] on input at bounding box center [476, 298] width 115 height 21
type input "903 - seg 4"
click at [671, 467] on span "START RECORDING" at bounding box center [684, 471] width 75 height 9
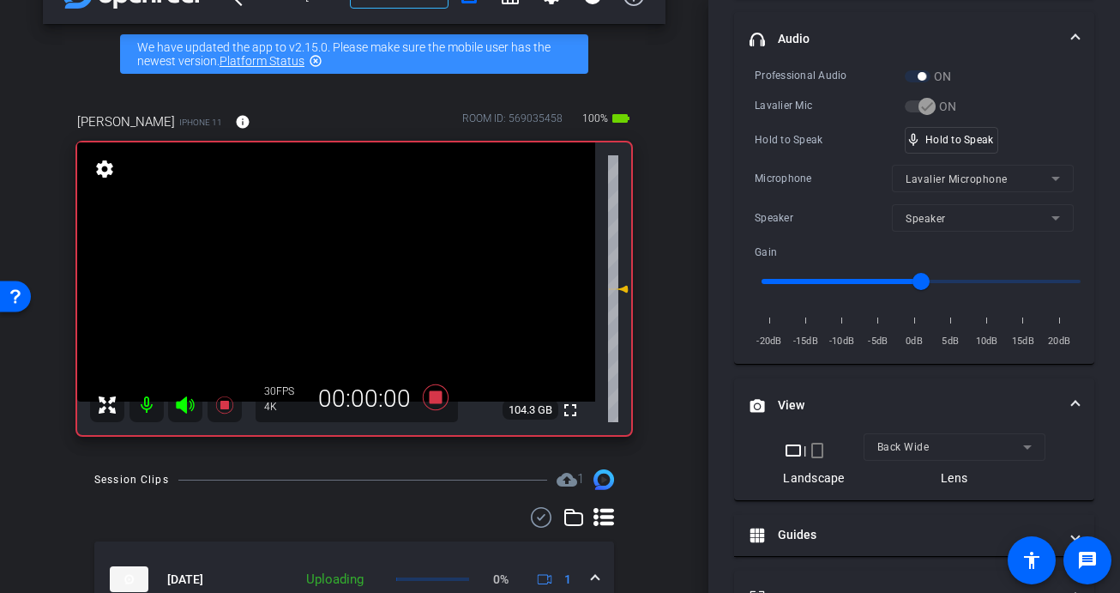
scroll to position [381, 0]
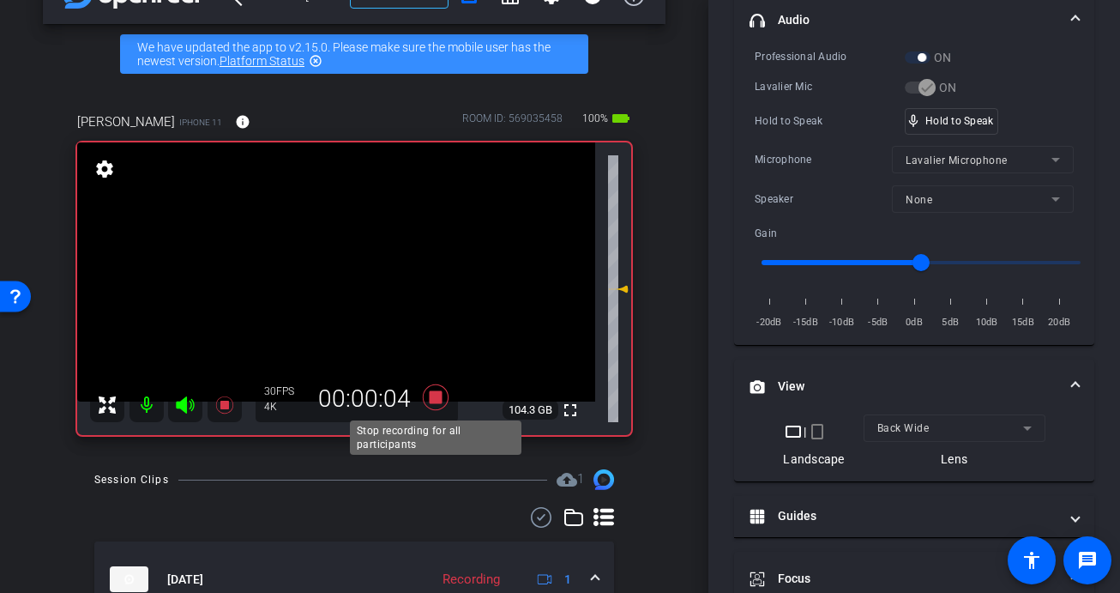
click at [431, 401] on icon at bounding box center [436, 397] width 26 height 26
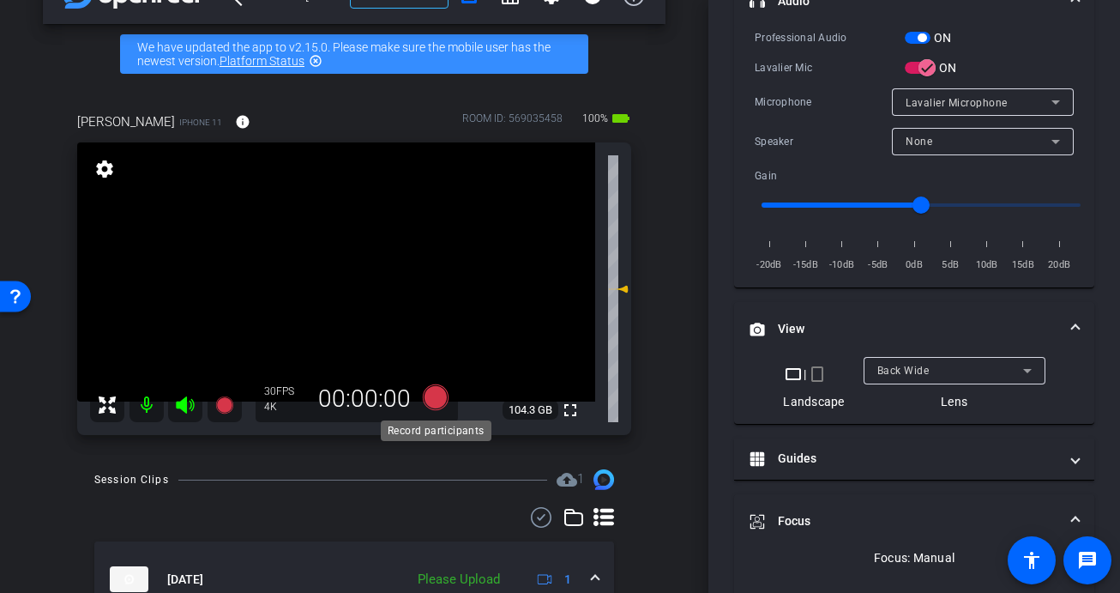
scroll to position [362, 0]
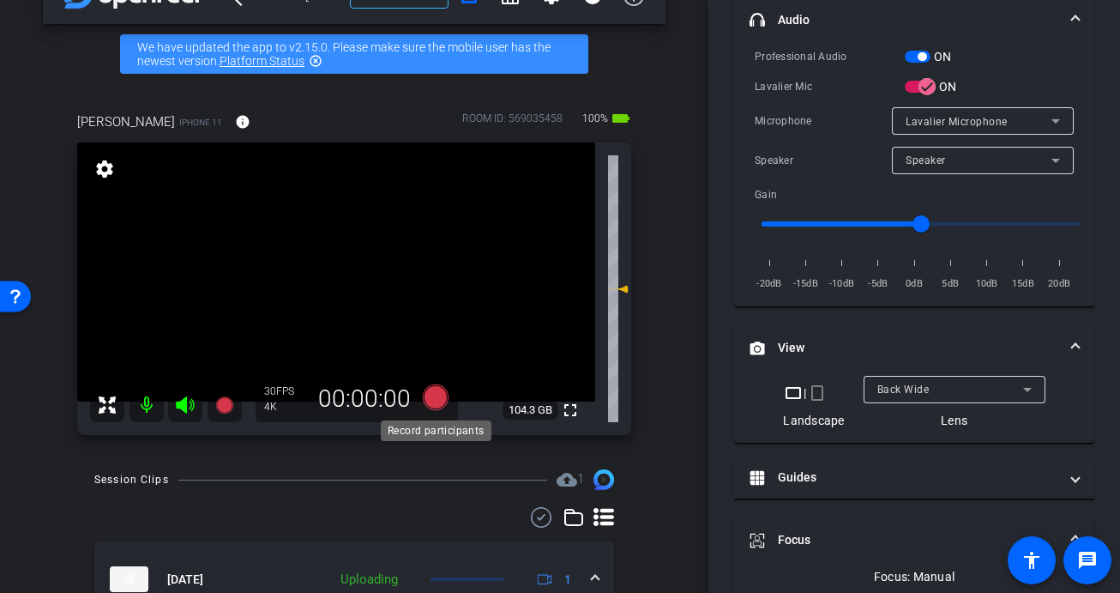
click at [434, 396] on icon at bounding box center [436, 397] width 26 height 26
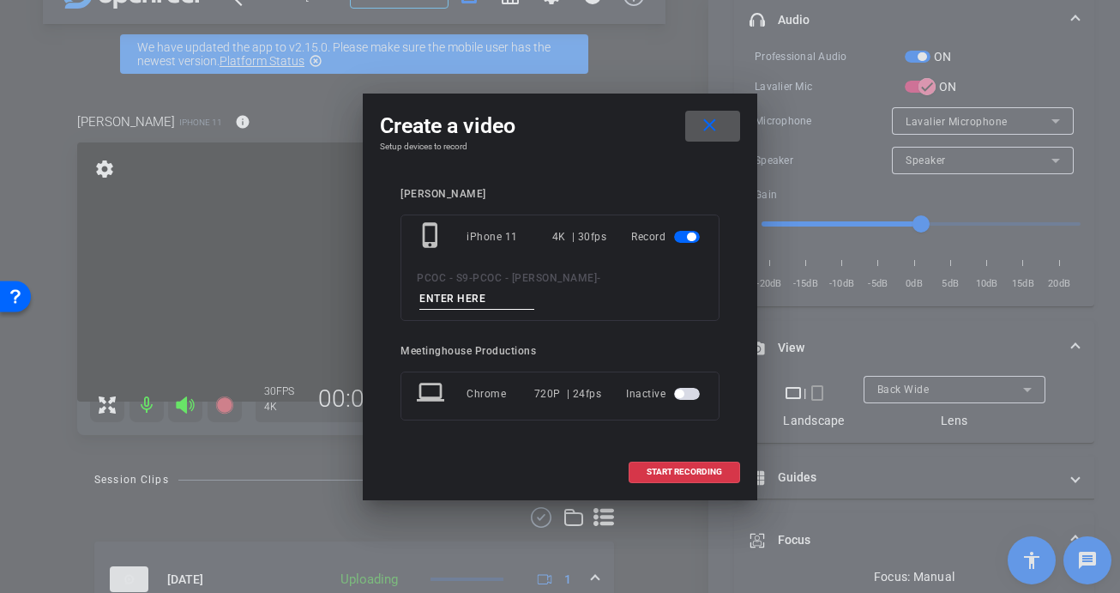
click at [534, 288] on input at bounding box center [476, 298] width 115 height 21
type input "903 - seg 4 pt 2"
click at [660, 467] on span "START RECORDING" at bounding box center [684, 471] width 75 height 9
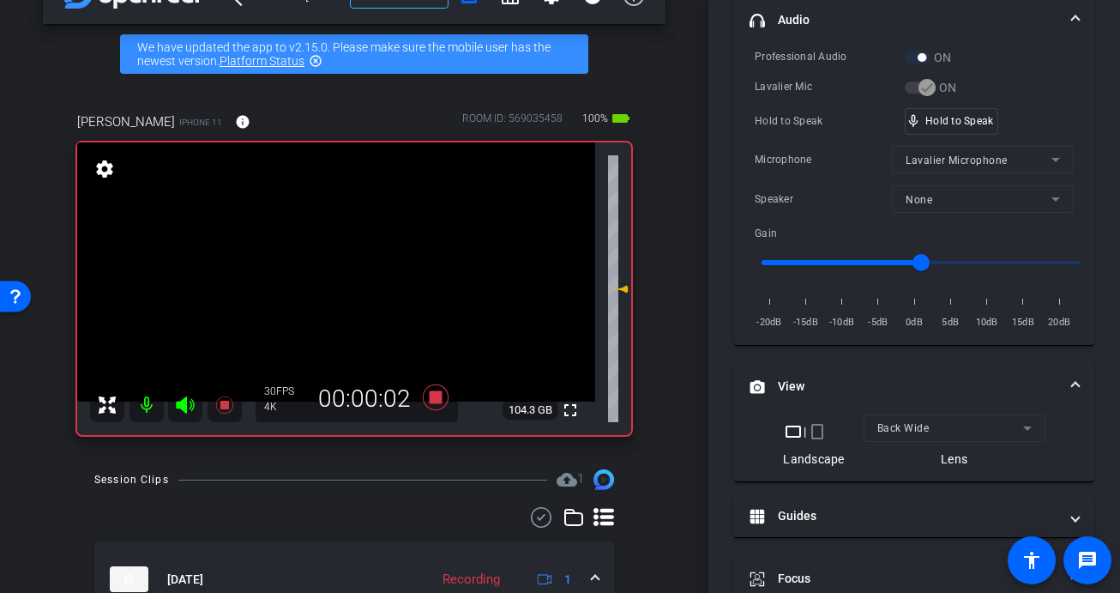
scroll to position [354, 0]
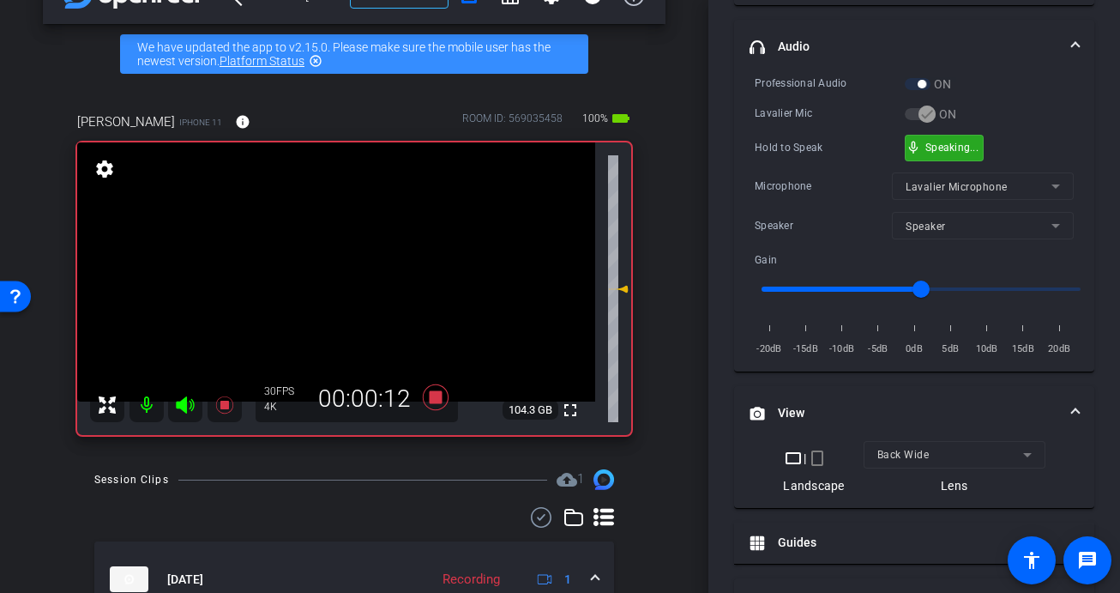
drag, startPoint x: 955, startPoint y: 144, endPoint x: 762, endPoint y: 184, distance: 197.2
click at [333, 281] on video at bounding box center [336, 271] width 518 height 259
click at [335, 272] on div at bounding box center [332, 281] width 43 height 43
click at [353, 270] on div at bounding box center [332, 281] width 43 height 43
click at [353, 270] on video at bounding box center [336, 271] width 518 height 259
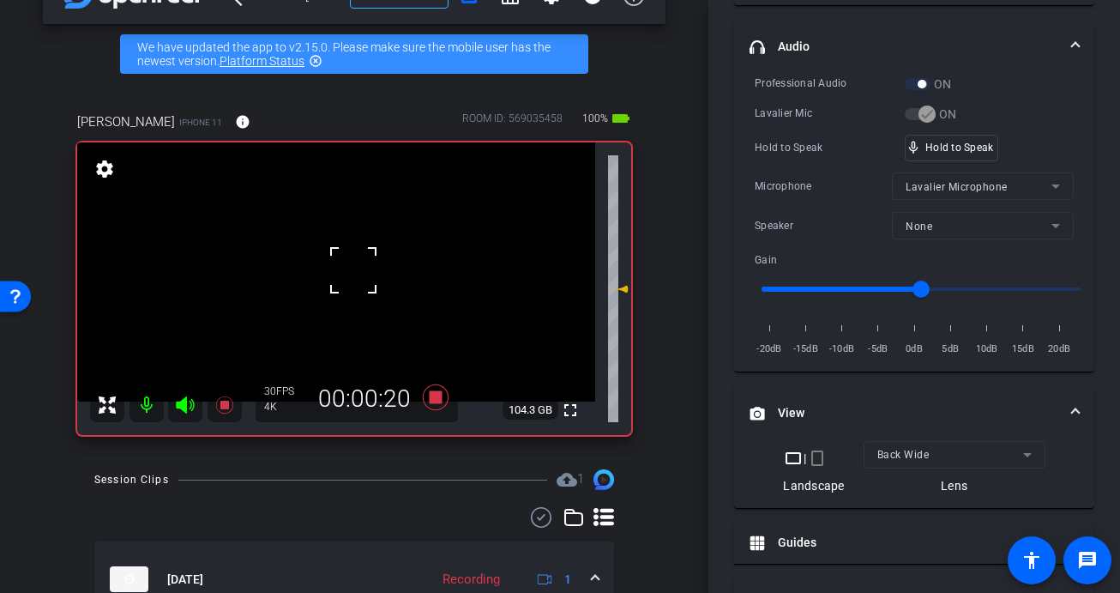
click at [353, 270] on div at bounding box center [353, 270] width 43 height 43
click at [349, 271] on div at bounding box center [353, 270] width 43 height 43
click at [348, 272] on div at bounding box center [353, 270] width 43 height 43
click at [344, 276] on video at bounding box center [336, 271] width 518 height 259
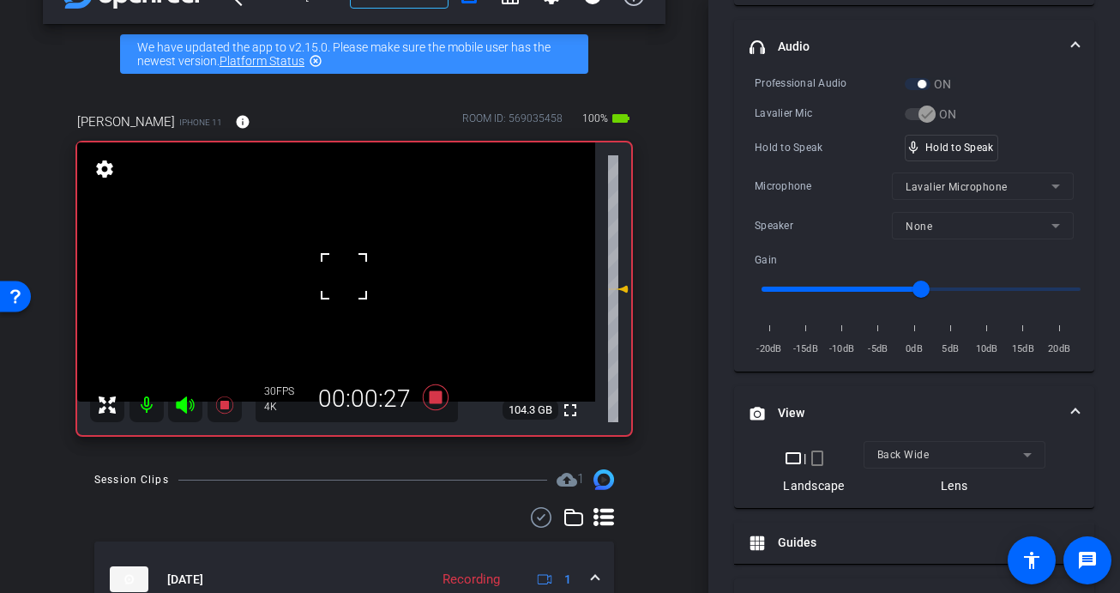
click at [344, 274] on div at bounding box center [344, 276] width 43 height 43
click at [341, 275] on div at bounding box center [344, 276] width 43 height 43
click at [339, 276] on video at bounding box center [336, 271] width 518 height 259
click at [338, 276] on div at bounding box center [338, 276] width 43 height 43
click at [338, 275] on div at bounding box center [338, 276] width 43 height 43
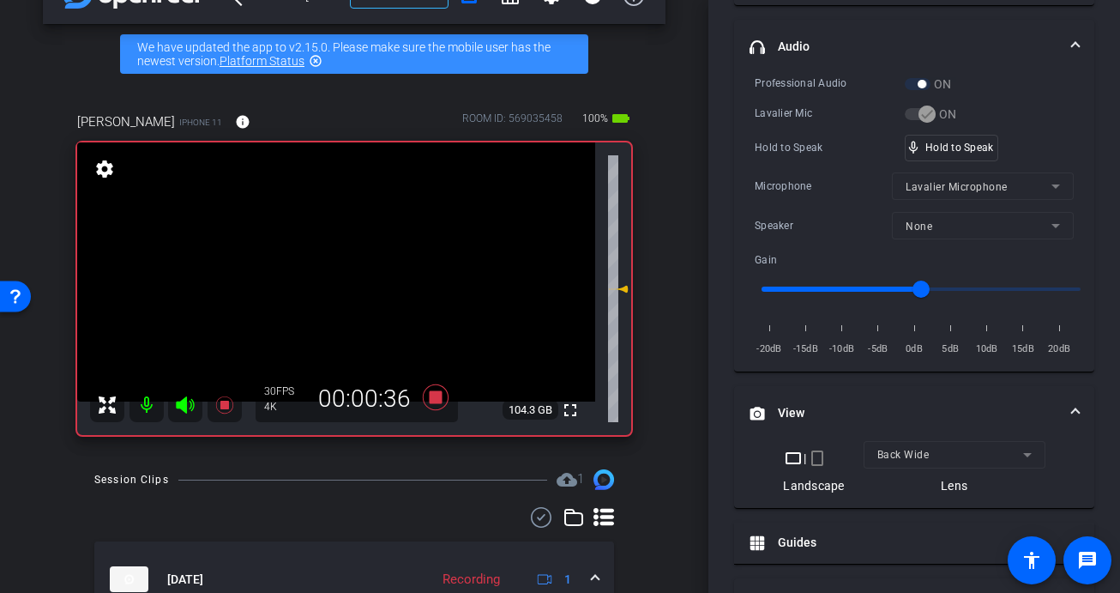
click at [338, 275] on video at bounding box center [336, 271] width 518 height 259
click at [338, 275] on div at bounding box center [338, 275] width 43 height 43
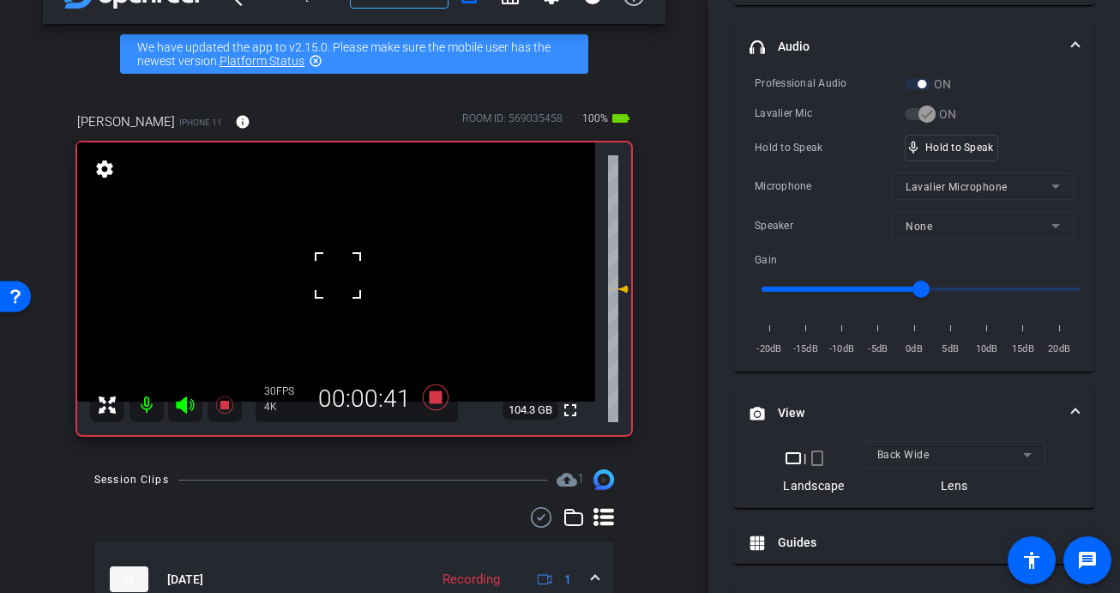
click at [338, 275] on div at bounding box center [338, 275] width 43 height 43
click at [338, 275] on video at bounding box center [336, 271] width 518 height 259
click at [338, 275] on div at bounding box center [338, 275] width 43 height 43
click at [340, 295] on div at bounding box center [338, 275] width 43 height 43
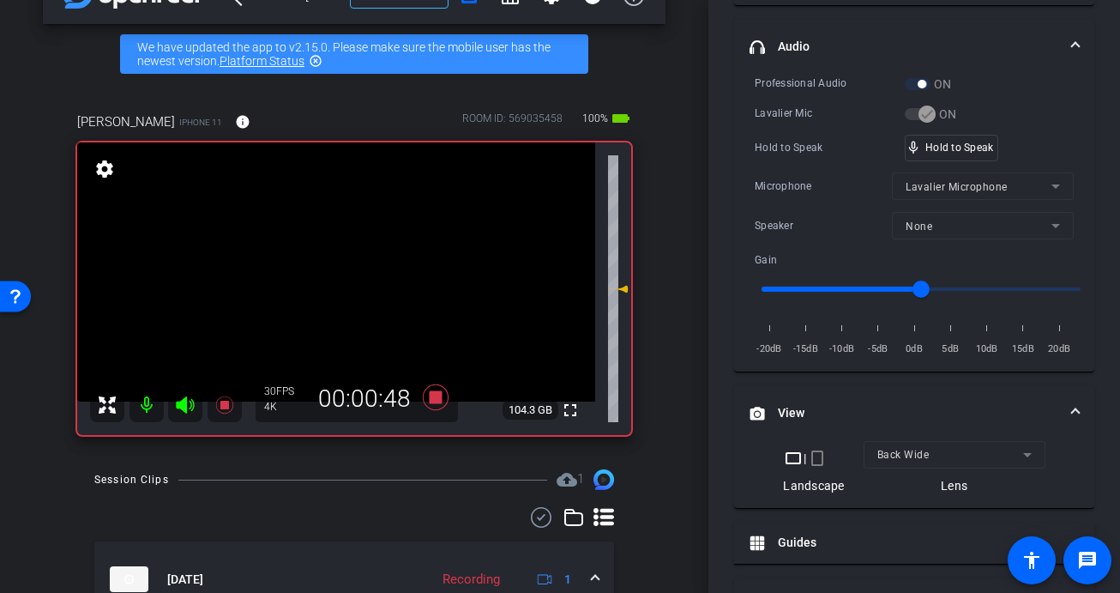
click at [340, 296] on video at bounding box center [336, 271] width 518 height 259
click at [340, 296] on div at bounding box center [339, 295] width 43 height 43
click at [341, 280] on video at bounding box center [336, 271] width 518 height 259
click at [340, 280] on div at bounding box center [340, 280] width 43 height 43
click at [340, 280] on video at bounding box center [336, 271] width 518 height 259
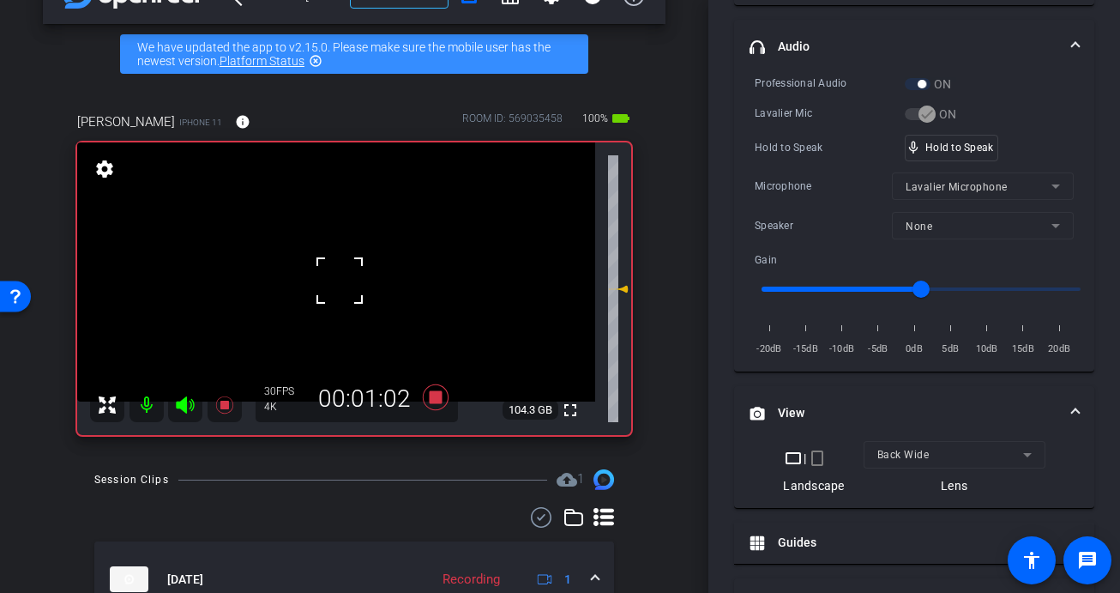
click at [341, 280] on div at bounding box center [339, 280] width 43 height 43
click at [335, 284] on video at bounding box center [336, 271] width 518 height 259
click at [335, 284] on div at bounding box center [334, 283] width 43 height 43
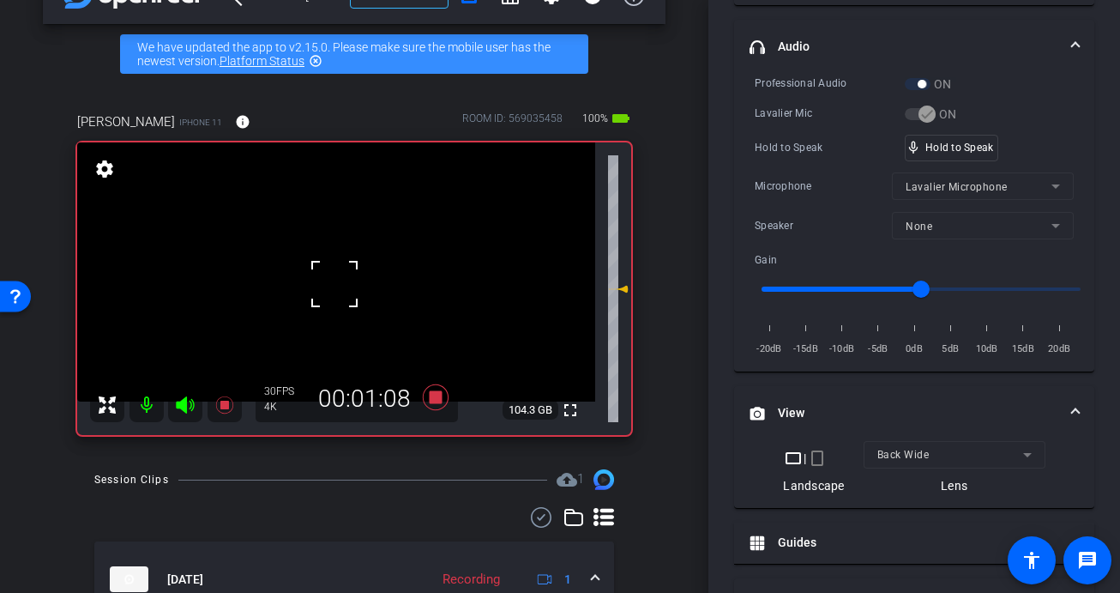
click at [335, 284] on div at bounding box center [334, 283] width 43 height 43
click at [341, 290] on video at bounding box center [336, 271] width 518 height 259
click at [340, 290] on div at bounding box center [340, 289] width 43 height 43
drag, startPoint x: 341, startPoint y: 301, endPoint x: 365, endPoint y: 291, distance: 26.1
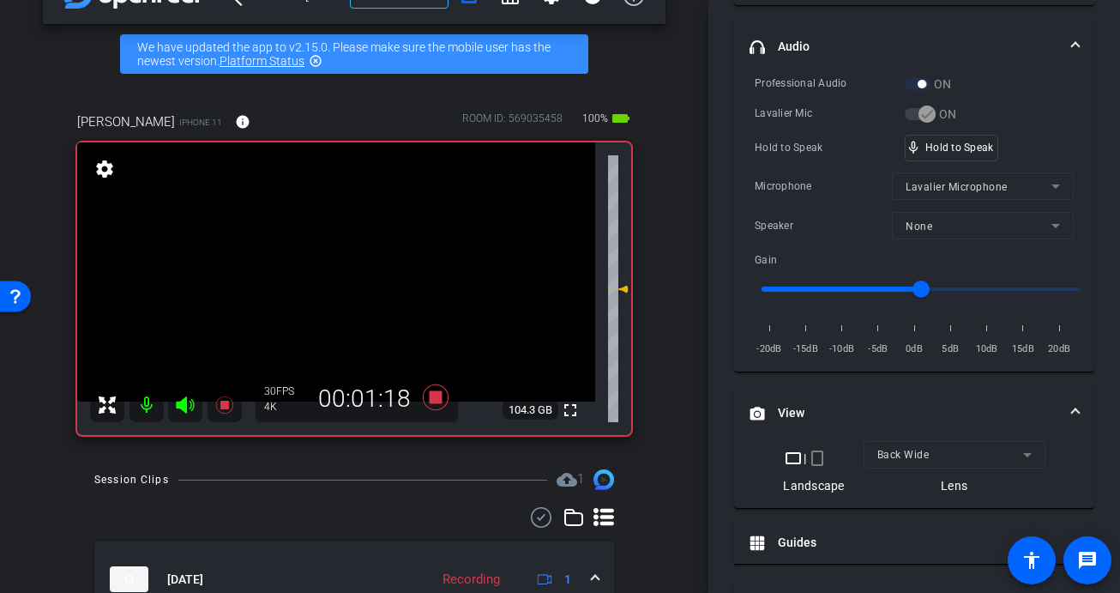
click at [341, 301] on video at bounding box center [336, 271] width 518 height 259
click at [331, 282] on div at bounding box center [340, 301] width 43 height 43
click at [330, 282] on video at bounding box center [336, 271] width 518 height 259
click at [330, 282] on div at bounding box center [330, 282] width 43 height 43
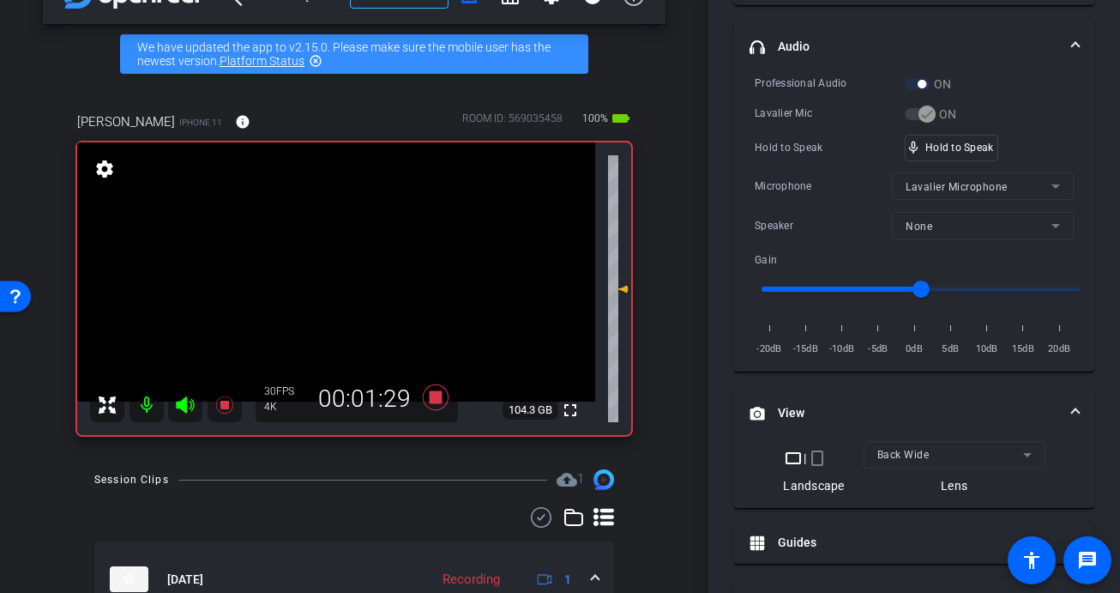
click at [330, 282] on video at bounding box center [336, 271] width 518 height 259
click at [330, 282] on div at bounding box center [330, 282] width 43 height 43
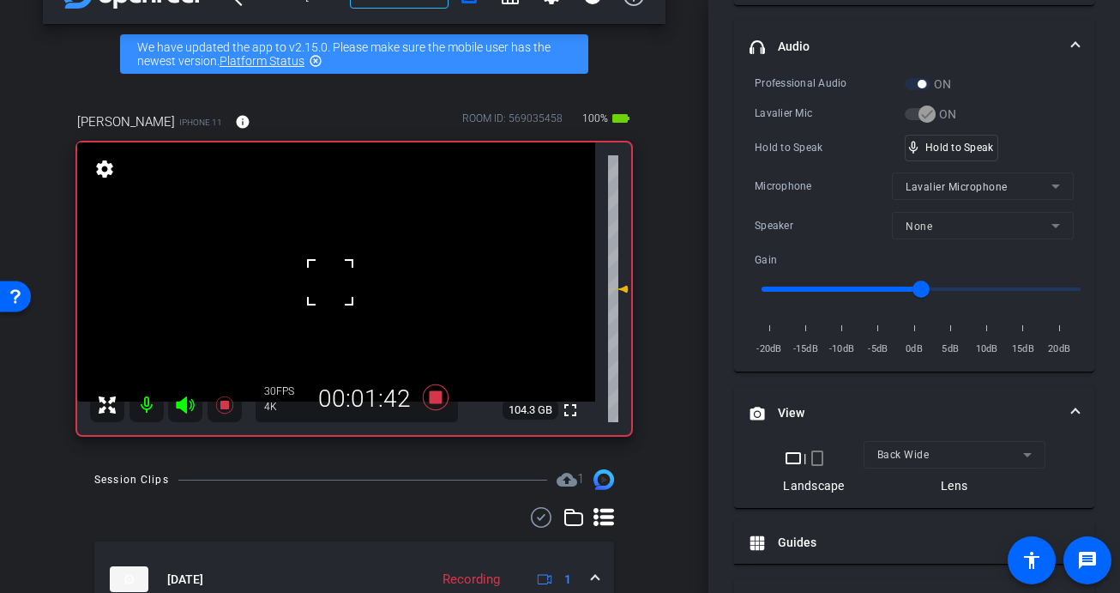
click at [330, 282] on div at bounding box center [330, 282] width 43 height 43
click at [330, 282] on video at bounding box center [336, 271] width 518 height 259
click at [330, 282] on div at bounding box center [330, 282] width 43 height 43
click at [330, 282] on video at bounding box center [336, 271] width 518 height 259
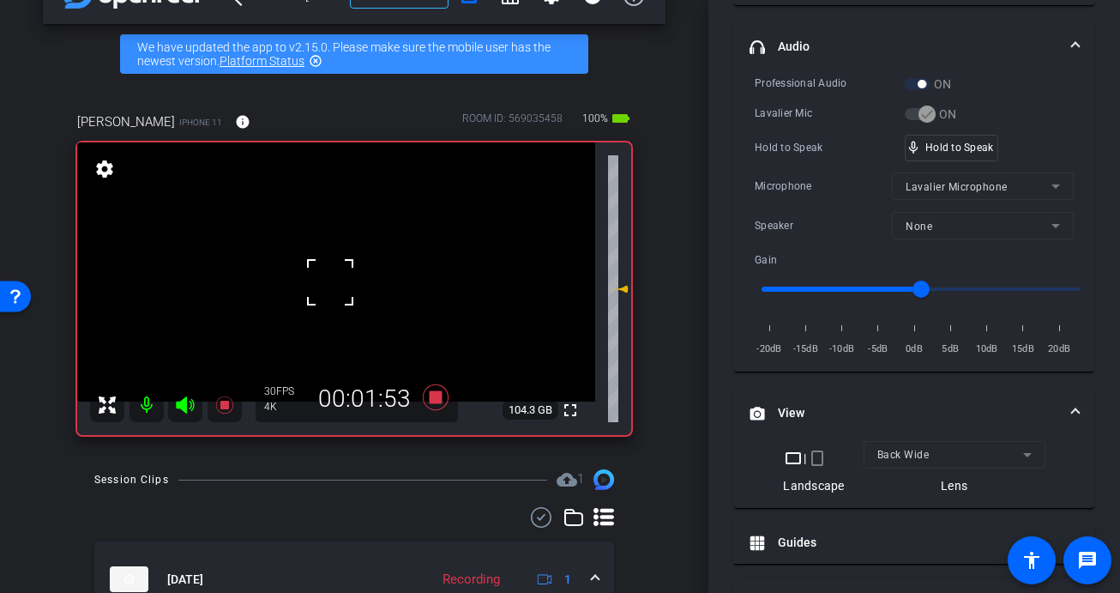
click at [330, 282] on div at bounding box center [330, 282] width 43 height 43
click at [330, 282] on video at bounding box center [336, 271] width 518 height 259
click at [333, 281] on div at bounding box center [330, 282] width 43 height 43
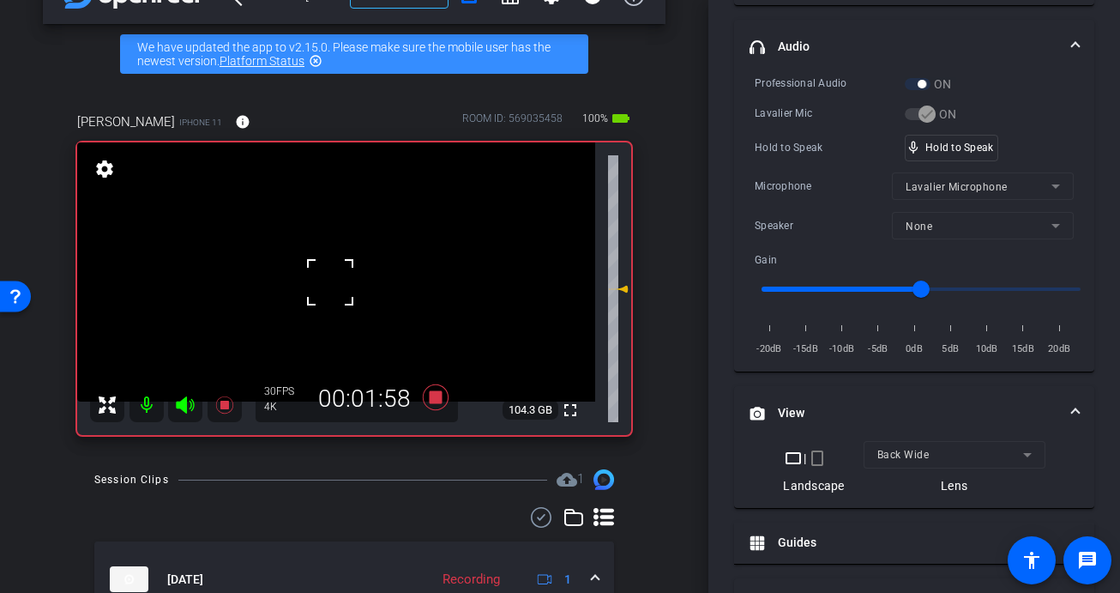
click at [333, 281] on div at bounding box center [330, 282] width 43 height 43
click at [333, 281] on video at bounding box center [336, 271] width 518 height 259
click at [333, 281] on div at bounding box center [332, 281] width 43 height 43
click at [333, 281] on video at bounding box center [336, 271] width 518 height 259
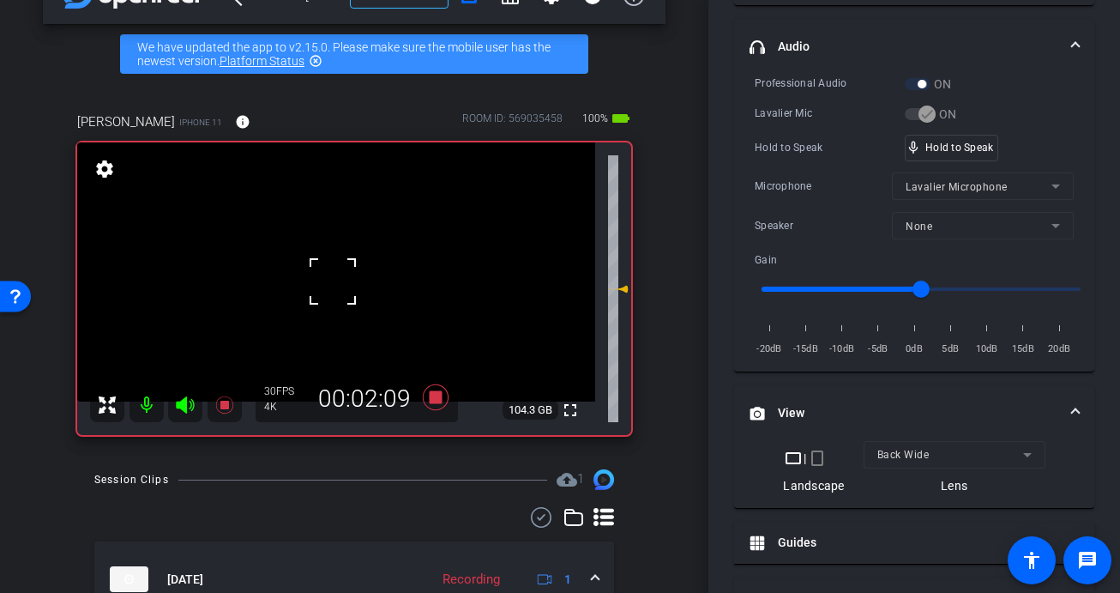
click at [338, 282] on div at bounding box center [332, 281] width 43 height 43
click at [349, 286] on video at bounding box center [336, 271] width 518 height 259
click at [349, 286] on div at bounding box center [349, 286] width 43 height 43
click at [344, 310] on video at bounding box center [336, 271] width 518 height 259
click at [335, 284] on video at bounding box center [336, 271] width 518 height 259
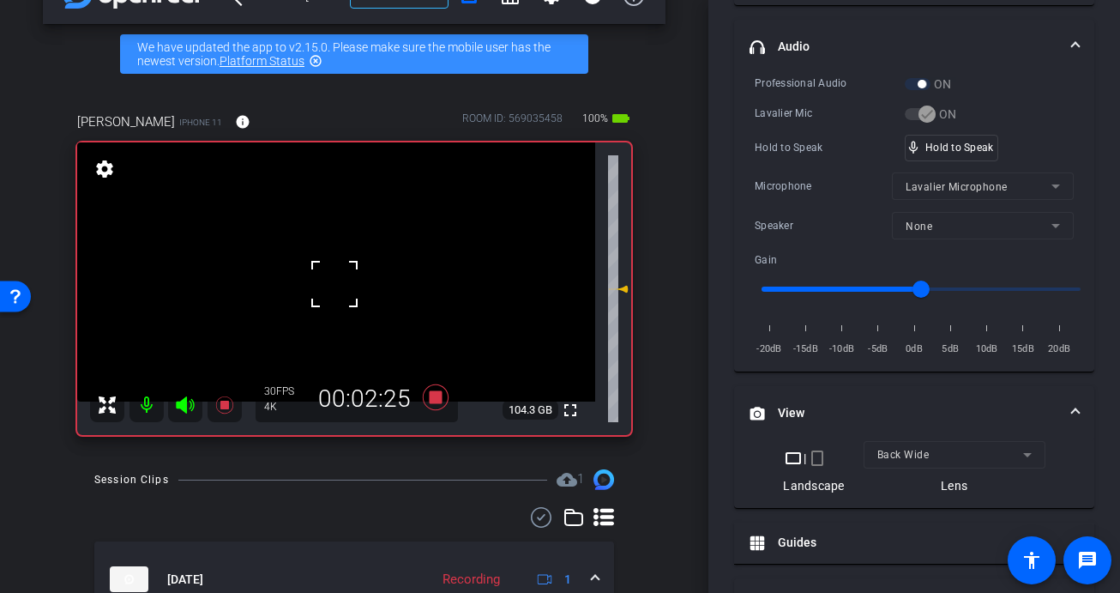
click at [333, 284] on div at bounding box center [334, 283] width 43 height 43
click at [356, 285] on video at bounding box center [336, 271] width 518 height 259
click at [356, 285] on div at bounding box center [356, 284] width 43 height 43
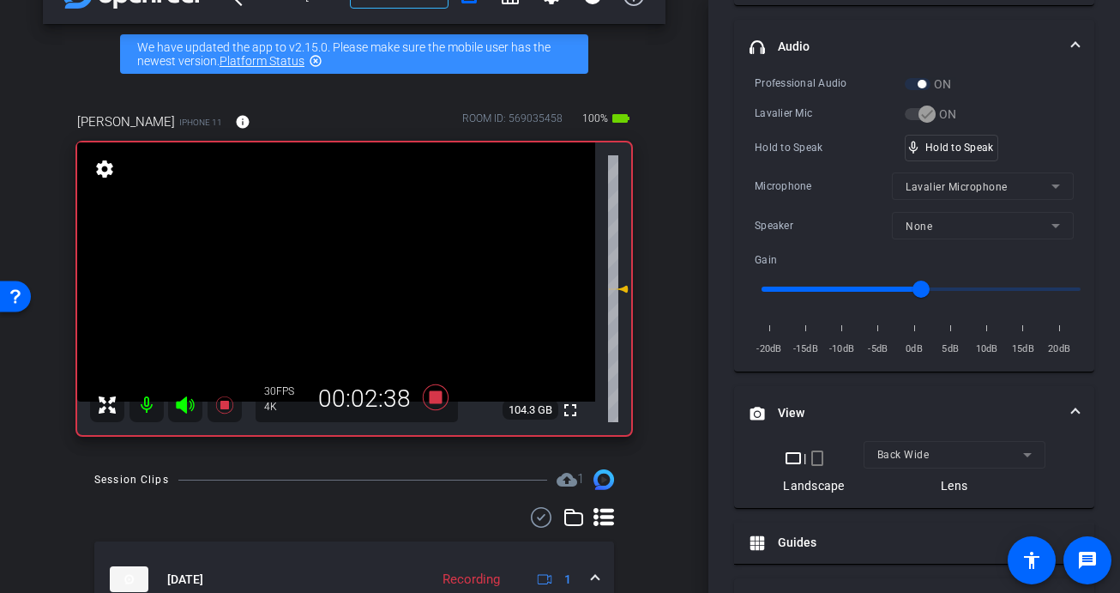
click at [344, 289] on video at bounding box center [336, 271] width 518 height 259
click at [344, 289] on div at bounding box center [344, 289] width 43 height 43
click at [344, 289] on video at bounding box center [336, 271] width 518 height 259
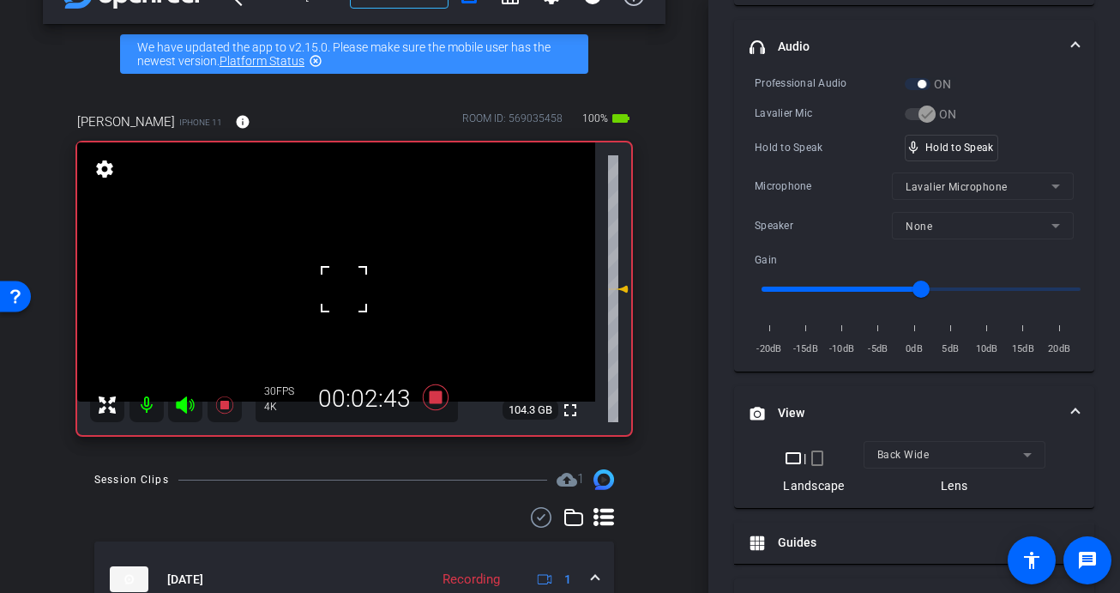
click at [344, 289] on div at bounding box center [344, 289] width 43 height 43
click at [350, 297] on div at bounding box center [344, 289] width 43 height 43
click at [339, 298] on div "fullscreen settings 104.3 GB" at bounding box center [354, 288] width 554 height 292
click at [349, 298] on video at bounding box center [336, 271] width 518 height 259
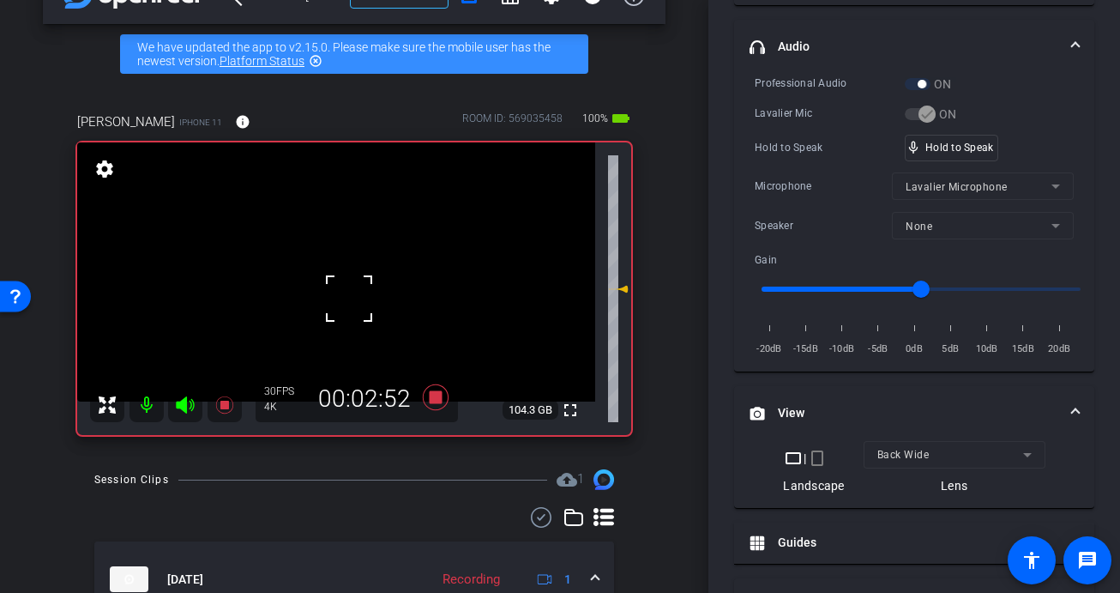
click at [343, 304] on div at bounding box center [349, 298] width 43 height 43
click at [344, 304] on div at bounding box center [349, 298] width 43 height 43
drag, startPoint x: 965, startPoint y: 142, endPoint x: 406, endPoint y: 254, distance: 570.2
click at [336, 294] on video at bounding box center [336, 271] width 518 height 259
click at [341, 302] on div at bounding box center [336, 294] width 43 height 43
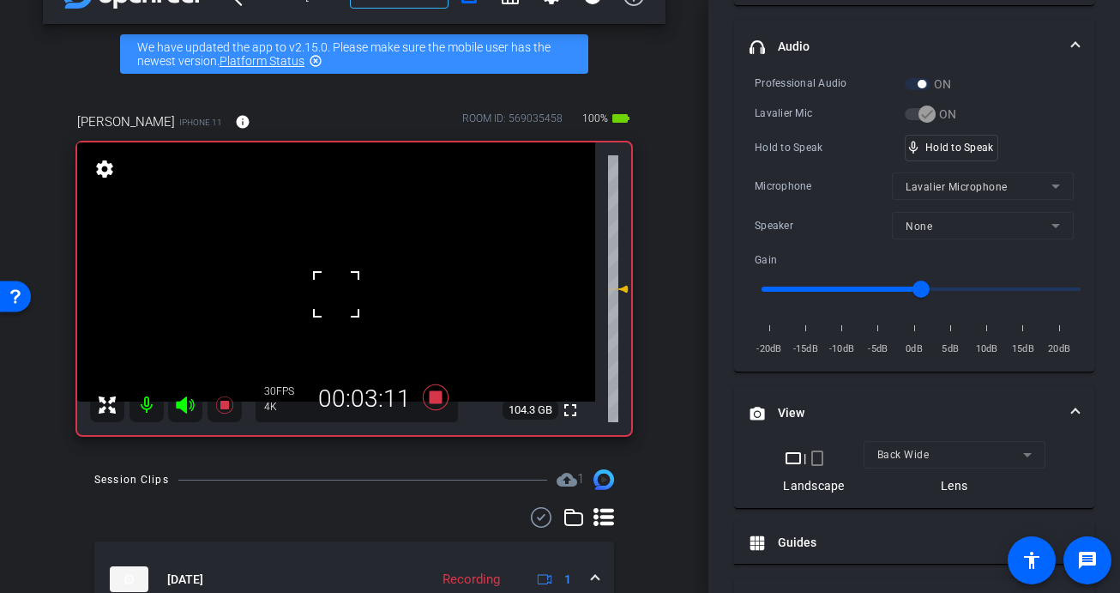
click at [341, 301] on div at bounding box center [336, 294] width 43 height 43
click at [341, 294] on video at bounding box center [336, 271] width 518 height 259
click at [340, 282] on div at bounding box center [341, 294] width 43 height 43
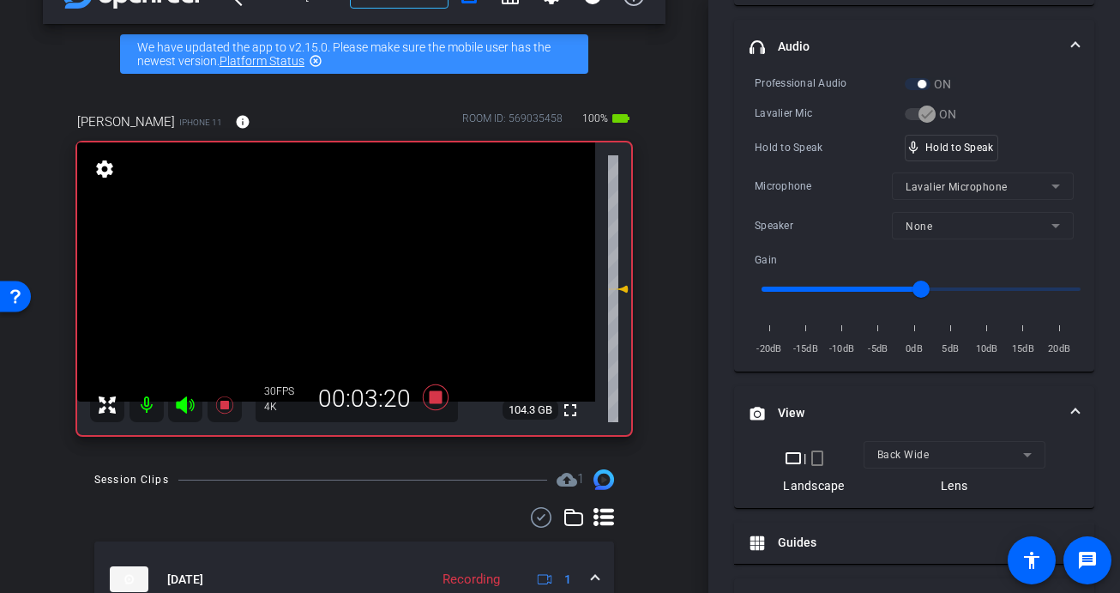
click at [340, 282] on video at bounding box center [336, 271] width 518 height 259
click at [340, 282] on div at bounding box center [339, 282] width 43 height 43
click at [339, 282] on div at bounding box center [339, 282] width 43 height 43
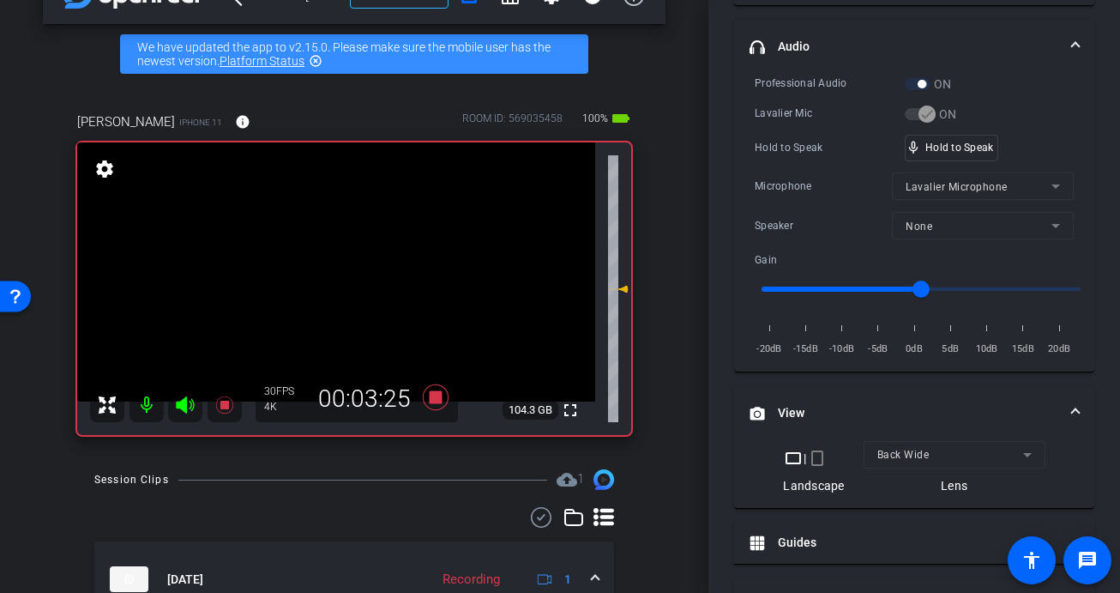
click at [339, 282] on video at bounding box center [336, 271] width 518 height 259
click at [339, 282] on div at bounding box center [338, 282] width 43 height 43
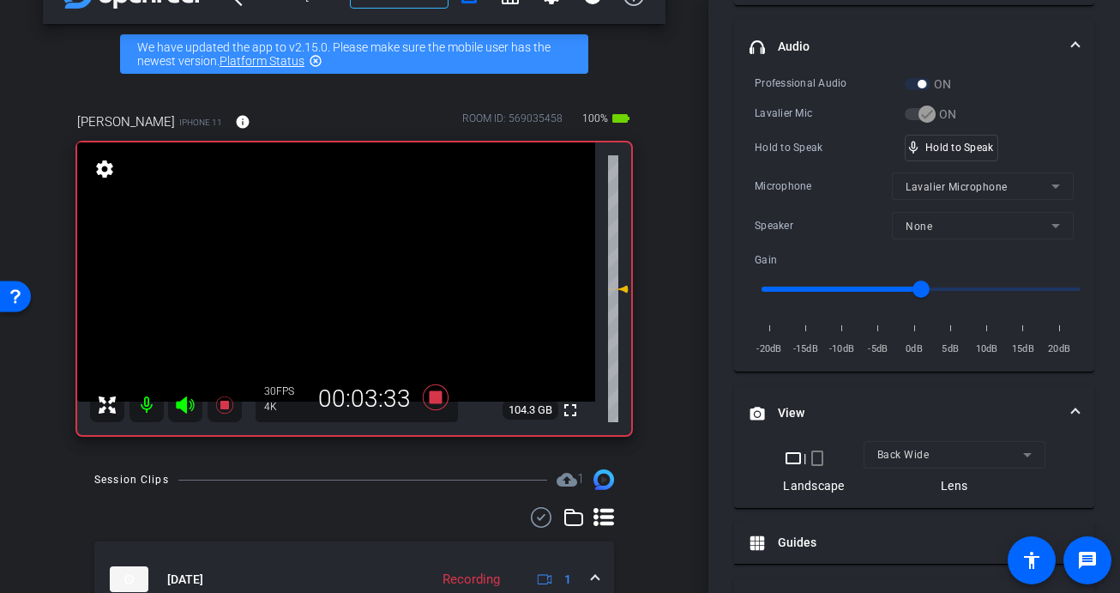
click at [339, 282] on video at bounding box center [336, 271] width 518 height 259
click at [339, 282] on div at bounding box center [338, 282] width 43 height 43
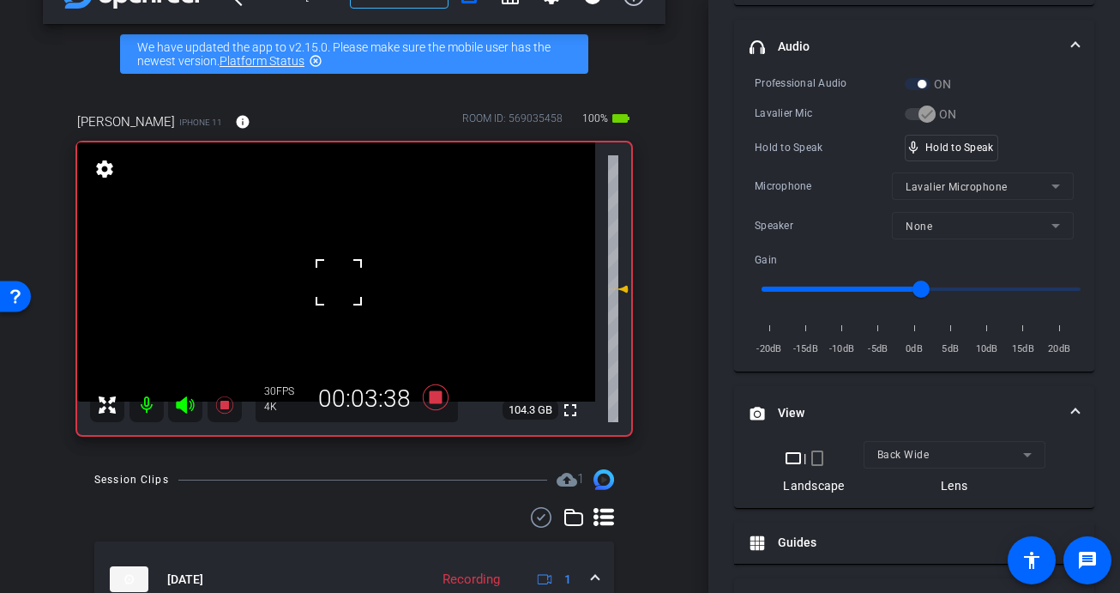
click at [339, 282] on div at bounding box center [338, 282] width 43 height 43
click at [339, 282] on video at bounding box center [336, 271] width 518 height 259
click at [339, 282] on div at bounding box center [338, 282] width 43 height 43
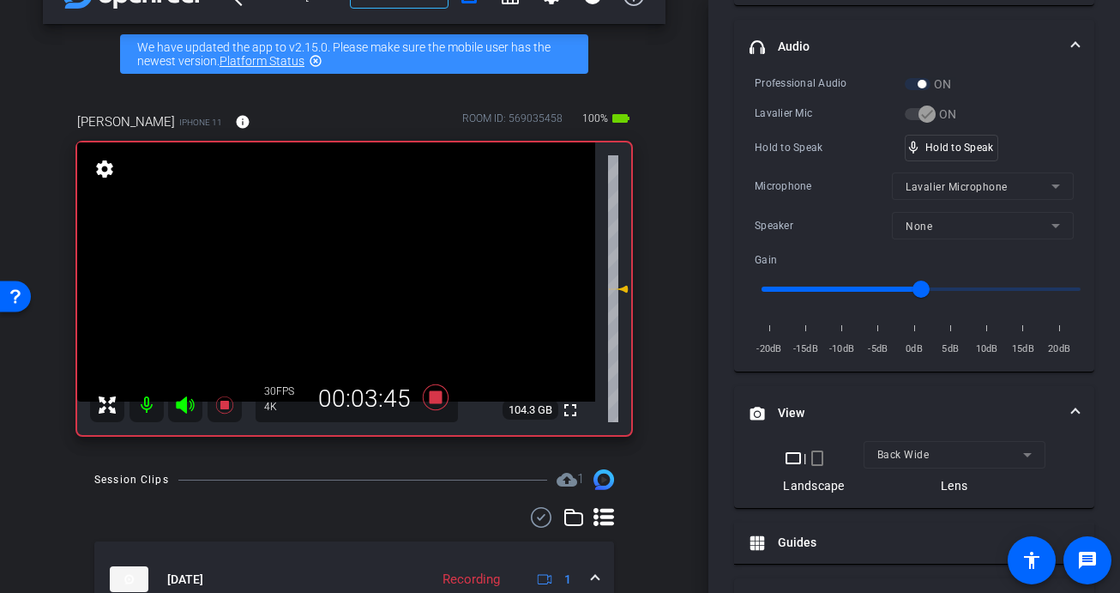
click at [339, 282] on video at bounding box center [336, 271] width 518 height 259
click at [339, 282] on div at bounding box center [338, 282] width 43 height 43
click at [339, 282] on video at bounding box center [336, 271] width 518 height 259
click at [339, 283] on div at bounding box center [338, 282] width 43 height 43
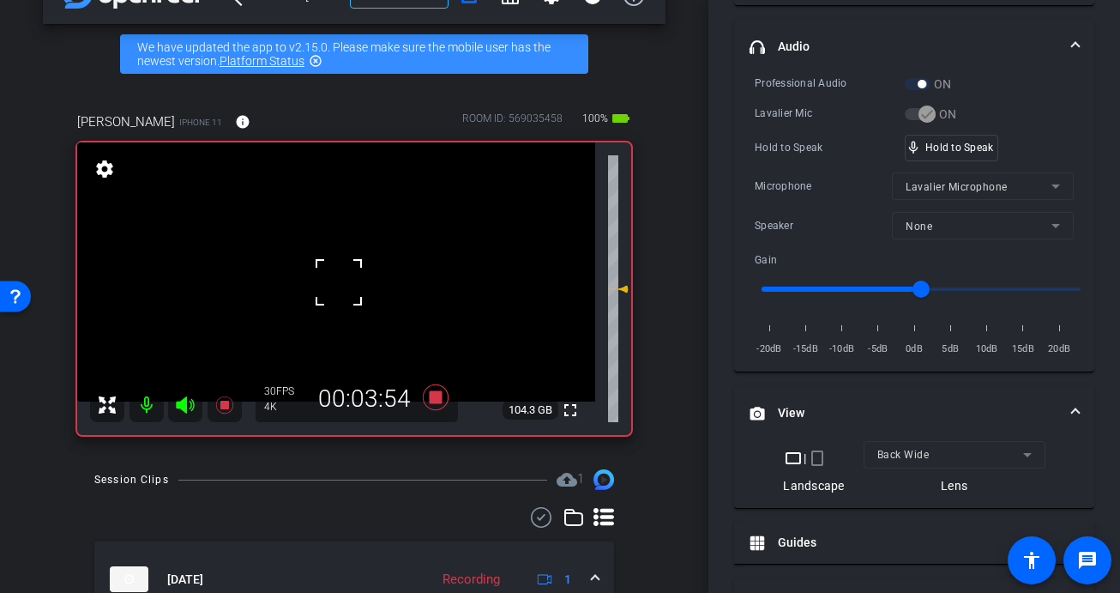
click at [339, 283] on div at bounding box center [338, 282] width 43 height 43
click at [339, 283] on div "fullscreen settings 104.3 GB" at bounding box center [354, 288] width 554 height 292
click at [339, 283] on video at bounding box center [336, 271] width 518 height 259
click at [339, 283] on div at bounding box center [338, 283] width 43 height 43
click at [339, 283] on video at bounding box center [336, 271] width 518 height 259
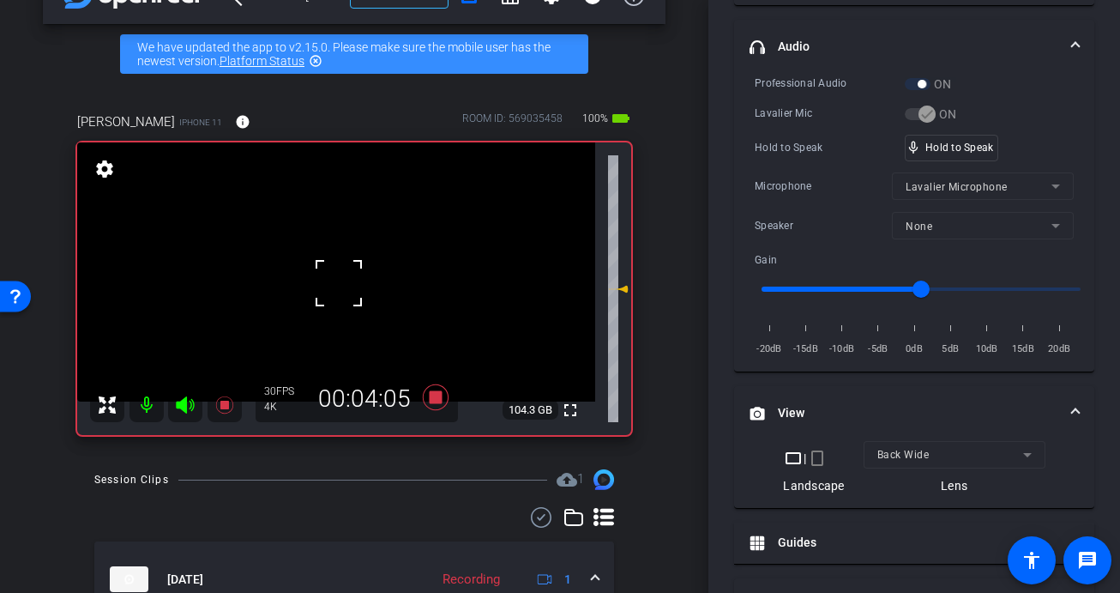
click at [339, 283] on div at bounding box center [338, 283] width 43 height 43
click at [339, 283] on video at bounding box center [336, 271] width 518 height 259
click at [339, 283] on div at bounding box center [338, 283] width 43 height 43
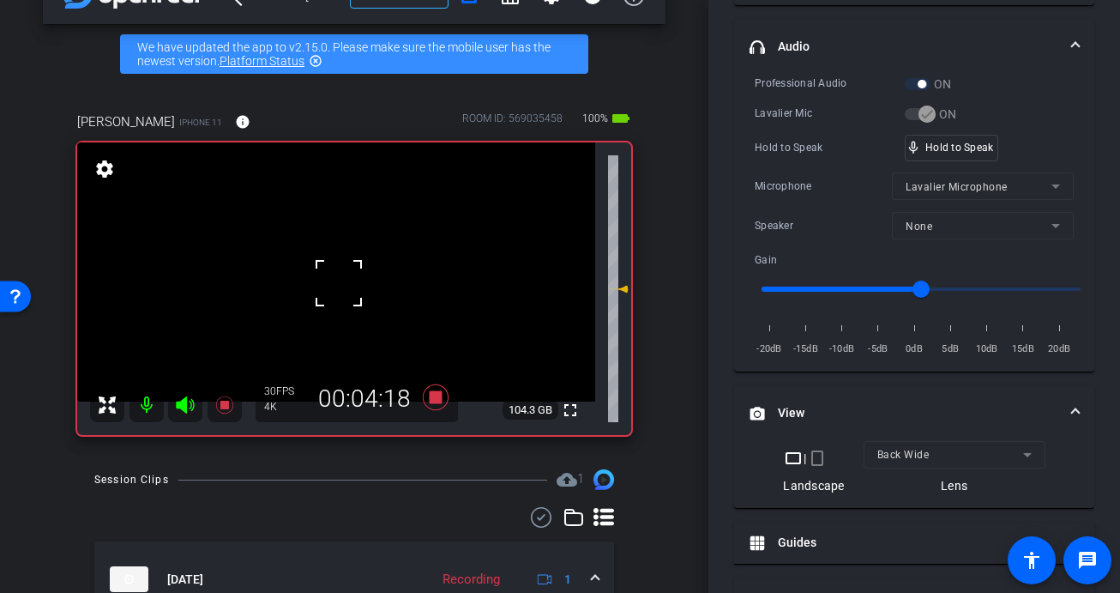
click at [339, 283] on div at bounding box center [338, 283] width 43 height 43
click at [340, 284] on video at bounding box center [336, 271] width 518 height 259
click at [341, 284] on div at bounding box center [339, 283] width 43 height 43
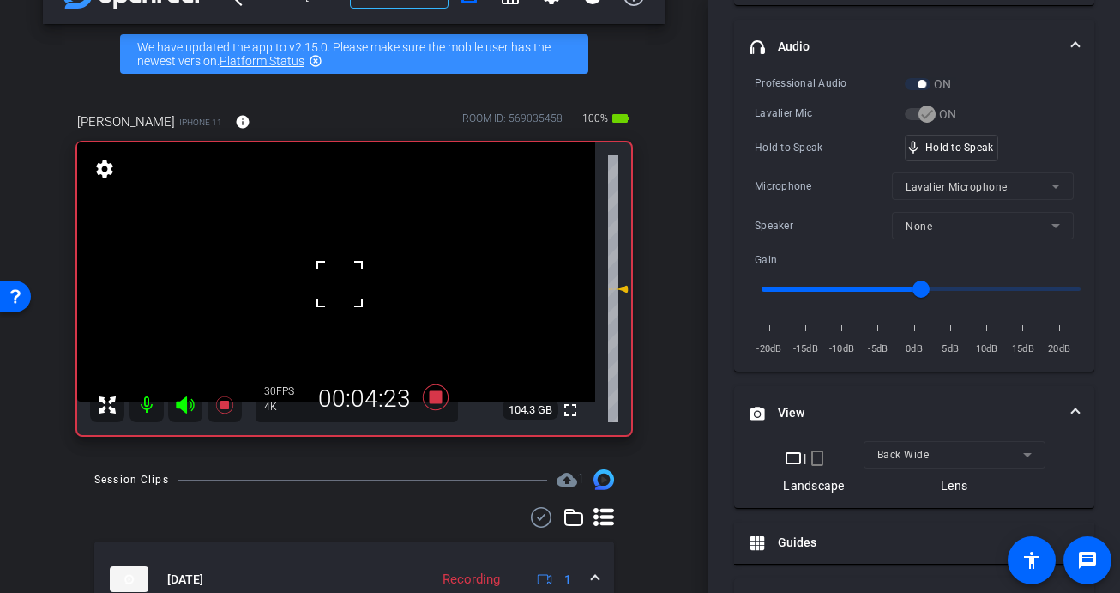
click at [341, 284] on div at bounding box center [339, 283] width 43 height 43
click at [327, 288] on video at bounding box center [336, 271] width 518 height 259
click at [337, 292] on div at bounding box center [326, 288] width 43 height 43
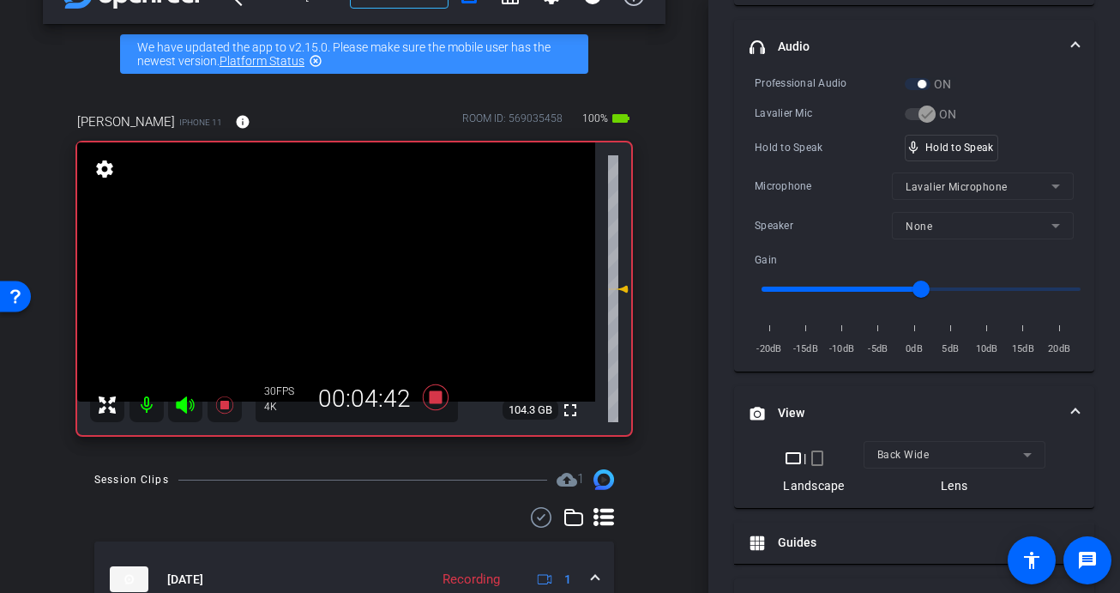
drag, startPoint x: 318, startPoint y: 266, endPoint x: 331, endPoint y: 271, distance: 13.9
click at [320, 267] on video at bounding box center [336, 271] width 518 height 259
click at [298, 245] on span at bounding box center [298, 245] width 0 height 0
click at [346, 292] on video at bounding box center [336, 271] width 518 height 259
click at [346, 292] on div at bounding box center [345, 292] width 43 height 43
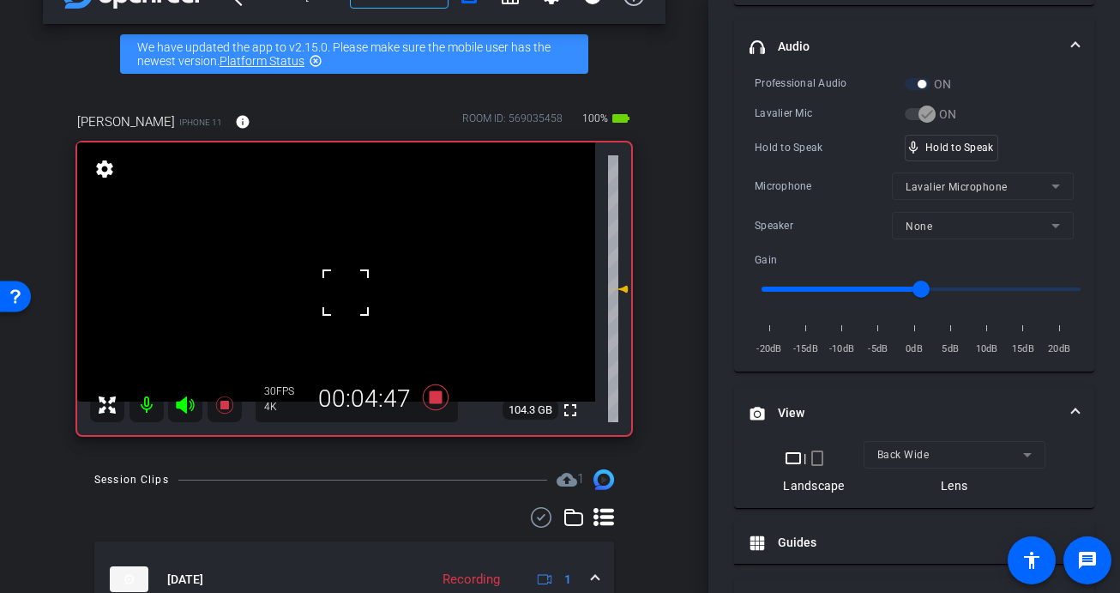
click at [346, 292] on div at bounding box center [345, 292] width 43 height 43
click at [343, 286] on div at bounding box center [345, 292] width 43 height 43
click at [343, 286] on video at bounding box center [336, 271] width 518 height 259
click at [343, 286] on div at bounding box center [343, 286] width 43 height 43
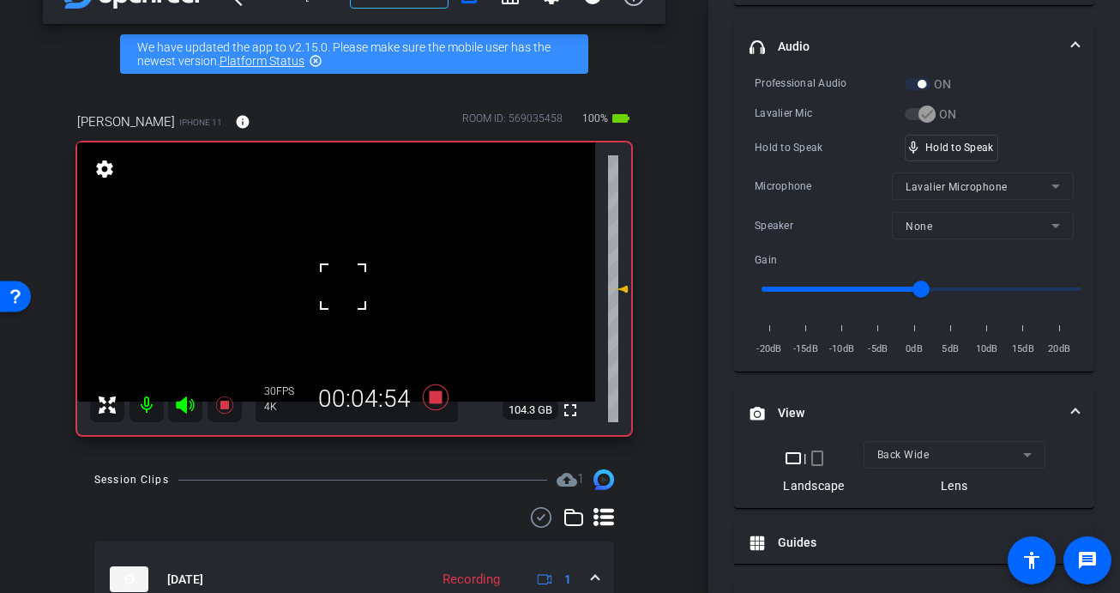
click at [331, 286] on div at bounding box center [343, 286] width 43 height 43
click at [331, 286] on video at bounding box center [336, 271] width 518 height 259
click at [331, 286] on div at bounding box center [331, 286] width 43 height 43
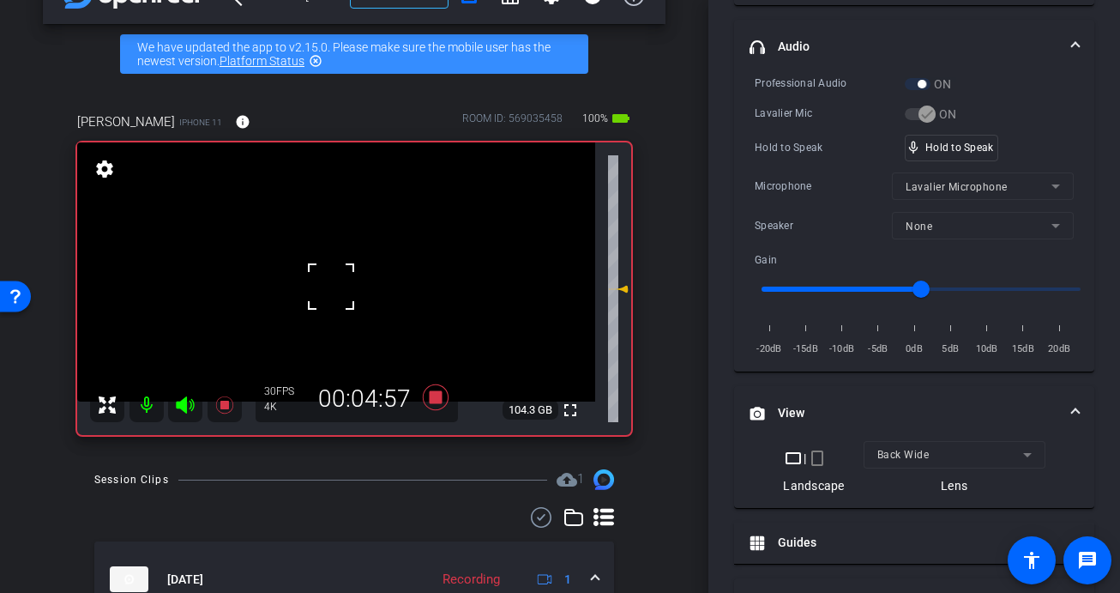
click at [331, 286] on div at bounding box center [331, 286] width 43 height 43
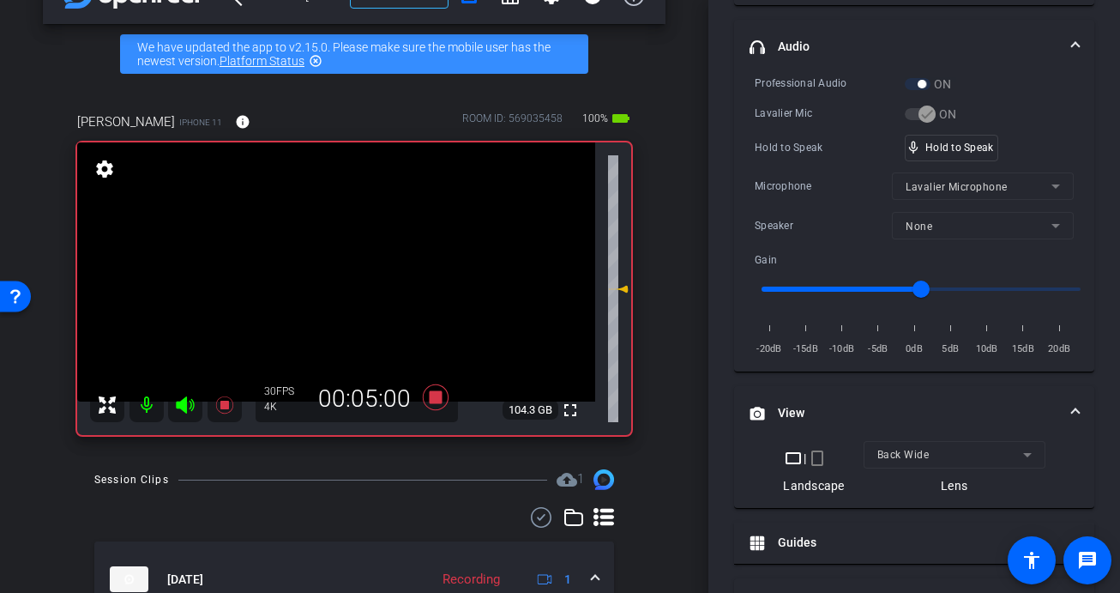
click at [331, 286] on video at bounding box center [336, 271] width 518 height 259
click at [331, 286] on div at bounding box center [331, 286] width 43 height 43
click at [336, 286] on div at bounding box center [331, 286] width 43 height 43
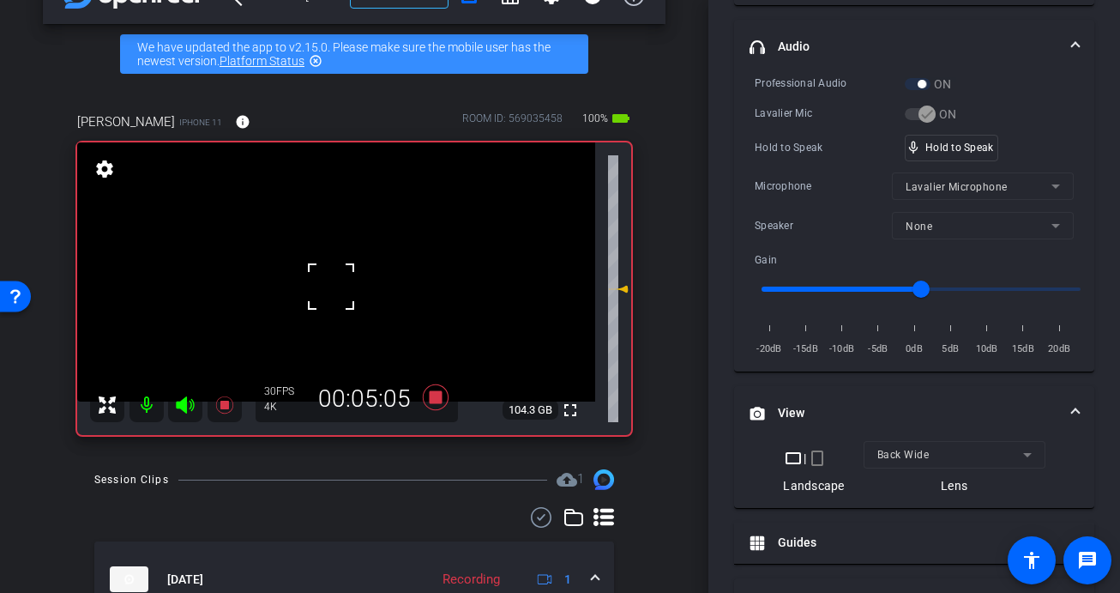
click at [337, 286] on div at bounding box center [331, 286] width 43 height 43
click
drag, startPoint x: 362, startPoint y: 256, endPoint x: 365, endPoint y: 273, distance: 17.3
drag, startPoint x: 968, startPoint y: 146, endPoint x: 658, endPoint y: 306, distance: 348.7
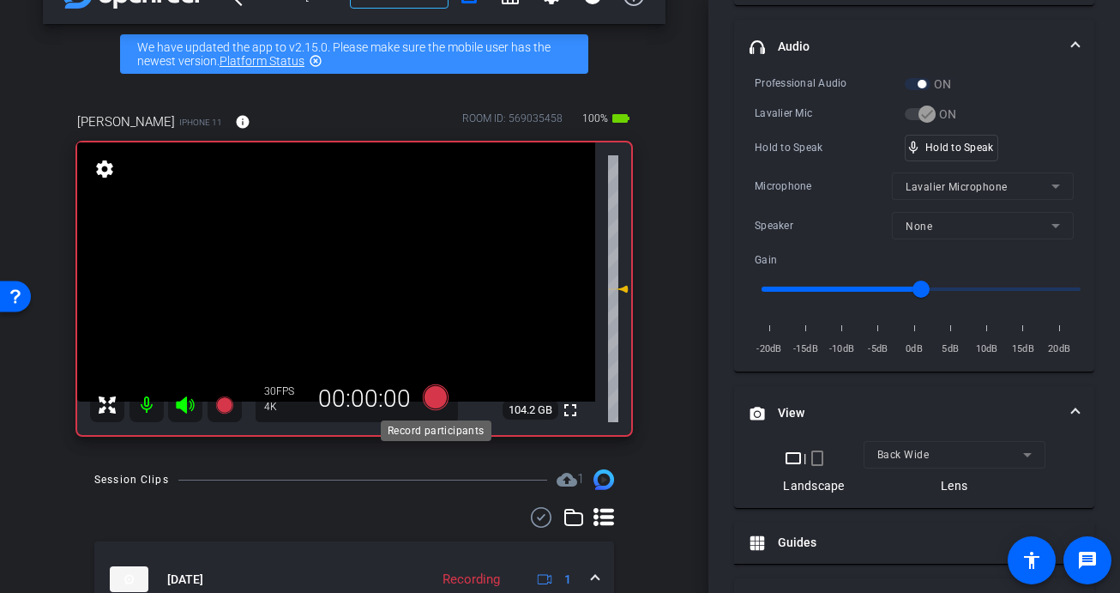
scroll to position [335, 0]
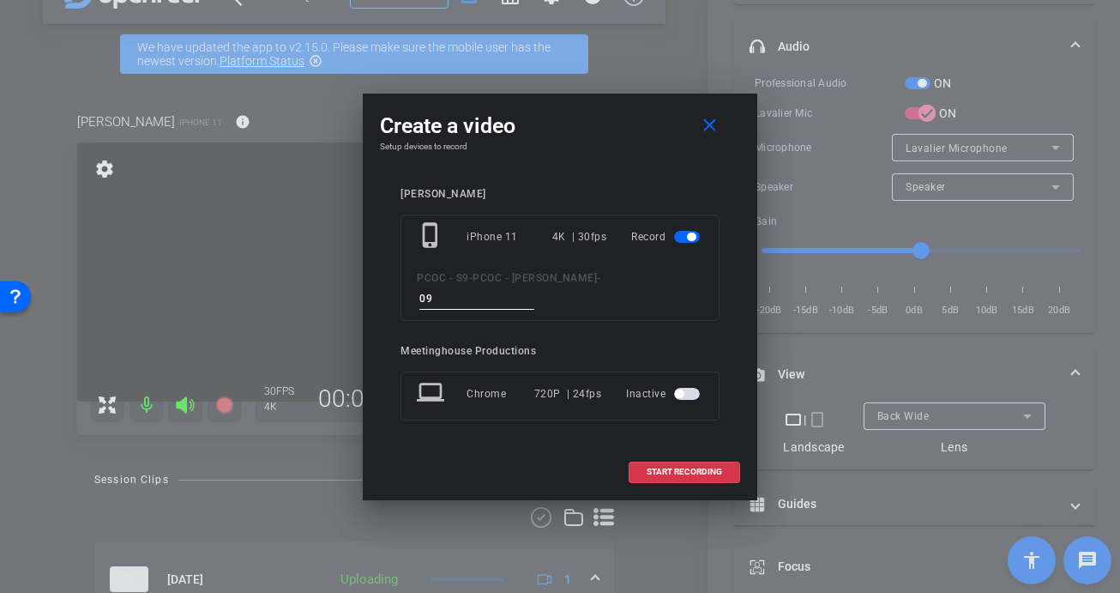
type input "0"
type input "903 - seg 5"
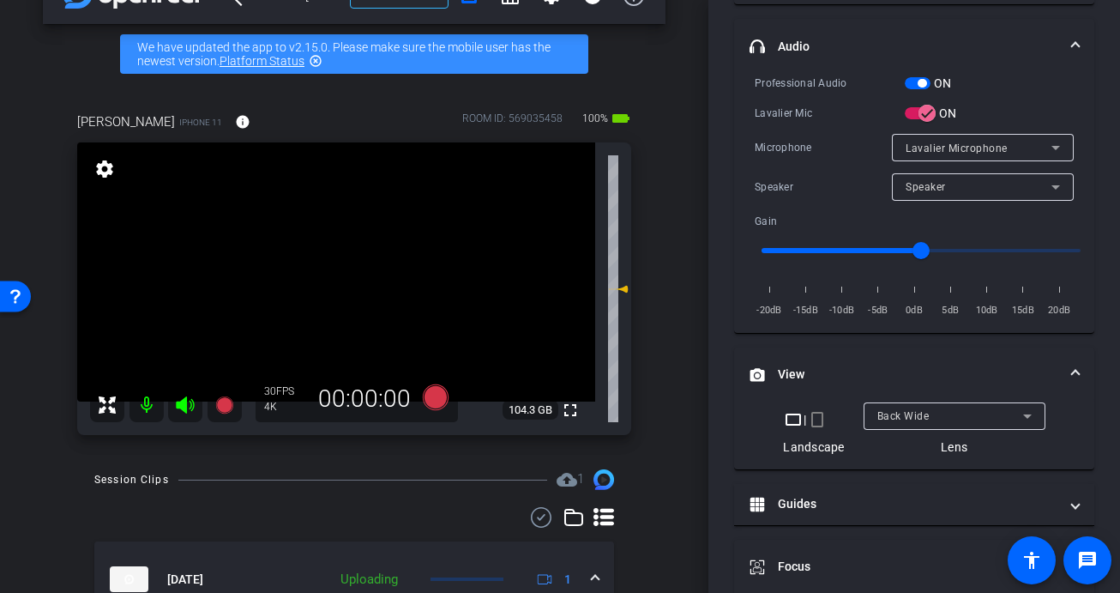
scroll to position [354, 0]
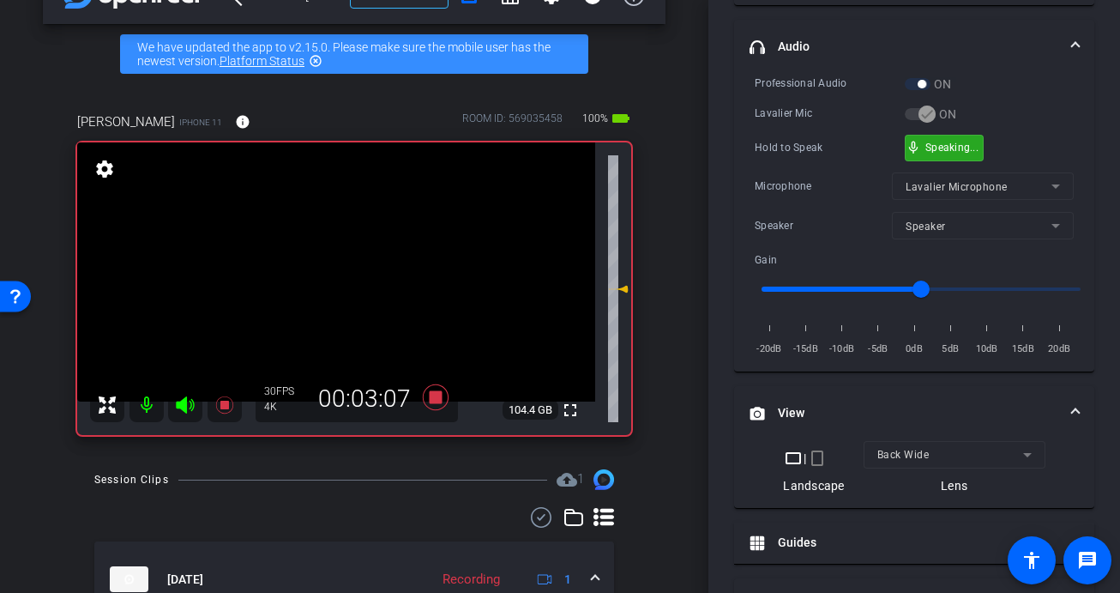
drag, startPoint x: 965, startPoint y: 154, endPoint x: 946, endPoint y: 154, distance: 18.9
drag, startPoint x: 309, startPoint y: 274, endPoint x: 371, endPoint y: 276, distance: 61.8
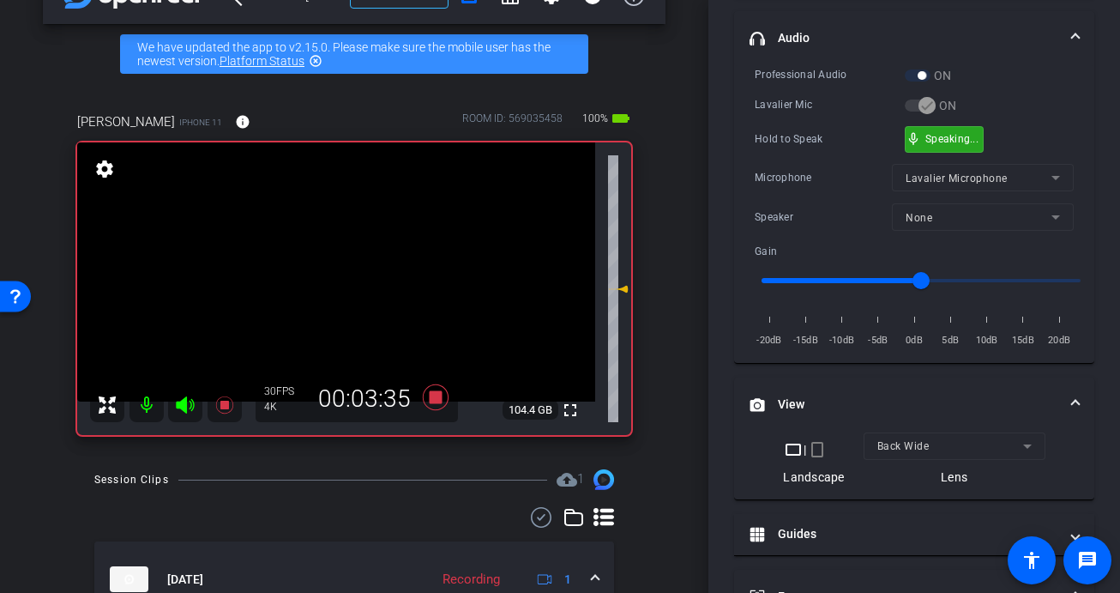
scroll to position [365, 0]
drag, startPoint x: 958, startPoint y: 144, endPoint x: 518, endPoint y: 287, distance: 462.7
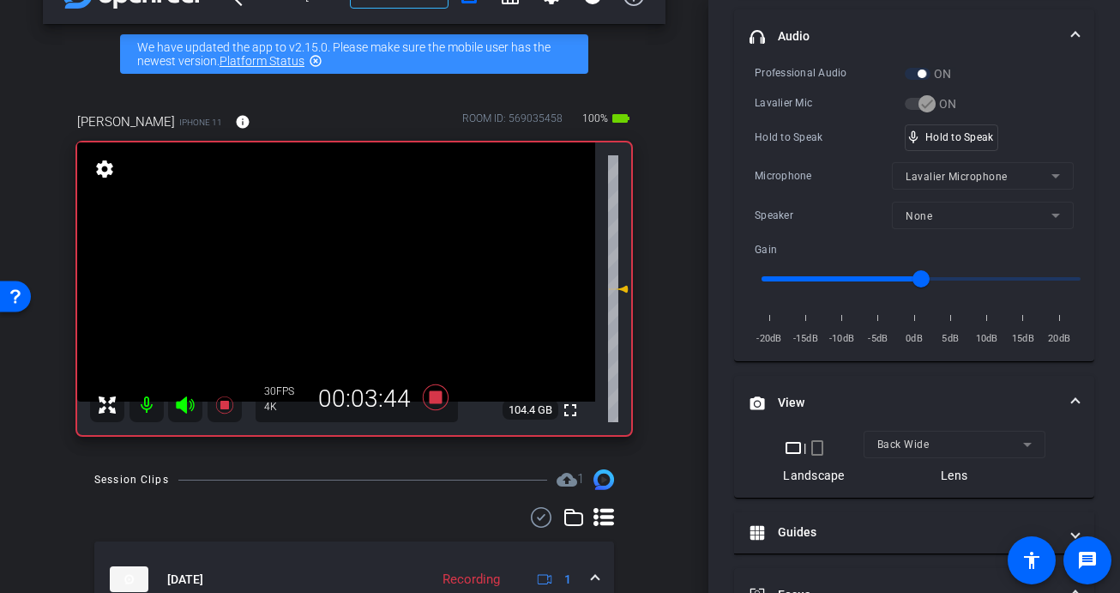
drag, startPoint x: 353, startPoint y: 289, endPoint x: 650, endPoint y: 367, distance: 307.7
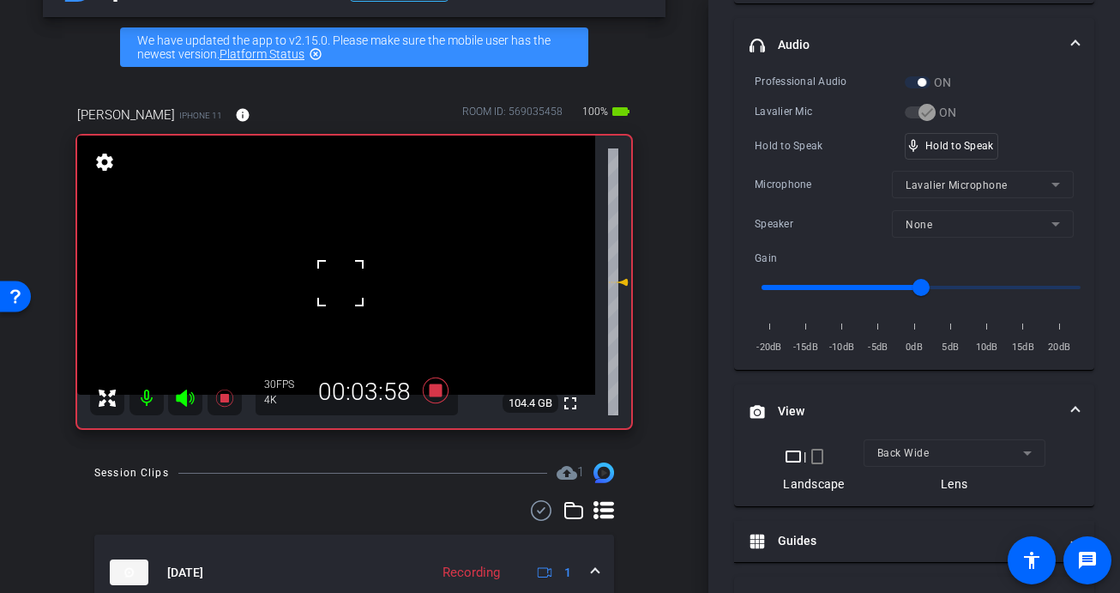
scroll to position [355, 0]
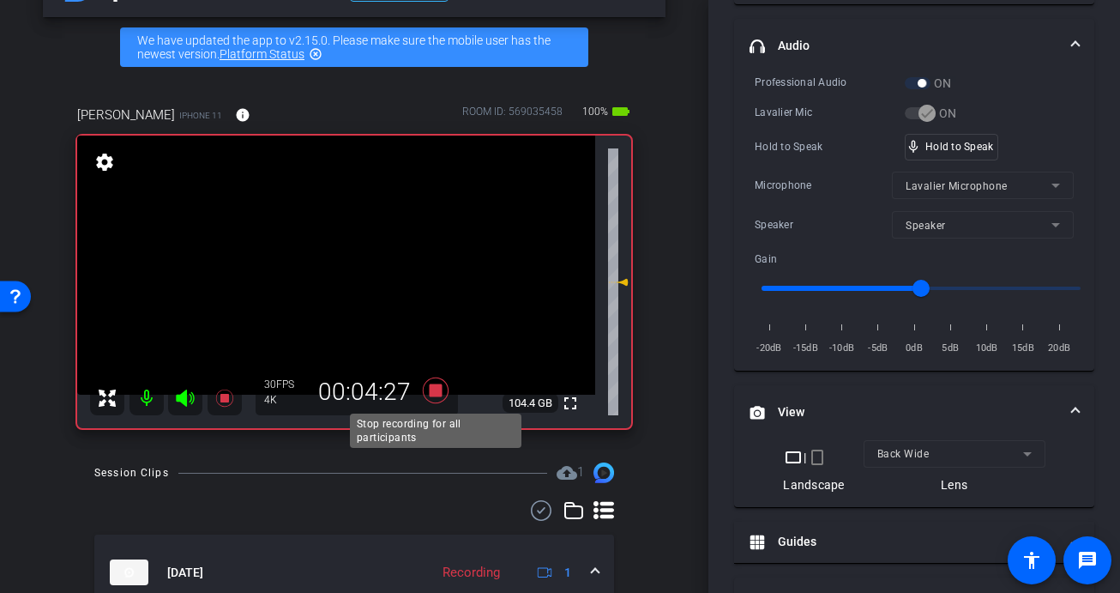
drag, startPoint x: 443, startPoint y: 389, endPoint x: 467, endPoint y: 387, distance: 24.2
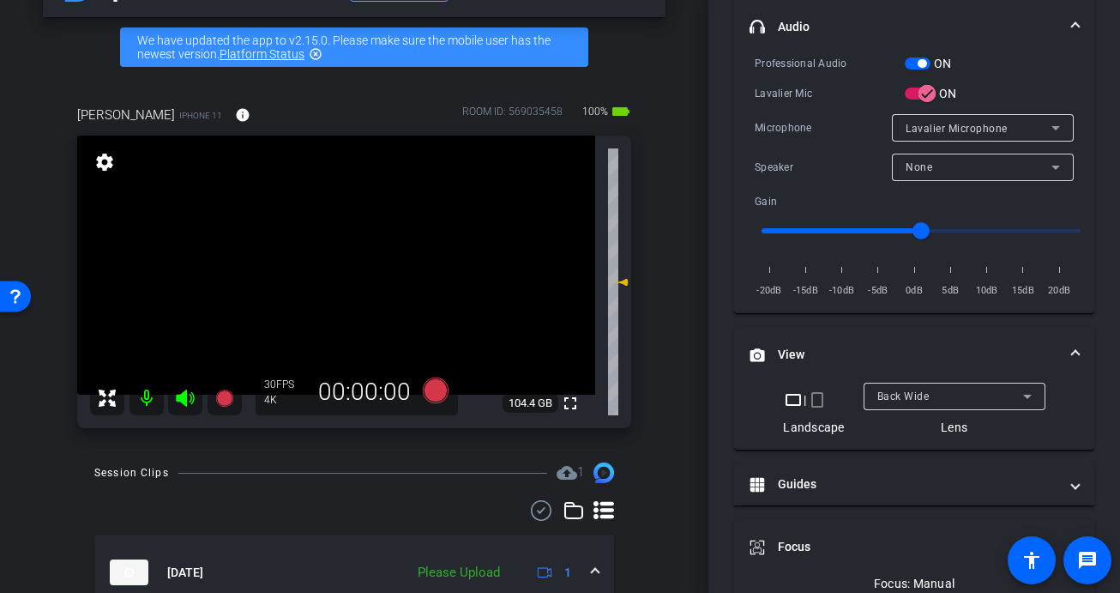
scroll to position [336, 0]
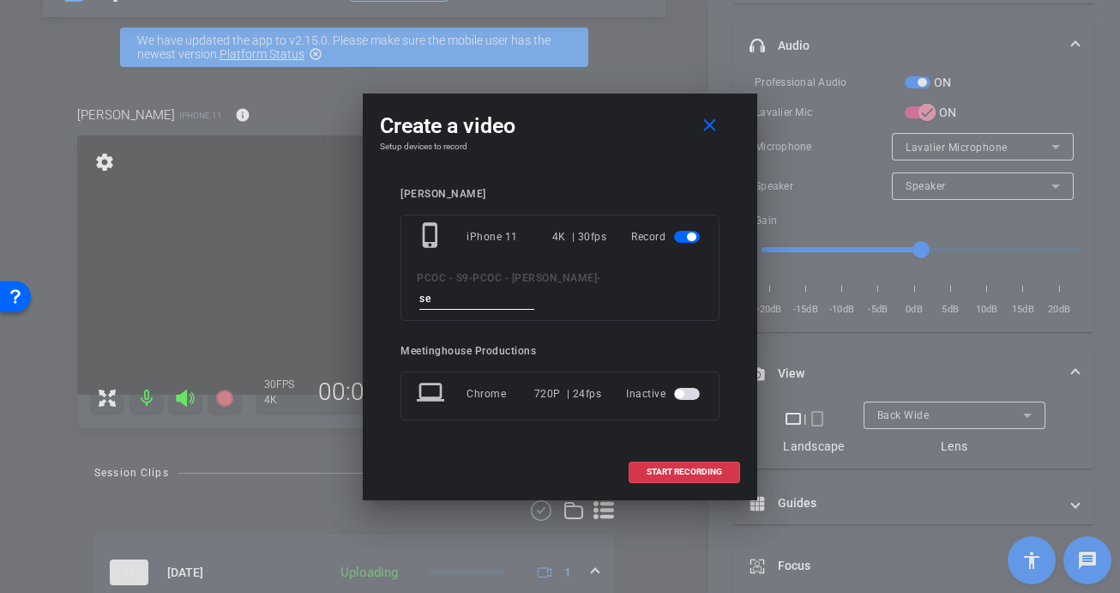
type input "s"
type input "903 - seg 6"
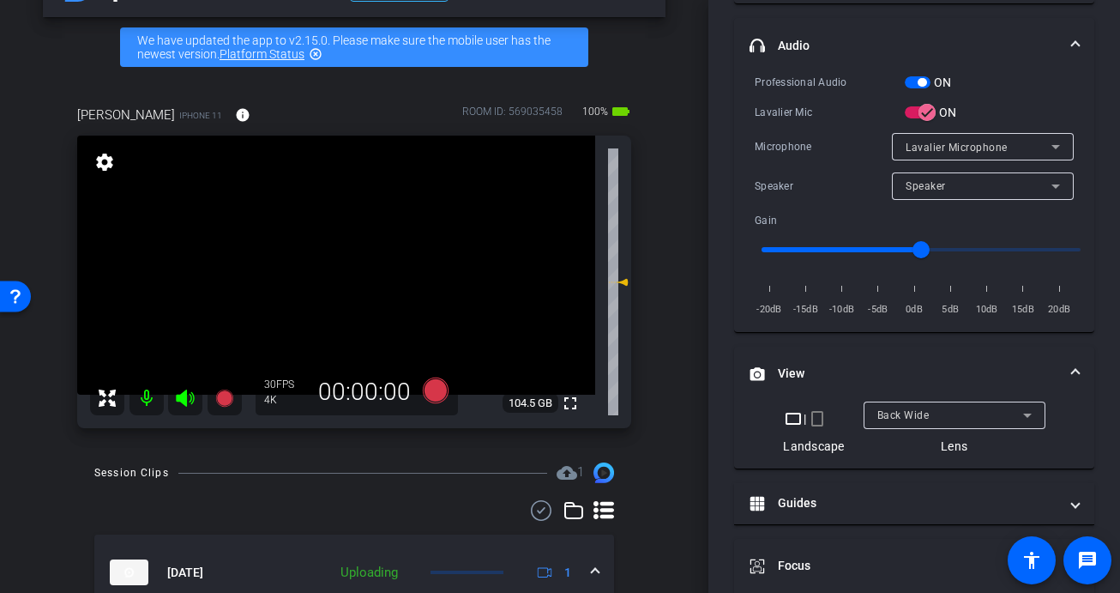
scroll to position [355, 0]
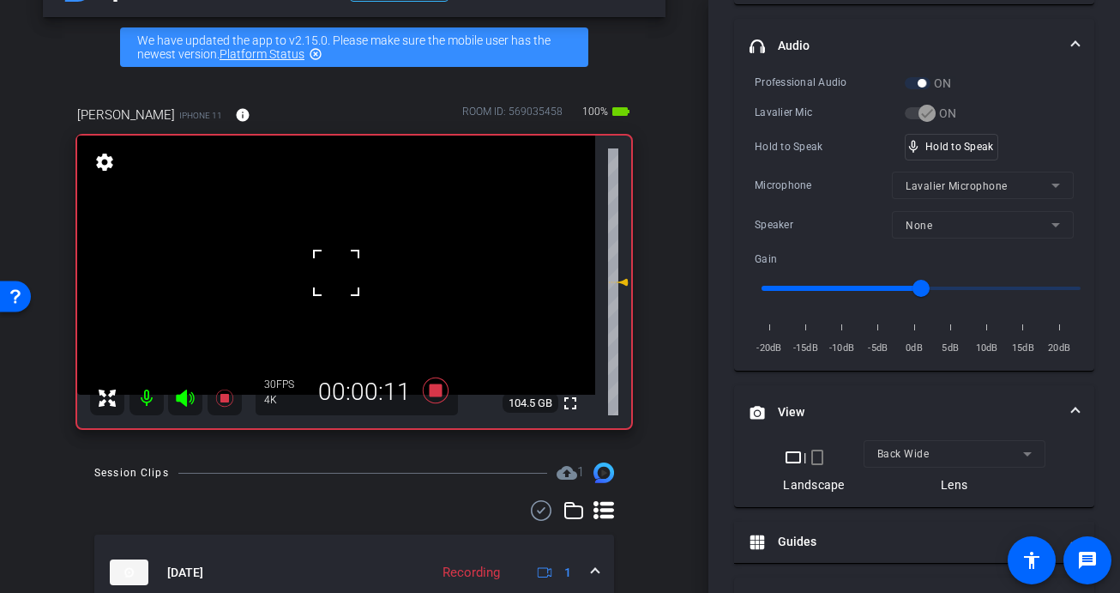
drag, startPoint x: 355, startPoint y: 291, endPoint x: 342, endPoint y: 289, distance: 13.0
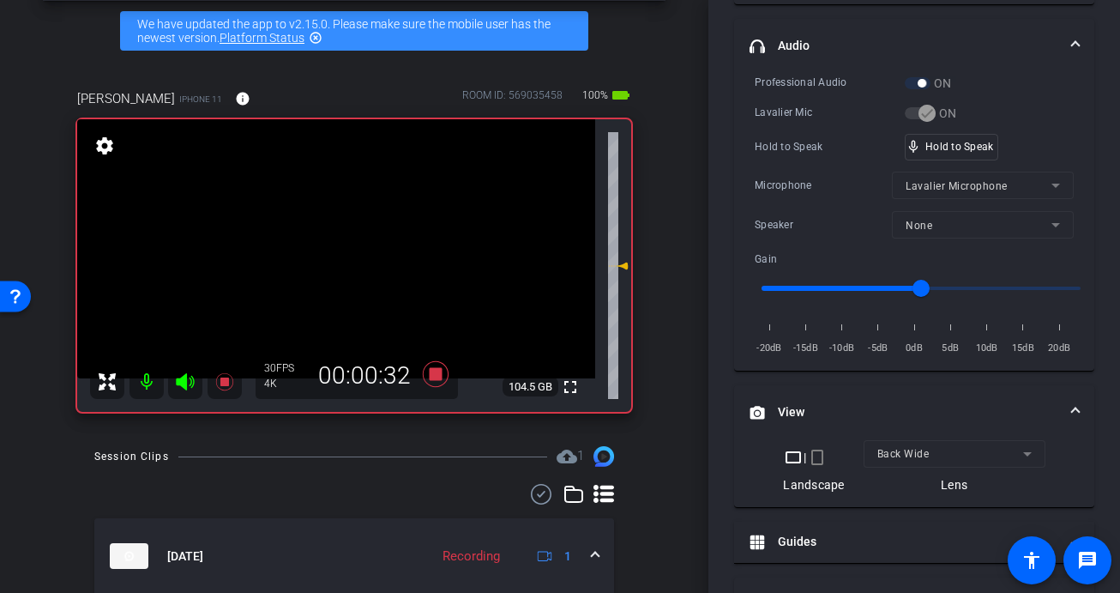
scroll to position [69, 0]
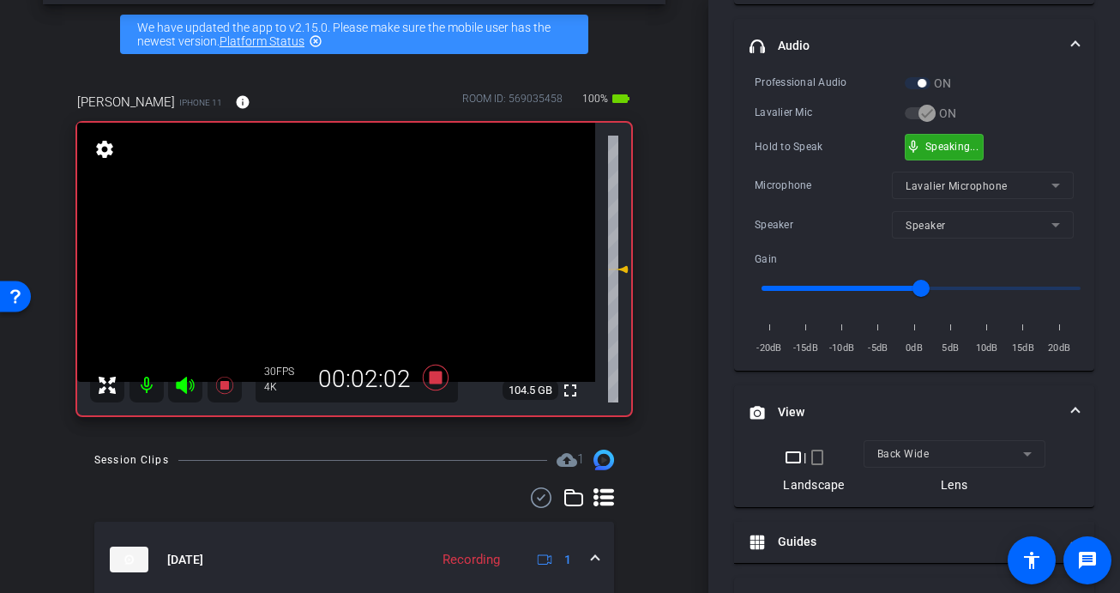
drag, startPoint x: 959, startPoint y: 150, endPoint x: 945, endPoint y: 154, distance: 14.4
drag, startPoint x: 345, startPoint y: 264, endPoint x: 422, endPoint y: 256, distance: 77.6
drag, startPoint x: 946, startPoint y: 154, endPoint x: 511, endPoint y: 285, distance: 454.2
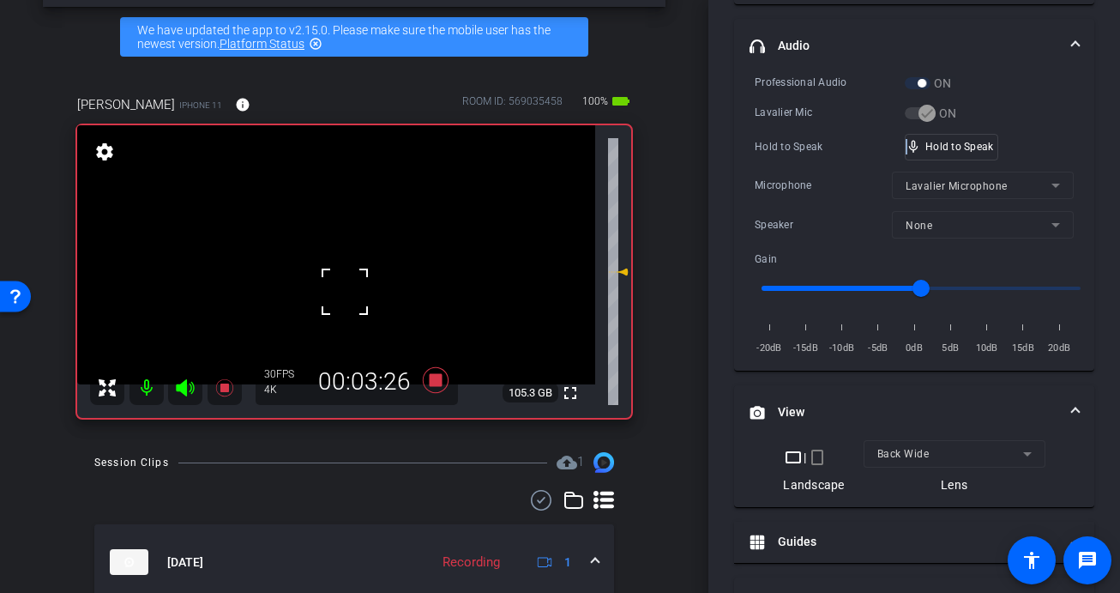
scroll to position [73, 0]
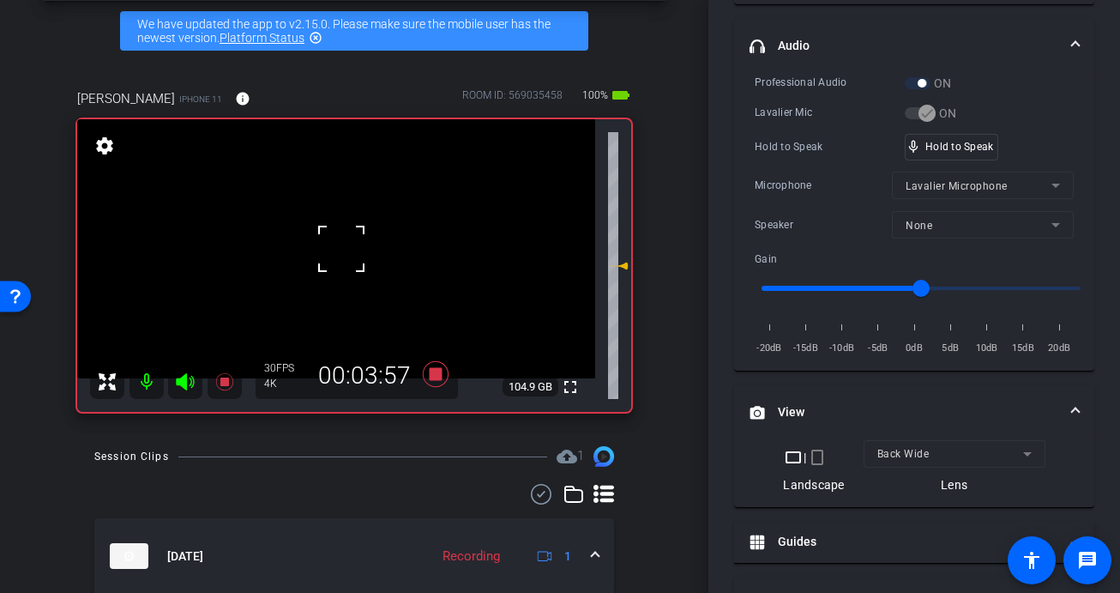
drag, startPoint x: 347, startPoint y: 256, endPoint x: 558, endPoint y: 244, distance: 212.2
drag, startPoint x: 971, startPoint y: 143, endPoint x: 290, endPoint y: 239, distance: 687.8
drag, startPoint x: 962, startPoint y: 153, endPoint x: 902, endPoint y: 171, distance: 61.9
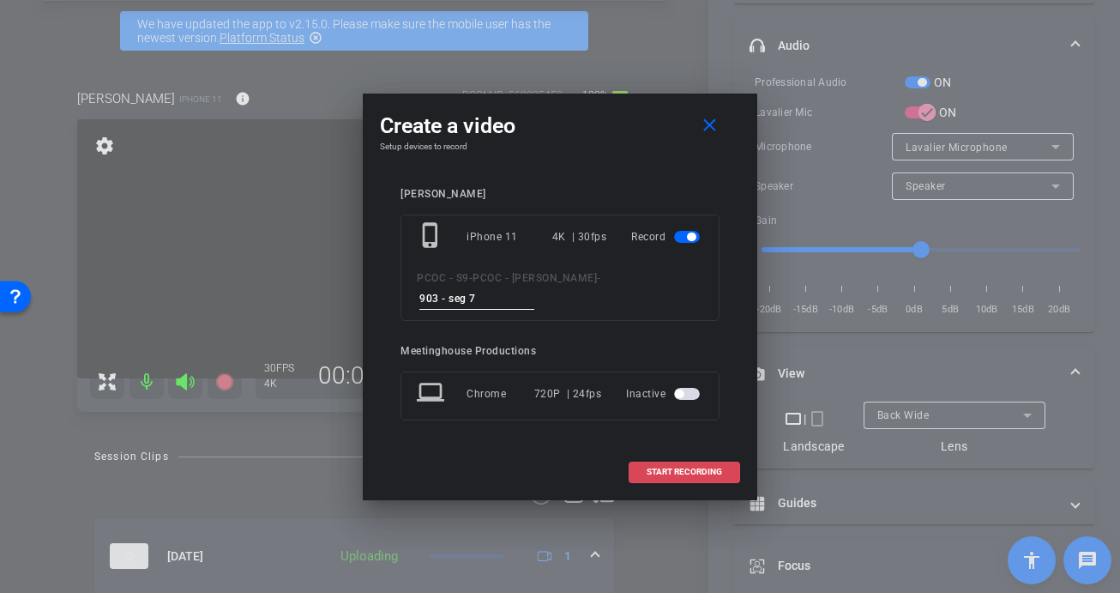
type input "903 - seg 7"
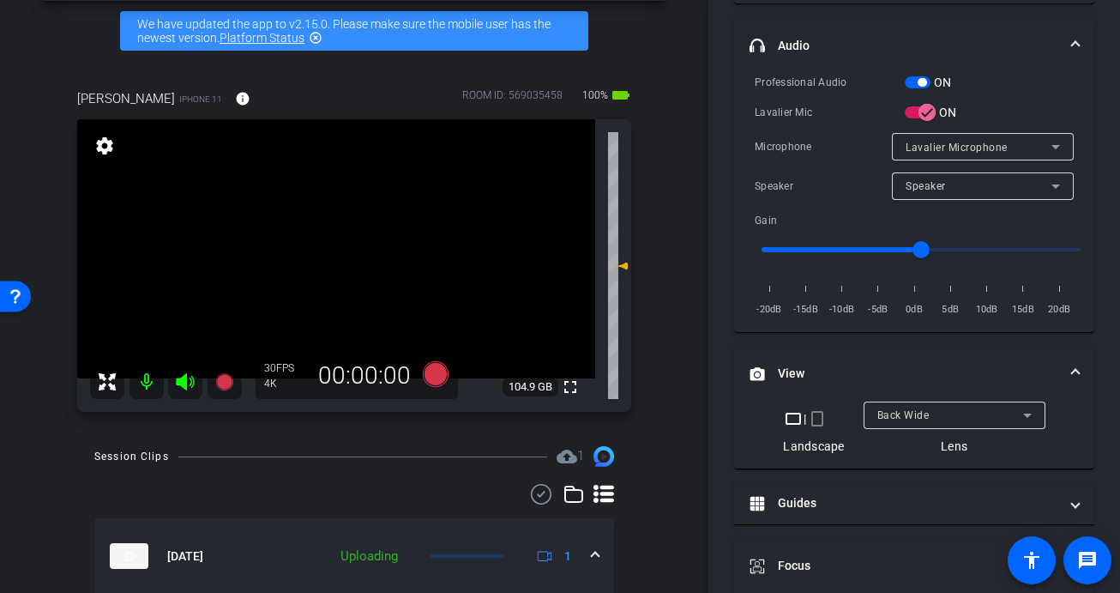
scroll to position [355, 0]
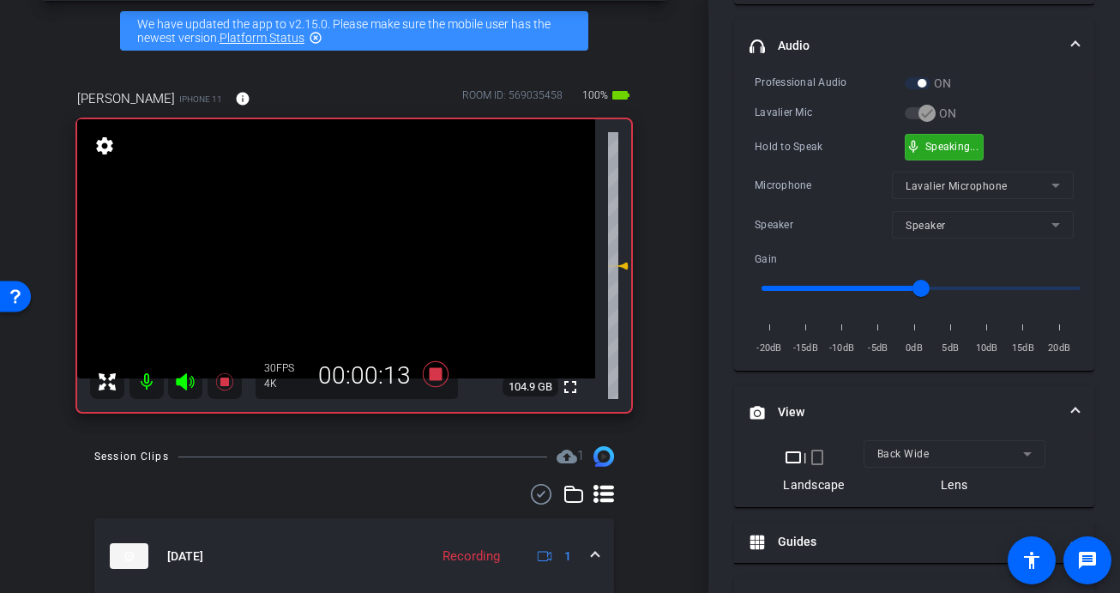
drag, startPoint x: 957, startPoint y: 148, endPoint x: 517, endPoint y: 236, distance: 448.6
drag, startPoint x: 341, startPoint y: 254, endPoint x: 359, endPoint y: 254, distance: 18.9
drag, startPoint x: 960, startPoint y: 154, endPoint x: 904, endPoint y: 170, distance: 58.1
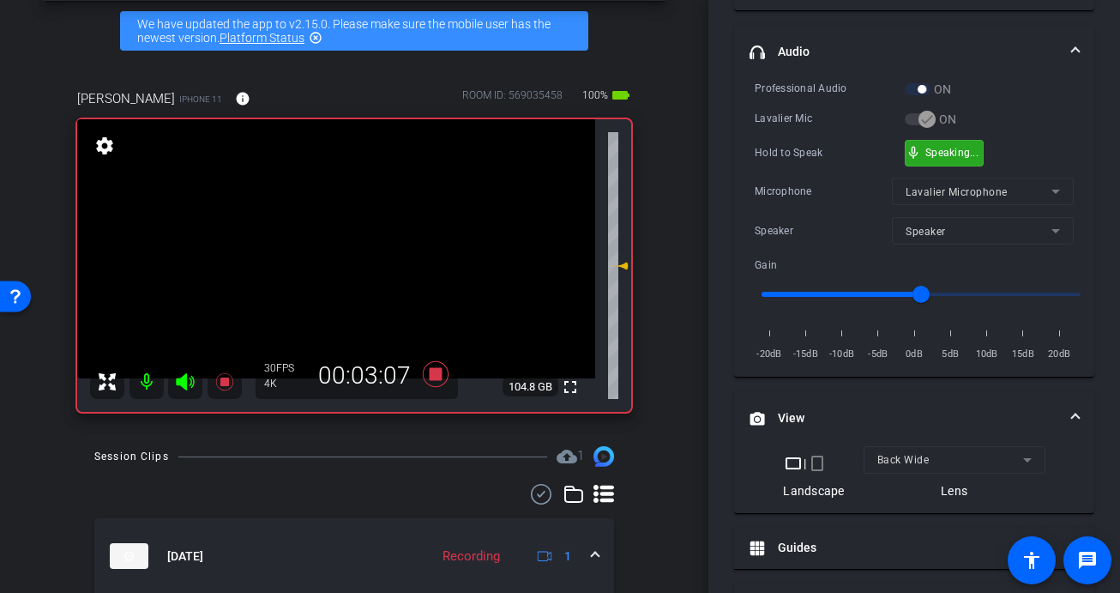
drag, startPoint x: 948, startPoint y: 154, endPoint x: 886, endPoint y: 153, distance: 61.8
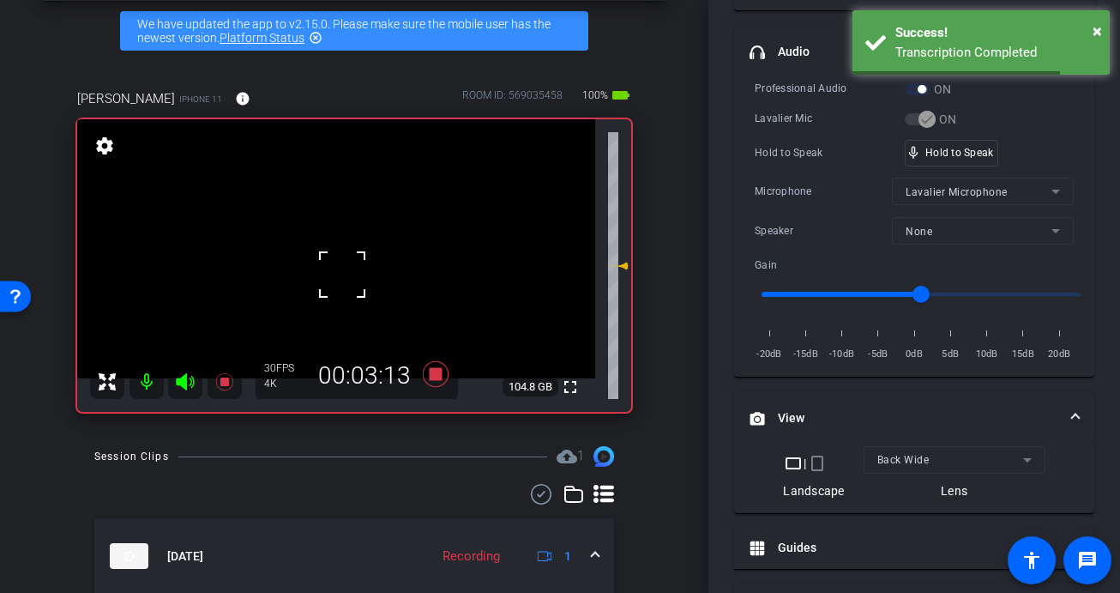
drag, startPoint x: 293, startPoint y: 263, endPoint x: 406, endPoint y: 250, distance: 113.2
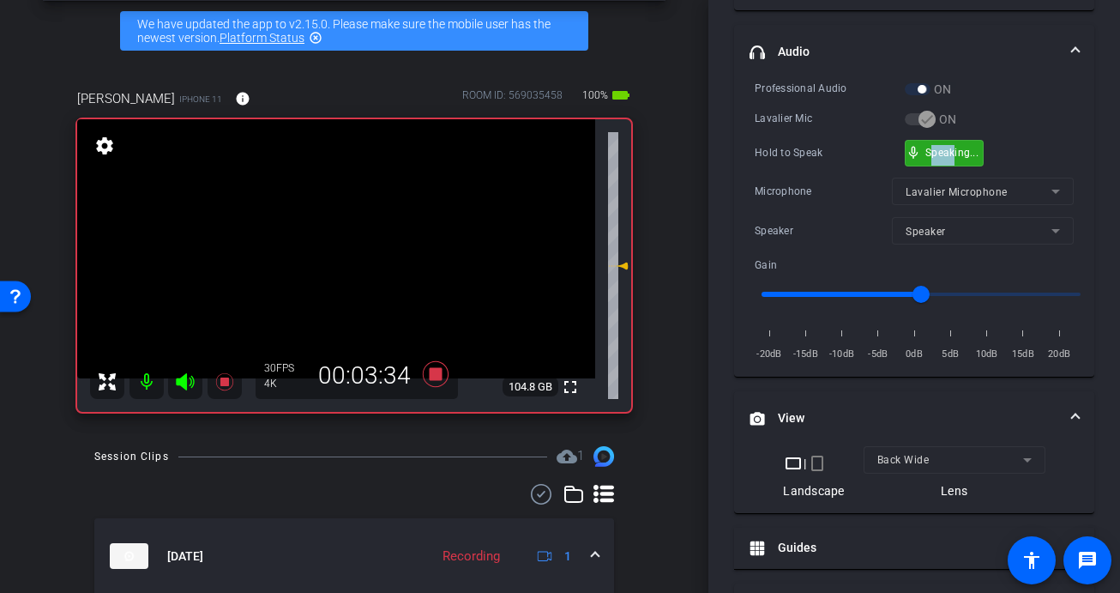
drag, startPoint x: 954, startPoint y: 148, endPoint x: 929, endPoint y: 152, distance: 25.2
drag, startPoint x: 948, startPoint y: 160, endPoint x: 1108, endPoint y: 220, distance: 171.3
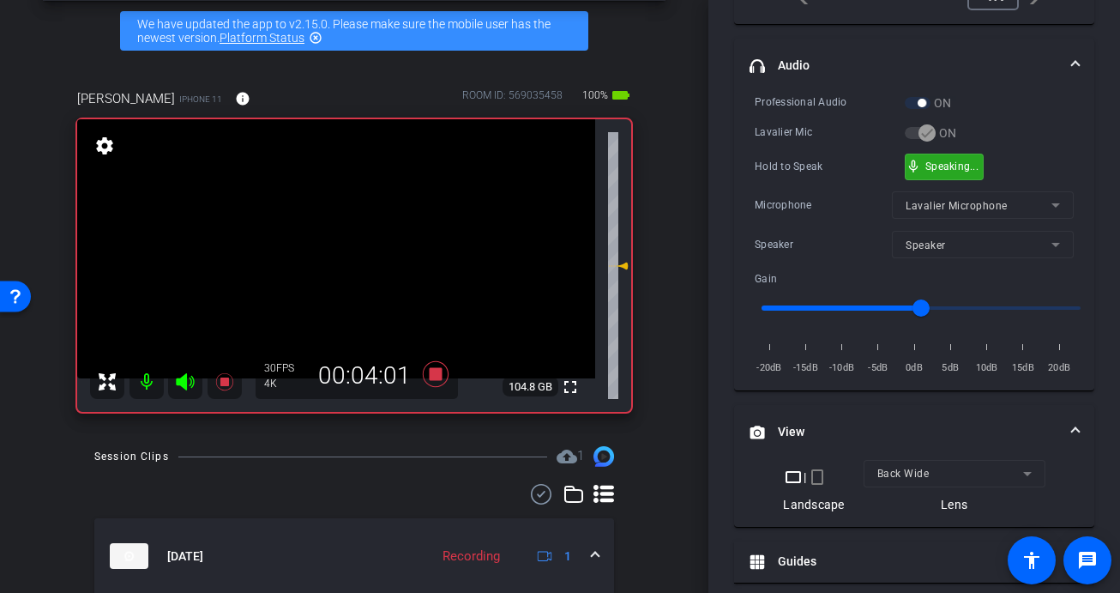
scroll to position [341, 0]
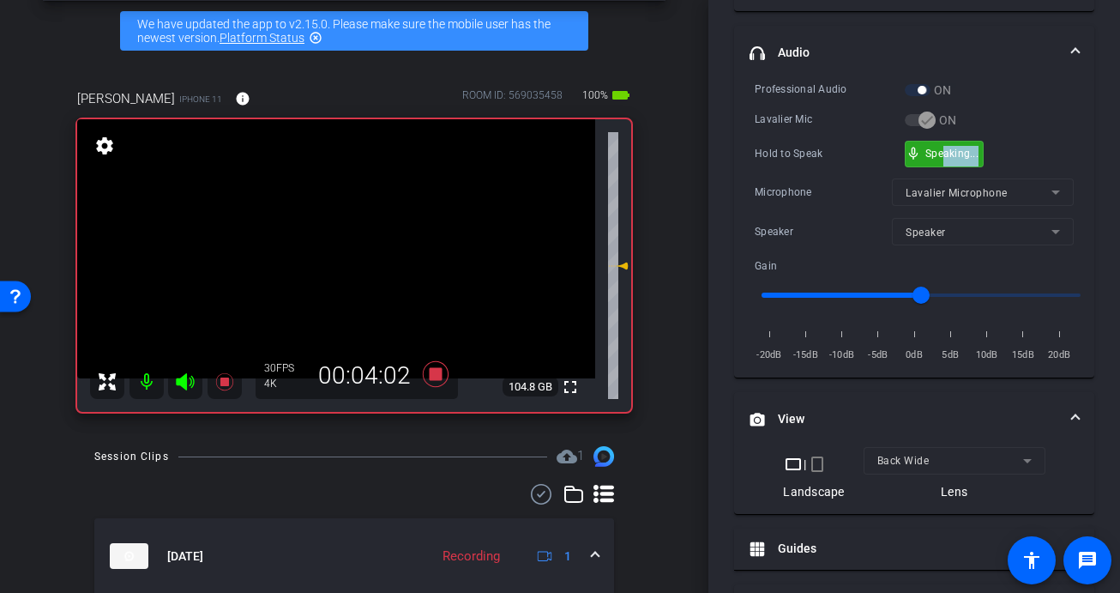
drag, startPoint x: 942, startPoint y: 152, endPoint x: 940, endPoint y: 171, distance: 18.9
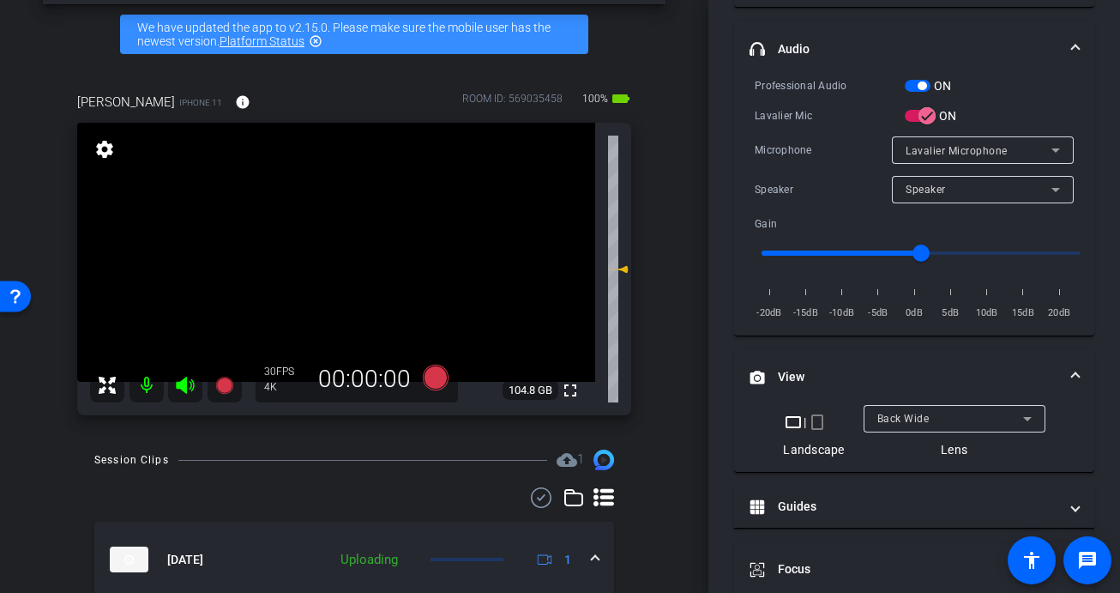
scroll to position [314, 0]
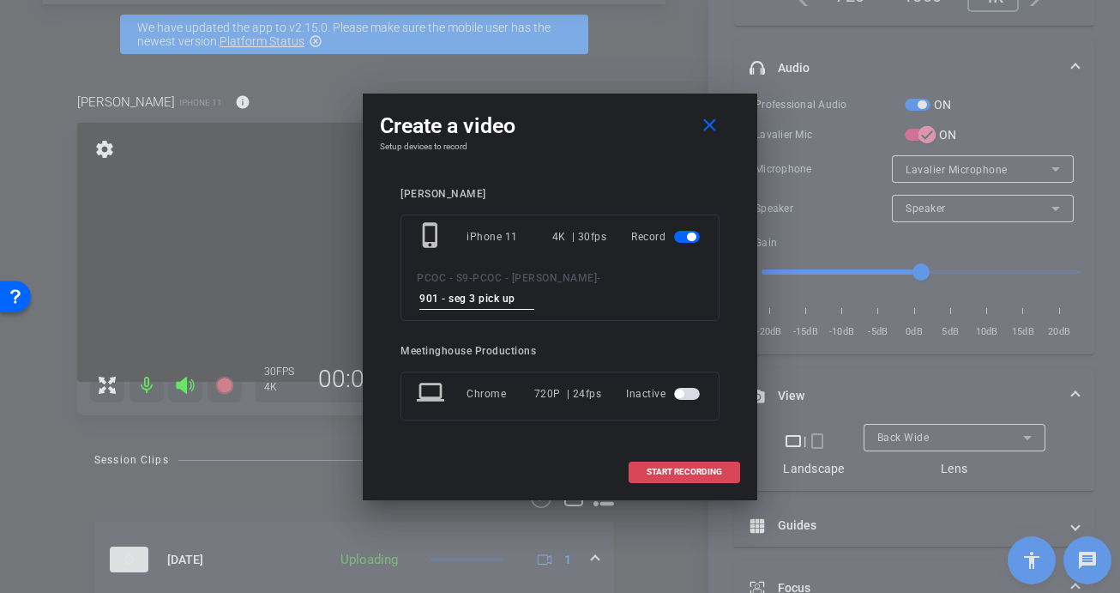
type input "901 - seg 3 pick up"
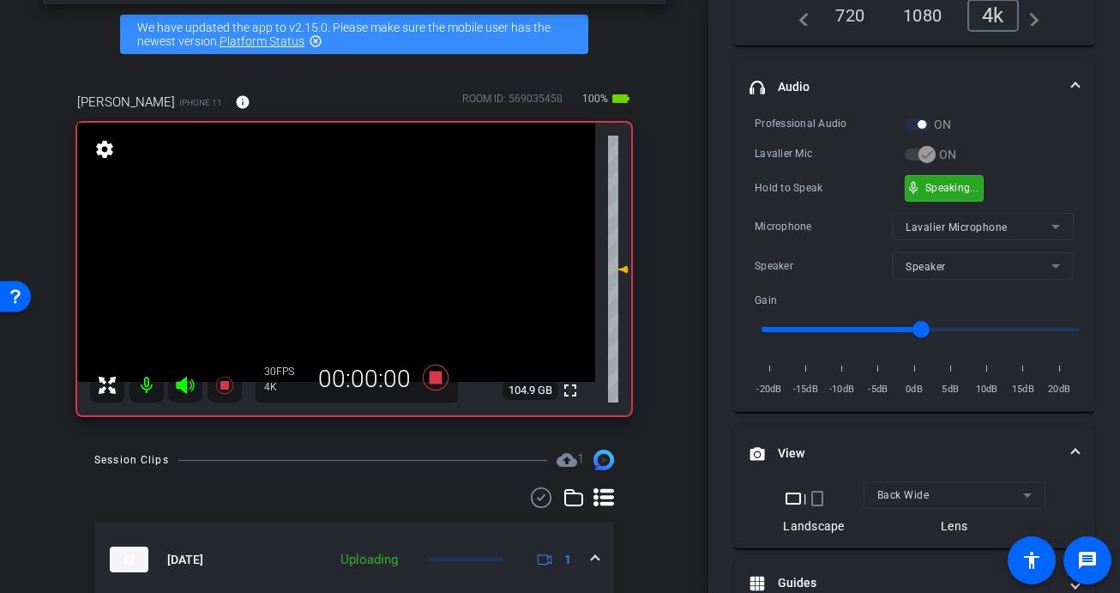
scroll to position [333, 0]
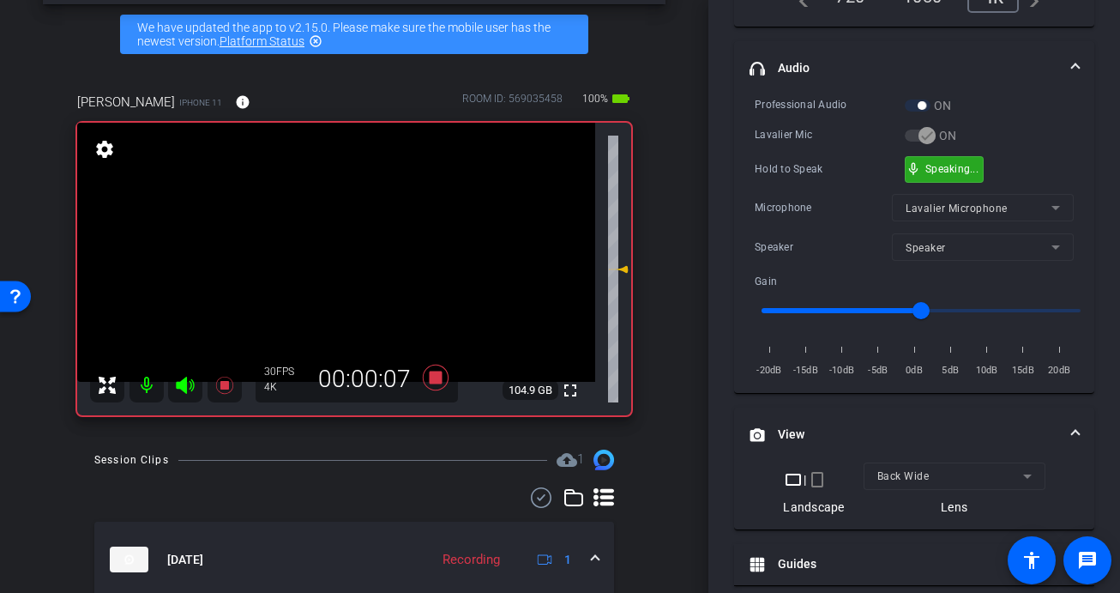
drag, startPoint x: 925, startPoint y: 175, endPoint x: 762, endPoint y: 215, distance: 167.9
drag, startPoint x: 930, startPoint y: 170, endPoint x: 557, endPoint y: 229, distance: 377.8
drag, startPoint x: 342, startPoint y: 245, endPoint x: 461, endPoint y: 252, distance: 118.6
drag, startPoint x: 959, startPoint y: 166, endPoint x: 571, endPoint y: 248, distance: 396.3
drag, startPoint x: 971, startPoint y: 171, endPoint x: 922, endPoint y: 181, distance: 50.0
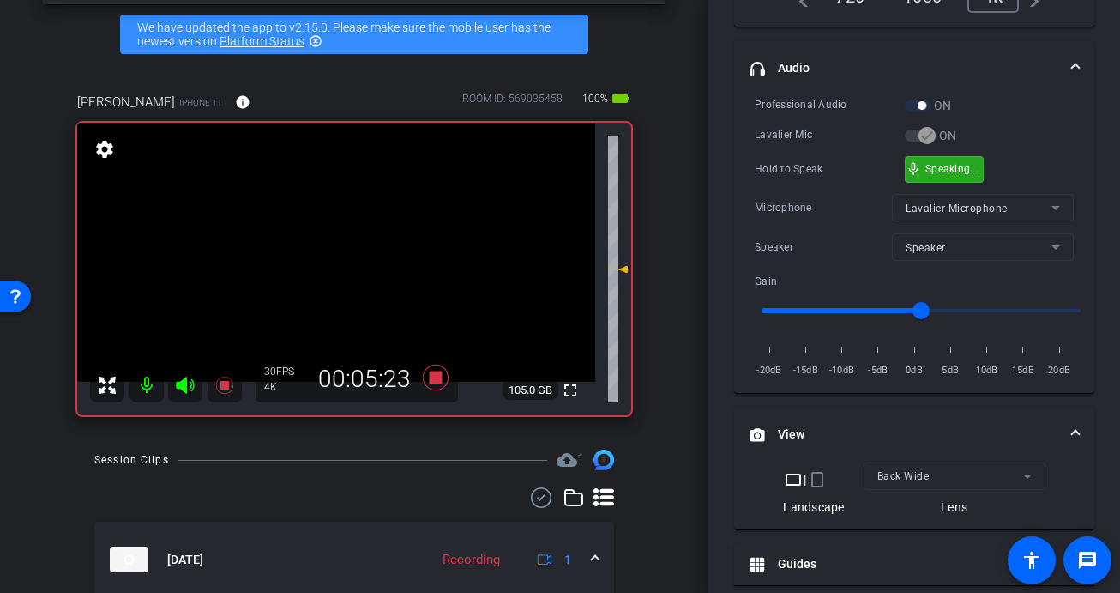
drag, startPoint x: 954, startPoint y: 163, endPoint x: 407, endPoint y: 242, distance: 552.0
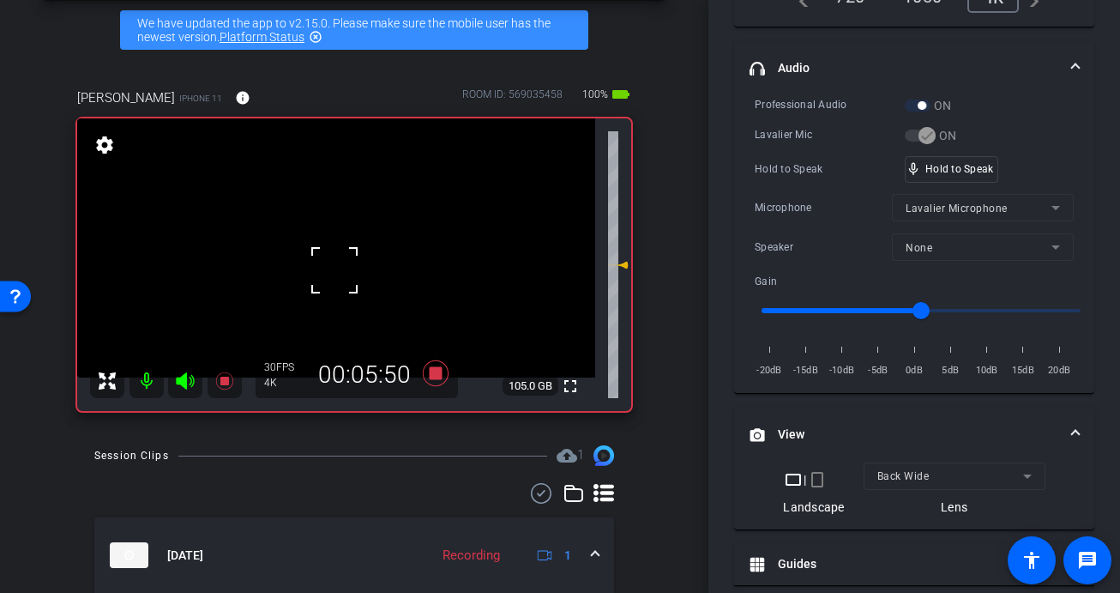
scroll to position [73, 0]
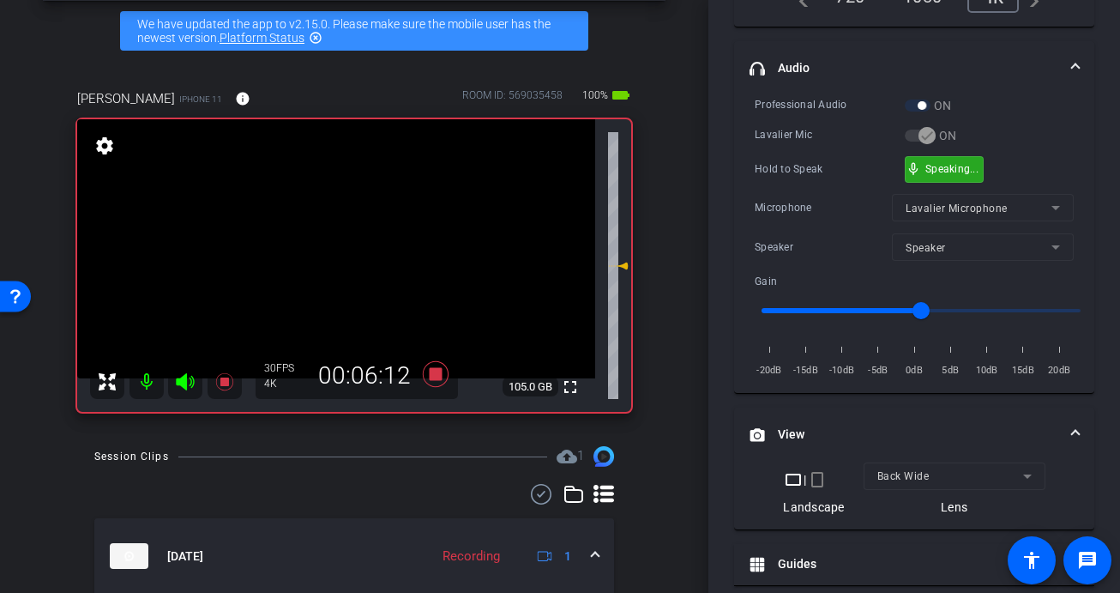
drag, startPoint x: 935, startPoint y: 166, endPoint x: 911, endPoint y: 171, distance: 24.6
drag, startPoint x: 961, startPoint y: 160, endPoint x: 621, endPoint y: 176, distance: 340.1
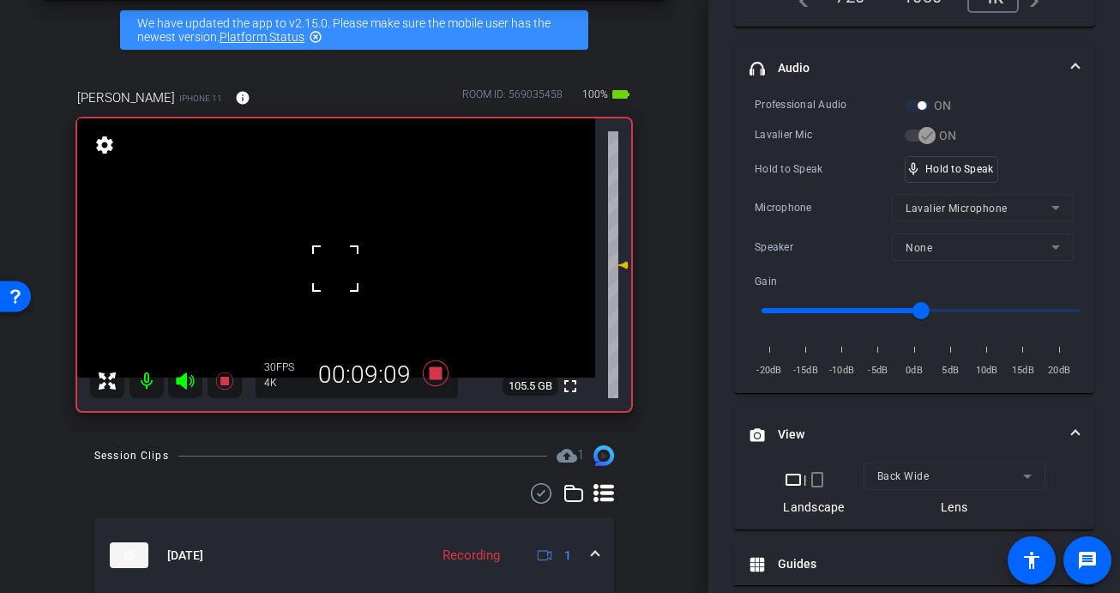
scroll to position [324, 0]
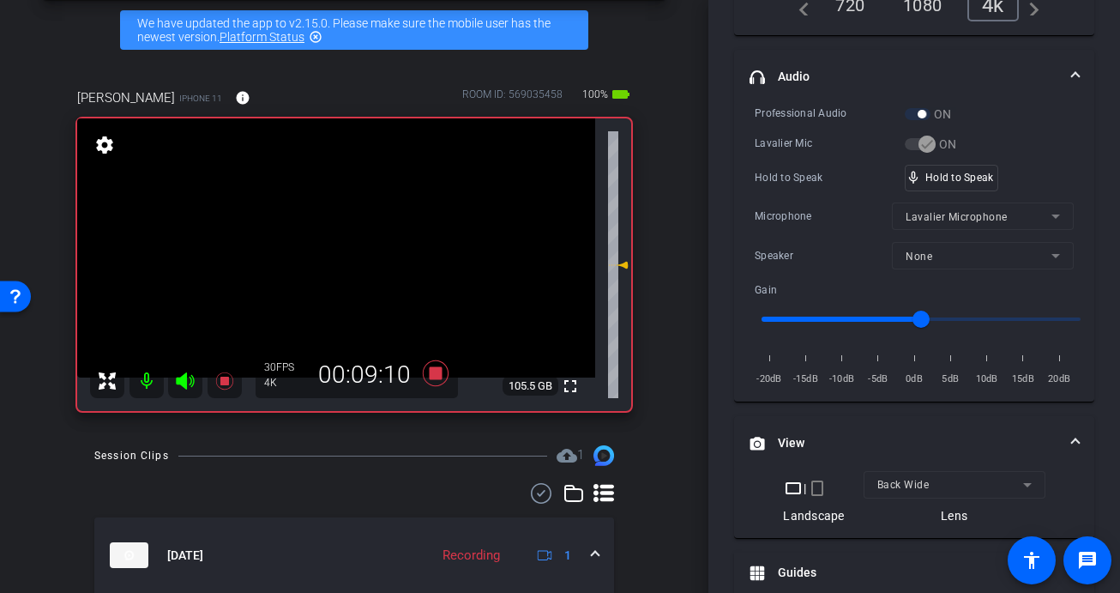
drag, startPoint x: 321, startPoint y: 271, endPoint x: 413, endPoint y: 246, distance: 95.9
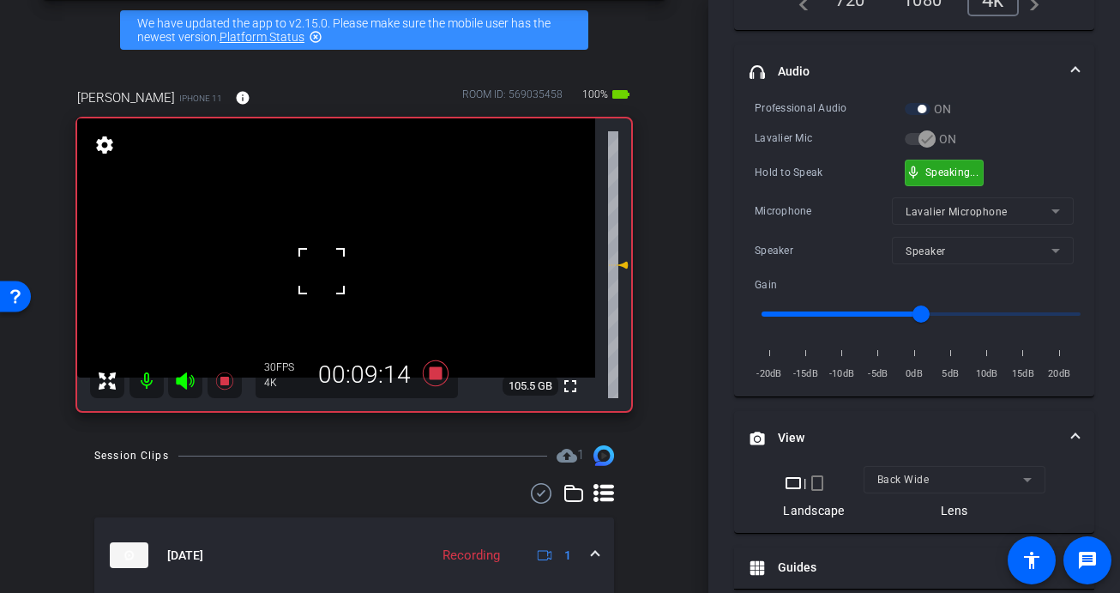
scroll to position [331, 0]
drag, startPoint x: 969, startPoint y: 178, endPoint x: 944, endPoint y: 182, distance: 25.1
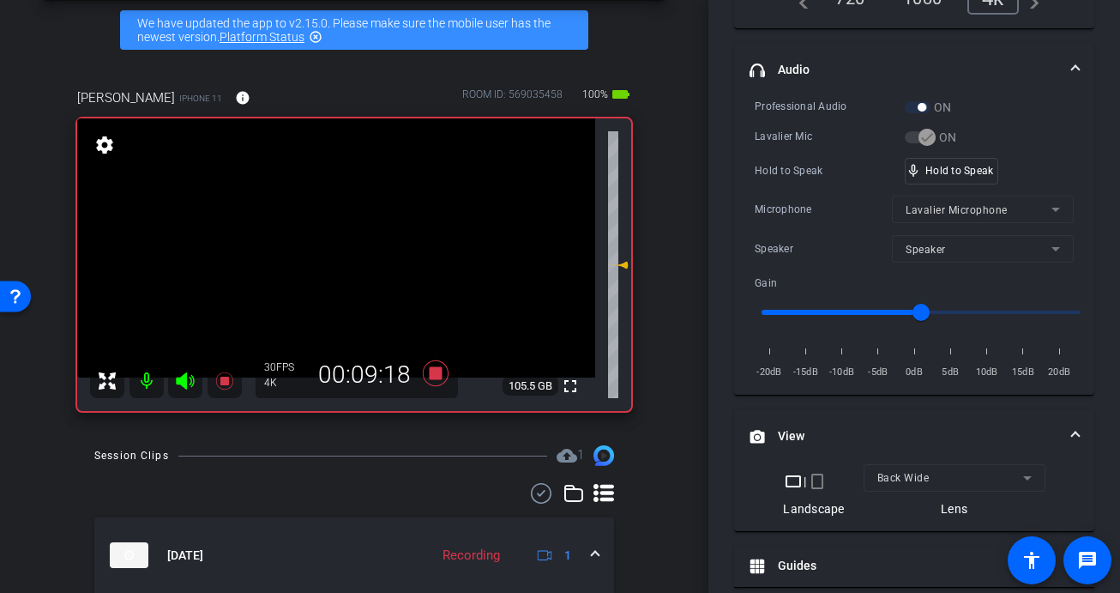
drag, startPoint x: 337, startPoint y: 261, endPoint x: 348, endPoint y: 258, distance: 11.4
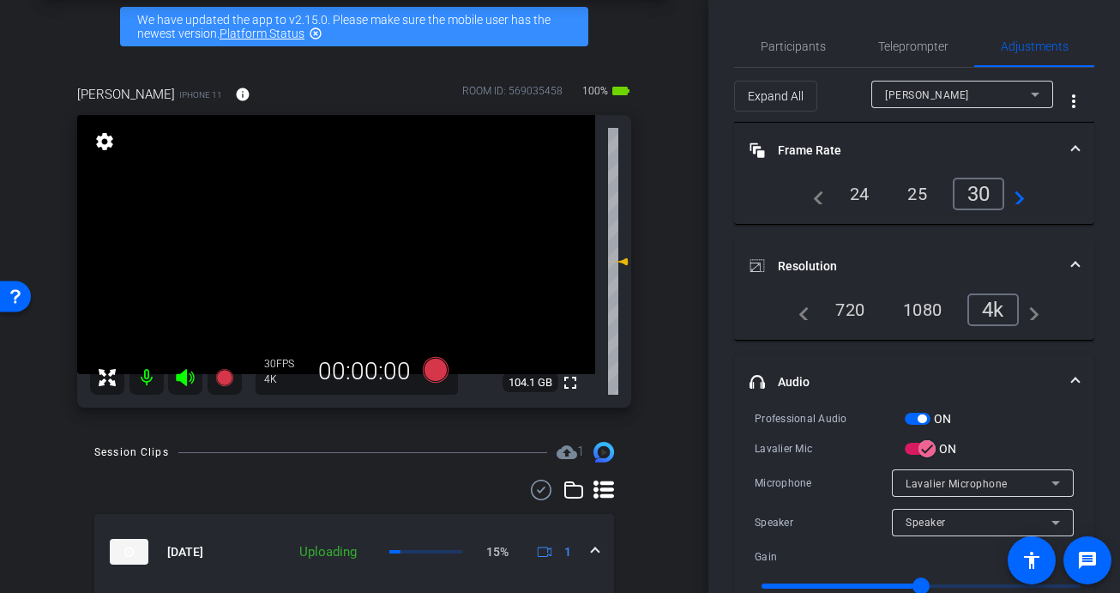
scroll to position [83, 0]
